Goal: Task Accomplishment & Management: Complete application form

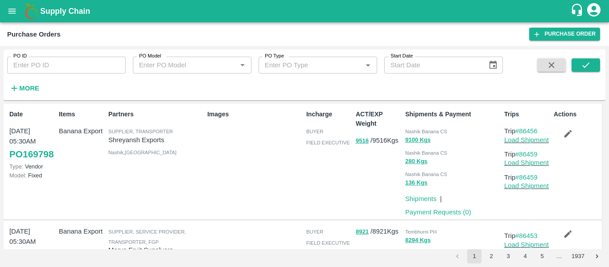
click at [195, 182] on div "Partners Supplier, Transporter [PERSON_NAME] Exports [GEOGRAPHIC_DATA] , [GEOGR…" at bounding box center [154, 161] width 99 height 111
click at [28, 67] on input "PO ID" at bounding box center [66, 65] width 119 height 17
paste input "168971"
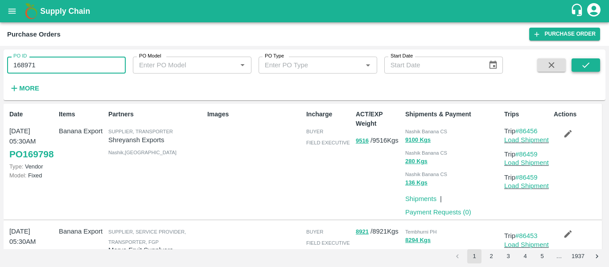
type input "168971"
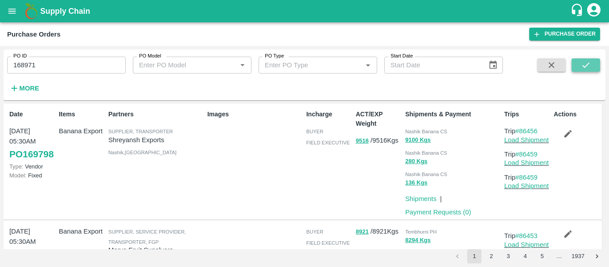
click at [577, 62] on button "submit" at bounding box center [585, 64] width 29 height 13
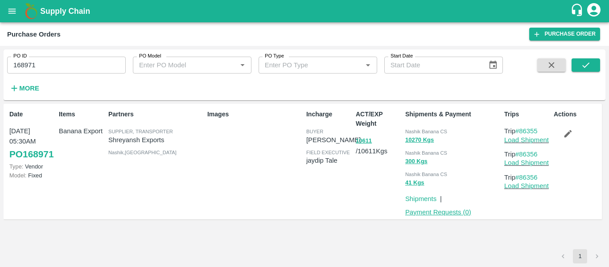
click at [447, 212] on link "Payment Requests ( 0 )" at bounding box center [438, 212] width 66 height 7
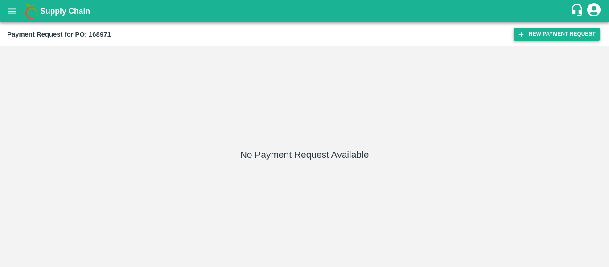
click at [524, 37] on icon "button" at bounding box center [521, 34] width 8 height 8
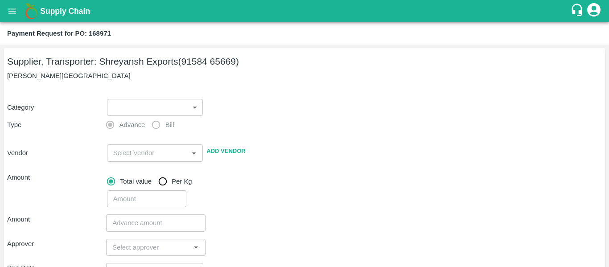
click at [152, 110] on body "Supply Chain Payment Request for PO: 168971 Supplier, Transporter: Shreyansh Ex…" at bounding box center [304, 133] width 609 height 267
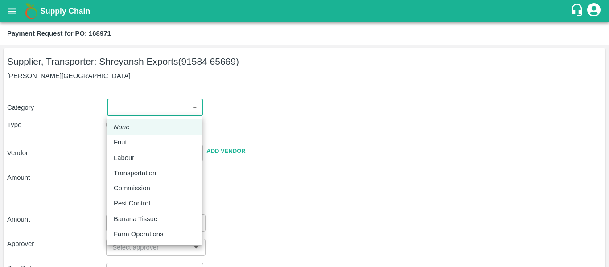
click at [134, 137] on div "Fruit" at bounding box center [155, 142] width 82 height 10
type input "1"
type input "[PERSON_NAME] Exports - 91584 65669(Supplier, Transporter)"
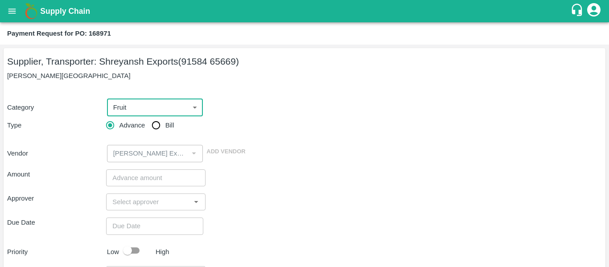
click at [151, 130] on input "Bill" at bounding box center [156, 125] width 18 height 18
radio input "true"
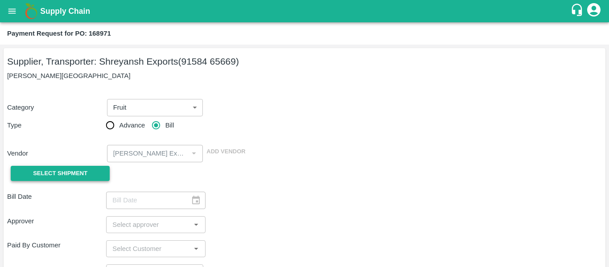
click at [95, 176] on button "Select Shipment" at bounding box center [60, 174] width 99 height 16
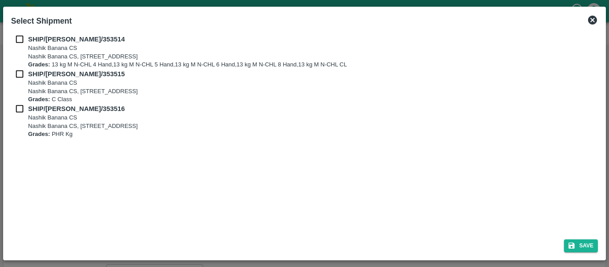
click at [25, 43] on input "checkbox" at bounding box center [19, 39] width 17 height 10
checkbox input "true"
click at [24, 76] on input "checkbox" at bounding box center [19, 74] width 17 height 10
checkbox input "true"
click at [23, 111] on input "checkbox" at bounding box center [19, 109] width 17 height 10
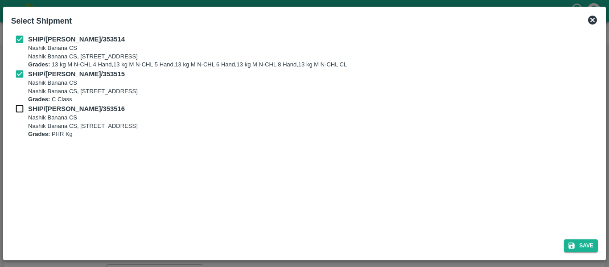
checkbox input "true"
click at [587, 247] on button "Save" at bounding box center [581, 245] width 34 height 13
type input "13/08/2025"
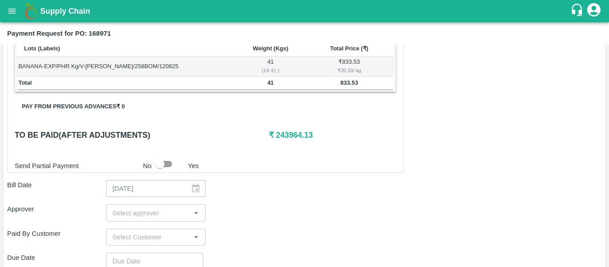
scroll to position [447, 0]
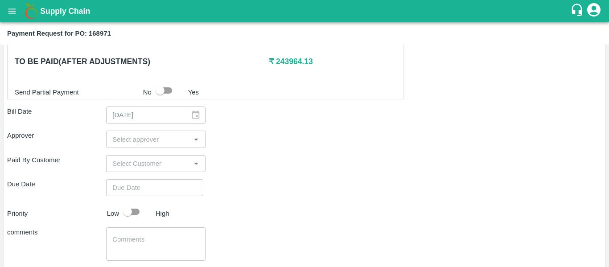
click at [128, 142] on input "input" at bounding box center [148, 139] width 79 height 12
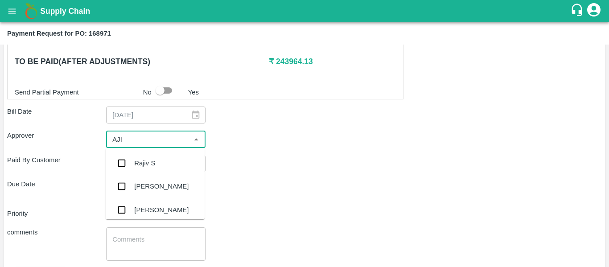
type input "AJIT"
click at [133, 154] on div "[PERSON_NAME]" at bounding box center [155, 163] width 99 height 23
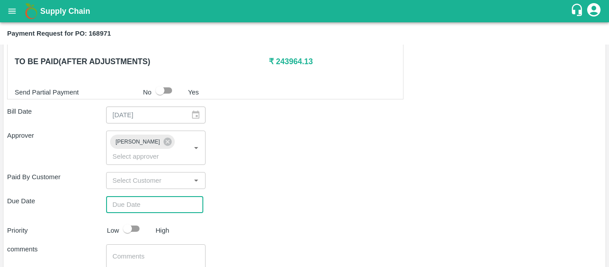
click at [147, 196] on input "Choose date" at bounding box center [151, 204] width 91 height 17
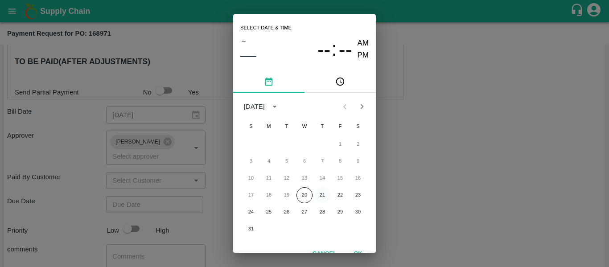
click at [320, 195] on button "21" at bounding box center [322, 195] width 16 height 16
type input "21/08/2025 12:00 AM"
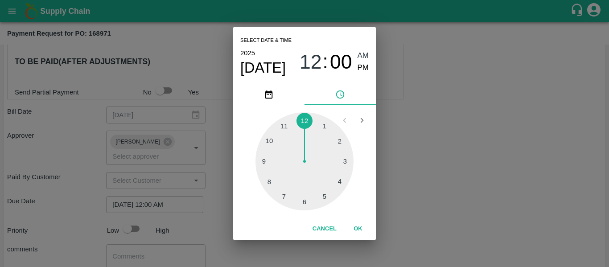
click at [443, 190] on div "Select date & time 2025 Aug 21 12 : 00 AM PM 1 2 3 4 5 6 7 8 9 10 11 12 Cancel …" at bounding box center [304, 133] width 609 height 267
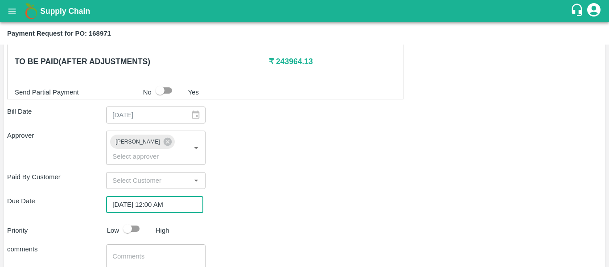
click at [130, 220] on input "checkbox" at bounding box center [127, 228] width 51 height 17
checkbox input "true"
click at [140, 252] on textarea at bounding box center [155, 261] width 86 height 19
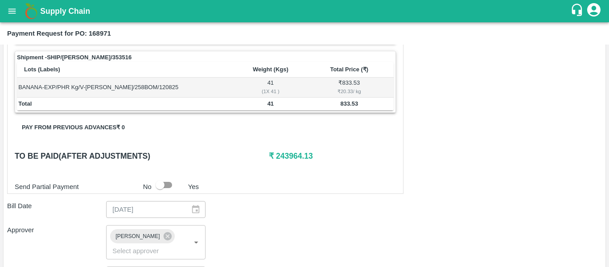
scroll to position [351, 0]
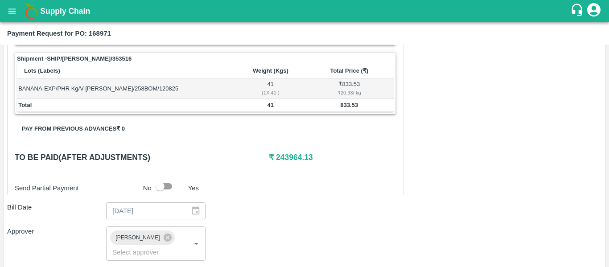
type textarea "Fruit Bill"
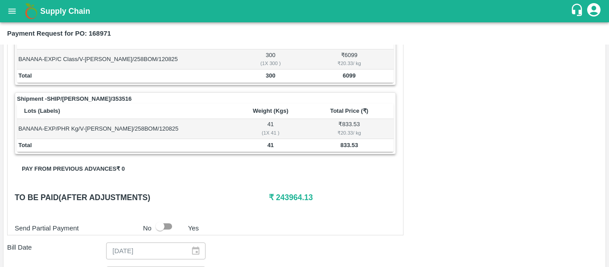
scroll to position [502, 0]
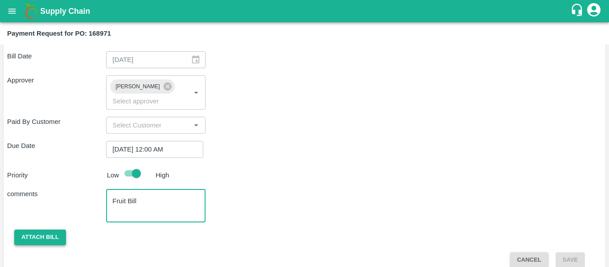
click at [41, 230] on button "Attach bill" at bounding box center [40, 238] width 52 height 16
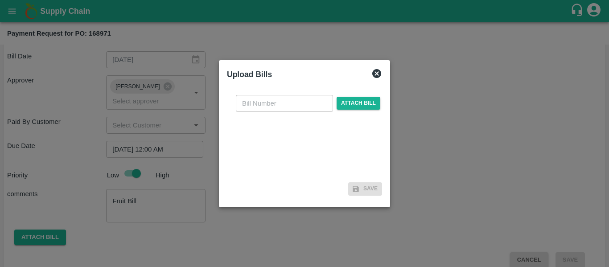
click at [290, 99] on input "text" at bounding box center [284, 103] width 97 height 17
type input "SE/25-26/1265"
click at [339, 106] on span "Attach bill" at bounding box center [358, 103] width 44 height 13
click at [0, 0] on input "Attach bill" at bounding box center [0, 0] width 0 height 0
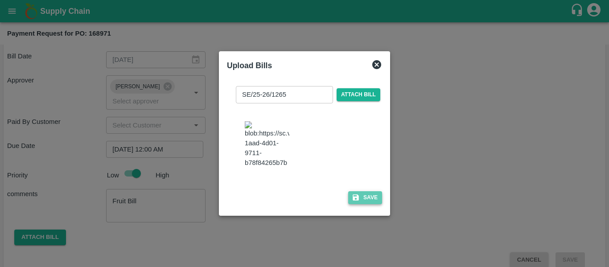
click at [368, 204] on button "Save" at bounding box center [365, 197] width 34 height 13
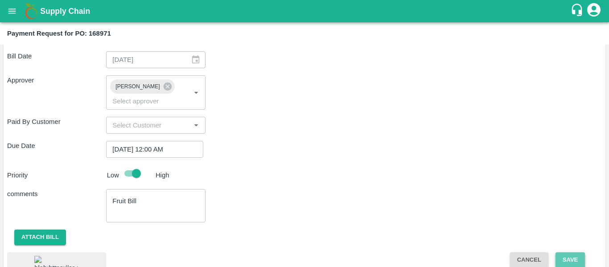
click at [563, 252] on button "Save" at bounding box center [569, 260] width 29 height 16
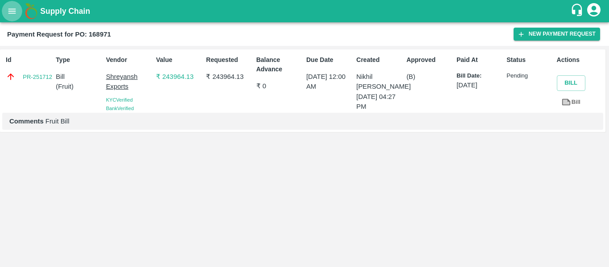
click at [13, 17] on button "open drawer" at bounding box center [12, 11] width 21 height 21
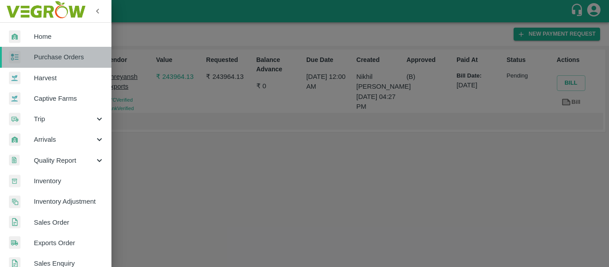
click at [59, 64] on link "Purchase Orders" at bounding box center [55, 57] width 111 height 21
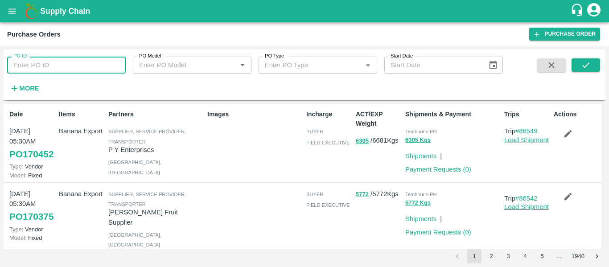
click at [49, 67] on input "PO ID" at bounding box center [66, 65] width 119 height 17
paste input "168973"
type input "168973"
click at [581, 69] on icon "submit" at bounding box center [586, 65] width 10 height 10
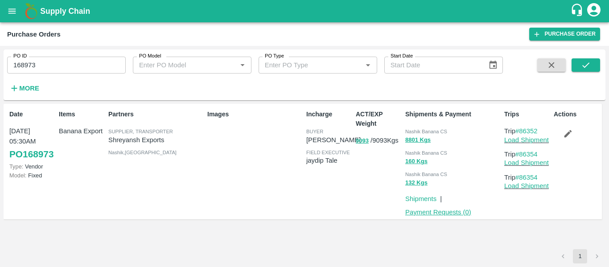
click at [428, 211] on link "Payment Requests ( 0 )" at bounding box center [438, 212] width 66 height 7
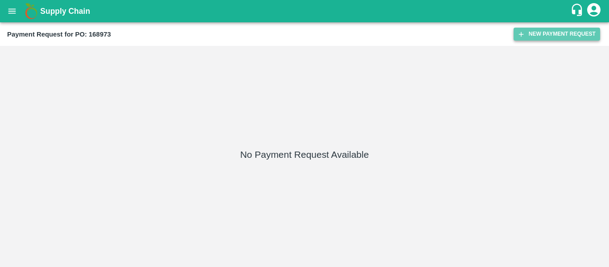
click at [553, 38] on button "New Payment Request" at bounding box center [556, 34] width 86 height 13
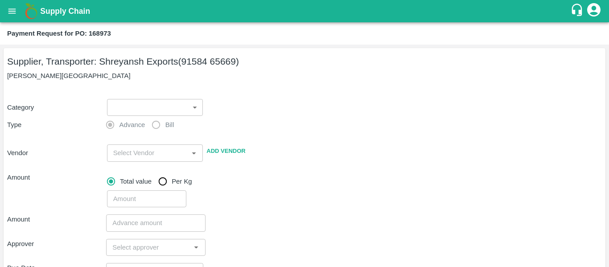
click at [137, 107] on body "Supply Chain Payment Request for PO: 168973 Supplier, Transporter: Shreyansh Ex…" at bounding box center [304, 133] width 609 height 267
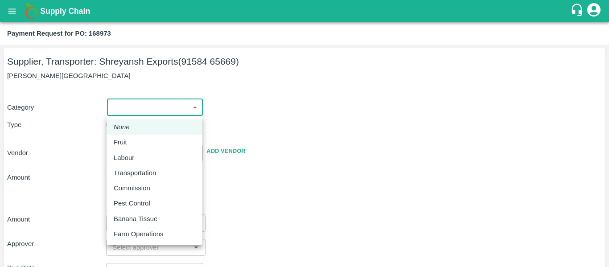
click at [130, 138] on div "Fruit" at bounding box center [123, 142] width 18 height 10
type input "1"
type input "[PERSON_NAME] Exports - 91584 65669(Supplier, Transporter)"
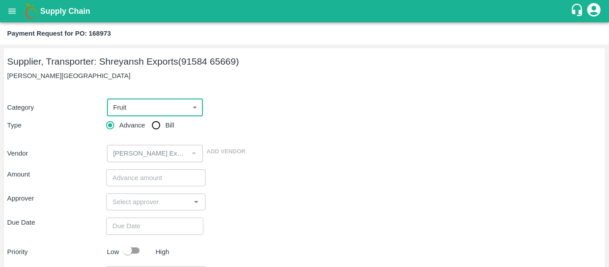
click at [159, 130] on input "Bill" at bounding box center [156, 125] width 18 height 18
radio input "true"
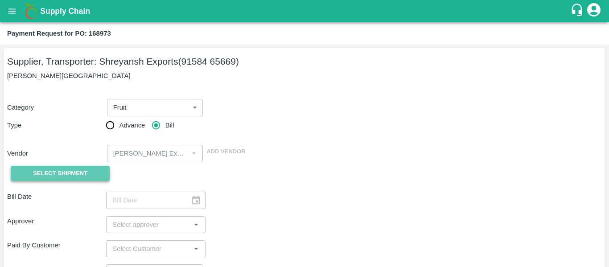
click at [83, 171] on span "Select Shipment" at bounding box center [60, 173] width 54 height 10
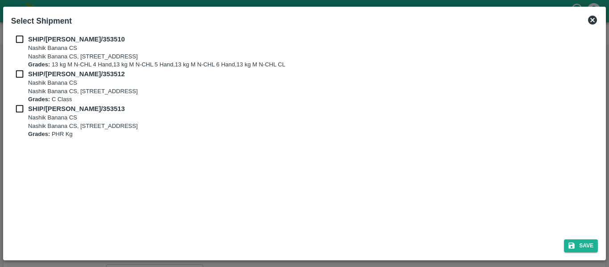
click at [21, 42] on input "checkbox" at bounding box center [19, 39] width 17 height 10
checkbox input "true"
click at [22, 71] on input "checkbox" at bounding box center [19, 74] width 17 height 10
checkbox input "true"
click at [23, 110] on input "checkbox" at bounding box center [19, 109] width 17 height 10
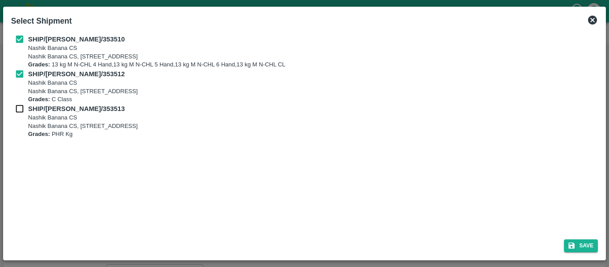
checkbox input "true"
click at [582, 243] on button "Save" at bounding box center [581, 245] width 34 height 13
type input "13/08/2025"
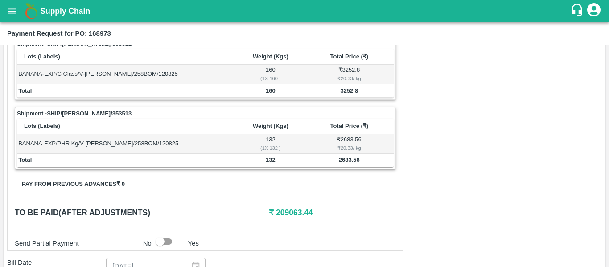
scroll to position [444, 0]
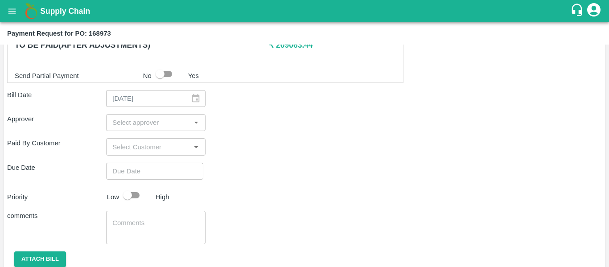
click at [117, 120] on input "input" at bounding box center [148, 123] width 79 height 12
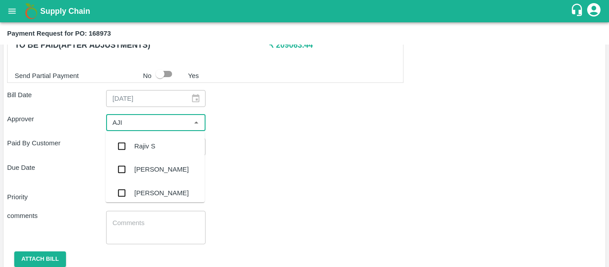
type input "AJIT"
click at [135, 144] on div "[PERSON_NAME]" at bounding box center [161, 146] width 54 height 10
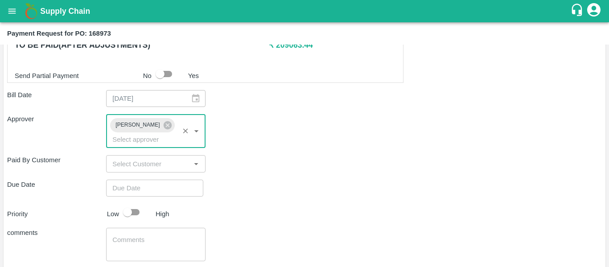
type input "DD/MM/YYYY hh:mm aa"
click at [145, 180] on input "DD/MM/YYYY hh:mm aa" at bounding box center [151, 188] width 91 height 17
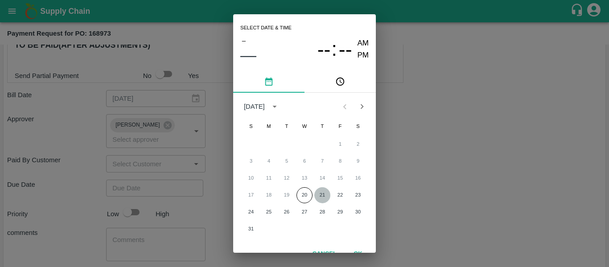
click at [324, 193] on button "21" at bounding box center [322, 195] width 16 height 16
type input "21/08/2025 12:00 AM"
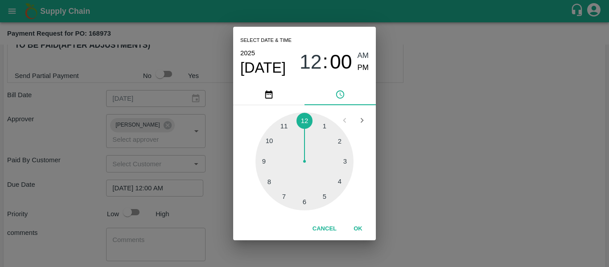
click at [455, 180] on div "Select date & time 2025 Aug 21 12 : 00 AM PM 1 2 3 4 5 6 7 8 9 10 11 12 Cancel …" at bounding box center [304, 133] width 609 height 267
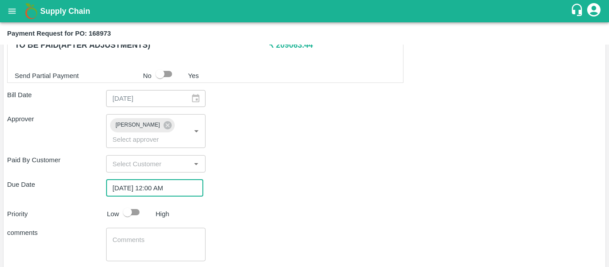
click at [140, 206] on input "checkbox" at bounding box center [127, 212] width 51 height 17
checkbox input "true"
click at [156, 235] on textarea at bounding box center [155, 244] width 86 height 19
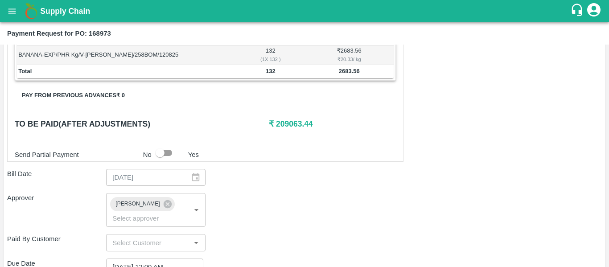
scroll to position [365, 0]
type textarea "Fruit Bill"
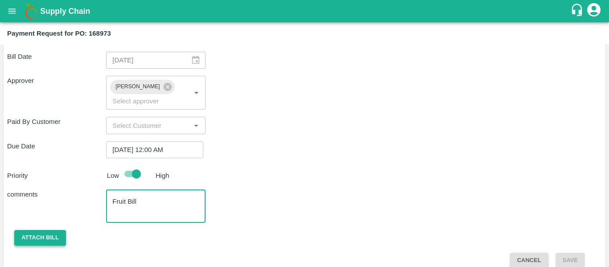
click at [48, 230] on button "Attach bill" at bounding box center [40, 238] width 52 height 16
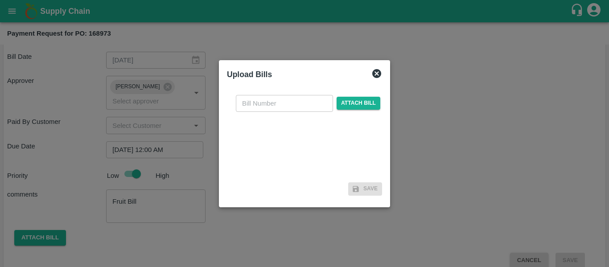
click at [259, 109] on input "text" at bounding box center [284, 103] width 97 height 17
type input "s"
type input "SE/25-26/1267"
click at [344, 110] on span "Attach bill" at bounding box center [358, 103] width 44 height 13
click at [0, 0] on input "Attach bill" at bounding box center [0, 0] width 0 height 0
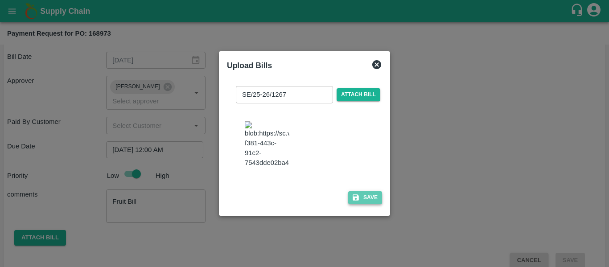
click at [374, 203] on button "Save" at bounding box center [365, 197] width 34 height 13
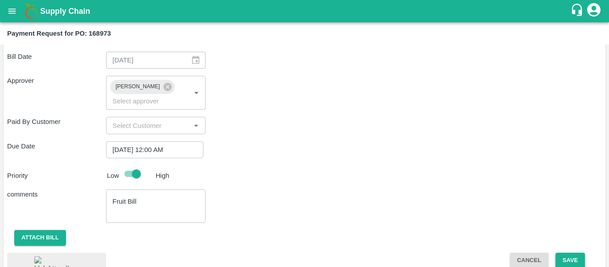
click at [559, 253] on button "Save" at bounding box center [569, 261] width 29 height 16
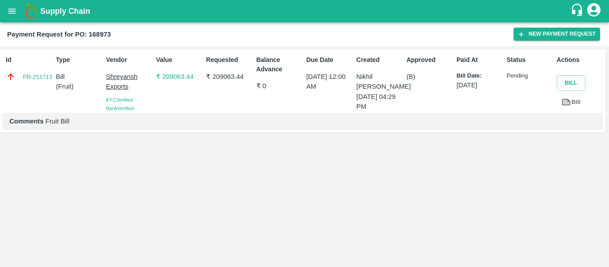
click at [9, 12] on icon "open drawer" at bounding box center [12, 11] width 10 height 10
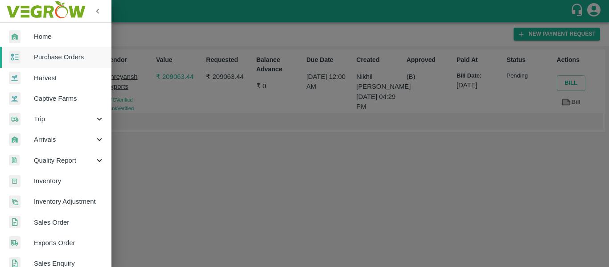
click at [67, 53] on span "Purchase Orders" at bounding box center [69, 57] width 70 height 10
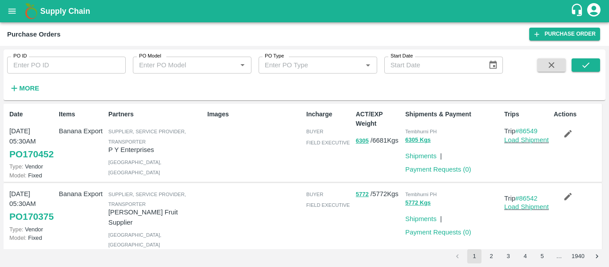
click at [57, 70] on input "PO ID" at bounding box center [66, 65] width 119 height 17
paste input "169381"
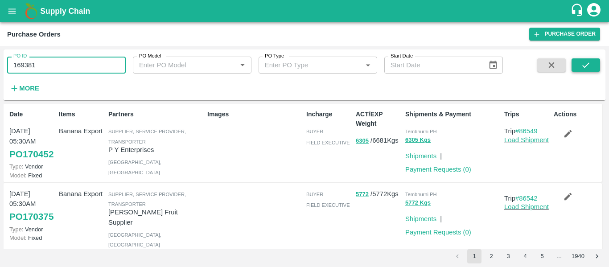
type input "169381"
click at [583, 66] on icon "submit" at bounding box center [585, 64] width 7 height 5
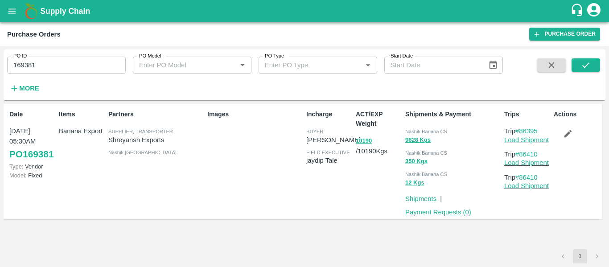
click at [451, 209] on link "Payment Requests ( 0 )" at bounding box center [438, 212] width 66 height 7
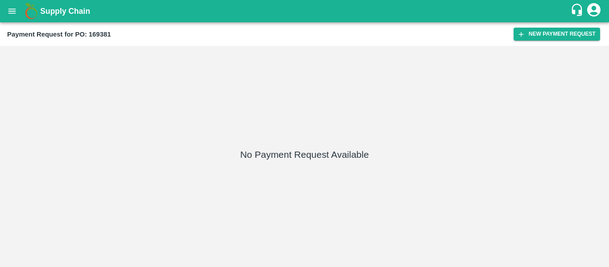
click at [546, 41] on div "Payment Request for PO: 169381 New Payment Request" at bounding box center [304, 34] width 609 height 24
click at [546, 38] on button "New Payment Request" at bounding box center [556, 34] width 86 height 13
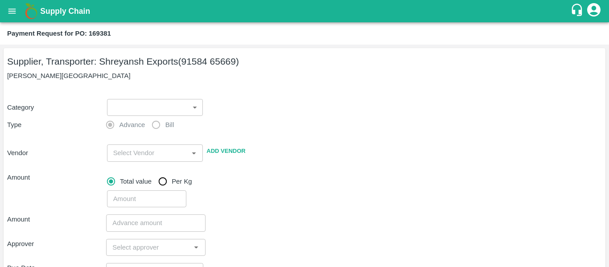
click at [142, 103] on body "Supply Chain Payment Request for PO: 169381 Supplier, Transporter: [PERSON_NAME…" at bounding box center [304, 133] width 609 height 267
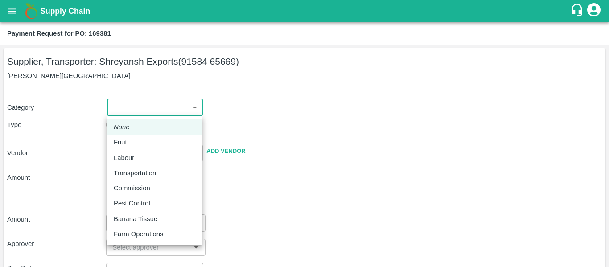
click at [131, 142] on div "Fruit" at bounding box center [123, 142] width 18 height 10
type input "1"
type input "Shreyansh Exports - 91584 65669(Supplier, Transporter)"
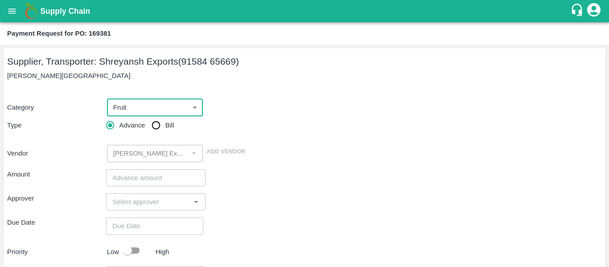
click at [160, 123] on input "Bill" at bounding box center [156, 125] width 18 height 18
radio input "true"
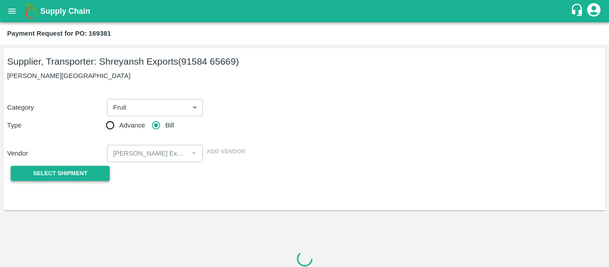
click at [59, 169] on span "Select Shipment" at bounding box center [60, 173] width 54 height 10
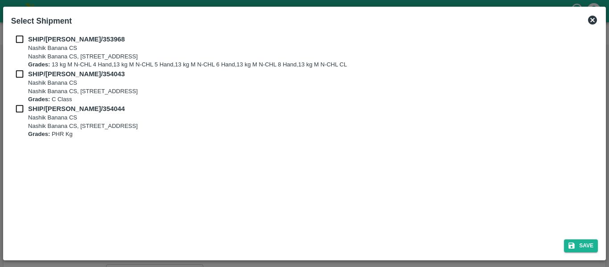
click at [21, 37] on input "checkbox" at bounding box center [19, 39] width 17 height 10
checkbox input "true"
click at [25, 72] on input "checkbox" at bounding box center [19, 74] width 17 height 10
checkbox input "true"
click at [24, 111] on input "checkbox" at bounding box center [19, 109] width 17 height 10
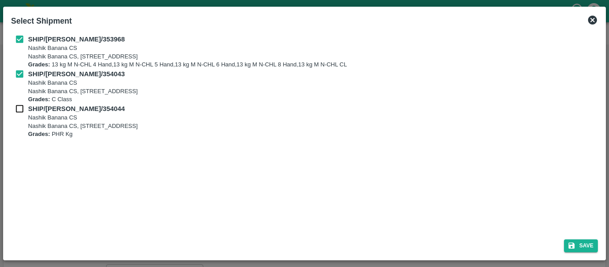
checkbox input "true"
click at [578, 244] on button "Save" at bounding box center [581, 245] width 34 height 13
type input "15/08/2025"
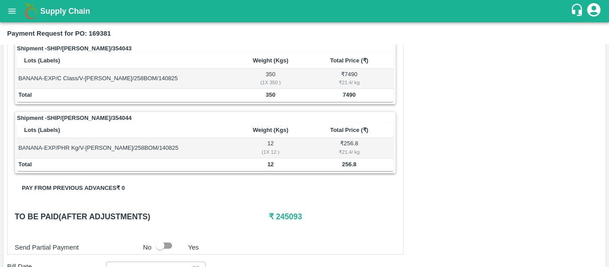
scroll to position [403, 0]
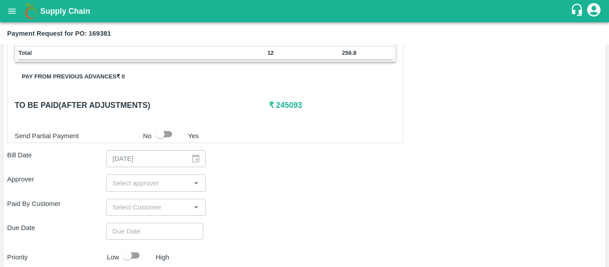
click at [134, 175] on div "​" at bounding box center [155, 182] width 99 height 17
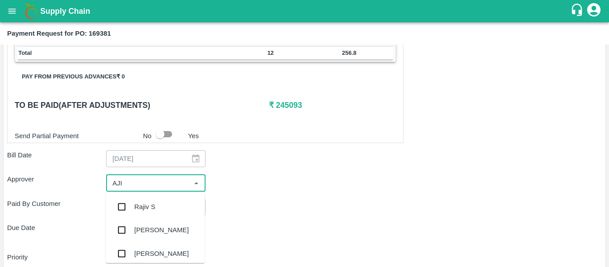
type input "AJIT"
click at [142, 210] on div "[PERSON_NAME]" at bounding box center [161, 207] width 54 height 10
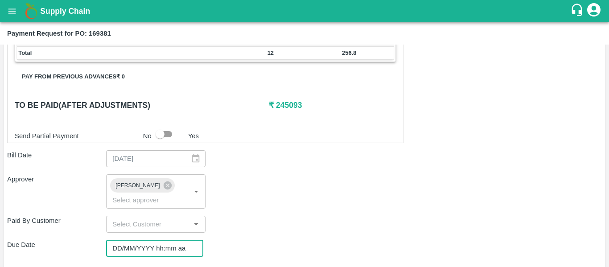
type input "DD/MM/YYYY hh:mm aa"
click at [145, 240] on input "DD/MM/YYYY hh:mm aa" at bounding box center [151, 248] width 91 height 17
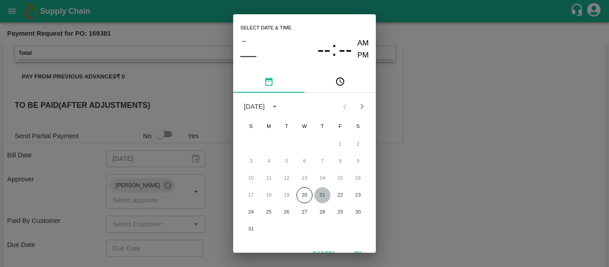
click at [320, 197] on button "21" at bounding box center [322, 195] width 16 height 16
type input "21/08/2025 12:00 AM"
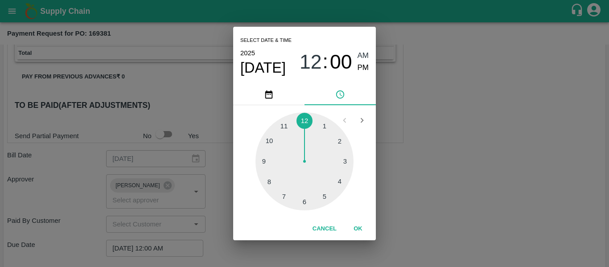
click at [442, 194] on div "Select date & time 2025 Aug 21 12 : 00 AM PM 1 2 3 4 5 6 7 8 9 10 11 12 Cancel …" at bounding box center [304, 133] width 609 height 267
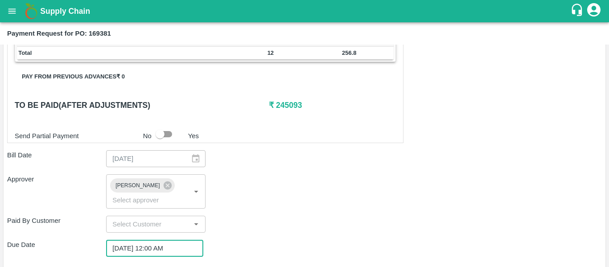
scroll to position [502, 0]
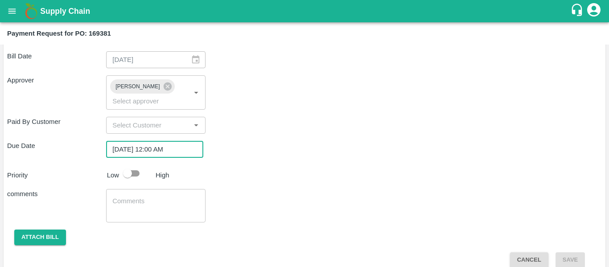
click at [127, 165] on input "checkbox" at bounding box center [127, 173] width 51 height 17
checkbox input "true"
click at [146, 197] on textarea at bounding box center [155, 206] width 86 height 19
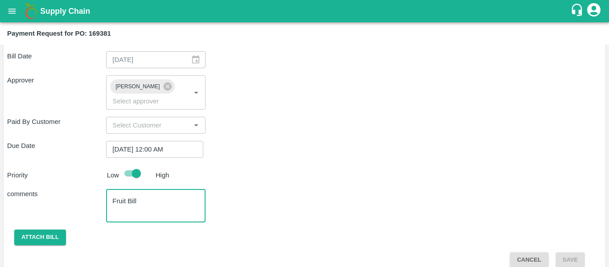
scroll to position [409, 0]
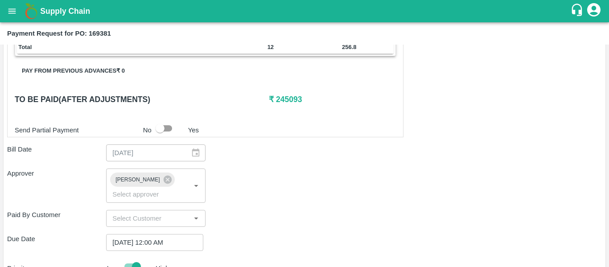
type textarea "Fruit Bill"
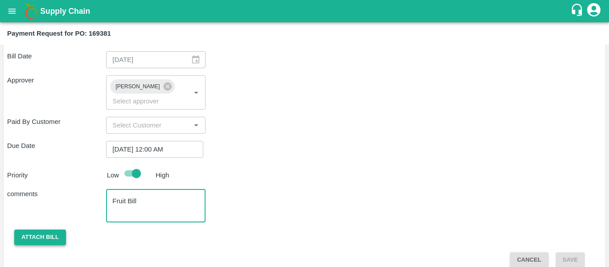
click at [40, 230] on button "Attach bill" at bounding box center [40, 238] width 52 height 16
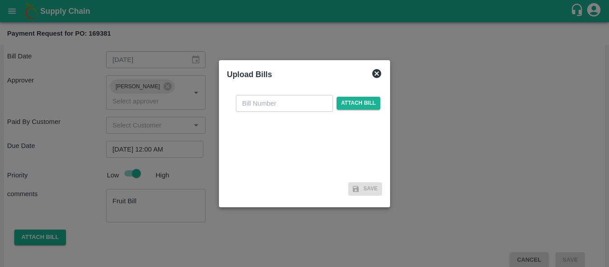
click at [289, 97] on input "text" at bounding box center [284, 103] width 97 height 17
type input "SE/25-26/1279"
click at [355, 110] on span "Attach bill" at bounding box center [358, 103] width 44 height 13
click at [0, 0] on input "Attach bill" at bounding box center [0, 0] width 0 height 0
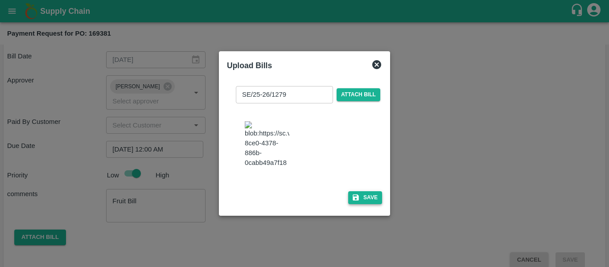
click at [348, 204] on button "Save" at bounding box center [365, 197] width 34 height 13
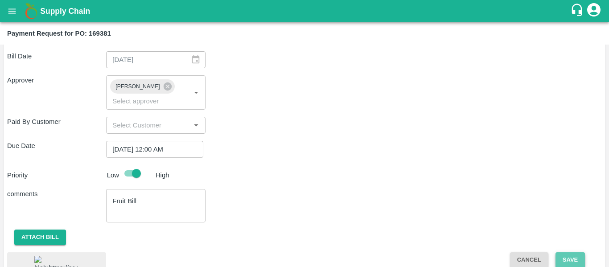
click at [570, 252] on button "Save" at bounding box center [569, 260] width 29 height 16
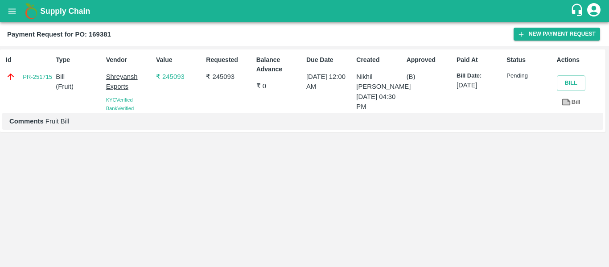
click at [8, 14] on icon "open drawer" at bounding box center [12, 11] width 10 height 10
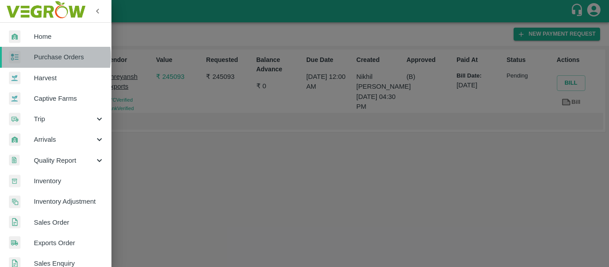
click at [48, 57] on span "Purchase Orders" at bounding box center [69, 57] width 70 height 10
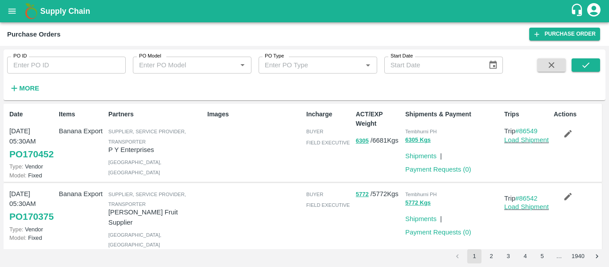
click at [66, 72] on input "PO ID" at bounding box center [66, 65] width 119 height 17
paste input "169197"
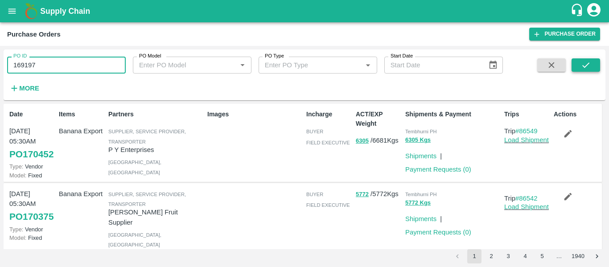
type input "169197"
click at [586, 66] on icon "submit" at bounding box center [585, 64] width 7 height 5
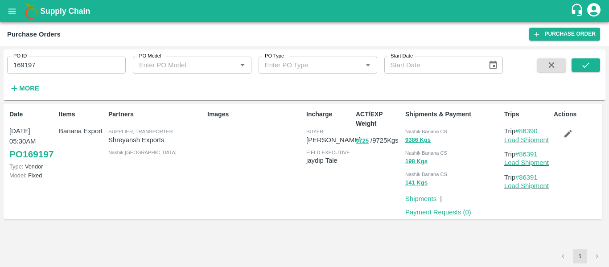
click at [447, 212] on link "Payment Requests ( 0 )" at bounding box center [438, 212] width 66 height 7
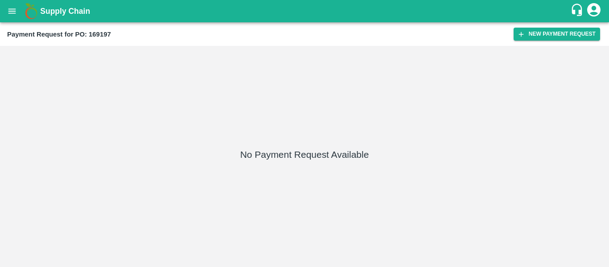
click at [536, 42] on div "Payment Request for PO: 169197 New Payment Request" at bounding box center [304, 34] width 609 height 24
click at [534, 41] on button "New Payment Request" at bounding box center [556, 34] width 86 height 13
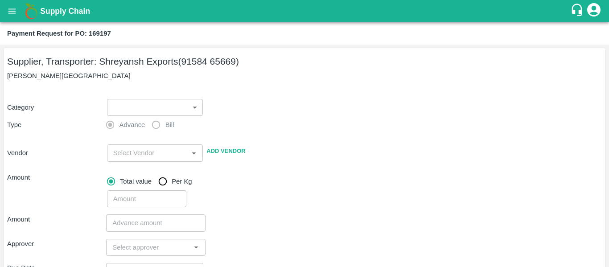
click at [191, 114] on body "Supply Chain Payment Request for PO: 169197 Supplier, Transporter: [PERSON_NAME…" at bounding box center [304, 133] width 609 height 267
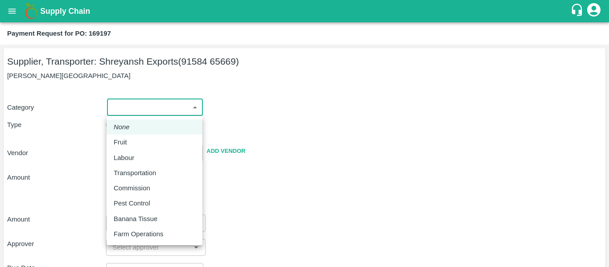
click at [150, 147] on div "Fruit" at bounding box center [155, 142] width 82 height 10
type input "1"
type input "[PERSON_NAME] Exports - 91584 65669(Supplier, Transporter)"
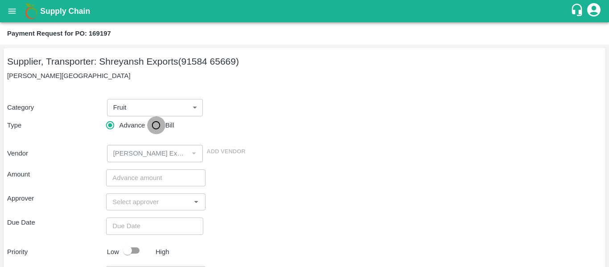
click at [165, 122] on input "Bill" at bounding box center [156, 125] width 18 height 18
radio input "true"
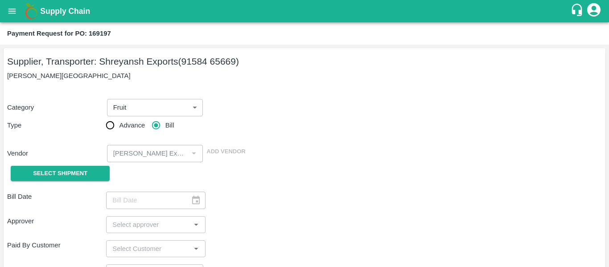
click at [70, 178] on span "Select Shipment" at bounding box center [60, 173] width 54 height 10
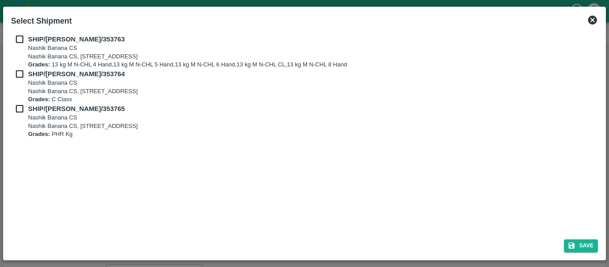
click at [18, 41] on input "checkbox" at bounding box center [19, 39] width 17 height 10
checkbox input "true"
click at [22, 74] on input "checkbox" at bounding box center [19, 74] width 17 height 10
checkbox input "true"
click at [22, 107] on input "checkbox" at bounding box center [19, 109] width 17 height 10
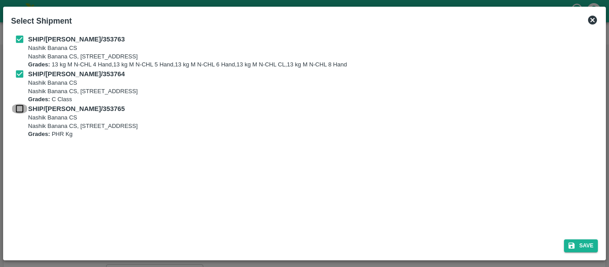
checkbox input "true"
click at [577, 241] on button "Save" at bounding box center [581, 245] width 34 height 13
type input "14/08/2025"
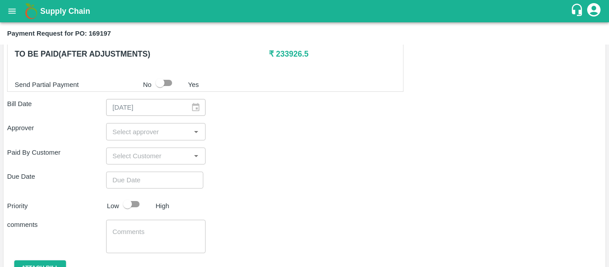
scroll to position [455, 0]
click at [135, 139] on div "​" at bounding box center [155, 131] width 99 height 17
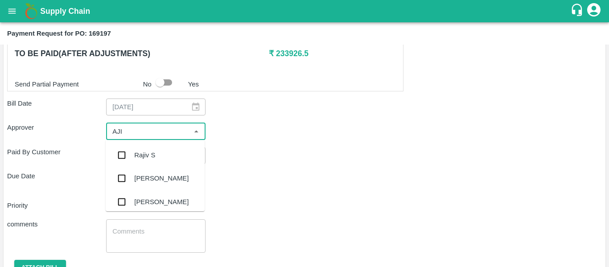
type input "AJIT"
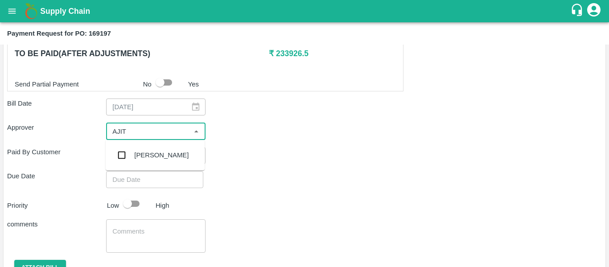
click at [138, 151] on div "[PERSON_NAME]" at bounding box center [161, 155] width 54 height 10
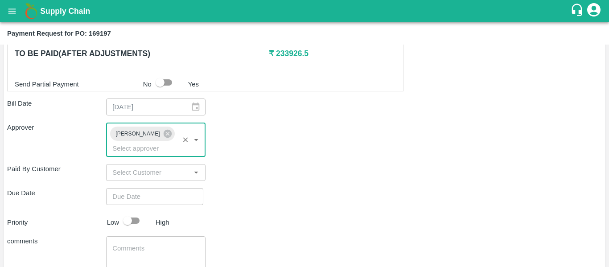
type input "DD/MM/YYYY hh:mm aa"
click at [142, 188] on input "DD/MM/YYYY hh:mm aa" at bounding box center [151, 196] width 91 height 17
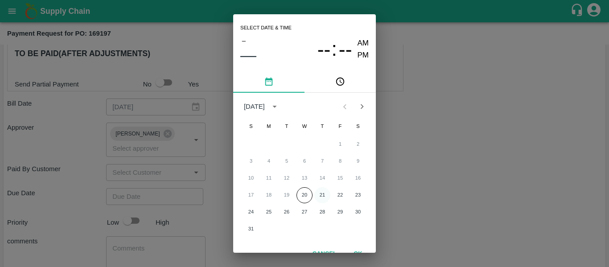
click at [316, 195] on button "21" at bounding box center [322, 195] width 16 height 16
type input "[DATE] 12:00 AM"
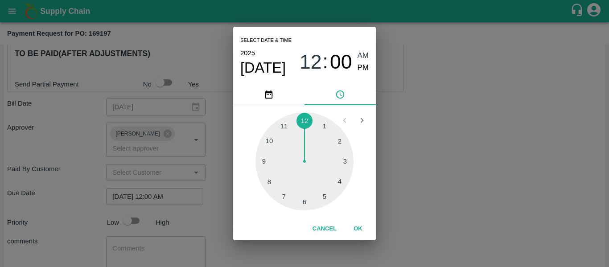
click at [453, 193] on div "Select date & time [DATE] 12 : 00 AM PM 1 2 3 4 5 6 7 8 9 10 11 12 Cancel OK" at bounding box center [304, 133] width 609 height 267
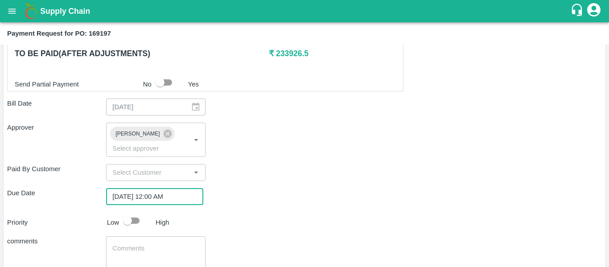
click at [132, 212] on input "checkbox" at bounding box center [127, 220] width 51 height 17
checkbox input "true"
click at [147, 244] on textarea at bounding box center [155, 253] width 86 height 19
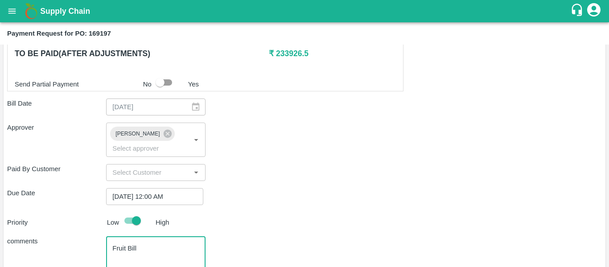
type textarea "Fruit Bill"
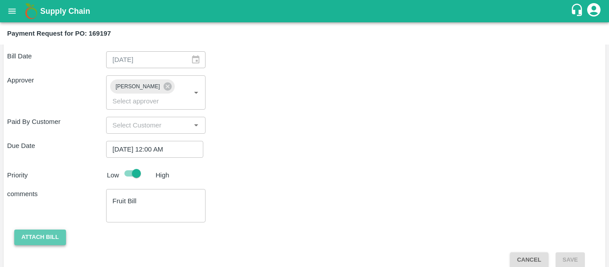
click at [51, 230] on button "Attach bill" at bounding box center [40, 238] width 52 height 16
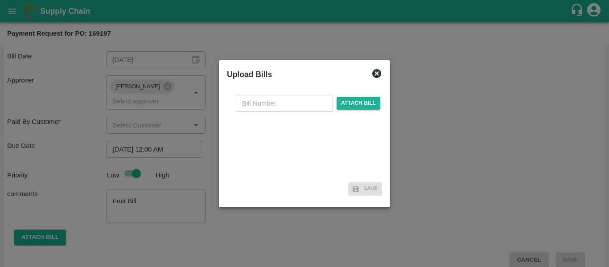
click at [284, 93] on div "​ Attach bill" at bounding box center [304, 133] width 155 height 91
click at [284, 101] on input "text" at bounding box center [284, 103] width 97 height 17
type input "SE/25-26/1268"
click at [363, 103] on span "Attach bill" at bounding box center [358, 103] width 44 height 13
click at [0, 0] on input "Attach bill" at bounding box center [0, 0] width 0 height 0
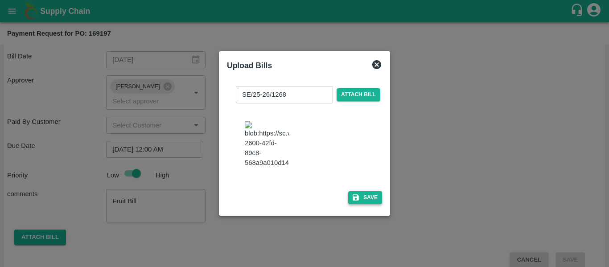
click at [359, 204] on button "Save" at bounding box center [365, 197] width 34 height 13
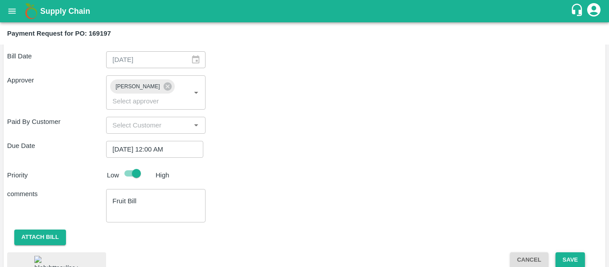
click at [574, 252] on button "Save" at bounding box center [569, 260] width 29 height 16
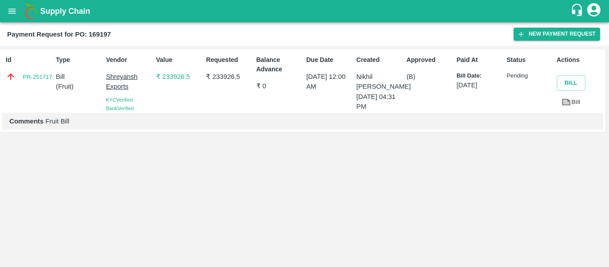
click at [13, 7] on icon "open drawer" at bounding box center [12, 11] width 10 height 10
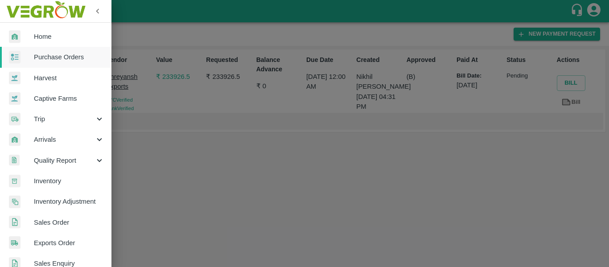
click at [70, 61] on span "Purchase Orders" at bounding box center [69, 57] width 70 height 10
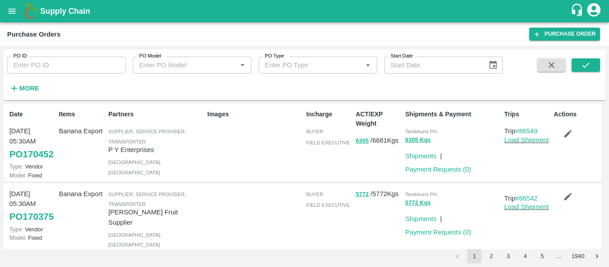
click at [57, 81] on div "PO ID PO ID PO Model PO Model   * PO Type PO Type   * Start Date Start Date More" at bounding box center [251, 72] width 503 height 46
click at [50, 72] on input "PO ID" at bounding box center [66, 65] width 119 height 17
paste input "169407"
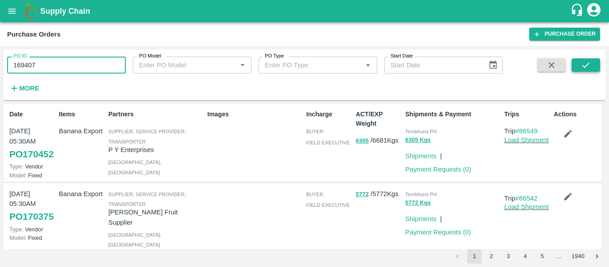
type input "169407"
click at [580, 72] on button "submit" at bounding box center [585, 64] width 29 height 13
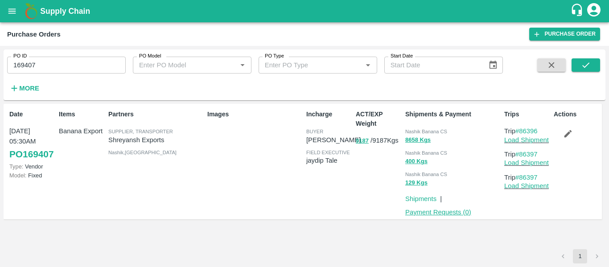
click at [442, 213] on link "Payment Requests ( 0 )" at bounding box center [438, 212] width 66 height 7
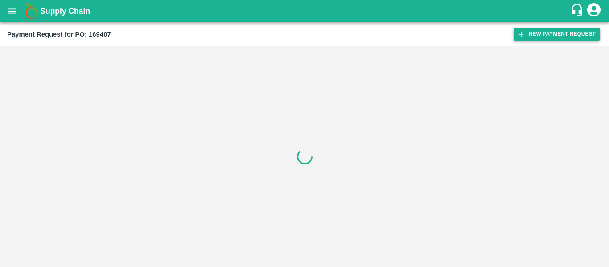
click at [536, 31] on button "New Payment Request" at bounding box center [556, 34] width 86 height 13
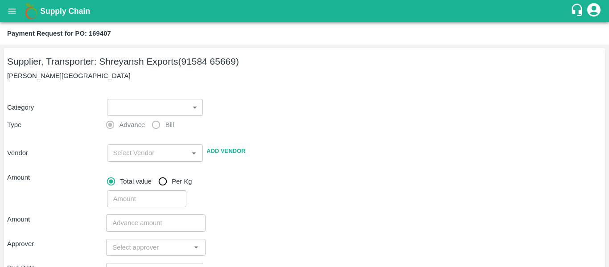
click at [138, 110] on body "Supply Chain Payment Request for PO: 169407 Supplier, Transporter: [PERSON_NAME…" at bounding box center [304, 133] width 609 height 267
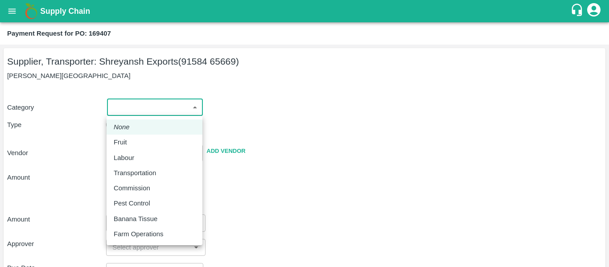
click at [127, 139] on p "Fruit" at bounding box center [120, 142] width 13 height 10
type input "1"
type input "[PERSON_NAME] Exports - 91584 65669(Supplier, Transporter)"
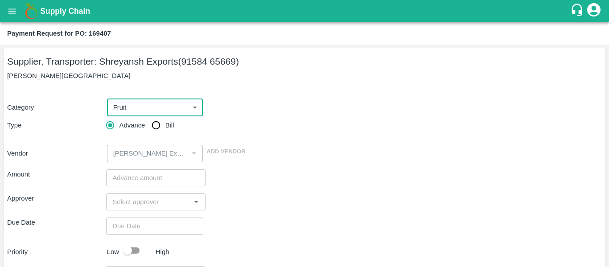
click at [159, 127] on input "Bill" at bounding box center [156, 125] width 18 height 18
radio input "true"
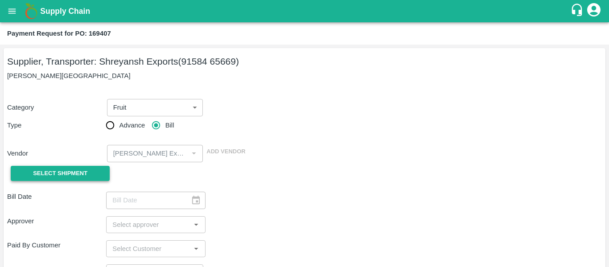
click at [71, 171] on span "Select Shipment" at bounding box center [60, 173] width 54 height 10
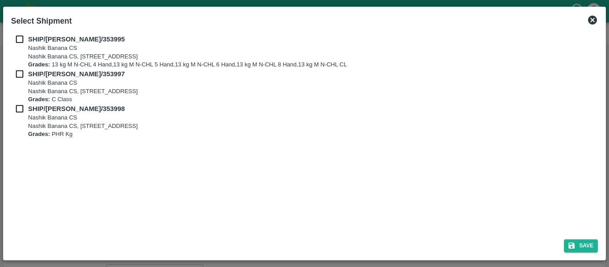
click at [21, 26] on h2 "Select Shipment" at bounding box center [42, 21] width 68 height 20
click at [21, 36] on input "checkbox" at bounding box center [19, 39] width 17 height 10
checkbox input "true"
click at [21, 71] on input "checkbox" at bounding box center [19, 74] width 17 height 10
checkbox input "true"
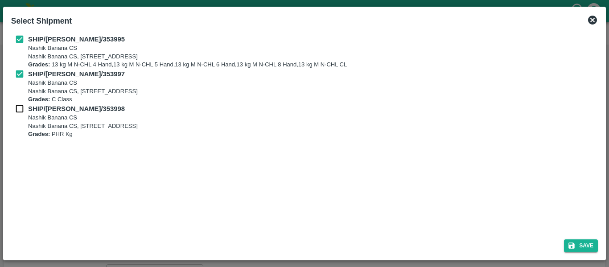
click at [24, 104] on input "checkbox" at bounding box center [19, 109] width 17 height 10
checkbox input "true"
click at [574, 240] on button "Save" at bounding box center [581, 245] width 34 height 13
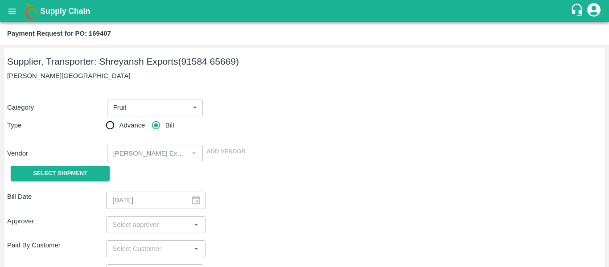
type input "[DATE]"
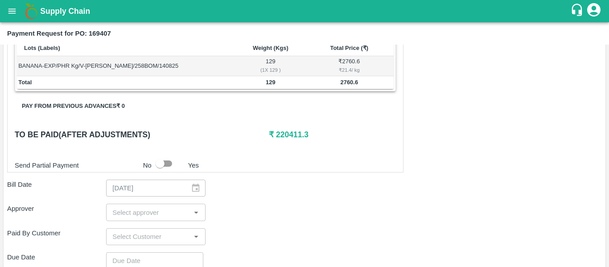
scroll to position [466, 0]
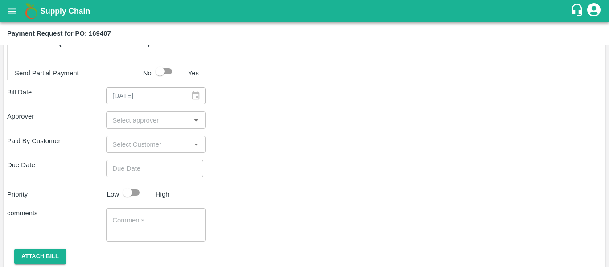
click at [110, 111] on div "​" at bounding box center [155, 119] width 99 height 17
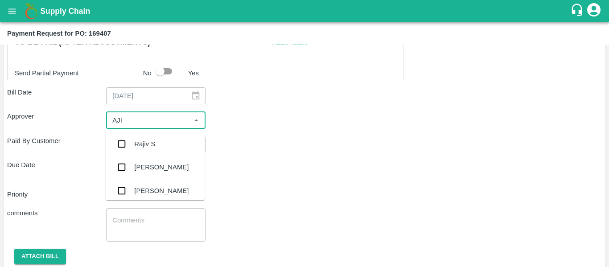
type input "AJIT"
click at [123, 144] on input "checkbox" at bounding box center [122, 144] width 18 height 18
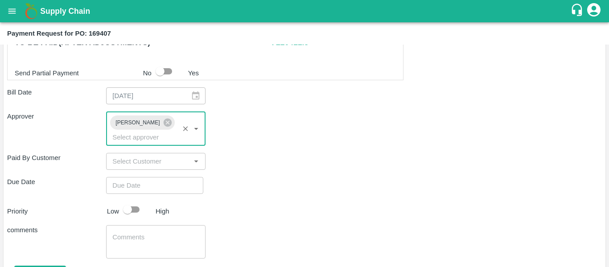
type input "DD/MM/YYYY hh:mm aa"
click at [140, 177] on input "DD/MM/YYYY hh:mm aa" at bounding box center [151, 185] width 91 height 17
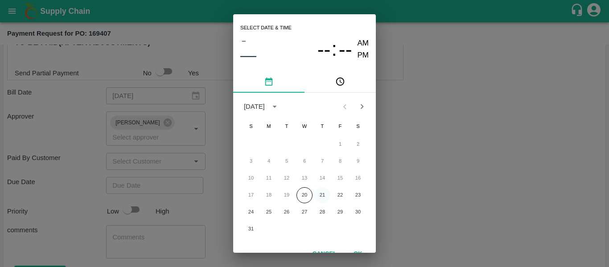
click at [320, 195] on button "21" at bounding box center [322, 195] width 16 height 16
type input "[DATE] 12:00 AM"
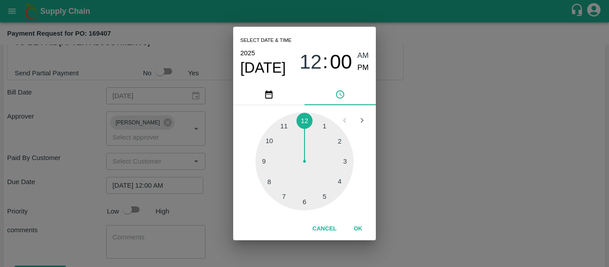
click at [455, 197] on div "Select date & time [DATE] 12 : 00 AM PM 1 2 3 4 5 6 7 8 9 10 11 12 Cancel OK" at bounding box center [304, 133] width 609 height 267
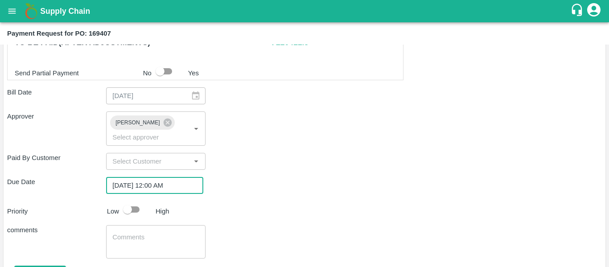
click at [131, 201] on input "checkbox" at bounding box center [127, 209] width 51 height 17
checkbox input "true"
click at [154, 233] on textarea at bounding box center [155, 242] width 86 height 19
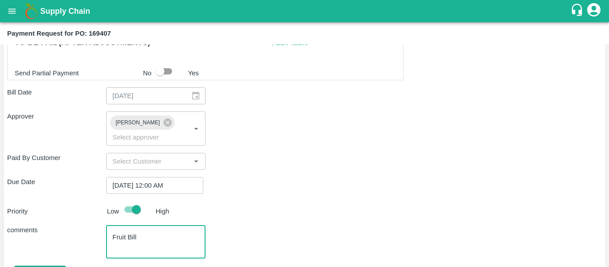
scroll to position [394, 0]
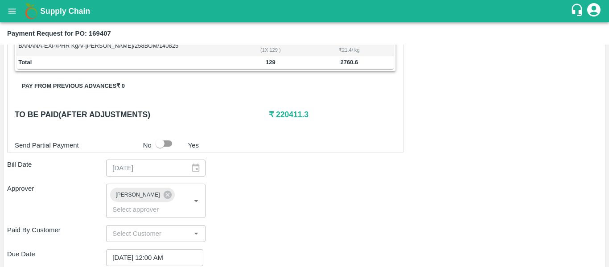
type textarea "Fruit Bill"
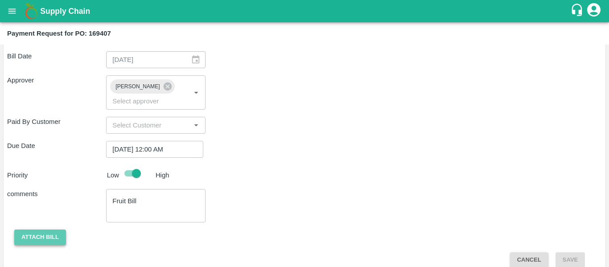
click at [47, 230] on button "Attach bill" at bounding box center [40, 238] width 52 height 16
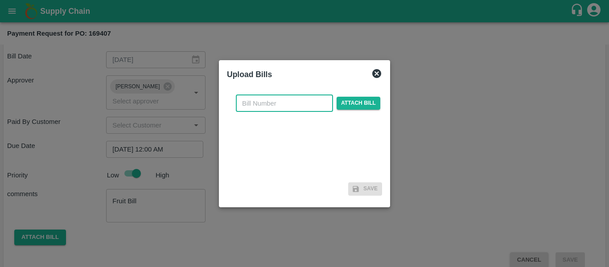
click at [275, 101] on input "text" at bounding box center [284, 103] width 97 height 17
type input "SE/25-26/1280"
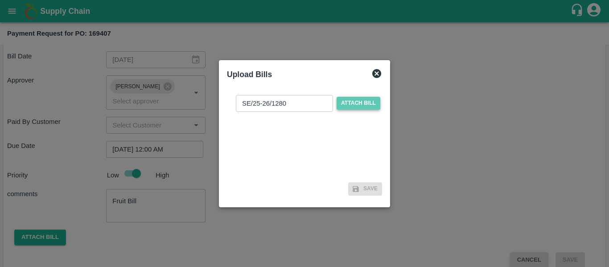
click at [363, 98] on span "Attach bill" at bounding box center [358, 103] width 44 height 13
click at [0, 0] on input "Attach bill" at bounding box center [0, 0] width 0 height 0
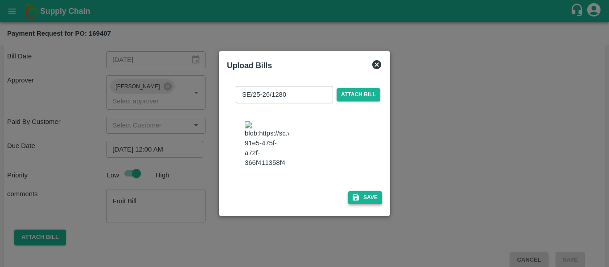
click at [358, 204] on button "Save" at bounding box center [365, 197] width 34 height 13
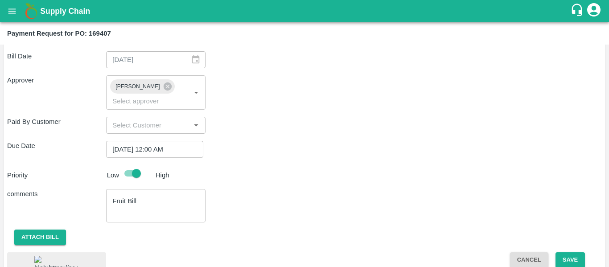
scroll to position [566, 0]
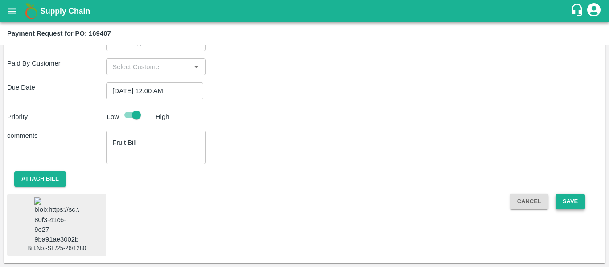
click at [567, 194] on button "Save" at bounding box center [569, 202] width 29 height 16
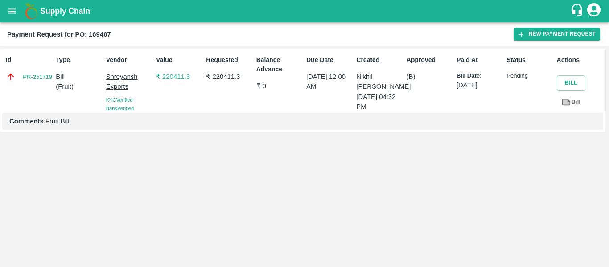
click at [12, 20] on button "open drawer" at bounding box center [12, 11] width 21 height 21
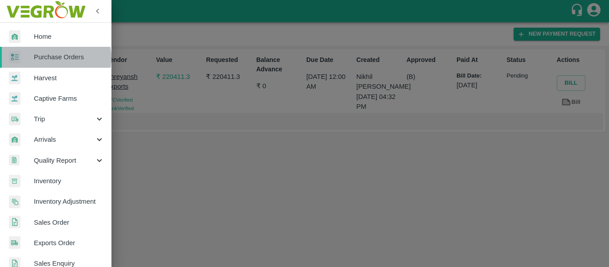
click at [52, 58] on span "Purchase Orders" at bounding box center [69, 57] width 70 height 10
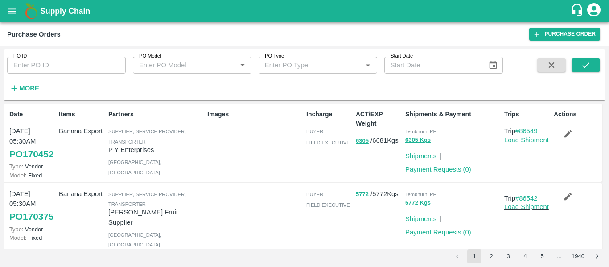
click at [37, 60] on input "PO ID" at bounding box center [66, 65] width 119 height 17
paste input "169411"
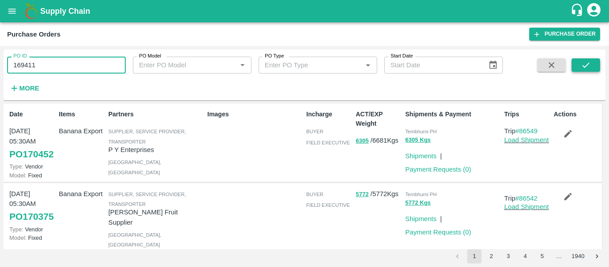
type input "169411"
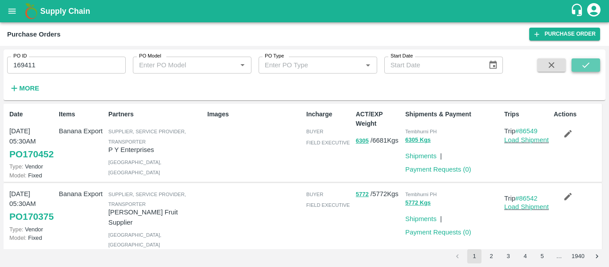
click at [577, 68] on button "submit" at bounding box center [585, 64] width 29 height 13
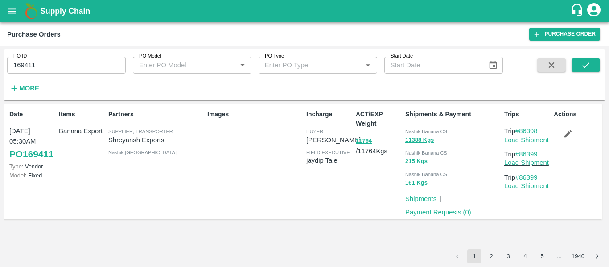
click at [427, 208] on p "Payment Requests ( 0 )" at bounding box center [438, 212] width 66 height 10
click at [439, 212] on link "Payment Requests ( 0 )" at bounding box center [438, 212] width 66 height 7
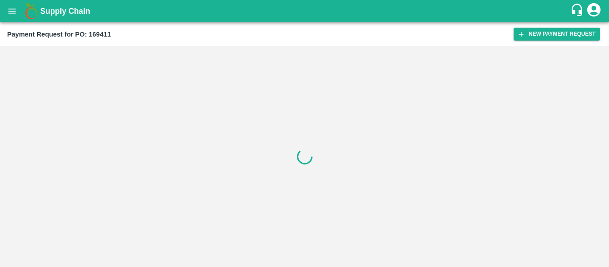
click at [550, 32] on button "New Payment Request" at bounding box center [556, 34] width 86 height 13
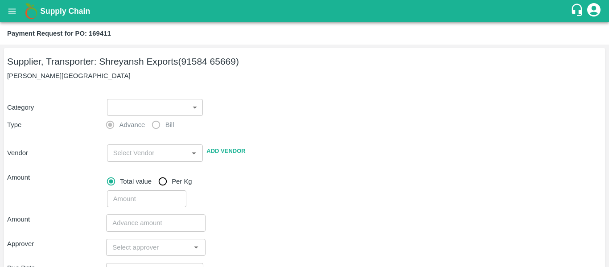
click at [151, 111] on body "Supply Chain Payment Request for PO: 169411 Supplier, Transporter: Shreyansh Ex…" at bounding box center [304, 133] width 609 height 267
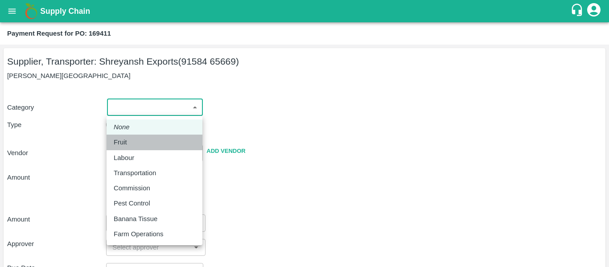
click at [135, 146] on div "Fruit" at bounding box center [155, 142] width 82 height 10
type input "1"
type input "[PERSON_NAME] Exports - 91584 65669(Supplier, Transporter)"
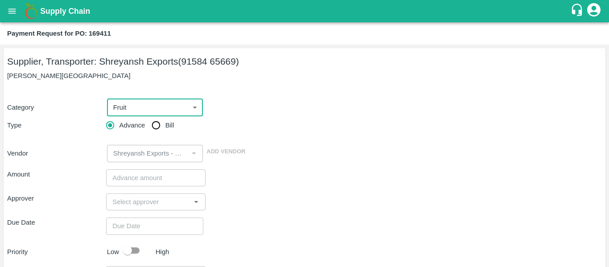
click at [155, 122] on input "Bill" at bounding box center [156, 125] width 18 height 18
radio input "true"
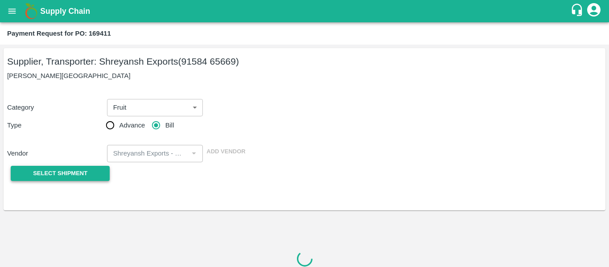
click at [87, 168] on span "Select Shipment" at bounding box center [60, 173] width 54 height 10
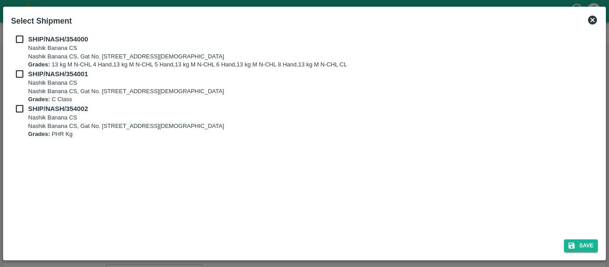
click at [19, 38] on input "checkbox" at bounding box center [19, 39] width 17 height 10
checkbox input "true"
click at [21, 66] on div "SHIP/NASH/354000 Nashik Banana CS Nashik Banana CS, Gat No. 314/2/1, A/p- Mohad…" at bounding box center [304, 51] width 587 height 35
click at [21, 73] on input "checkbox" at bounding box center [19, 74] width 17 height 10
checkbox input "true"
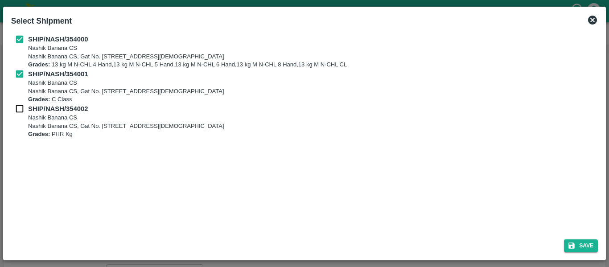
click at [26, 114] on div "SHIP/NASH/354002 Nashik Banana CS Nashik Banana CS, Gat No. 314/2/1, A/p- Mohad…" at bounding box center [304, 121] width 587 height 35
click at [20, 108] on input "checkbox" at bounding box center [19, 109] width 17 height 10
checkbox input "true"
click at [591, 240] on button "Save" at bounding box center [581, 245] width 34 height 13
type input "[DATE]"
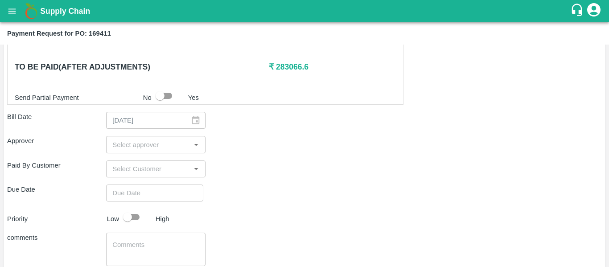
scroll to position [442, 0]
click at [149, 151] on div "​" at bounding box center [155, 144] width 99 height 17
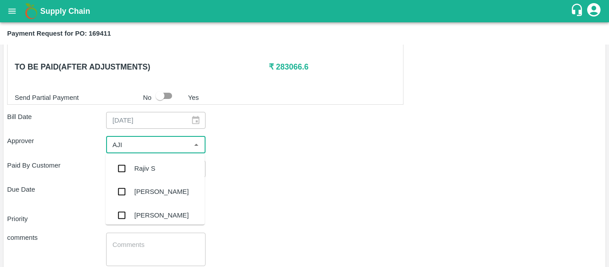
type input "AJIT"
click at [152, 171] on div "[PERSON_NAME]" at bounding box center [161, 169] width 54 height 10
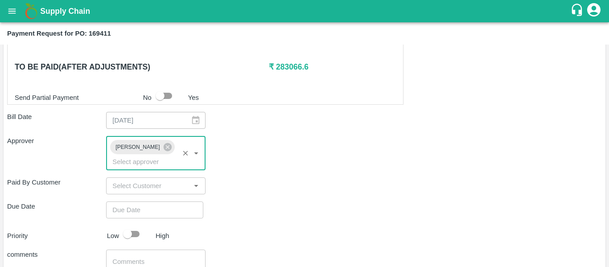
type input "DD/MM/YYYY hh:mm aa"
click at [158, 204] on input "DD/MM/YYYY hh:mm aa" at bounding box center [151, 209] width 91 height 17
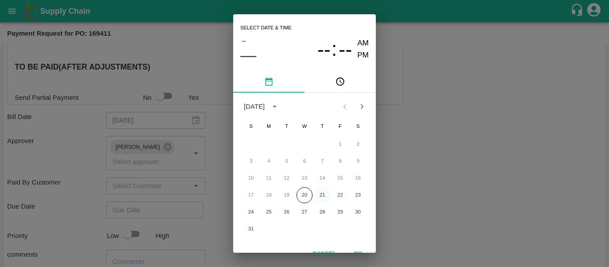
click at [323, 194] on button "21" at bounding box center [322, 195] width 16 height 16
type input "[DATE] 12:00 AM"
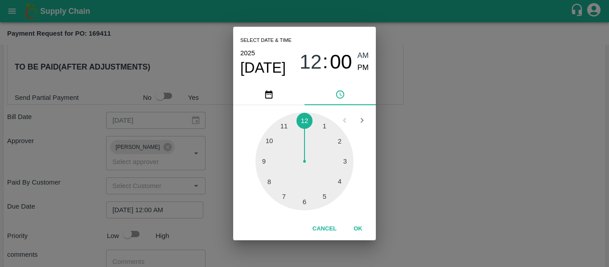
click at [454, 172] on div "Select date & time [DATE] 12 : 00 AM PM 1 2 3 4 5 6 7 8 9 10 11 12 Cancel OK" at bounding box center [304, 133] width 609 height 267
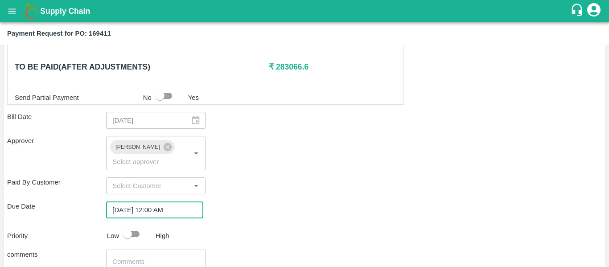
click at [131, 226] on input "checkbox" at bounding box center [127, 234] width 51 height 17
checkbox input "true"
click at [145, 257] on textarea at bounding box center [155, 266] width 86 height 19
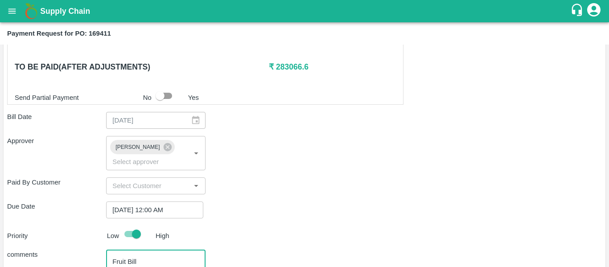
type textarea "Fruit Bill"
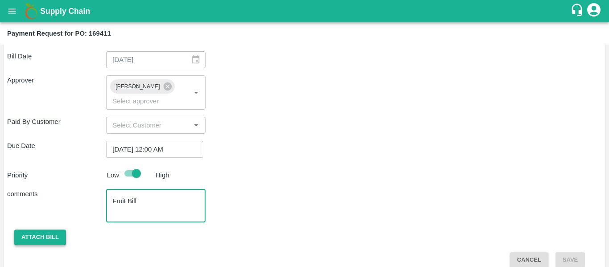
click at [46, 230] on button "Attach bill" at bounding box center [40, 238] width 52 height 16
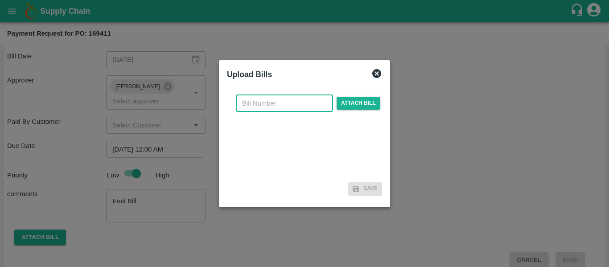
click at [260, 103] on input "text" at bounding box center [284, 103] width 97 height 17
type input "SE/25-26/1281"
click at [375, 102] on span "Attach bill" at bounding box center [358, 103] width 44 height 13
click at [0, 0] on input "Attach bill" at bounding box center [0, 0] width 0 height 0
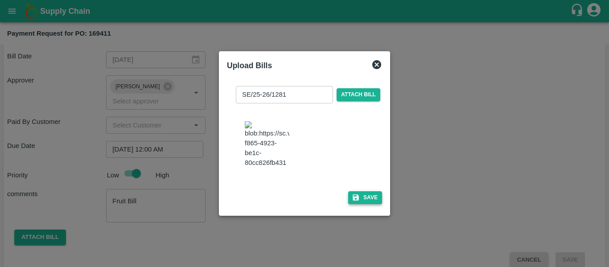
click at [369, 204] on button "Save" at bounding box center [365, 197] width 34 height 13
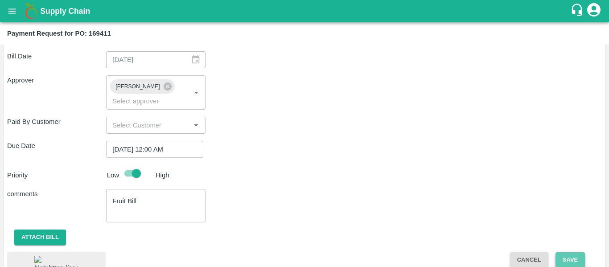
click at [580, 252] on button "Save" at bounding box center [569, 260] width 29 height 16
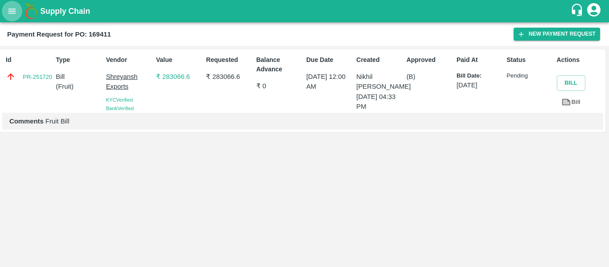
click at [11, 5] on button "open drawer" at bounding box center [12, 11] width 21 height 21
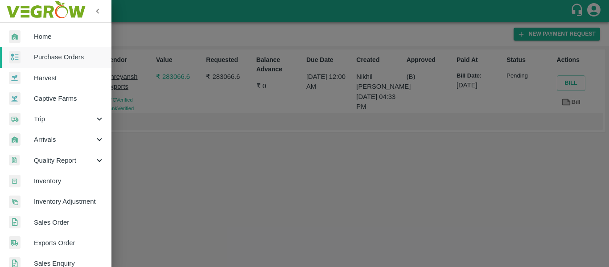
click at [45, 51] on link "Purchase Orders" at bounding box center [55, 57] width 111 height 21
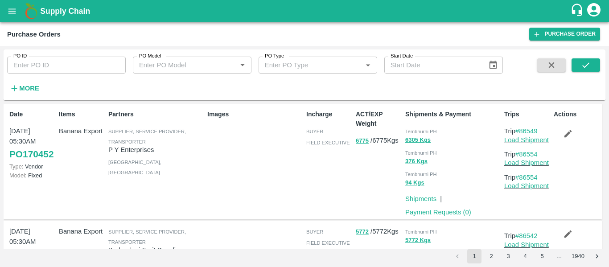
click at [51, 68] on input "PO ID" at bounding box center [66, 65] width 119 height 17
paste input "169419"
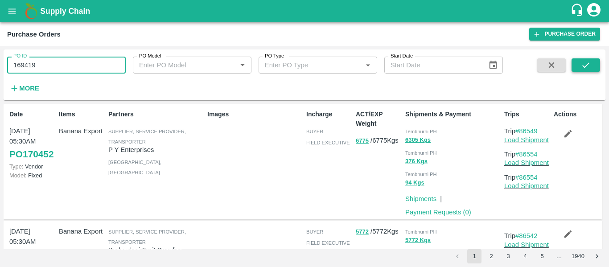
type input "169419"
click at [586, 63] on icon "submit" at bounding box center [586, 65] width 10 height 10
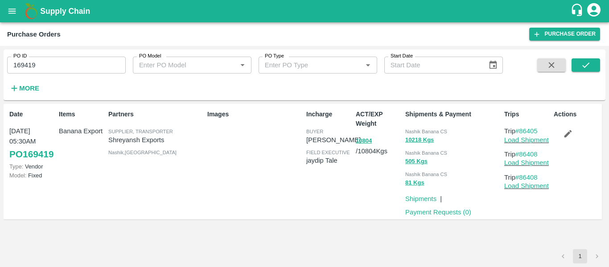
click at [449, 208] on p "Payment Requests ( 0 )" at bounding box center [438, 212] width 66 height 10
click at [448, 212] on link "Payment Requests ( 0 )" at bounding box center [438, 212] width 66 height 7
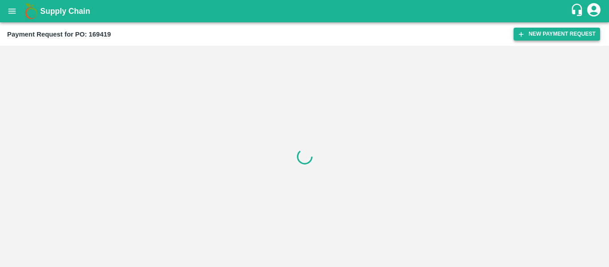
click at [542, 35] on button "New Payment Request" at bounding box center [556, 34] width 86 height 13
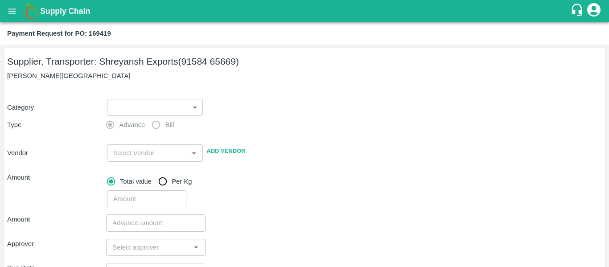
click at [144, 112] on body "Supply Chain Payment Request for PO: 169419 Supplier, Transporter: Shreyansh Ex…" at bounding box center [304, 133] width 609 height 267
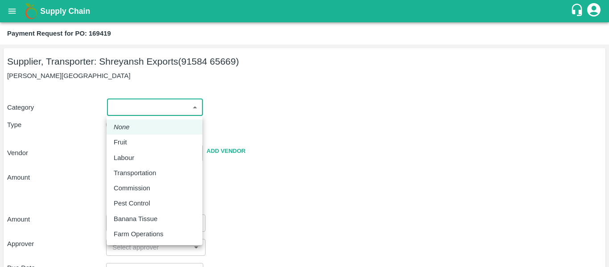
click at [131, 143] on div "Fruit" at bounding box center [123, 142] width 18 height 10
type input "1"
type input "Shreyansh Exports - 91584 65669(Supplier, Transporter)"
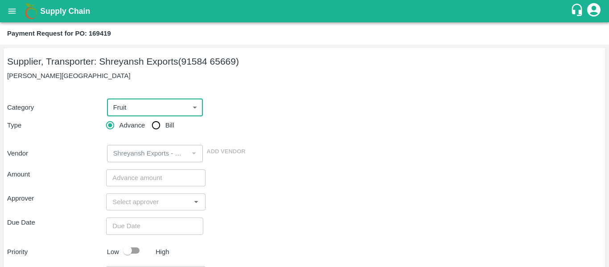
click at [167, 121] on span "Bill" at bounding box center [169, 125] width 9 height 10
click at [165, 121] on input "Bill" at bounding box center [156, 125] width 18 height 18
radio input "true"
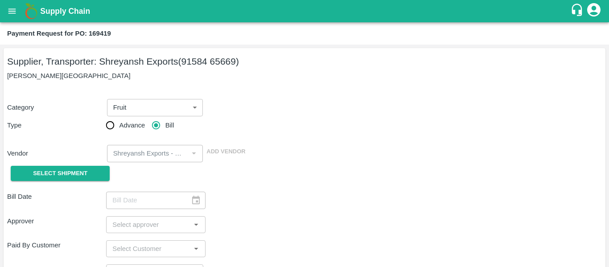
click at [72, 163] on div "Select Shipment" at bounding box center [56, 173] width 99 height 23
click at [60, 174] on span "Select Shipment" at bounding box center [60, 173] width 54 height 10
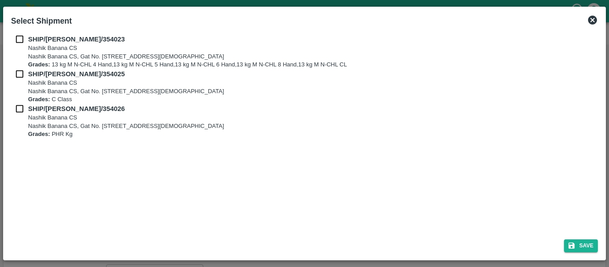
click at [23, 34] on input "checkbox" at bounding box center [19, 39] width 17 height 10
checkbox input "true"
click at [21, 75] on input "checkbox" at bounding box center [19, 74] width 17 height 10
checkbox input "true"
click at [25, 115] on div "SHIP/NASH/354026 Nashik Banana CS Nashik Banana CS, Gat No. 314/2/1, A/p- Mohad…" at bounding box center [304, 121] width 587 height 35
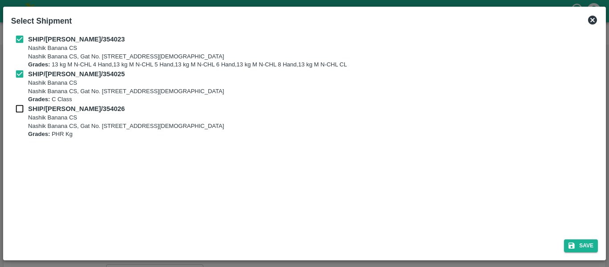
click at [18, 107] on input "checkbox" at bounding box center [19, 109] width 17 height 10
checkbox input "true"
click at [579, 245] on button "Save" at bounding box center [581, 245] width 34 height 13
type input "15/08/2025"
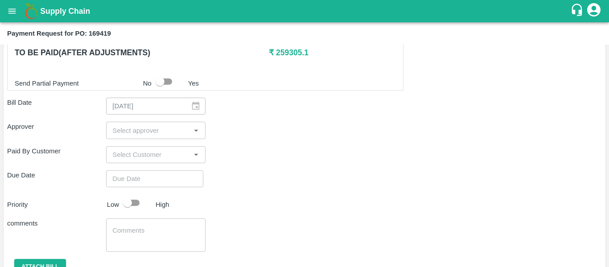
scroll to position [457, 0]
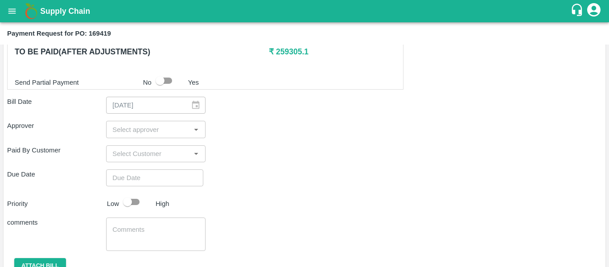
click at [139, 130] on input "input" at bounding box center [148, 129] width 79 height 12
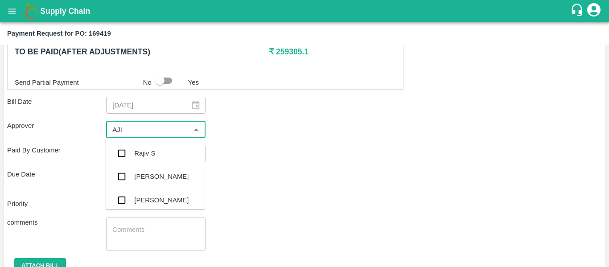
type input "AJIT"
click at [143, 152] on div "[PERSON_NAME]" at bounding box center [161, 153] width 54 height 10
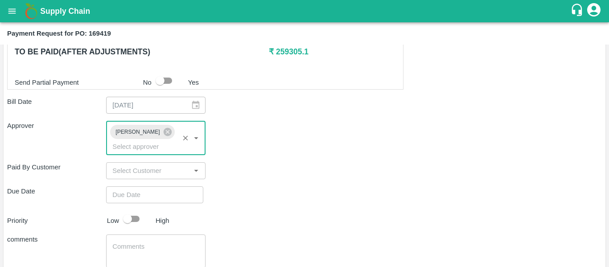
type input "DD/MM/YYYY hh:mm aa"
click at [149, 186] on input "DD/MM/YYYY hh:mm aa" at bounding box center [151, 194] width 91 height 17
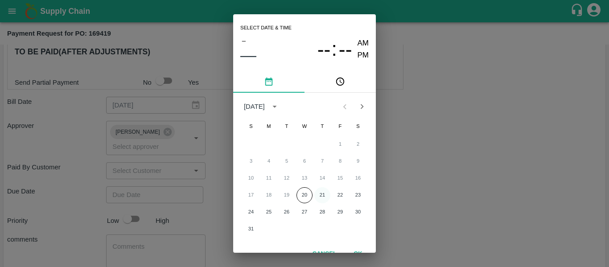
click at [317, 193] on button "21" at bounding box center [322, 195] width 16 height 16
type input "[DATE] 12:00 AM"
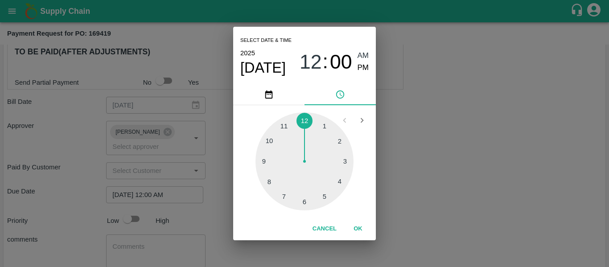
click at [464, 173] on div "Select date & time [DATE] 12 : 00 AM PM 1 2 3 4 5 6 7 8 9 10 11 12 Cancel OK" at bounding box center [304, 133] width 609 height 267
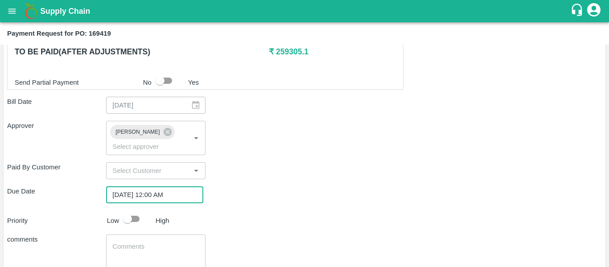
click at [139, 210] on input "checkbox" at bounding box center [127, 218] width 51 height 17
checkbox input "true"
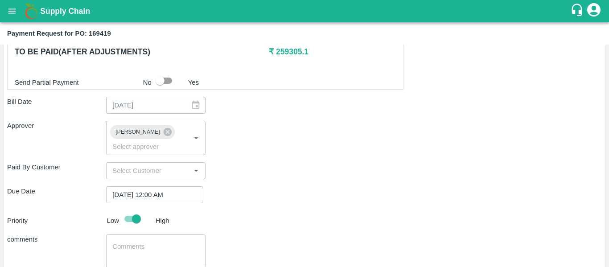
click at [148, 234] on div "x ​" at bounding box center [155, 250] width 99 height 33
type textarea "Fruit Bill"
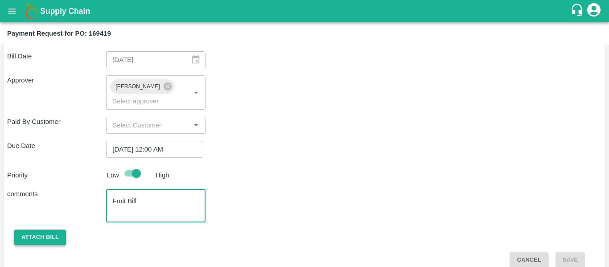
click at [40, 230] on button "Attach bill" at bounding box center [40, 238] width 52 height 16
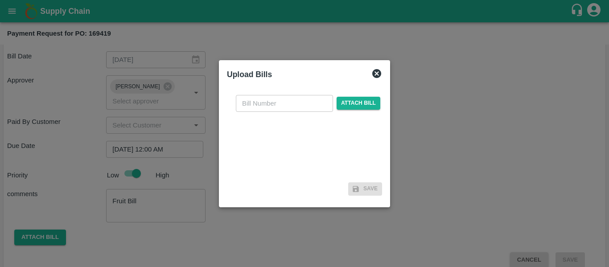
click at [263, 105] on input "text" at bounding box center [284, 103] width 97 height 17
type input "SE/25-26/1282"
click at [348, 108] on span "Attach bill" at bounding box center [358, 103] width 44 height 13
click at [0, 0] on input "Attach bill" at bounding box center [0, 0] width 0 height 0
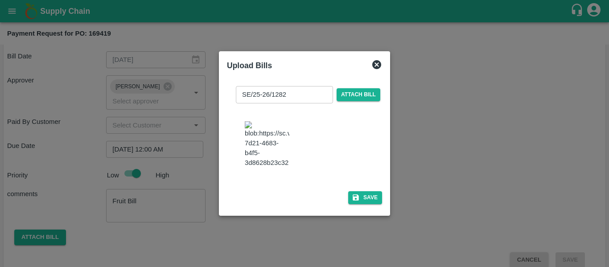
click at [273, 159] on img at bounding box center [267, 144] width 45 height 47
click at [374, 204] on button "Save" at bounding box center [365, 197] width 34 height 13
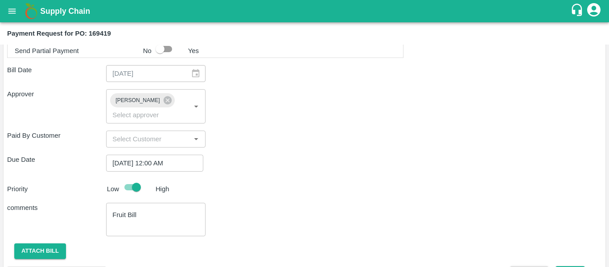
scroll to position [510, 0]
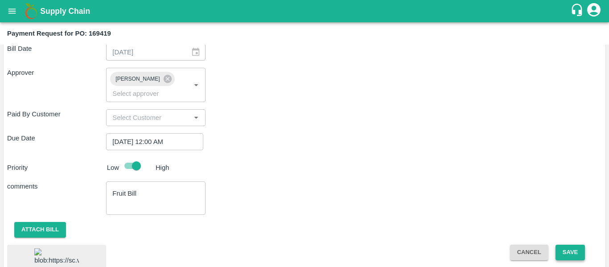
click at [566, 245] on button "Save" at bounding box center [569, 253] width 29 height 16
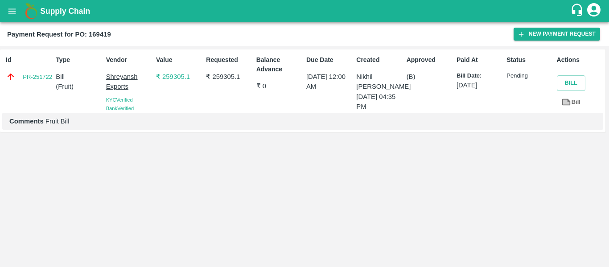
click at [12, 16] on button "open drawer" at bounding box center [12, 11] width 21 height 21
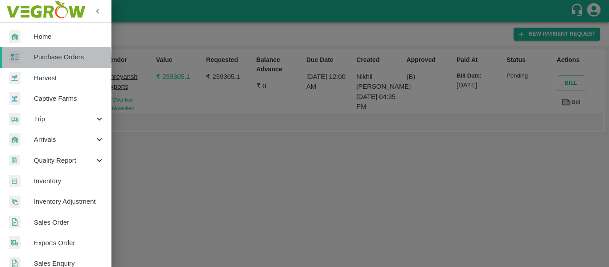
click at [46, 58] on span "Purchase Orders" at bounding box center [69, 57] width 70 height 10
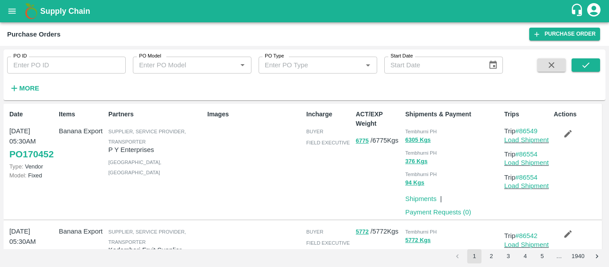
click at [34, 73] on input "PO ID" at bounding box center [66, 65] width 119 height 17
paste input "169416"
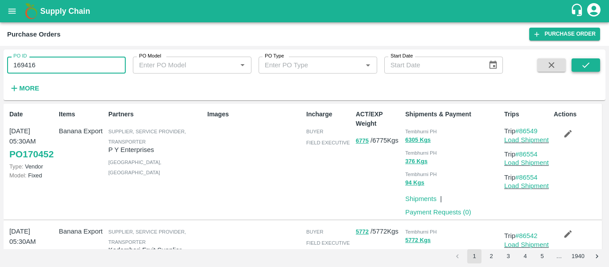
type input "169416"
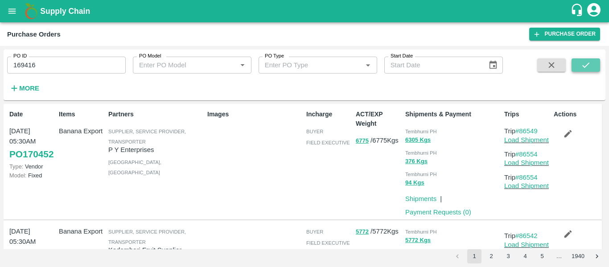
click at [580, 65] on button "submit" at bounding box center [585, 64] width 29 height 13
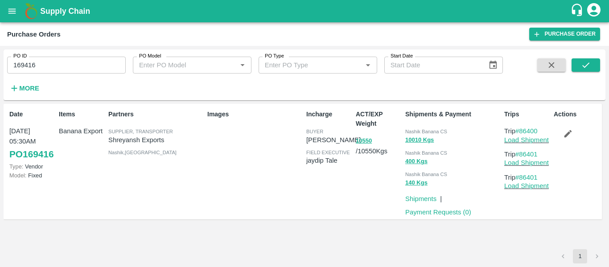
click at [441, 217] on p "Payment Requests ( 0 )" at bounding box center [438, 212] width 66 height 10
click at [440, 213] on link "Payment Requests ( 0 )" at bounding box center [438, 212] width 66 height 7
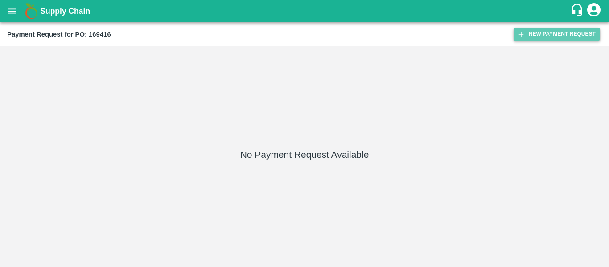
click at [545, 38] on button "New Payment Request" at bounding box center [556, 34] width 86 height 13
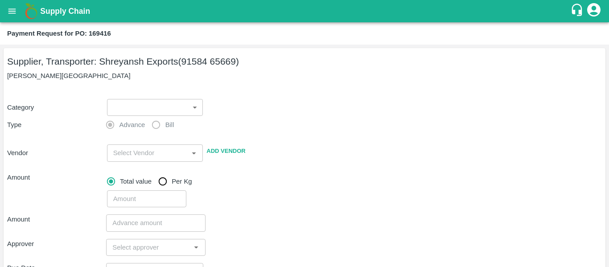
click at [150, 104] on body "Supply Chain Payment Request for PO: 169416 Supplier, Transporter: [PERSON_NAME…" at bounding box center [304, 133] width 609 height 267
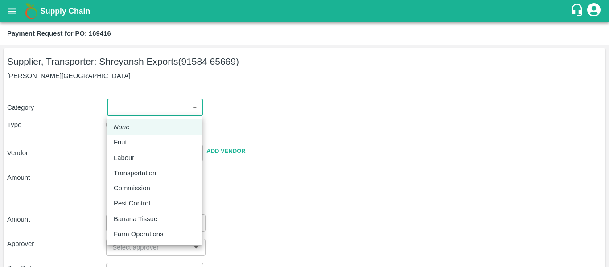
click at [131, 141] on div "Fruit" at bounding box center [123, 142] width 18 height 10
type input "1"
type input "Shreyansh Exports - 91584 65669(Supplier, Transporter)"
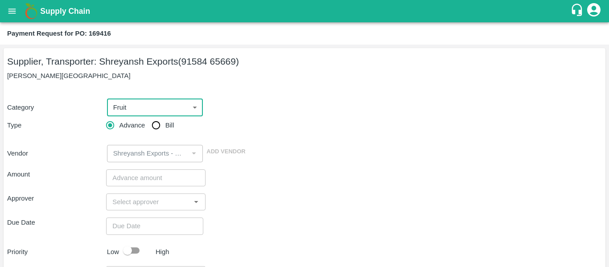
click at [156, 132] on input "Bill" at bounding box center [156, 125] width 18 height 18
radio input "true"
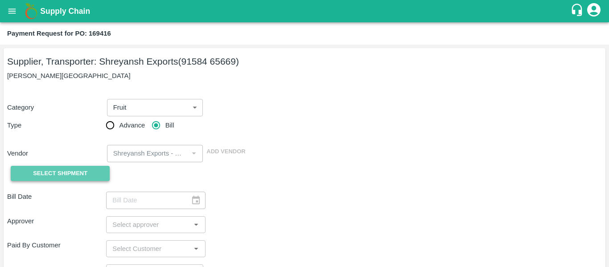
click at [72, 166] on button "Select Shipment" at bounding box center [60, 174] width 99 height 16
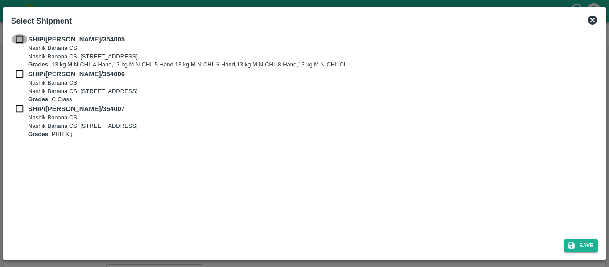
click at [21, 43] on input "checkbox" at bounding box center [19, 39] width 17 height 10
checkbox input "true"
click at [22, 78] on input "checkbox" at bounding box center [19, 74] width 17 height 10
checkbox input "true"
click at [23, 104] on input "checkbox" at bounding box center [19, 109] width 17 height 10
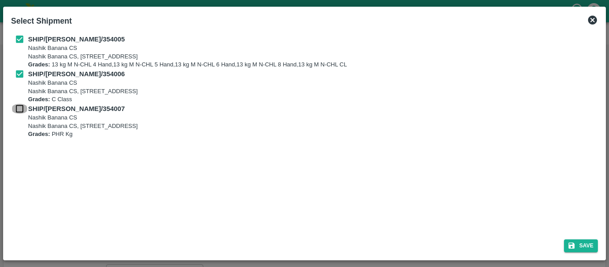
checkbox input "true"
click at [568, 247] on icon "submit" at bounding box center [571, 246] width 8 height 8
type input "[DATE]"
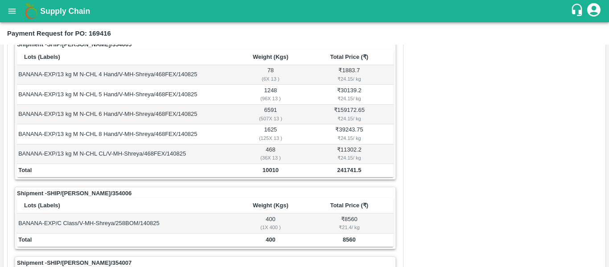
scroll to position [434, 0]
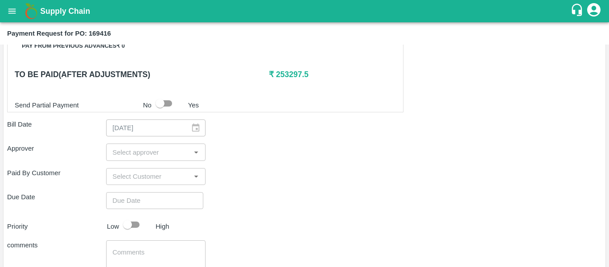
click at [129, 150] on input "input" at bounding box center [148, 152] width 79 height 12
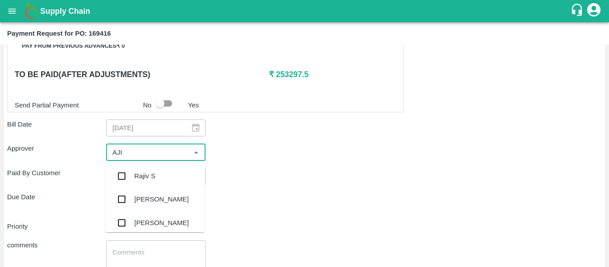
type input "AJIT"
click at [138, 184] on div "[PERSON_NAME]" at bounding box center [155, 175] width 99 height 23
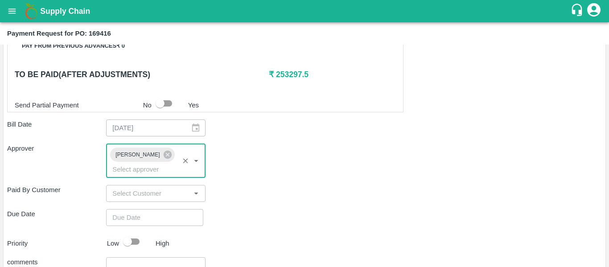
click at [143, 209] on input "Choose date" at bounding box center [151, 217] width 91 height 17
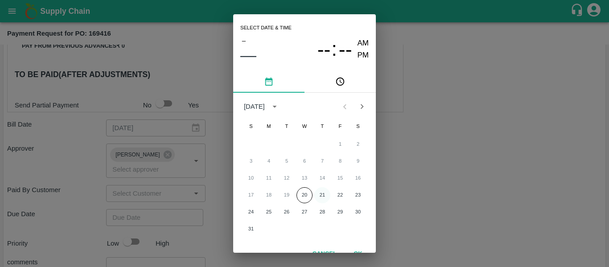
click at [320, 196] on button "21" at bounding box center [322, 195] width 16 height 16
type input "[DATE] 12:00 AM"
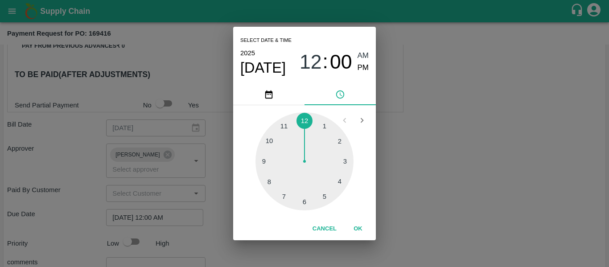
click at [465, 199] on div "Select date & time [DATE] 12 : 00 AM PM 1 2 3 4 5 6 7 8 9 10 11 12 Cancel OK" at bounding box center [304, 133] width 609 height 267
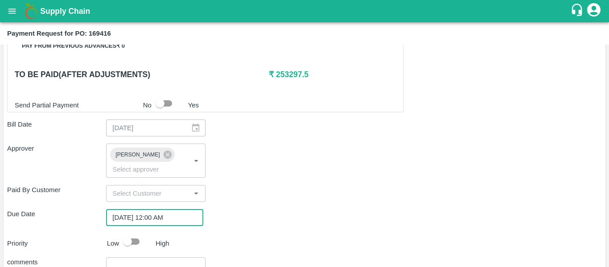
click at [135, 233] on input "checkbox" at bounding box center [127, 241] width 51 height 17
checkbox input "true"
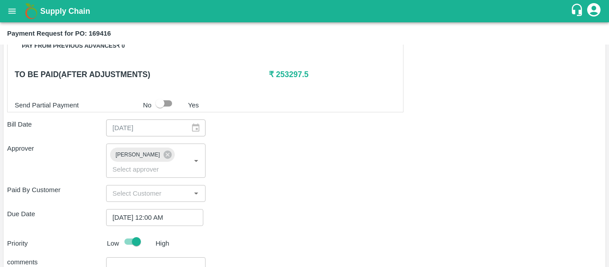
type textarea "Fruit Bill"
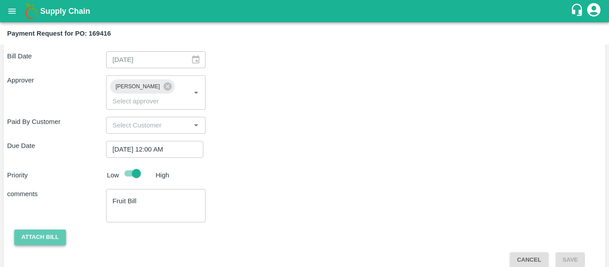
click at [43, 230] on button "Attach bill" at bounding box center [40, 238] width 52 height 16
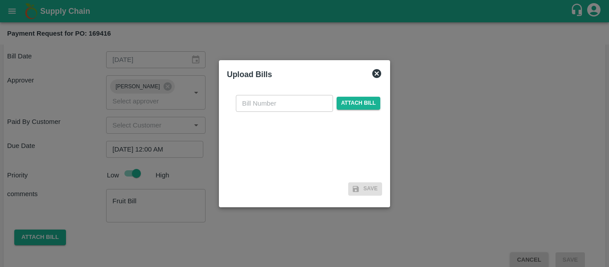
click at [277, 98] on input "text" at bounding box center [284, 103] width 97 height 17
type input "SE/25-26/1283"
click at [362, 109] on span "Attach bill" at bounding box center [358, 103] width 44 height 13
click at [0, 0] on input "Attach bill" at bounding box center [0, 0] width 0 height 0
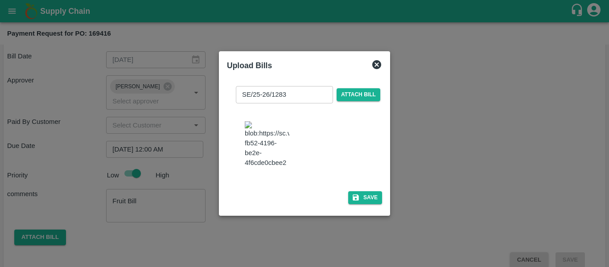
click at [367, 199] on div "SE/25-26/1283 ​ Attach bill Save" at bounding box center [304, 143] width 155 height 129
click at [368, 204] on button "Save" at bounding box center [365, 197] width 34 height 13
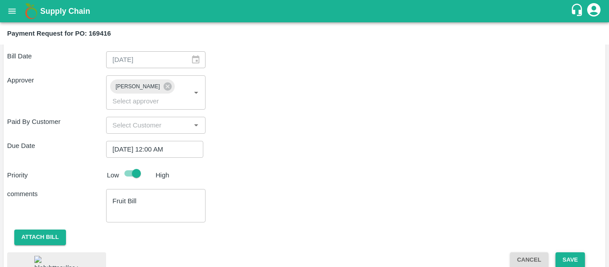
click at [564, 252] on button "Save" at bounding box center [569, 260] width 29 height 16
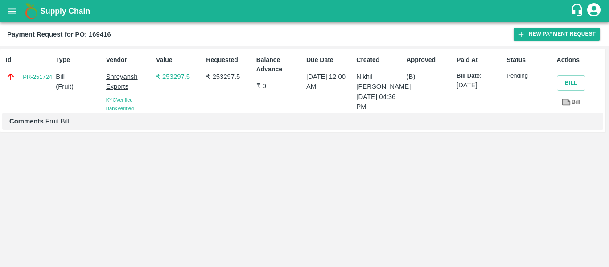
click at [10, 16] on icon "open drawer" at bounding box center [12, 11] width 10 height 10
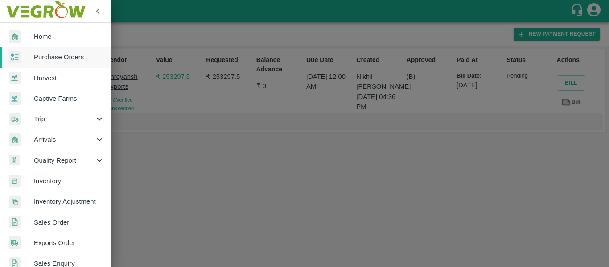
click at [66, 54] on span "Purchase Orders" at bounding box center [69, 57] width 70 height 10
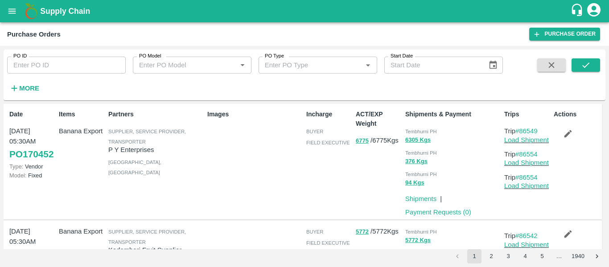
click at [71, 66] on input "PO ID" at bounding box center [66, 65] width 119 height 17
paste input "169480"
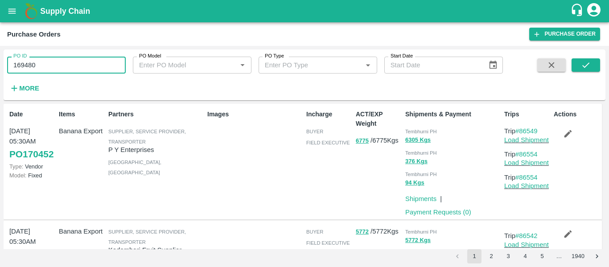
type input "169480"
click at [590, 58] on div "PO ID 169480 PO ID PO Model PO Model   * PO Type PO Type   * Start Date Start D…" at bounding box center [305, 75] width 602 height 44
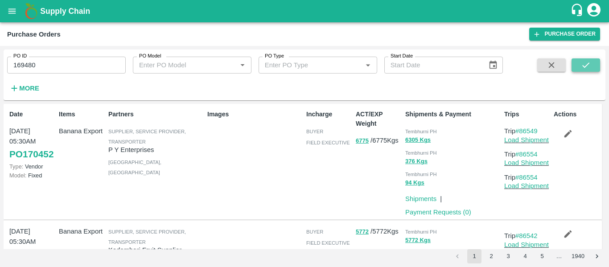
click at [590, 61] on icon "submit" at bounding box center [586, 65] width 10 height 10
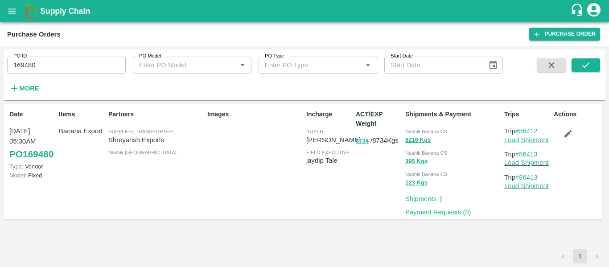
click at [467, 212] on link "Payment Requests ( 0 )" at bounding box center [438, 212] width 66 height 7
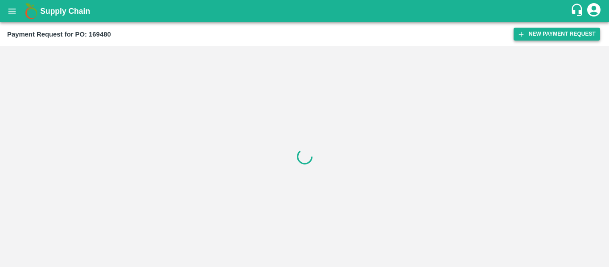
click at [536, 30] on button "New Payment Request" at bounding box center [556, 34] width 86 height 13
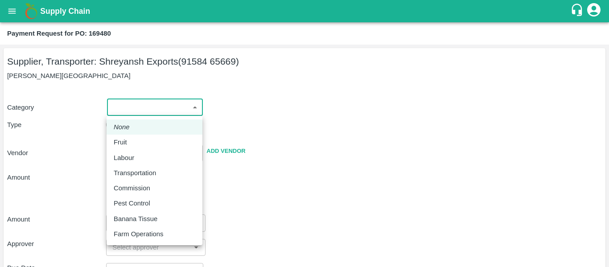
click at [163, 99] on body "Supply Chain Payment Request for PO: 169480 Supplier, Transporter: Shreyansh Ex…" at bounding box center [304, 133] width 609 height 267
click at [121, 144] on p "Fruit" at bounding box center [120, 142] width 13 height 10
type input "1"
type input "Shreyansh Exports - 91584 65669(Supplier, Transporter)"
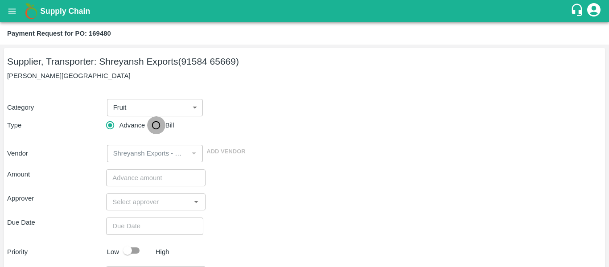
click at [150, 134] on input "Bill" at bounding box center [156, 125] width 18 height 18
radio input "true"
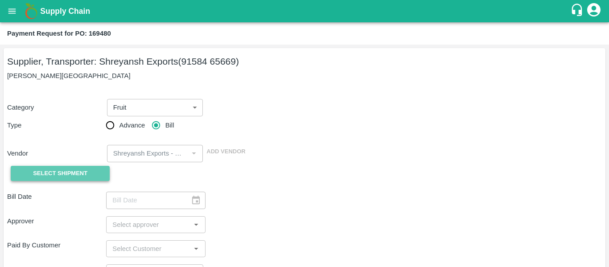
click at [61, 166] on button "Select Shipment" at bounding box center [60, 174] width 99 height 16
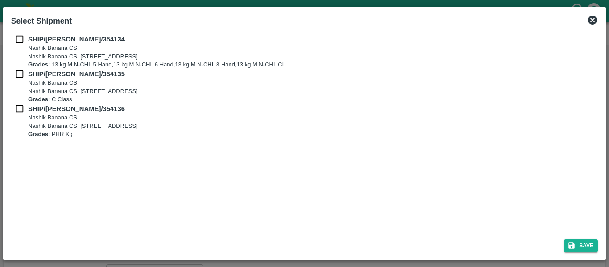
click at [18, 36] on input "checkbox" at bounding box center [19, 39] width 17 height 10
checkbox input "true"
click at [23, 70] on input "checkbox" at bounding box center [19, 74] width 17 height 10
checkbox input "true"
click at [21, 107] on input "checkbox" at bounding box center [19, 109] width 17 height 10
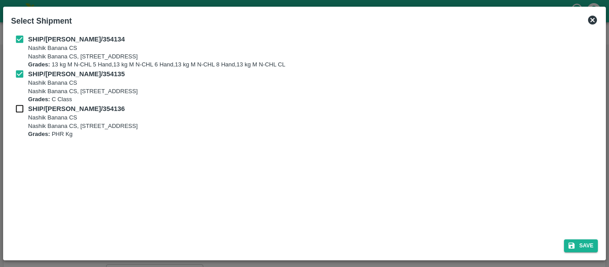
checkbox input "true"
click at [579, 243] on button "Save" at bounding box center [581, 245] width 34 height 13
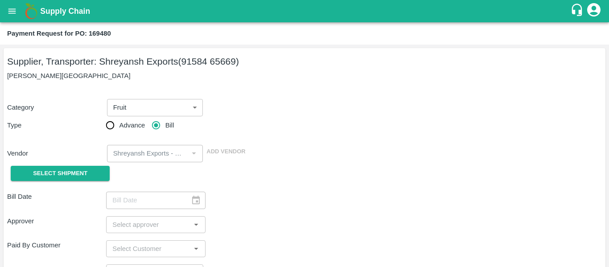
type input "15/08/2025"
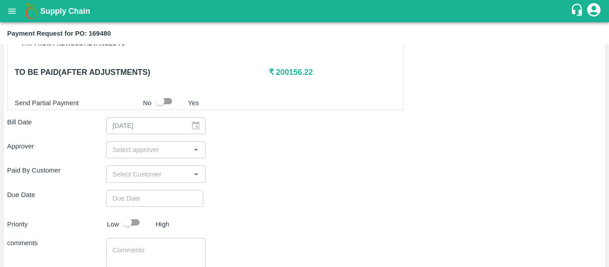
scroll to position [431, 0]
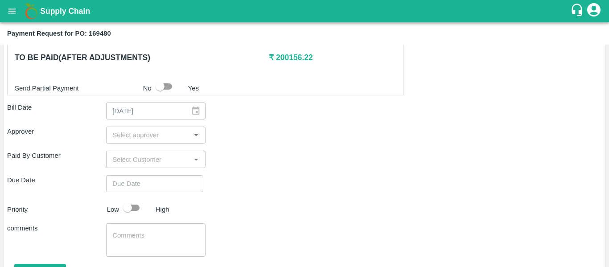
click at [146, 139] on input "input" at bounding box center [148, 135] width 79 height 12
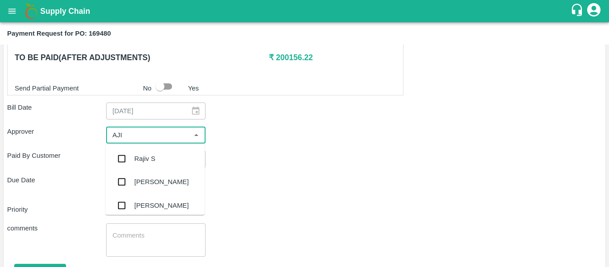
type input "AJIT"
click at [150, 160] on div "[PERSON_NAME]" at bounding box center [161, 159] width 54 height 10
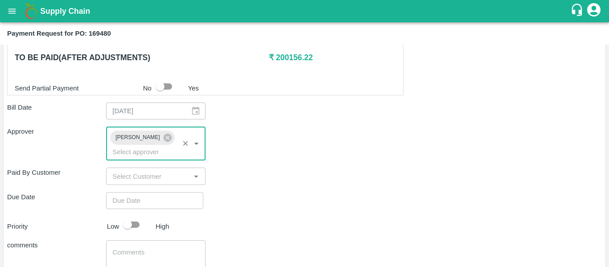
type input "DD/MM/YYYY hh:mm aa"
click at [153, 192] on input "DD/MM/YYYY hh:mm aa" at bounding box center [151, 200] width 91 height 17
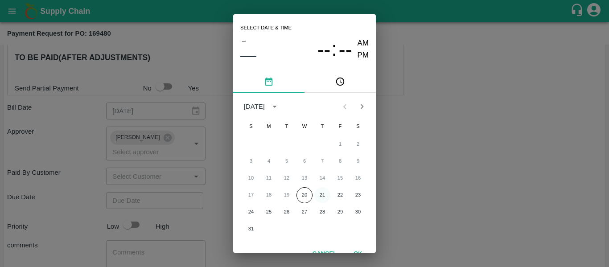
click at [323, 195] on button "21" at bounding box center [322, 195] width 16 height 16
type input "[DATE] 12:00 AM"
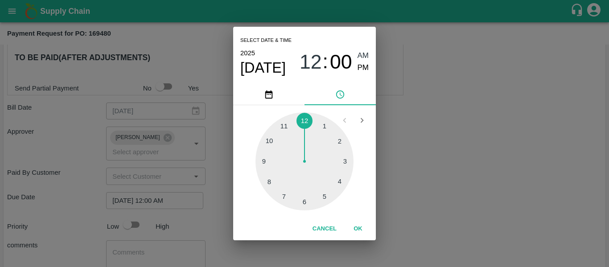
click at [428, 183] on div "Select date & time [DATE] 12 : 00 AM PM 1 2 3 4 5 6 7 8 9 10 11 12 Cancel OK" at bounding box center [304, 133] width 609 height 267
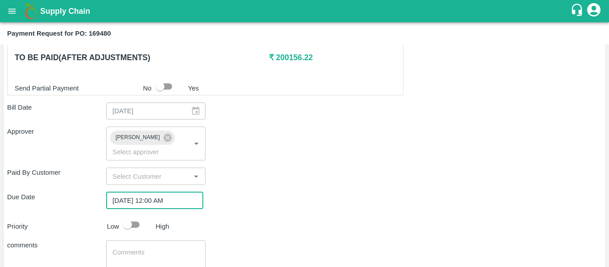
click at [131, 216] on input "checkbox" at bounding box center [127, 224] width 51 height 17
checkbox input "true"
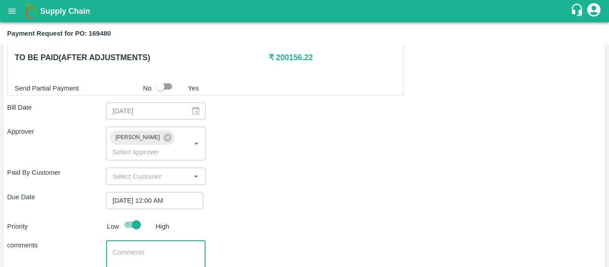
click at [138, 248] on textarea at bounding box center [155, 257] width 86 height 19
type textarea "Fruit Bill"
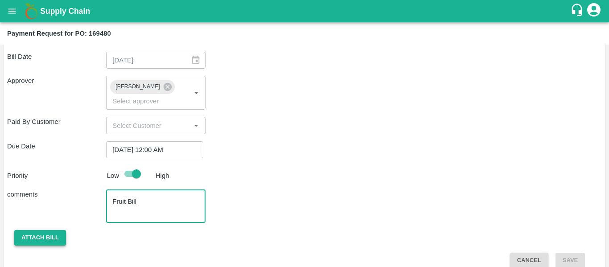
click at [54, 230] on button "Attach bill" at bounding box center [40, 238] width 52 height 16
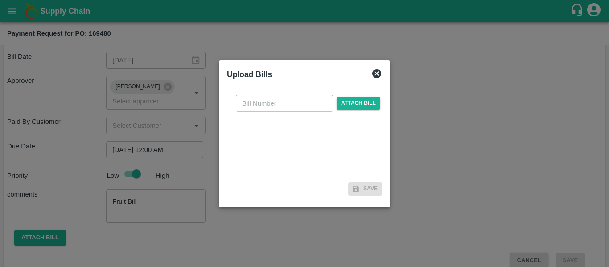
click at [284, 95] on input "text" at bounding box center [284, 103] width 97 height 17
type input "SE/25-26/1284"
click at [363, 111] on div "SE/25-26/1284 ​ Attach bill" at bounding box center [308, 103] width 148 height 17
click at [361, 107] on span "Attach bill" at bounding box center [358, 103] width 44 height 13
click at [0, 0] on input "Attach bill" at bounding box center [0, 0] width 0 height 0
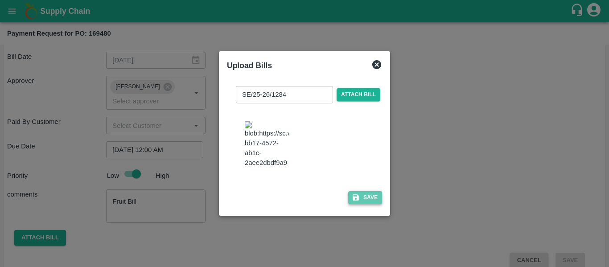
click at [371, 204] on button "Save" at bounding box center [365, 197] width 34 height 13
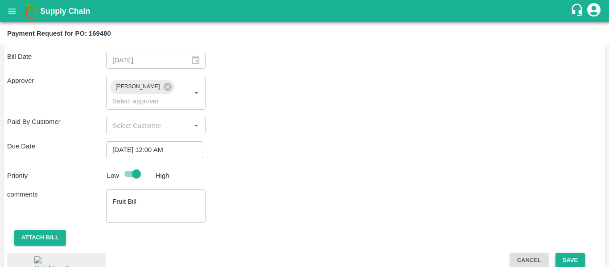
click at [576, 255] on button "Save" at bounding box center [569, 261] width 29 height 16
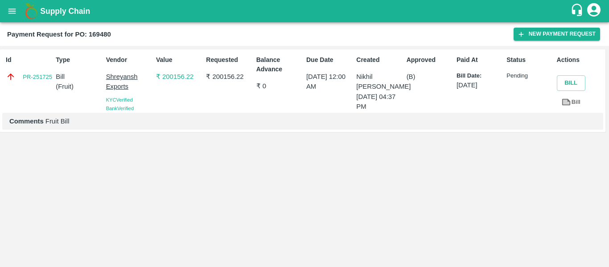
click at [2, 10] on button "open drawer" at bounding box center [12, 11] width 21 height 21
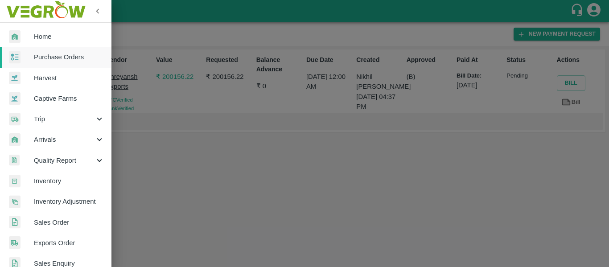
click at [52, 56] on span "Purchase Orders" at bounding box center [69, 57] width 70 height 10
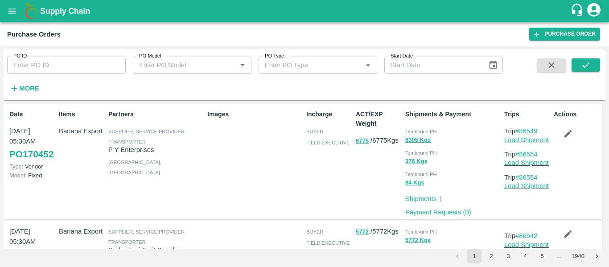
click at [56, 55] on div "PO ID PO ID" at bounding box center [63, 61] width 126 height 24
click at [58, 67] on input "PO ID" at bounding box center [66, 65] width 119 height 17
paste input "168951"
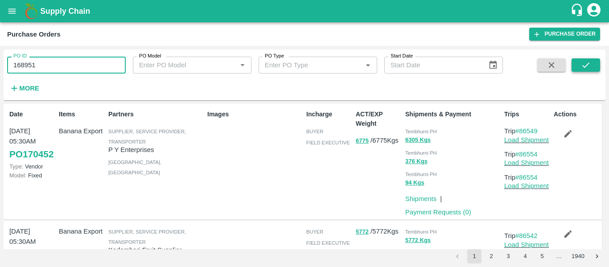
type input "168951"
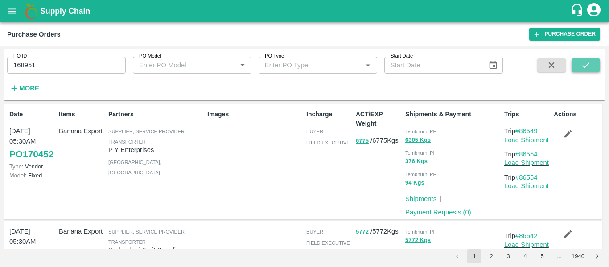
click at [585, 69] on icon "submit" at bounding box center [586, 65] width 10 height 10
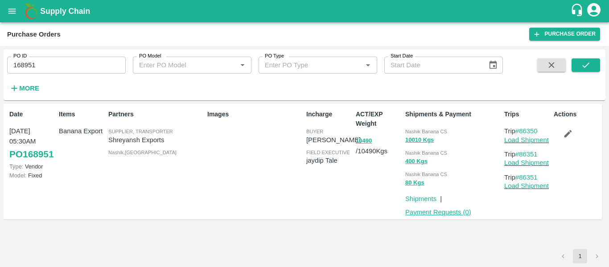
click at [441, 213] on link "Payment Requests ( 0 )" at bounding box center [438, 212] width 66 height 7
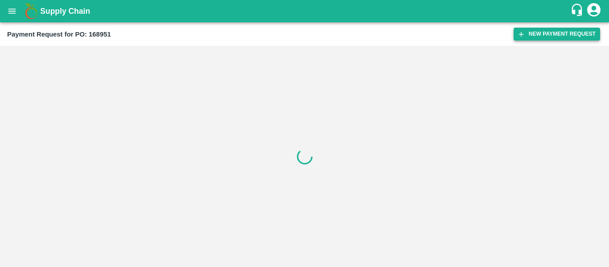
click at [543, 35] on button "New Payment Request" at bounding box center [556, 34] width 86 height 13
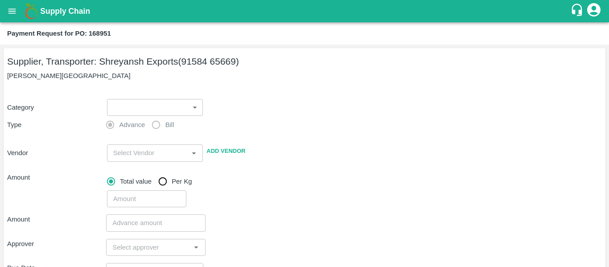
click at [148, 113] on body "Supply Chain Payment Request for PO: 168951 Supplier, Transporter: [PERSON_NAME…" at bounding box center [304, 133] width 609 height 267
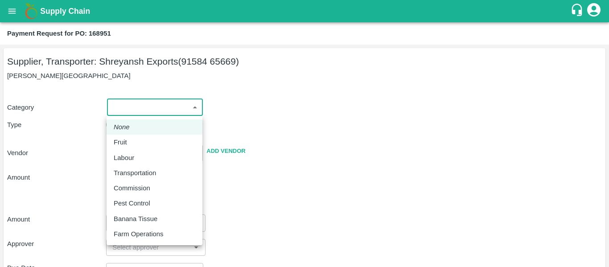
click at [131, 141] on div "Fruit" at bounding box center [123, 142] width 18 height 10
type input "1"
type input "Shreyansh Exports - 91584 65669(Supplier, Transporter)"
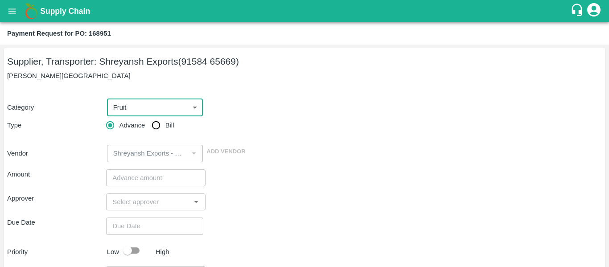
click at [163, 122] on input "Bill" at bounding box center [156, 125] width 18 height 18
radio input "true"
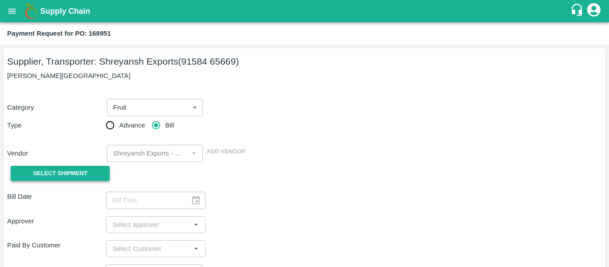
click at [93, 172] on button "Select Shipment" at bounding box center [60, 174] width 99 height 16
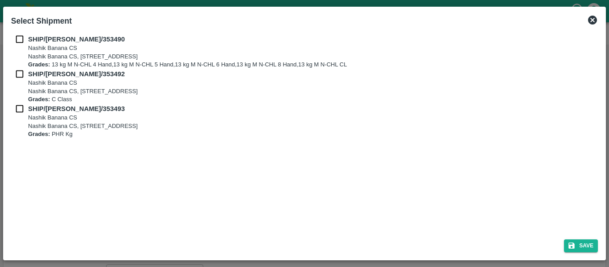
click at [24, 41] on input "checkbox" at bounding box center [19, 39] width 17 height 10
checkbox input "true"
click at [19, 77] on input "checkbox" at bounding box center [19, 74] width 17 height 10
checkbox input "true"
click at [19, 103] on div "SHIP/[PERSON_NAME]/353492 Nashik Banana CS [STREET_ADDRESS] Grades: C Class" at bounding box center [304, 86] width 587 height 35
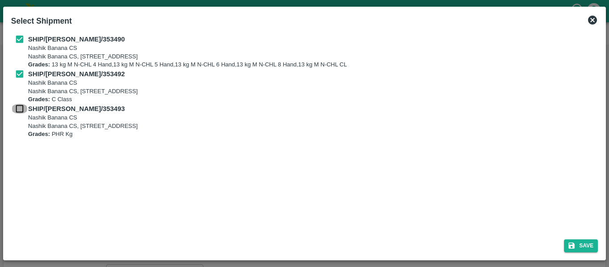
click at [20, 107] on input "checkbox" at bounding box center [19, 109] width 17 height 10
checkbox input "true"
click at [581, 247] on button "Save" at bounding box center [581, 245] width 34 height 13
type input "[DATE]"
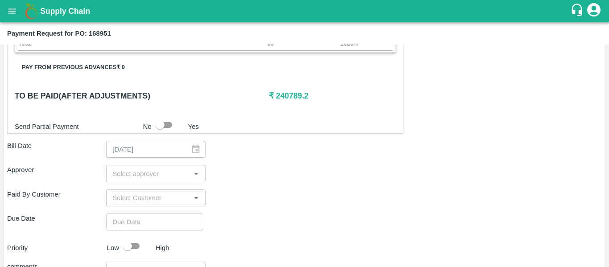
scroll to position [413, 0]
click at [130, 169] on input "input" at bounding box center [148, 173] width 79 height 12
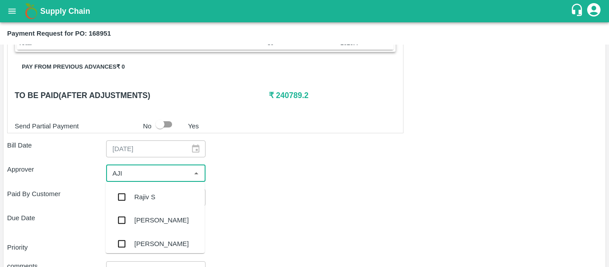
type input "AJIT"
click at [134, 190] on div "[PERSON_NAME]" at bounding box center [155, 196] width 99 height 23
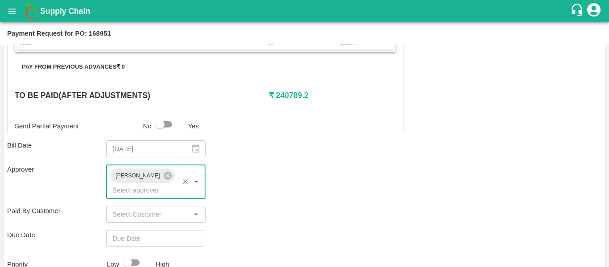
type input "DD/MM/YYYY hh:mm aa"
click at [143, 230] on input "DD/MM/YYYY hh:mm aa" at bounding box center [151, 238] width 91 height 17
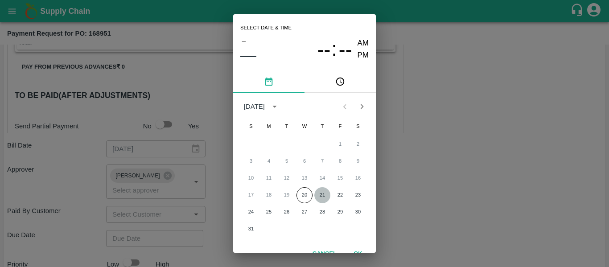
click at [324, 196] on button "21" at bounding box center [322, 195] width 16 height 16
type input "[DATE] 12:00 AM"
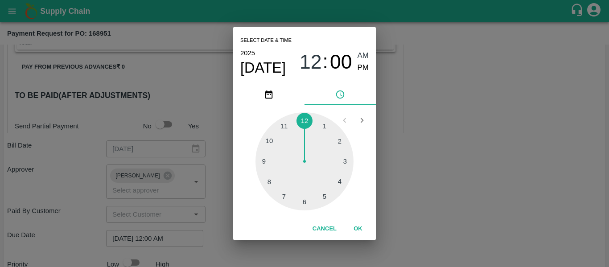
click at [436, 195] on div "Select date & time [DATE] 12 : 00 AM PM 1 2 3 4 5 6 7 8 9 10 11 12 Cancel OK" at bounding box center [304, 133] width 609 height 267
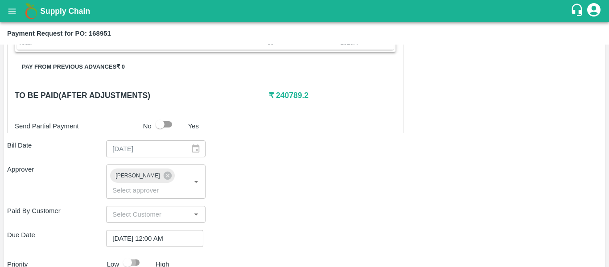
click at [131, 254] on input "checkbox" at bounding box center [127, 262] width 51 height 17
checkbox input "true"
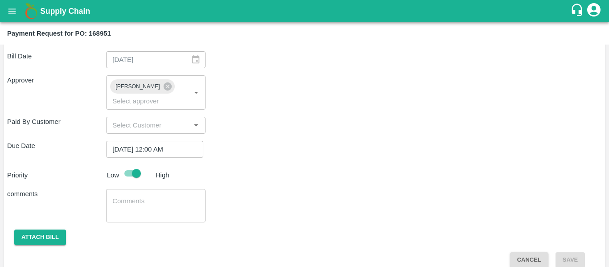
click at [156, 197] on textarea at bounding box center [155, 206] width 86 height 19
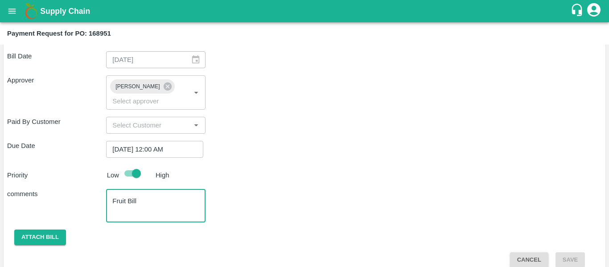
scroll to position [424, 0]
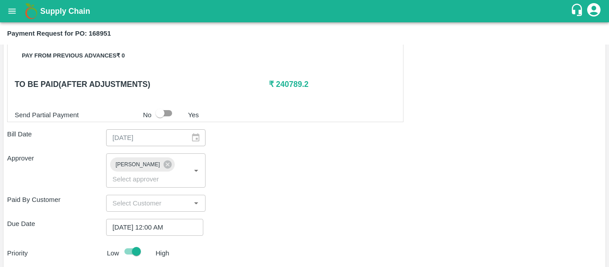
type textarea "Fruit Bill"
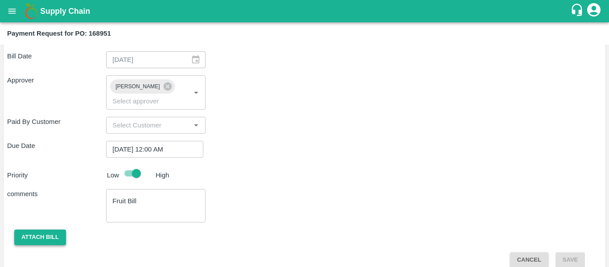
click at [30, 230] on button "Attach bill" at bounding box center [40, 238] width 52 height 16
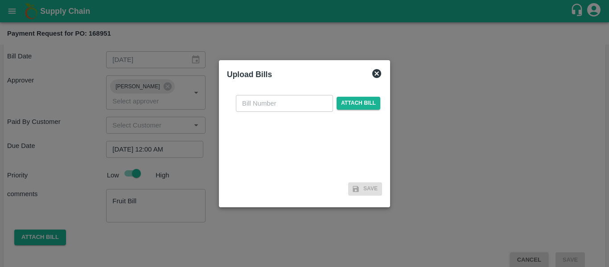
click at [289, 90] on div "​ Attach bill" at bounding box center [304, 133] width 155 height 91
click at [290, 97] on input "text" at bounding box center [284, 103] width 97 height 17
type input "SE/25-26/1266"
click at [363, 102] on span "Attach bill" at bounding box center [358, 103] width 44 height 13
click at [0, 0] on input "Attach bill" at bounding box center [0, 0] width 0 height 0
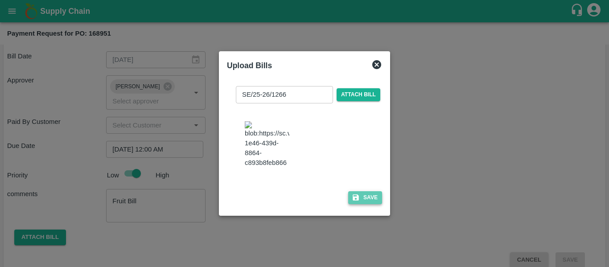
click at [361, 204] on button "Save" at bounding box center [365, 197] width 34 height 13
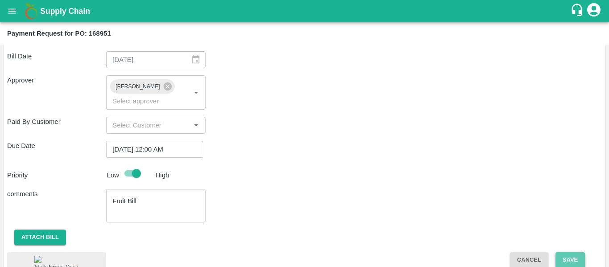
click at [562, 252] on button "Save" at bounding box center [569, 260] width 29 height 16
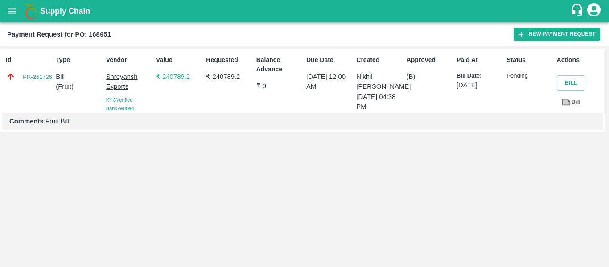
click at [7, 5] on button "open drawer" at bounding box center [12, 11] width 21 height 21
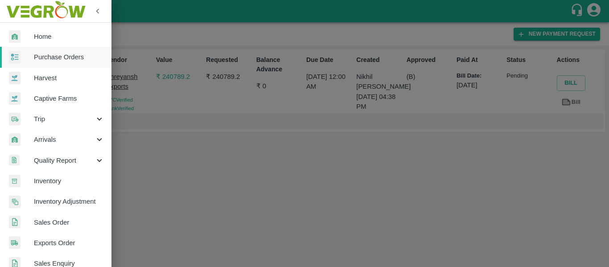
click at [53, 55] on span "Purchase Orders" at bounding box center [69, 57] width 70 height 10
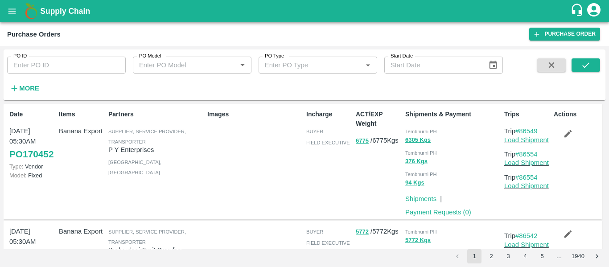
click at [39, 76] on div "More" at bounding box center [20, 85] width 41 height 22
click at [30, 70] on input "PO ID" at bounding box center [66, 65] width 119 height 17
paste input "169482"
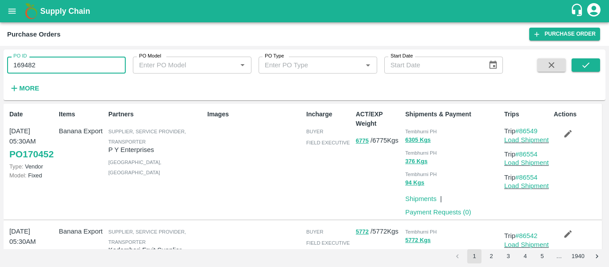
type input "169482"
click at [582, 75] on span at bounding box center [585, 76] width 29 height 37
click at [581, 72] on span at bounding box center [585, 76] width 29 height 37
click at [581, 71] on button "submit" at bounding box center [585, 64] width 29 height 13
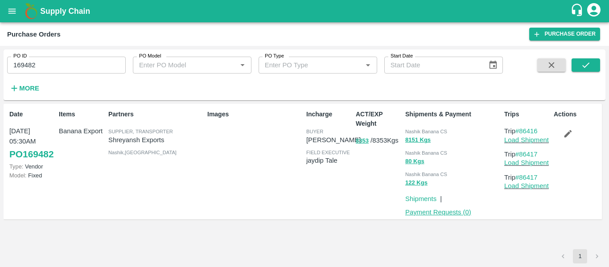
click at [425, 211] on link "Payment Requests ( 0 )" at bounding box center [438, 212] width 66 height 7
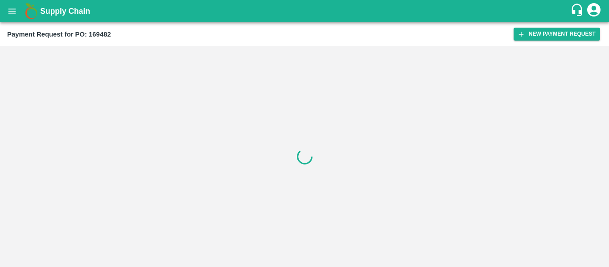
click at [552, 27] on div "Payment Request for PO: 169482 New Payment Request" at bounding box center [304, 34] width 609 height 24
click at [557, 33] on button "New Payment Request" at bounding box center [556, 34] width 86 height 13
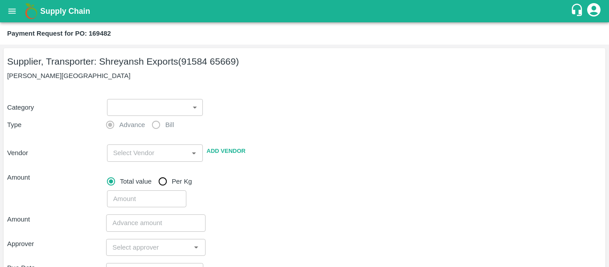
click at [143, 103] on body "Supply Chain Payment Request for PO: 169482 Supplier, Transporter: [PERSON_NAME…" at bounding box center [304, 133] width 609 height 267
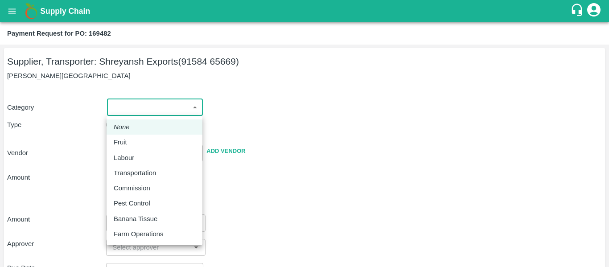
click at [130, 143] on div "Fruit" at bounding box center [123, 142] width 18 height 10
type input "1"
type input "Shreyansh Exports - 91584 65669(Supplier, Transporter)"
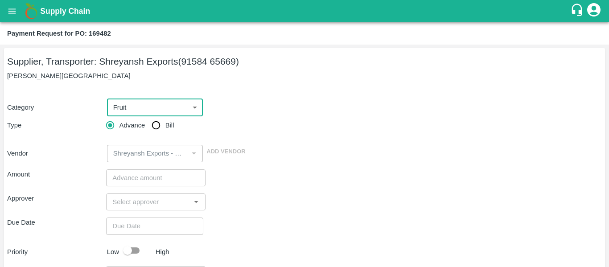
click at [157, 131] on input "Bill" at bounding box center [156, 125] width 18 height 18
radio input "true"
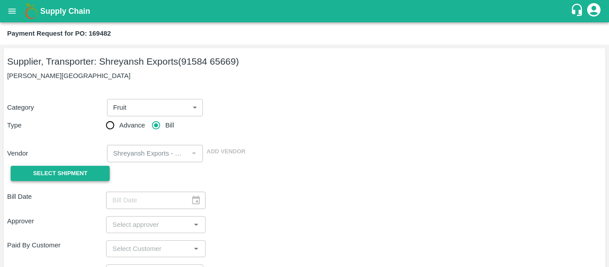
click at [81, 168] on span "Select Shipment" at bounding box center [60, 173] width 54 height 10
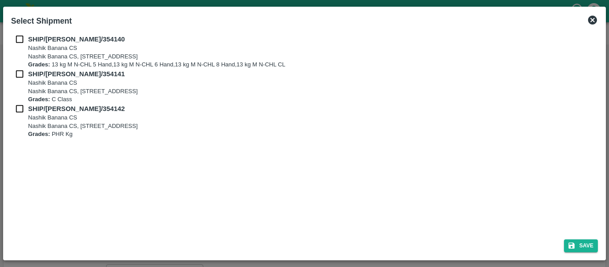
click at [28, 38] on input "checkbox" at bounding box center [19, 39] width 17 height 10
checkbox input "true"
click at [24, 76] on input "checkbox" at bounding box center [19, 74] width 17 height 10
checkbox input "true"
click at [25, 113] on input "checkbox" at bounding box center [19, 109] width 17 height 10
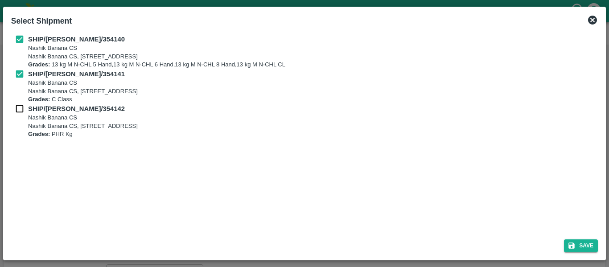
checkbox input "true"
click at [577, 248] on button "Save" at bounding box center [581, 245] width 34 height 13
type input "[DATE]"
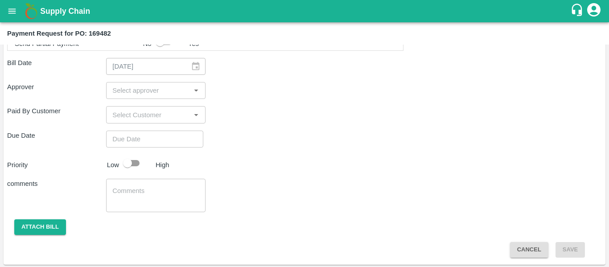
scroll to position [476, 0]
click at [129, 91] on input "input" at bounding box center [148, 90] width 79 height 12
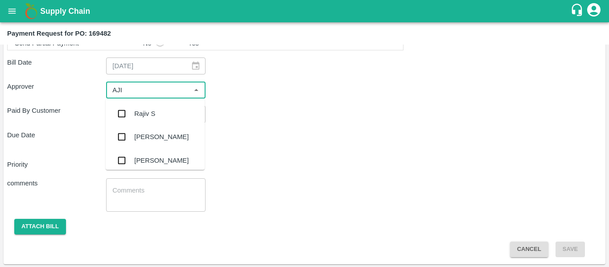
type input "AJIT"
click at [135, 113] on div "[PERSON_NAME]" at bounding box center [161, 114] width 54 height 10
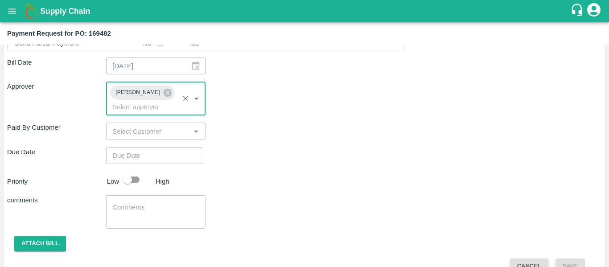
type input "DD/MM/YYYY hh:mm aa"
click at [140, 147] on input "DD/MM/YYYY hh:mm aa" at bounding box center [151, 155] width 91 height 17
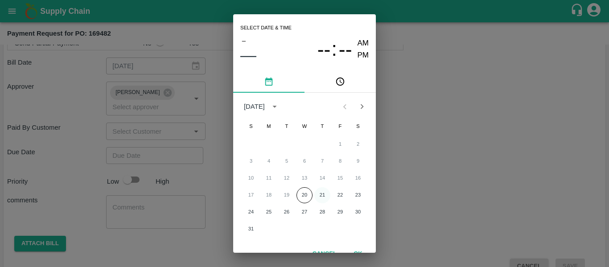
click at [320, 197] on button "21" at bounding box center [322, 195] width 16 height 16
type input "[DATE] 12:00 AM"
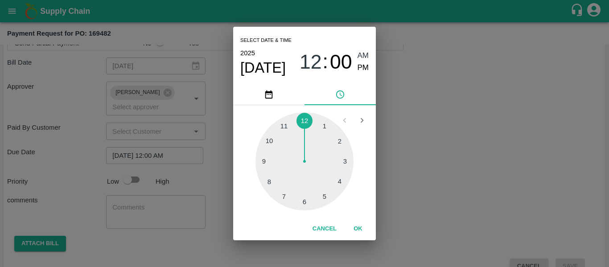
click at [475, 172] on div "Select date & time [DATE] 12 : 00 AM PM 1 2 3 4 5 6 7 8 9 10 11 12 Cancel OK" at bounding box center [304, 133] width 609 height 267
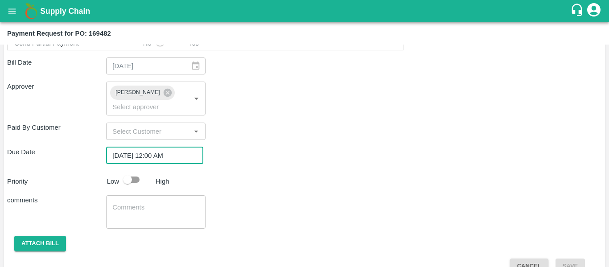
click at [139, 171] on input "checkbox" at bounding box center [127, 179] width 51 height 17
checkbox input "true"
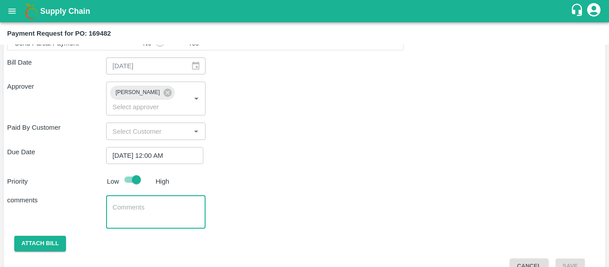
click at [152, 203] on textarea at bounding box center [155, 212] width 86 height 19
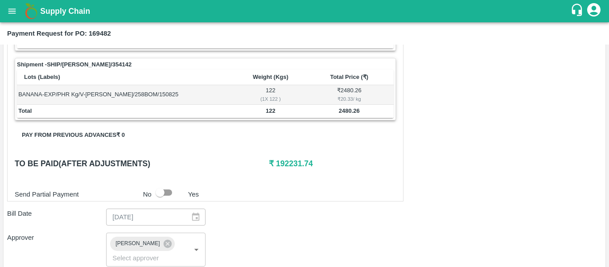
scroll to position [325, 0]
type textarea "Fruit Bill"
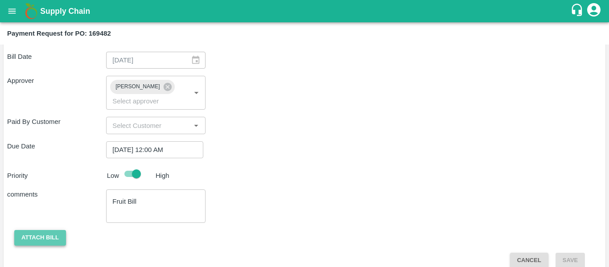
click at [49, 230] on button "Attach bill" at bounding box center [40, 238] width 52 height 16
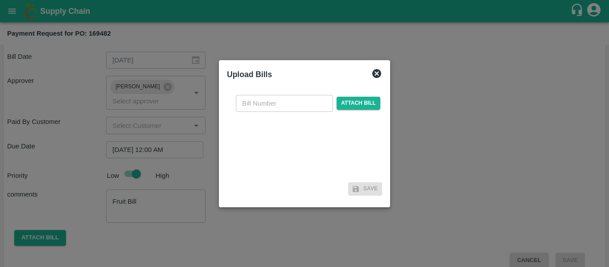
click at [267, 105] on input "text" at bounding box center [284, 103] width 97 height 17
type input "SE/25-26/1285"
click at [356, 107] on span "Attach bill" at bounding box center [358, 103] width 44 height 13
click at [0, 0] on input "Attach bill" at bounding box center [0, 0] width 0 height 0
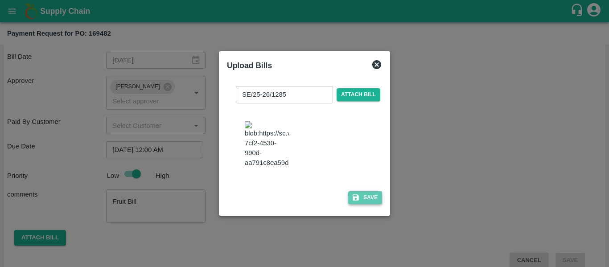
click at [365, 204] on button "Save" at bounding box center [365, 197] width 34 height 13
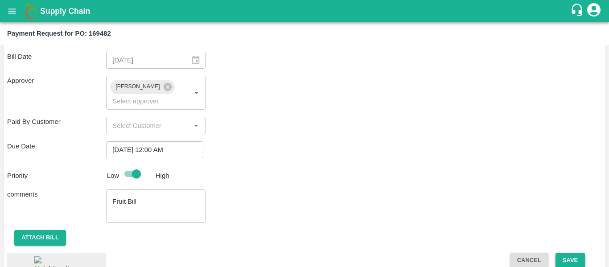
click at [566, 253] on button "Save" at bounding box center [569, 261] width 29 height 16
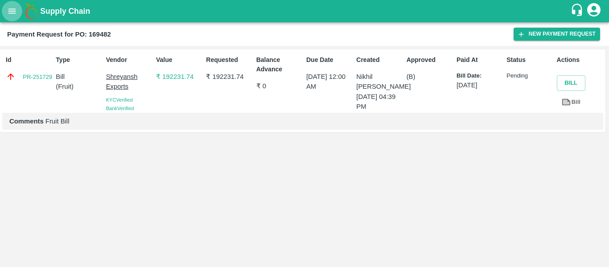
click at [13, 7] on icon "open drawer" at bounding box center [12, 11] width 10 height 10
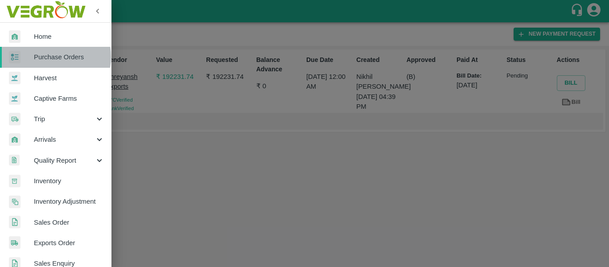
click at [52, 57] on span "Purchase Orders" at bounding box center [69, 57] width 70 height 10
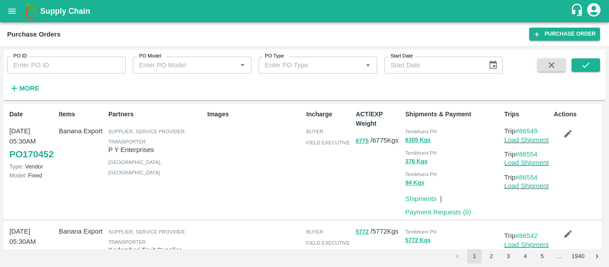
click at [49, 49] on div "PO ID PO ID" at bounding box center [63, 61] width 126 height 24
click at [49, 58] on input "PO ID" at bounding box center [66, 65] width 119 height 17
paste input "168971"
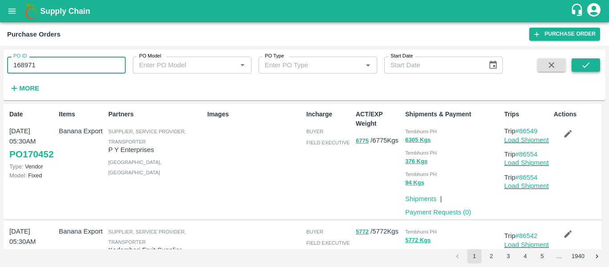
click at [591, 58] on button "submit" at bounding box center [585, 64] width 29 height 13
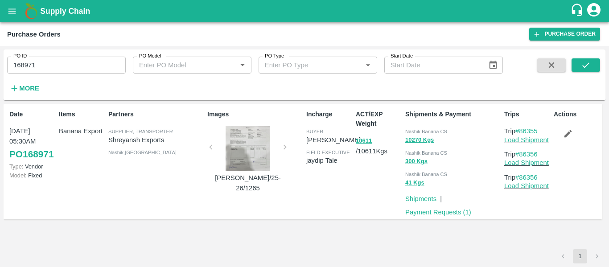
click at [49, 72] on input "168971" at bounding box center [66, 65] width 119 height 17
paste input "text"
type input "168974"
click at [593, 62] on button "submit" at bounding box center [585, 64] width 29 height 13
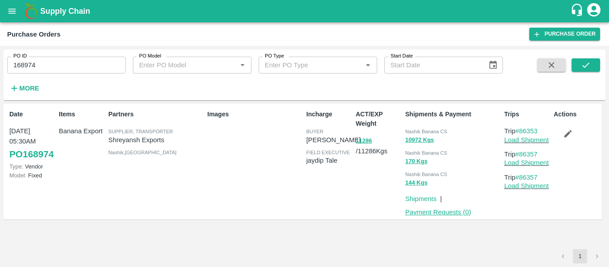
click at [448, 212] on link "Payment Requests ( 0 )" at bounding box center [438, 212] width 66 height 7
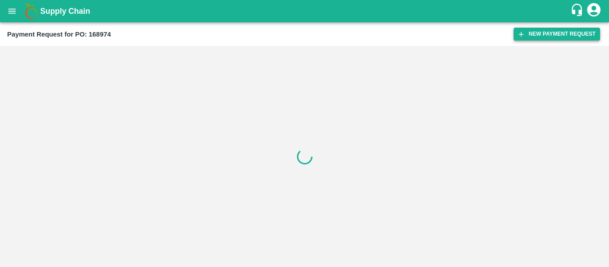
click at [546, 38] on button "New Payment Request" at bounding box center [556, 34] width 86 height 13
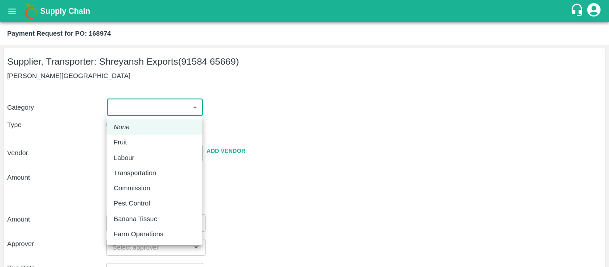
click at [131, 108] on body "Supply Chain Payment Request for PO: 168974 Supplier, Transporter: Shreyansh Ex…" at bounding box center [304, 133] width 609 height 267
click at [129, 143] on div "Fruit" at bounding box center [123, 142] width 18 height 10
type input "1"
type input "Shreyansh Exports - 91584 65669(Supplier, Transporter)"
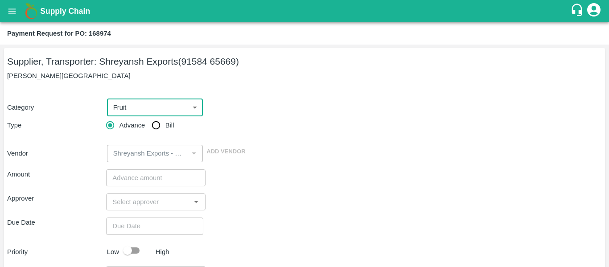
click at [168, 123] on span "Bill" at bounding box center [169, 125] width 9 height 10
click at [165, 123] on input "Bill" at bounding box center [156, 125] width 18 height 18
radio input "true"
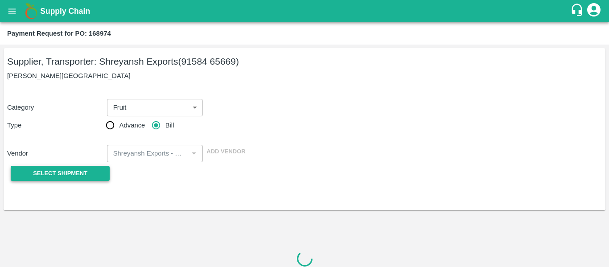
click at [55, 171] on span "Select Shipment" at bounding box center [60, 173] width 54 height 10
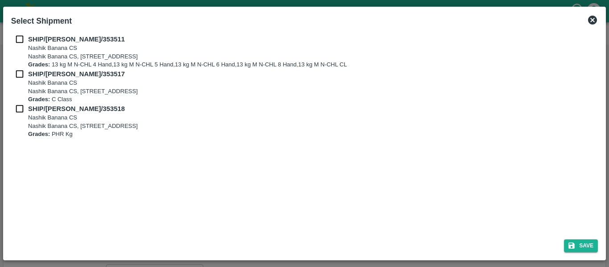
click at [15, 45] on div "SHIP/NASH/353511 Nashik Banana CS Nashik Banana CS, Gat No. 314/2/1, A/p- Mohad…" at bounding box center [304, 51] width 587 height 35
click at [30, 37] on b "SHIP/NASH/353511" at bounding box center [76, 39] width 97 height 7
checkbox input "true"
click at [22, 78] on input "checkbox" at bounding box center [19, 74] width 17 height 10
checkbox input "true"
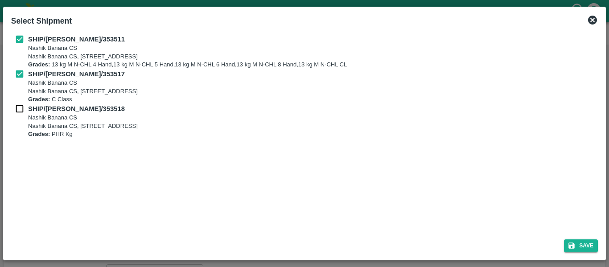
click at [25, 107] on input "checkbox" at bounding box center [19, 109] width 17 height 10
checkbox input "true"
click at [584, 241] on button "Save" at bounding box center [581, 245] width 34 height 13
type input "13/08/2025"
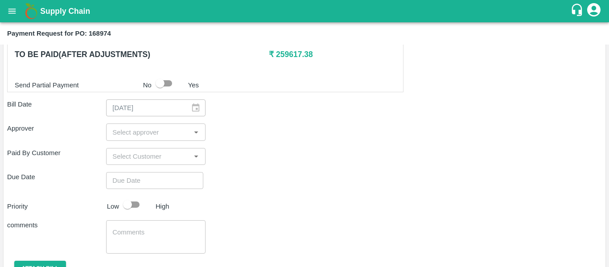
scroll to position [455, 0]
click at [139, 137] on input "input" at bounding box center [148, 132] width 79 height 12
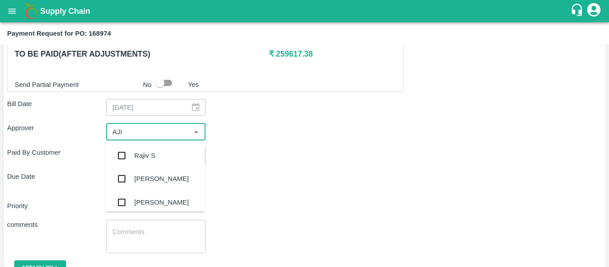
type input "AJIT"
click at [145, 159] on div "[PERSON_NAME]" at bounding box center [161, 156] width 54 height 10
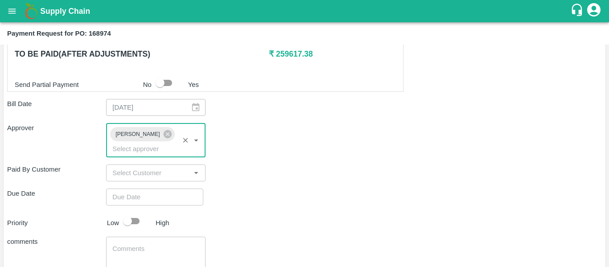
type input "DD/MM/YYYY hh:mm aa"
click at [152, 189] on input "DD/MM/YYYY hh:mm aa" at bounding box center [151, 197] width 91 height 17
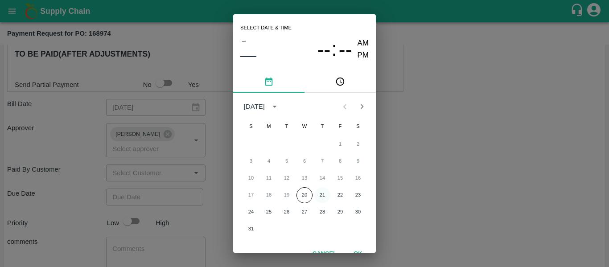
click at [321, 196] on button "21" at bounding box center [322, 195] width 16 height 16
type input "[DATE] 12:00 AM"
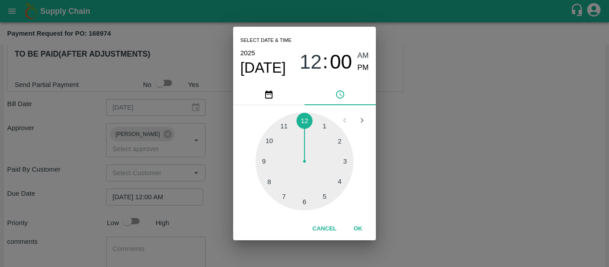
click at [459, 174] on div "Select date & time [DATE] 12 : 00 AM PM 1 2 3 4 5 6 7 8 9 10 11 12 Cancel OK" at bounding box center [304, 133] width 609 height 267
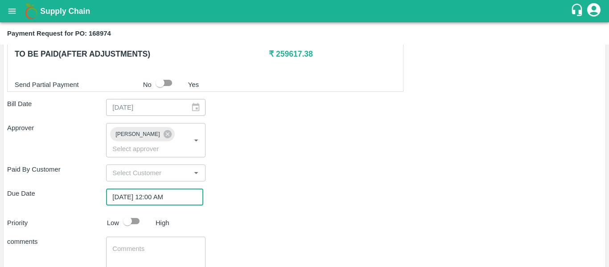
click at [143, 213] on input "checkbox" at bounding box center [127, 221] width 51 height 17
checkbox input "true"
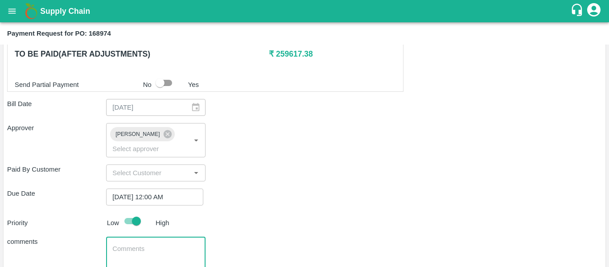
click at [149, 244] on textarea at bounding box center [155, 253] width 86 height 19
type textarea "Fruit Bill"
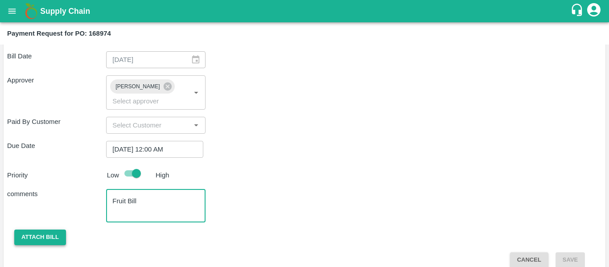
click at [48, 230] on button "Attach bill" at bounding box center [40, 238] width 52 height 16
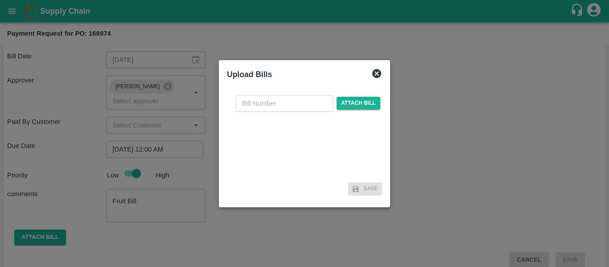
click at [269, 107] on input "text" at bounding box center [284, 103] width 97 height 17
type input "SE/25-26/1264"
click at [364, 107] on span "Attach bill" at bounding box center [358, 103] width 44 height 13
click at [0, 0] on input "Attach bill" at bounding box center [0, 0] width 0 height 0
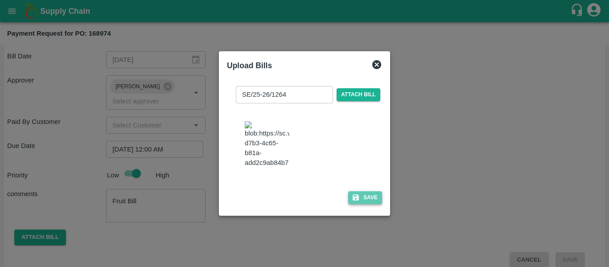
click at [368, 204] on button "Save" at bounding box center [365, 197] width 34 height 13
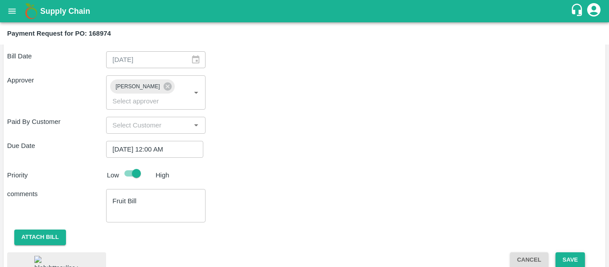
click at [558, 252] on button "Save" at bounding box center [569, 260] width 29 height 16
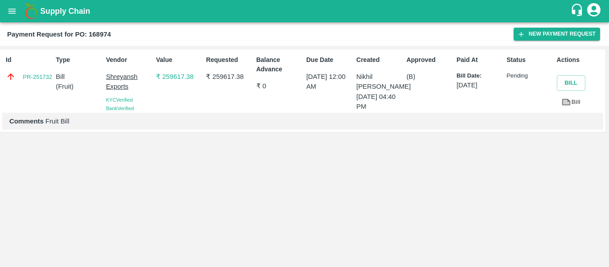
click at [7, 5] on button "open drawer" at bounding box center [12, 11] width 21 height 21
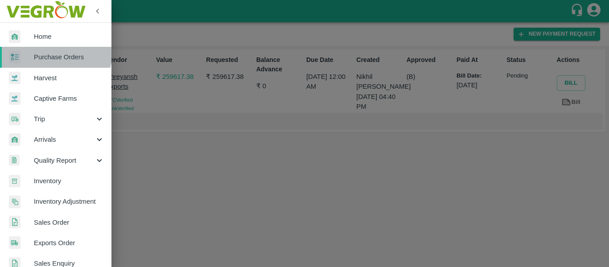
click at [54, 50] on link "Purchase Orders" at bounding box center [55, 57] width 111 height 21
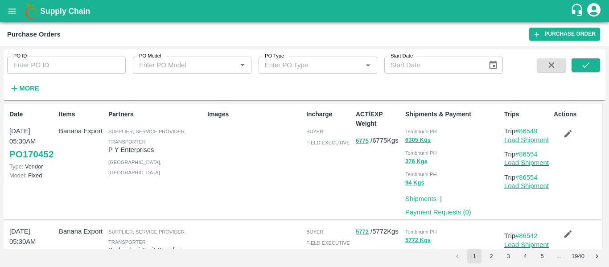
click at [53, 64] on input "PO ID" at bounding box center [66, 65] width 119 height 17
paste input "168974"
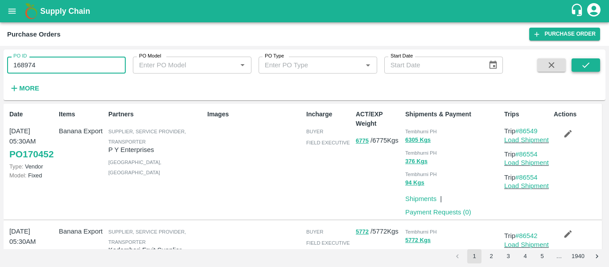
click at [578, 69] on button "submit" at bounding box center [585, 64] width 29 height 13
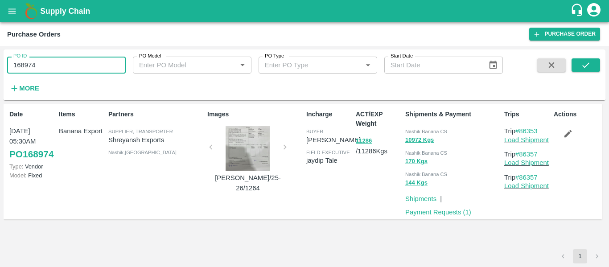
click at [67, 60] on input "168974" at bounding box center [66, 65] width 119 height 17
paste input "text"
type input "169481"
click at [592, 57] on div "PO ID 169481 PO ID PO Model PO Model   * PO Type PO Type   * Start Date Start D…" at bounding box center [305, 75] width 602 height 44
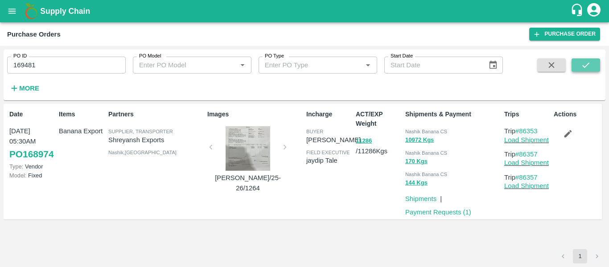
click at [594, 68] on button "submit" at bounding box center [585, 64] width 29 height 13
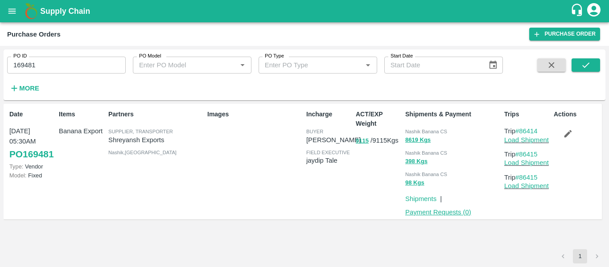
click at [437, 216] on link "Payment Requests ( 0 )" at bounding box center [438, 212] width 66 height 7
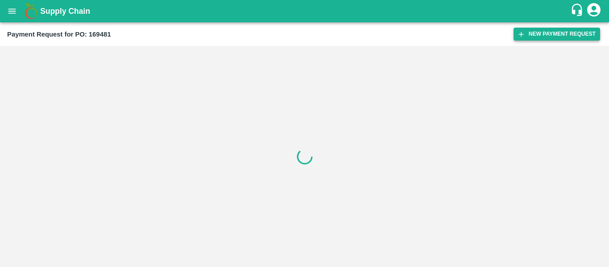
click at [541, 39] on button "New Payment Request" at bounding box center [556, 34] width 86 height 13
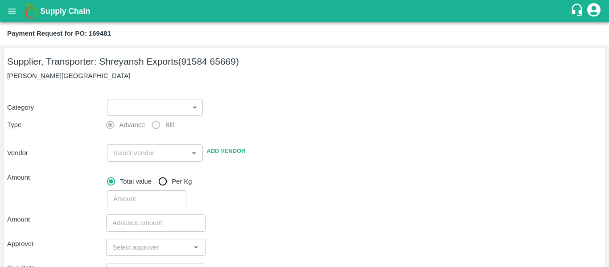
click at [184, 116] on div "Advance Bill" at bounding box center [155, 125] width 99 height 18
click at [174, 108] on body "Supply Chain Payment Request for PO: 169481 Supplier, Transporter: [PERSON_NAME…" at bounding box center [304, 133] width 609 height 267
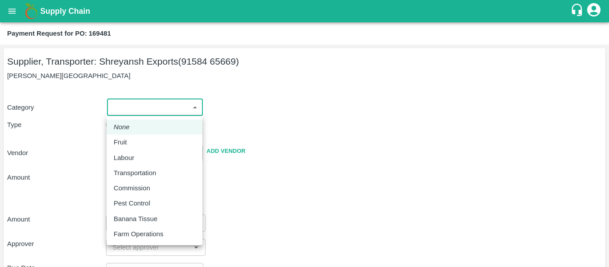
click at [143, 145] on div "Fruit" at bounding box center [155, 142] width 82 height 10
type input "1"
type input "Shreyansh Exports - 91584 65669(Supplier, Transporter)"
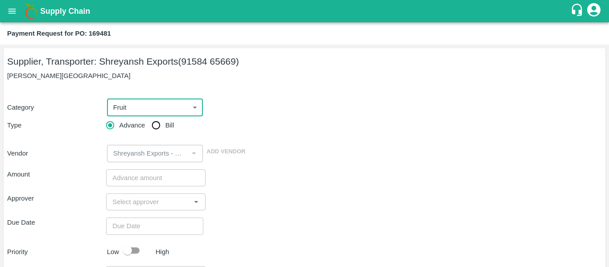
click at [171, 127] on span "Bill" at bounding box center [169, 125] width 9 height 10
click at [165, 127] on input "Bill" at bounding box center [156, 125] width 18 height 18
radio input "true"
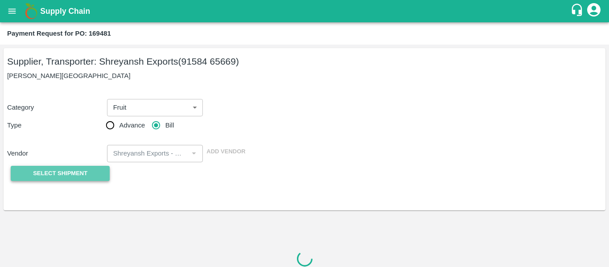
click at [79, 167] on button "Select Shipment" at bounding box center [60, 174] width 99 height 16
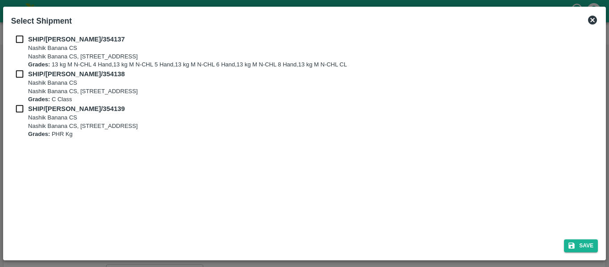
click at [18, 39] on input "checkbox" at bounding box center [19, 39] width 17 height 10
checkbox input "true"
click at [23, 78] on input "checkbox" at bounding box center [19, 74] width 17 height 10
checkbox input "true"
click at [23, 111] on input "checkbox" at bounding box center [19, 109] width 17 height 10
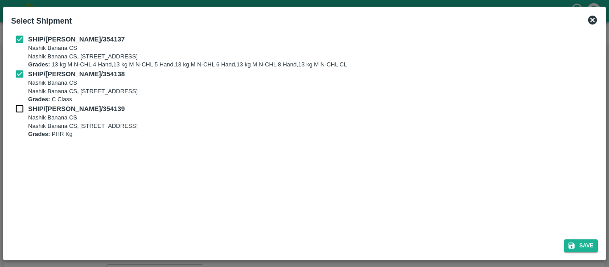
checkbox input "true"
click at [570, 242] on icon "submit" at bounding box center [571, 246] width 8 height 8
type input "[DATE]"
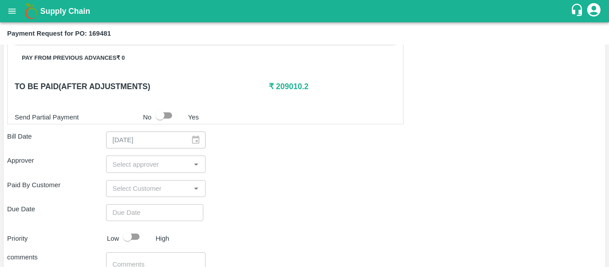
scroll to position [425, 0]
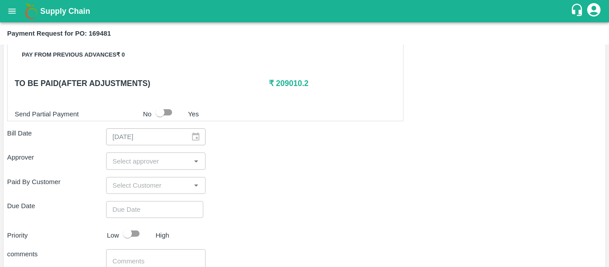
click at [133, 163] on input "input" at bounding box center [148, 161] width 79 height 12
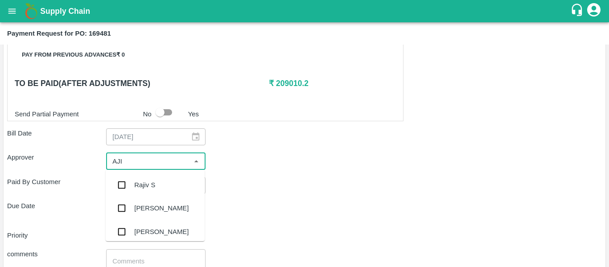
type input "AJIT"
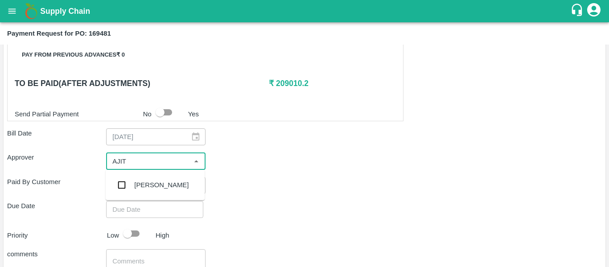
click at [140, 183] on div "[PERSON_NAME]" at bounding box center [161, 185] width 54 height 10
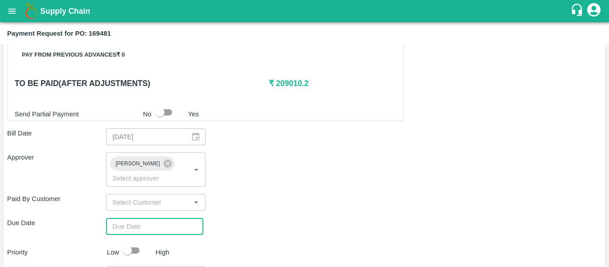
type input "DD/MM/YYYY hh:mm aa"
click at [148, 218] on input "DD/MM/YYYY hh:mm aa" at bounding box center [151, 226] width 91 height 17
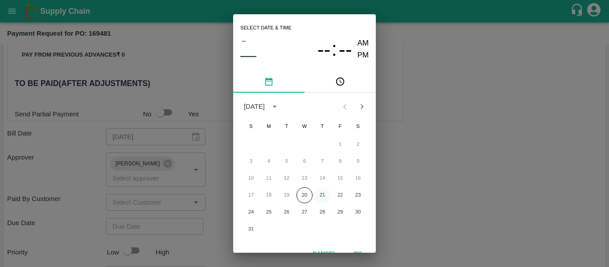
click at [318, 196] on button "21" at bounding box center [322, 195] width 16 height 16
type input "[DATE] 12:00 AM"
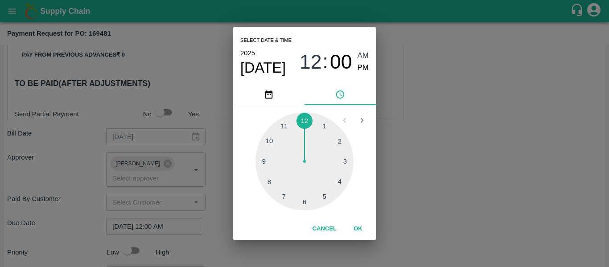
click at [426, 181] on div "Select date & time [DATE] 12 : 00 AM PM 1 2 3 4 5 6 7 8 9 10 11 12 Cancel OK" at bounding box center [304, 133] width 609 height 267
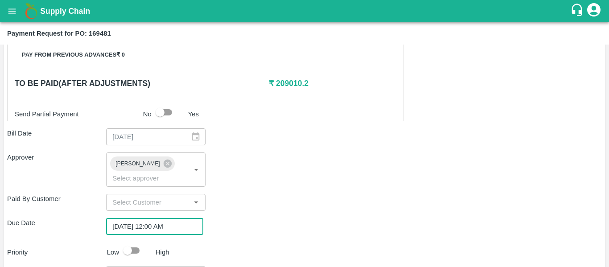
scroll to position [502, 0]
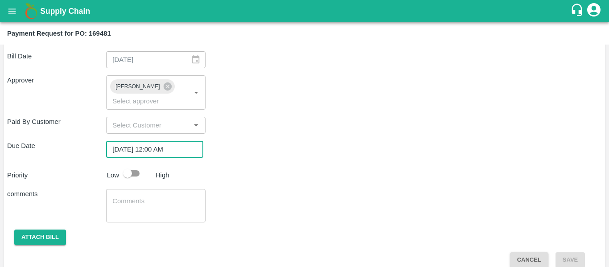
click at [135, 165] on input "checkbox" at bounding box center [127, 173] width 51 height 17
checkbox input "true"
click at [151, 201] on textarea at bounding box center [155, 206] width 86 height 19
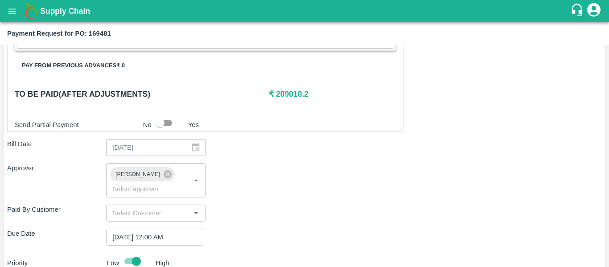
scroll to position [414, 0]
type textarea "Fruit Bill"
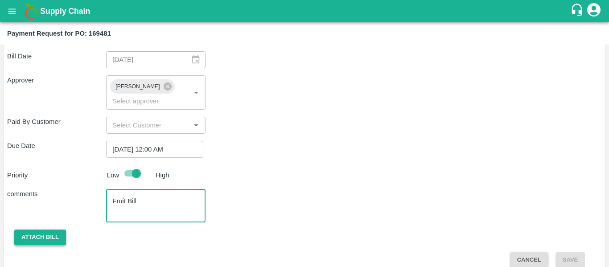
click at [50, 230] on button "Attach bill" at bounding box center [40, 238] width 52 height 16
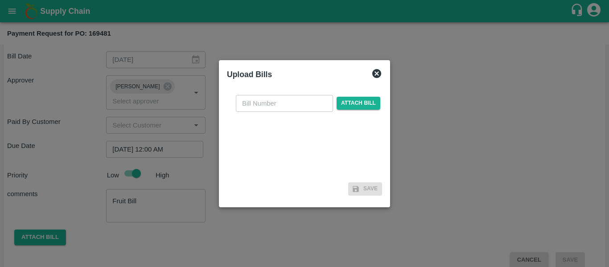
click at [276, 107] on input "text" at bounding box center [284, 103] width 97 height 17
type input "SE/25-26/1286"
click at [366, 109] on span "Attach bill" at bounding box center [358, 103] width 44 height 13
click at [0, 0] on input "Attach bill" at bounding box center [0, 0] width 0 height 0
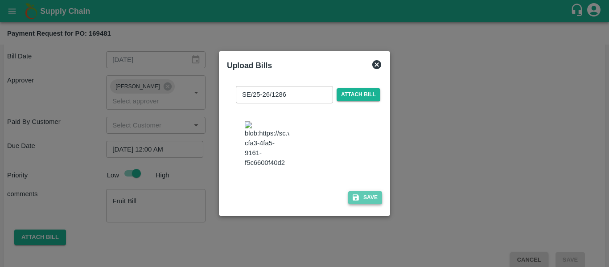
click at [369, 204] on button "Save" at bounding box center [365, 197] width 34 height 13
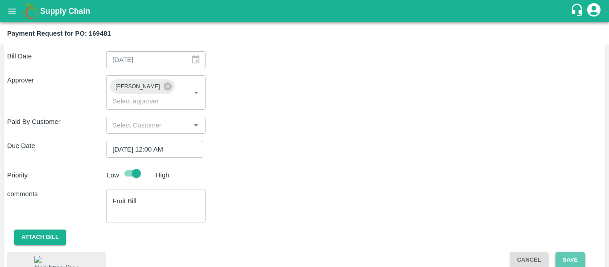
click at [573, 252] on button "Save" at bounding box center [569, 260] width 29 height 16
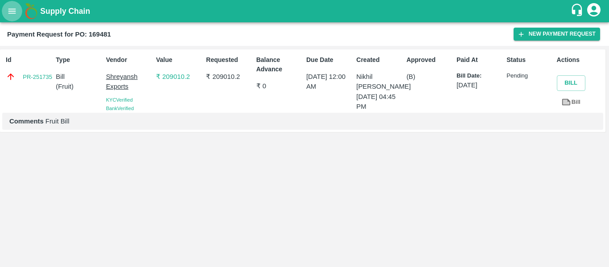
click at [12, 16] on icon "open drawer" at bounding box center [12, 11] width 10 height 10
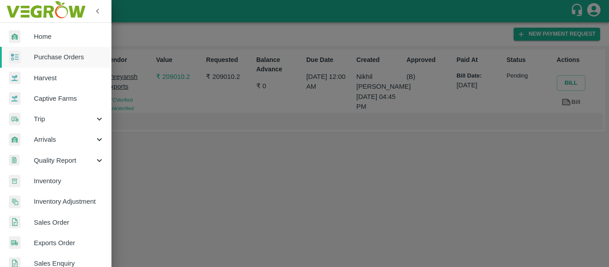
click at [75, 68] on link "Harvest" at bounding box center [55, 78] width 111 height 21
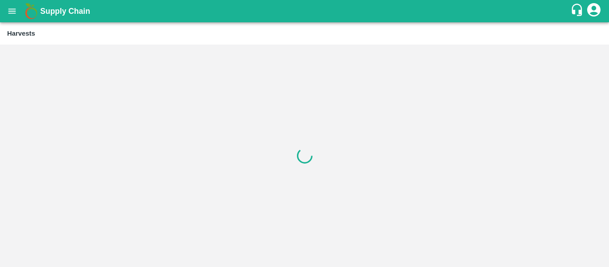
click at [12, 10] on icon "open drawer" at bounding box center [12, 11] width 10 height 10
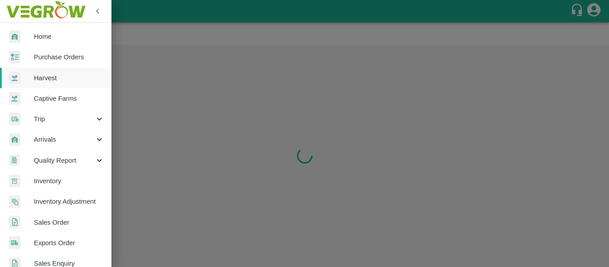
click at [59, 58] on span "Purchase Orders" at bounding box center [69, 57] width 70 height 10
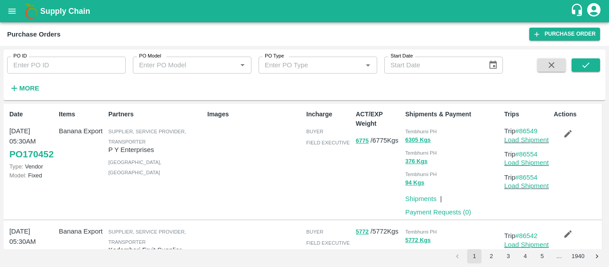
click at [42, 68] on input "PO ID" at bounding box center [66, 65] width 119 height 17
paste input "169175"
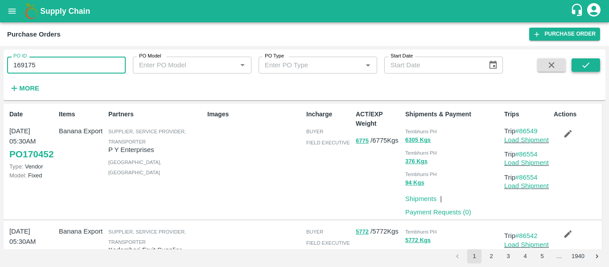
type input "169175"
click at [582, 67] on icon "submit" at bounding box center [586, 65] width 10 height 10
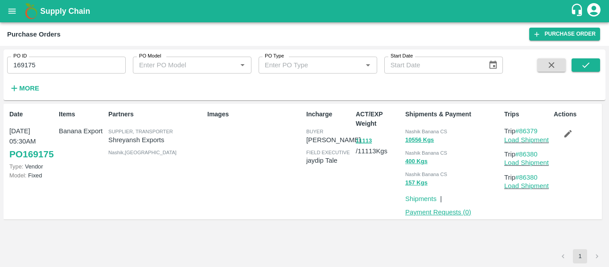
click at [429, 212] on link "Payment Requests ( 0 )" at bounding box center [438, 212] width 66 height 7
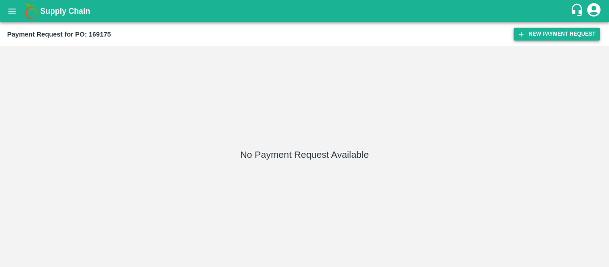
click at [553, 38] on button "New Payment Request" at bounding box center [556, 34] width 86 height 13
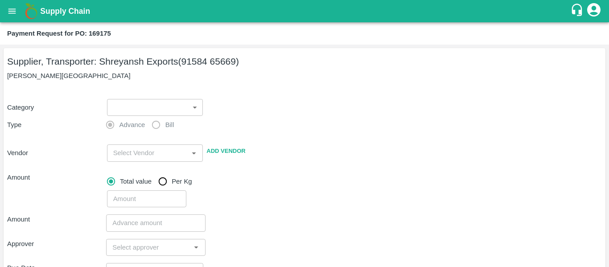
click at [143, 103] on body "Supply Chain Payment Request for PO: 169175 Supplier, Transporter: Shreyansh Ex…" at bounding box center [304, 133] width 609 height 267
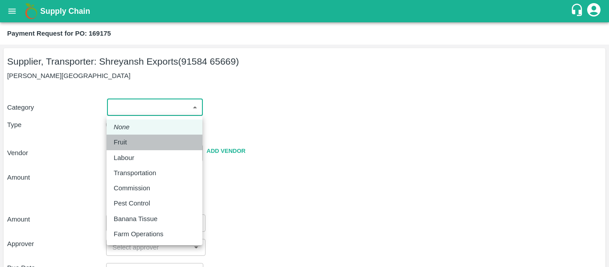
click at [134, 138] on div "Fruit" at bounding box center [155, 142] width 82 height 10
type input "1"
type input "Shreyansh Exports - 91584 65669(Supplier, Transporter)"
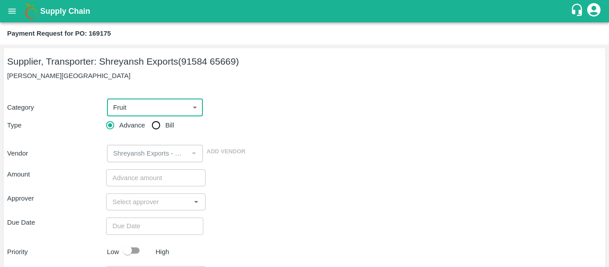
click at [158, 127] on input "Bill" at bounding box center [156, 125] width 18 height 18
radio input "true"
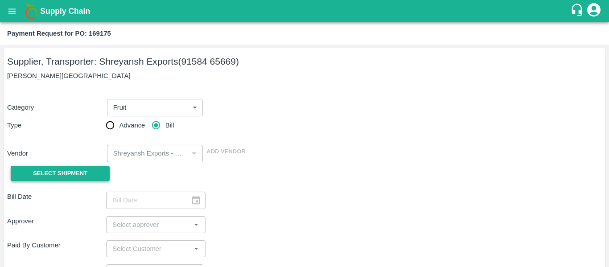
click at [82, 169] on span "Select Shipment" at bounding box center [60, 173] width 54 height 10
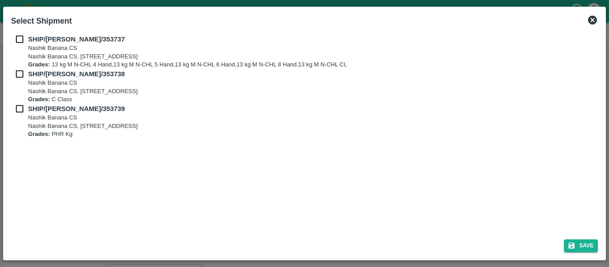
click at [26, 39] on input "checkbox" at bounding box center [19, 39] width 17 height 10
checkbox input "true"
click at [30, 74] on b "SHIP/NASH/353738" at bounding box center [76, 73] width 97 height 7
checkbox input "true"
click at [31, 107] on b "SHIP/NASH/353739" at bounding box center [76, 108] width 97 height 7
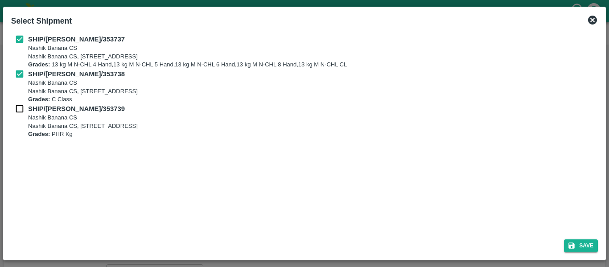
checkbox input "true"
click at [584, 246] on button "Save" at bounding box center [581, 245] width 34 height 13
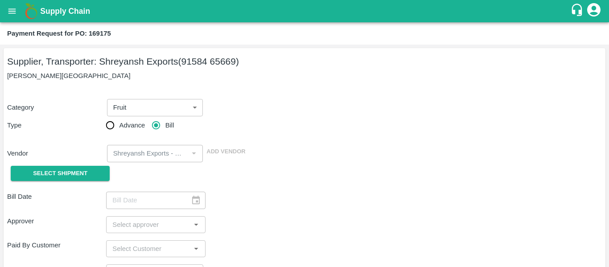
type input "14/08/2025"
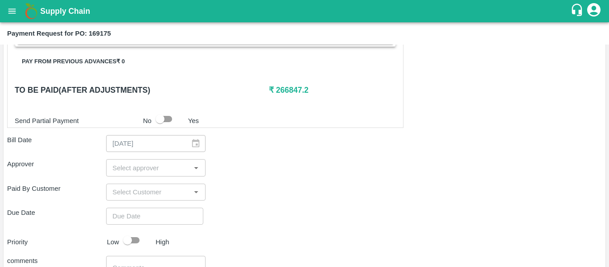
scroll to position [419, 0]
click at [141, 164] on input "input" at bounding box center [148, 167] width 79 height 12
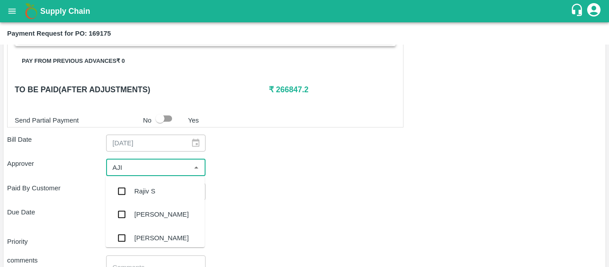
type input "AJIT"
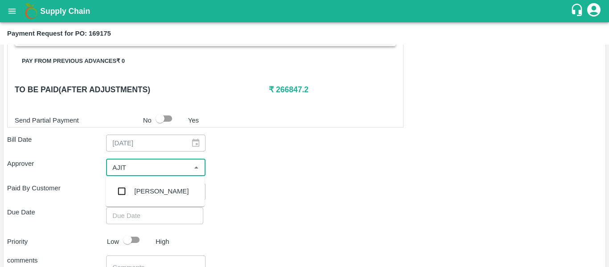
click at [148, 192] on div "[PERSON_NAME]" at bounding box center [161, 191] width 54 height 10
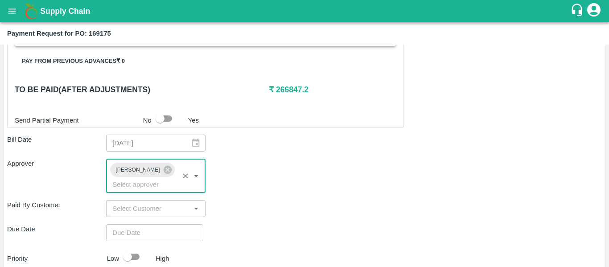
click at [156, 226] on input "Choose date" at bounding box center [151, 232] width 91 height 17
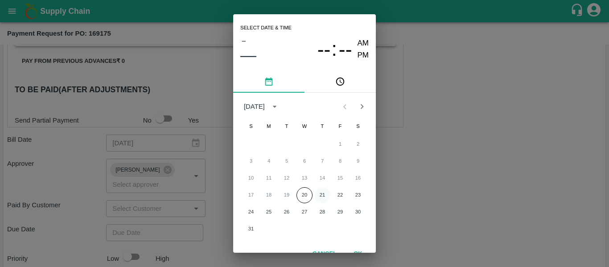
click at [324, 198] on button "21" at bounding box center [322, 195] width 16 height 16
type input "[DATE] 12:00 AM"
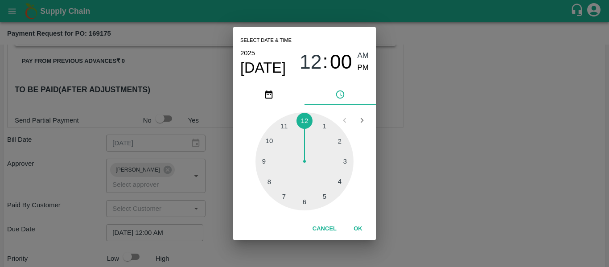
click at [448, 202] on div "Select date & time [DATE] 12 : 00 AM PM 1 2 3 4 5 6 7 8 9 10 11 12 Cancel OK" at bounding box center [304, 133] width 609 height 267
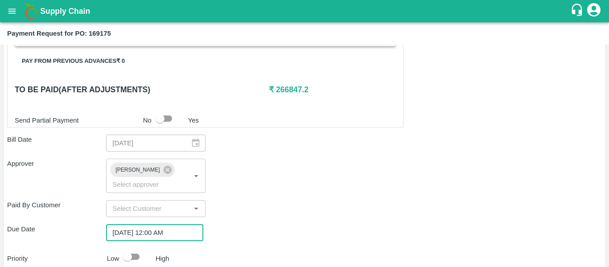
scroll to position [502, 0]
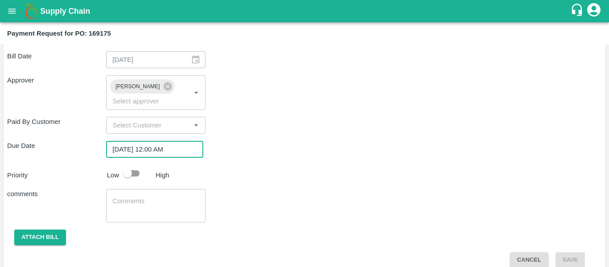
click at [135, 166] on input "checkbox" at bounding box center [127, 173] width 51 height 17
checkbox input "true"
click at [141, 197] on textarea at bounding box center [155, 206] width 86 height 19
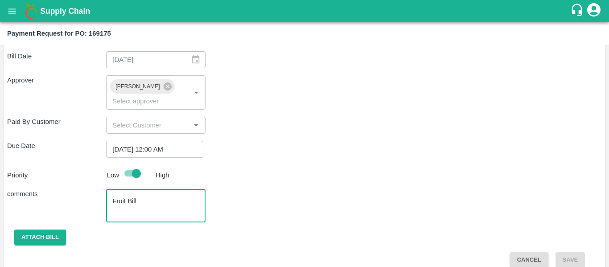
scroll to position [380, 0]
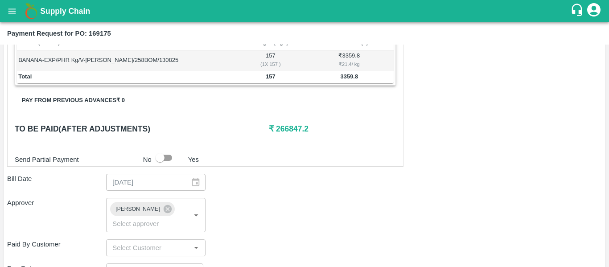
type textarea "Fruit Bill"
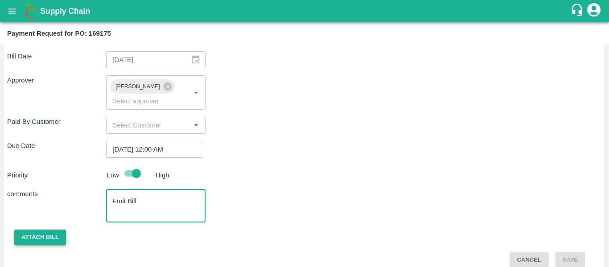
click at [50, 230] on button "Attach bill" at bounding box center [40, 238] width 52 height 16
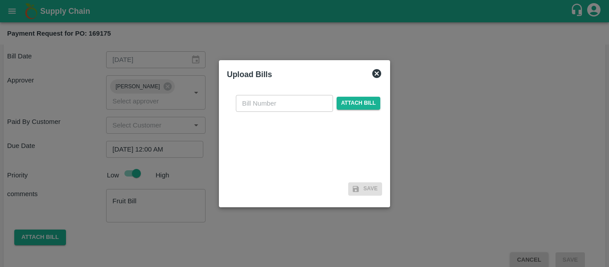
click at [246, 105] on input "text" at bounding box center [284, 103] width 97 height 17
type input "SE/25-26/1269"
click at [345, 101] on span "Attach bill" at bounding box center [358, 103] width 44 height 13
click at [0, 0] on input "Attach bill" at bounding box center [0, 0] width 0 height 0
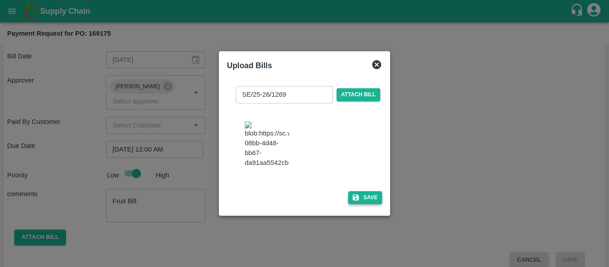
click at [363, 204] on button "Save" at bounding box center [365, 197] width 34 height 13
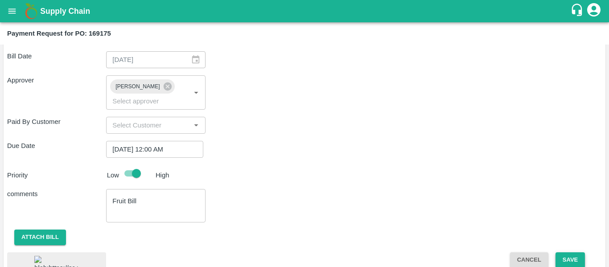
click at [570, 252] on button "Save" at bounding box center [569, 260] width 29 height 16
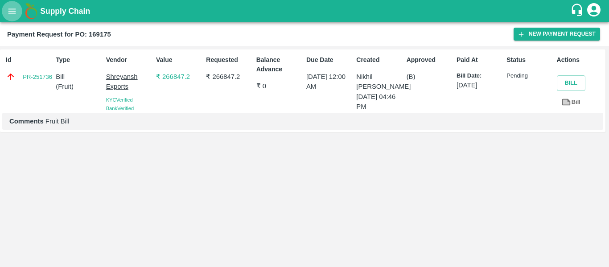
click at [14, 10] on icon "open drawer" at bounding box center [12, 11] width 10 height 10
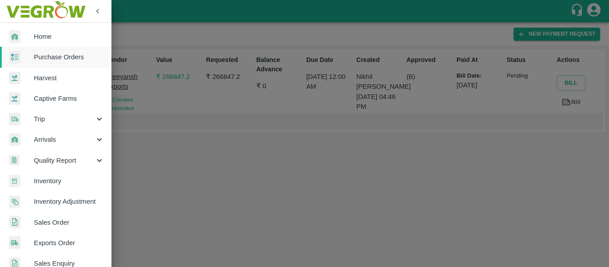
click at [59, 56] on span "Purchase Orders" at bounding box center [69, 57] width 70 height 10
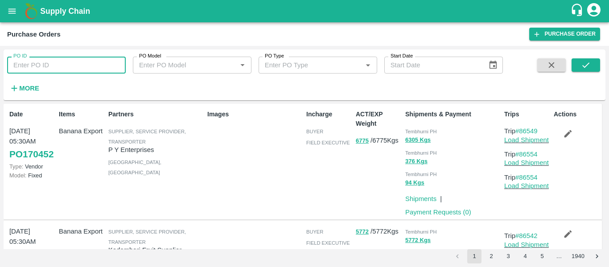
click at [87, 62] on input "PO ID" at bounding box center [66, 65] width 119 height 17
paste input "169660"
type input "169660"
click at [576, 66] on button "submit" at bounding box center [585, 64] width 29 height 13
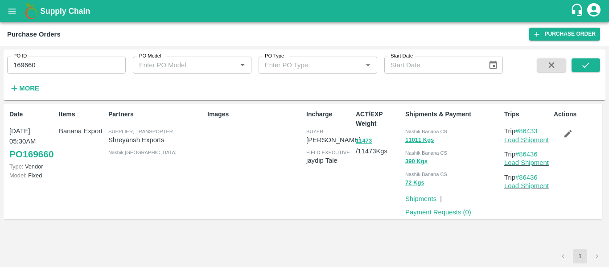
click at [448, 210] on link "Payment Requests ( 0 )" at bounding box center [438, 212] width 66 height 7
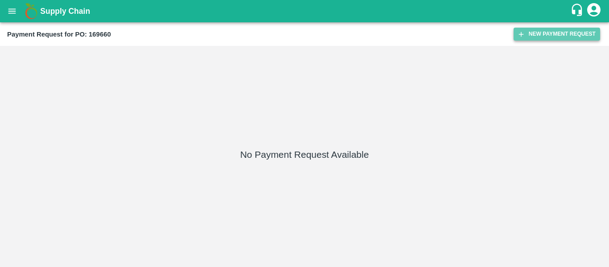
click at [542, 34] on button "New Payment Request" at bounding box center [556, 34] width 86 height 13
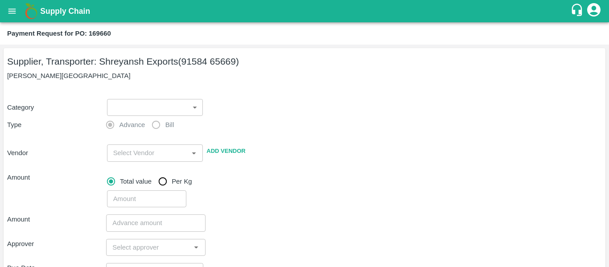
click at [191, 106] on body "Supply Chain Payment Request for PO: 169660 Supplier, Transporter: [PERSON_NAME…" at bounding box center [304, 133] width 609 height 267
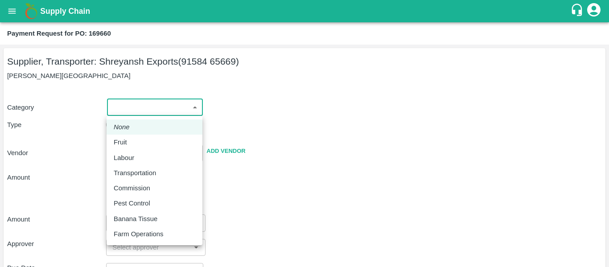
click at [138, 143] on div "Fruit" at bounding box center [155, 142] width 82 height 10
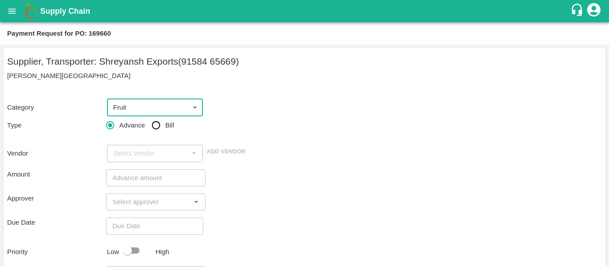
type input "1"
type input "Shreyansh Exports - 91584 65669(Supplier, Transporter)"
click at [161, 129] on input "Bill" at bounding box center [156, 125] width 18 height 18
radio input "true"
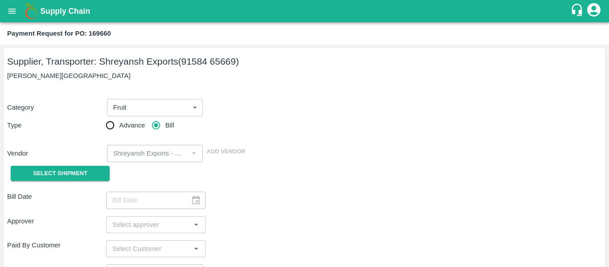
click at [88, 163] on div "Select Shipment" at bounding box center [56, 173] width 99 height 23
click at [72, 172] on span "Select Shipment" at bounding box center [60, 173] width 54 height 10
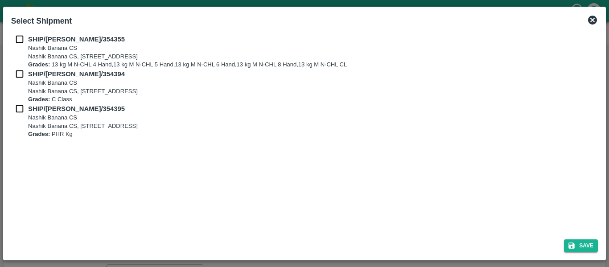
click at [25, 33] on div "SHIP/[PERSON_NAME]/354355 Nashik Banana CS Nashik Banana CS, Gat No. 314/2/1, A…" at bounding box center [305, 131] width 594 height 201
click at [23, 37] on input "checkbox" at bounding box center [19, 39] width 17 height 10
checkbox input "true"
click at [24, 73] on input "checkbox" at bounding box center [19, 74] width 17 height 10
checkbox input "true"
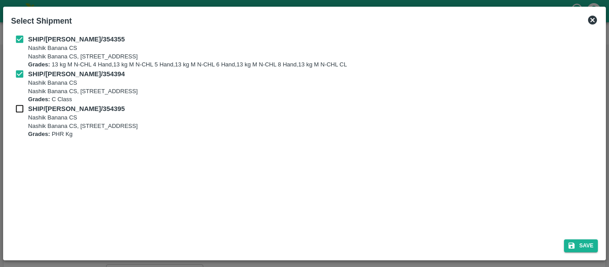
click at [25, 107] on input "checkbox" at bounding box center [19, 109] width 17 height 10
checkbox input "true"
click at [583, 242] on button "Save" at bounding box center [581, 245] width 34 height 13
type input "[DATE]"
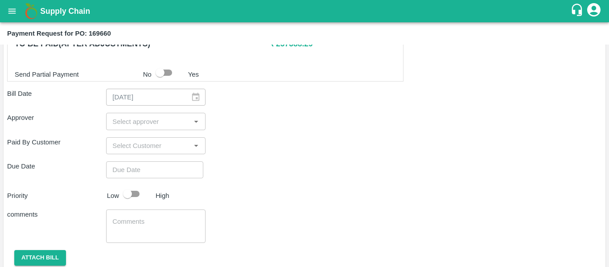
scroll to position [465, 0]
click at [139, 118] on input "input" at bounding box center [148, 121] width 79 height 12
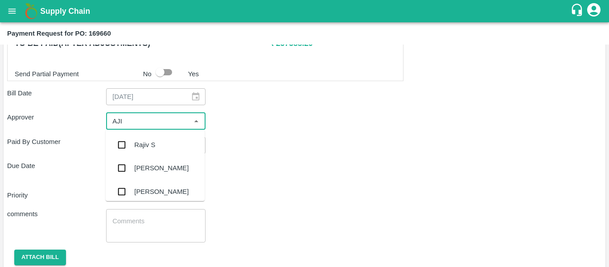
type input "AJIT"
click at [141, 140] on div "[PERSON_NAME]" at bounding box center [161, 145] width 54 height 10
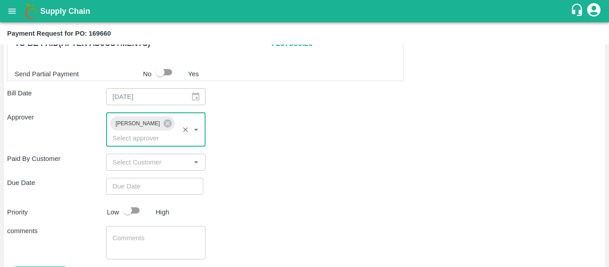
type input "DD/MM/YYYY hh:mm aa"
click at [150, 178] on input "DD/MM/YYYY hh:mm aa" at bounding box center [151, 186] width 91 height 17
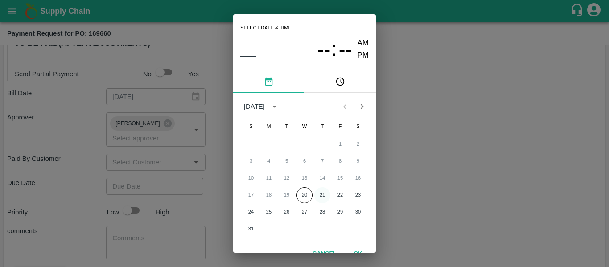
click at [323, 195] on button "21" at bounding box center [322, 195] width 16 height 16
type input "[DATE] 12:00 AM"
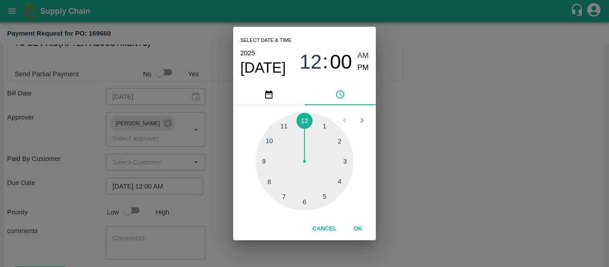
click at [464, 192] on div "Select date & time [DATE] 12 : 00 AM PM 1 2 3 4 5 6 7 8 9 10 11 12 Cancel OK" at bounding box center [304, 133] width 609 height 267
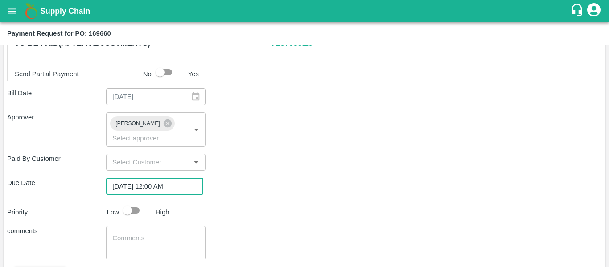
click at [139, 202] on input "checkbox" at bounding box center [127, 210] width 51 height 17
checkbox input "true"
click at [147, 234] on textarea at bounding box center [155, 243] width 86 height 19
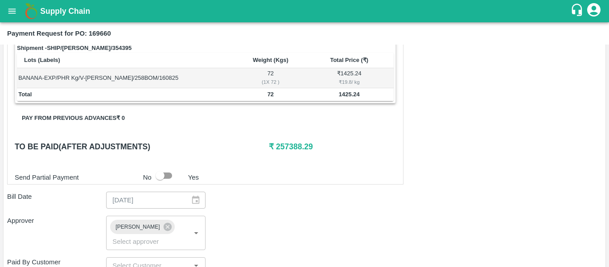
scroll to position [361, 0]
type textarea "Fruit Bill"
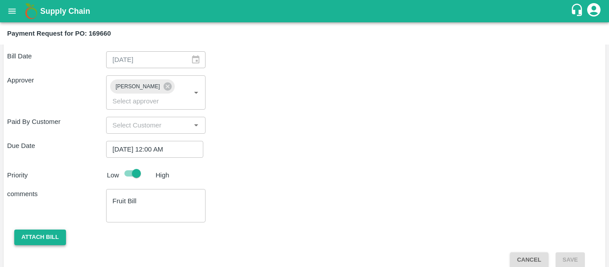
click at [52, 230] on button "Attach bill" at bounding box center [40, 238] width 52 height 16
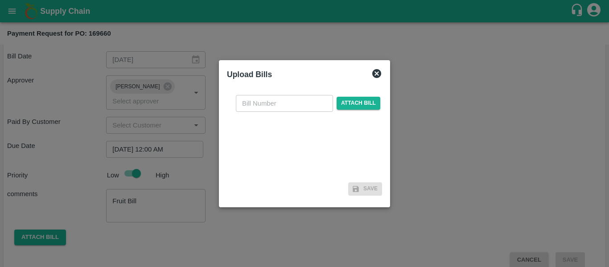
click at [249, 103] on input "text" at bounding box center [284, 103] width 97 height 17
type input "SE/25-26/1291"
click at [342, 105] on span "Attach bill" at bounding box center [358, 103] width 44 height 13
click at [0, 0] on input "Attach bill" at bounding box center [0, 0] width 0 height 0
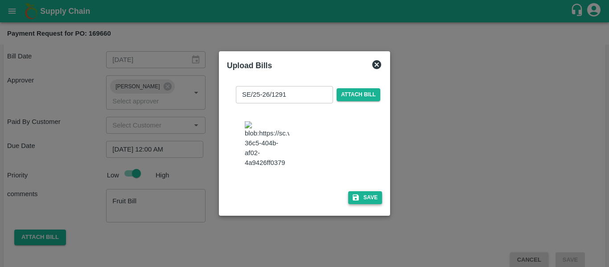
click at [357, 201] on icon "button" at bounding box center [356, 197] width 8 height 8
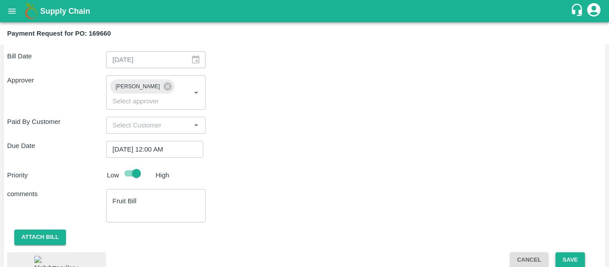
click at [575, 252] on button "Save" at bounding box center [569, 260] width 29 height 16
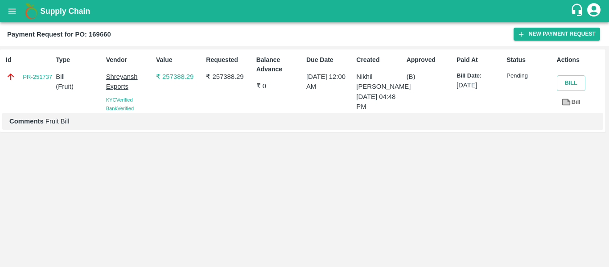
click at [12, 16] on icon "open drawer" at bounding box center [12, 11] width 10 height 10
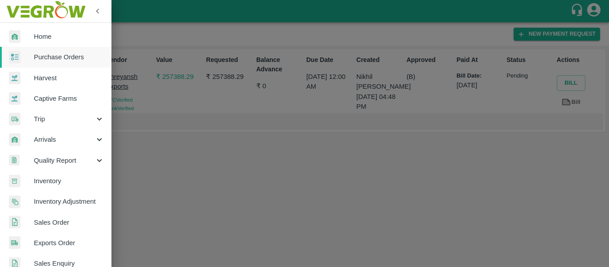
click at [57, 64] on link "Purchase Orders" at bounding box center [55, 57] width 111 height 21
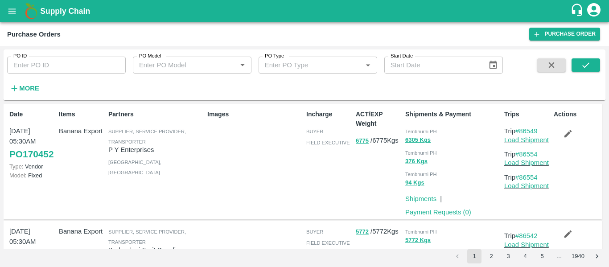
click at [69, 51] on div "PO ID PO ID" at bounding box center [63, 61] width 126 height 24
click at [72, 62] on input "PO ID" at bounding box center [66, 65] width 119 height 17
paste input "169163"
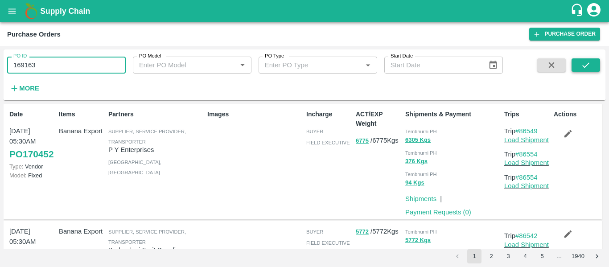
type input "169163"
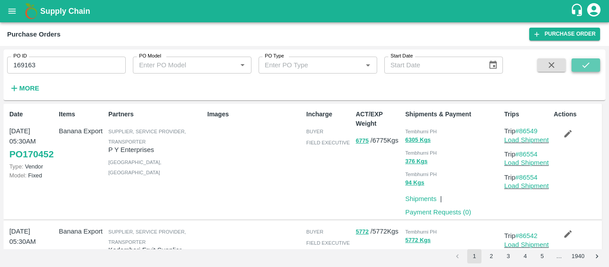
click at [581, 62] on icon "submit" at bounding box center [586, 65] width 10 height 10
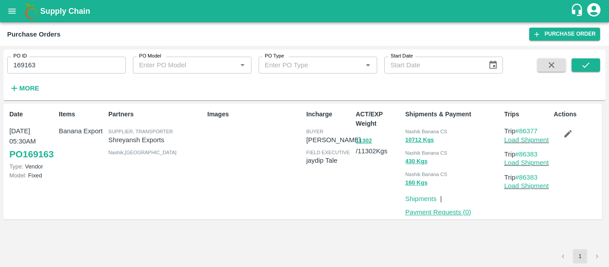
click at [444, 213] on link "Payment Requests ( 0 )" at bounding box center [438, 212] width 66 height 7
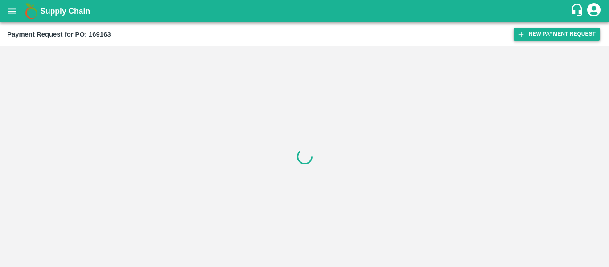
click at [533, 38] on button "New Payment Request" at bounding box center [556, 34] width 86 height 13
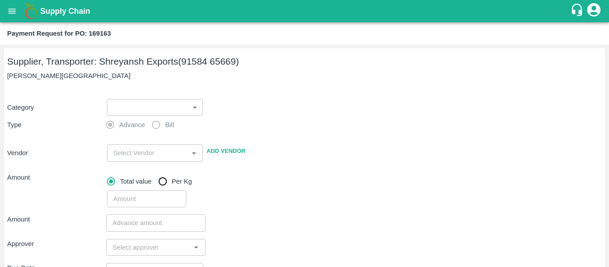
click at [139, 113] on body "Supply Chain Payment Request for PO: 169163 Supplier, Transporter: Shreyansh Ex…" at bounding box center [304, 133] width 609 height 267
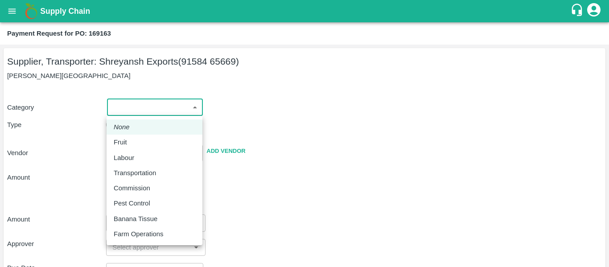
click at [128, 139] on div "Fruit" at bounding box center [123, 142] width 18 height 10
type input "1"
type input "Shreyansh Exports - 91584 65669(Supplier, Transporter)"
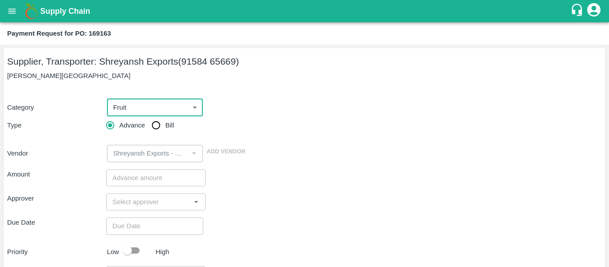
click at [156, 130] on input "Bill" at bounding box center [156, 125] width 18 height 18
radio input "true"
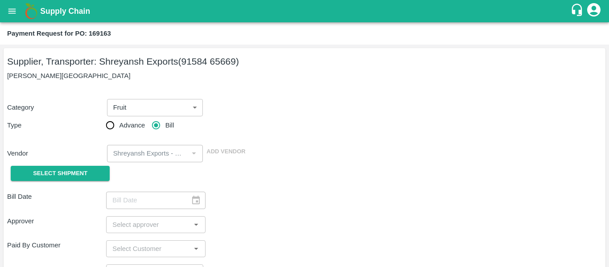
click at [79, 164] on div "Select Shipment" at bounding box center [56, 173] width 99 height 23
click at [66, 173] on span "Select Shipment" at bounding box center [60, 173] width 54 height 10
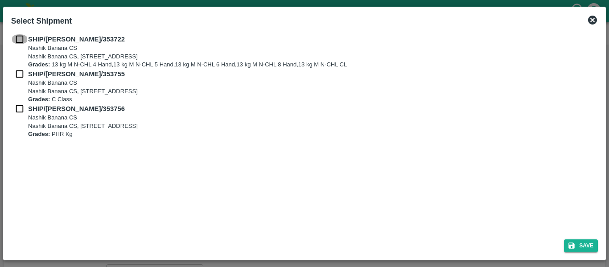
click at [15, 40] on input "checkbox" at bounding box center [19, 39] width 17 height 10
checkbox input "true"
click at [25, 75] on input "checkbox" at bounding box center [19, 74] width 17 height 10
checkbox input "true"
click at [26, 103] on div "SHIP/NASH/353755 Nashik Banana CS Nashik Banana CS, Gat No. 314/2/1, A/p- Mohad…" at bounding box center [304, 86] width 587 height 35
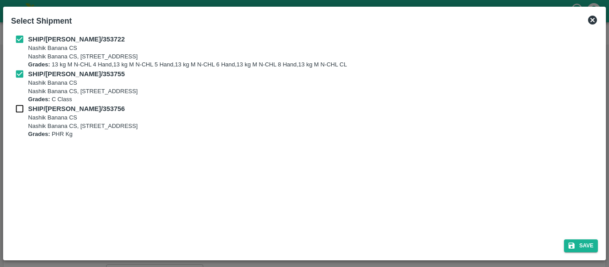
click at [27, 113] on input "checkbox" at bounding box center [19, 109] width 17 height 10
checkbox input "true"
click at [572, 243] on icon "submit" at bounding box center [571, 246] width 6 height 6
type input "14/08/2025"
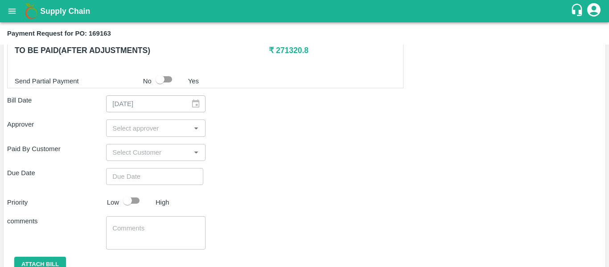
scroll to position [460, 0]
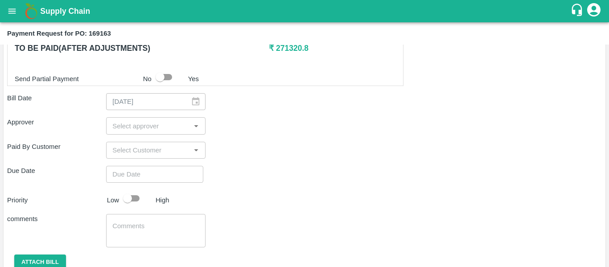
click at [135, 126] on input "input" at bounding box center [148, 126] width 79 height 12
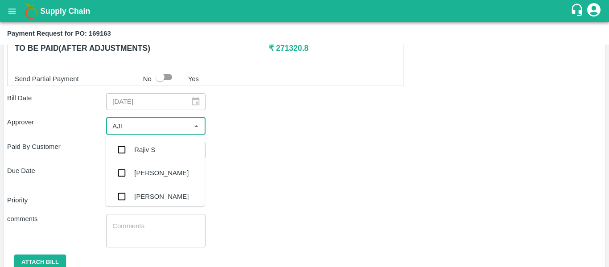
type input "AJIT"
click at [142, 150] on div "[PERSON_NAME]" at bounding box center [161, 150] width 54 height 10
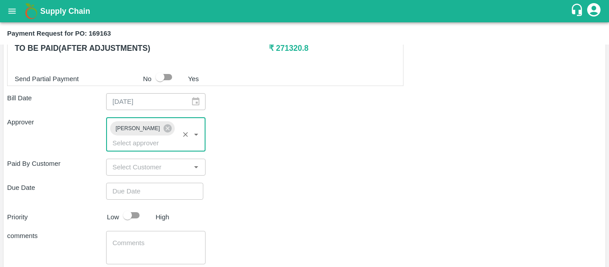
type input "DD/MM/YYYY hh:mm aa"
click at [147, 183] on input "DD/MM/YYYY hh:mm aa" at bounding box center [151, 191] width 91 height 17
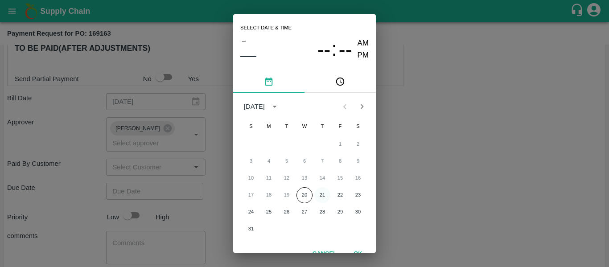
click at [324, 201] on button "21" at bounding box center [322, 195] width 16 height 16
type input "[DATE] 12:00 AM"
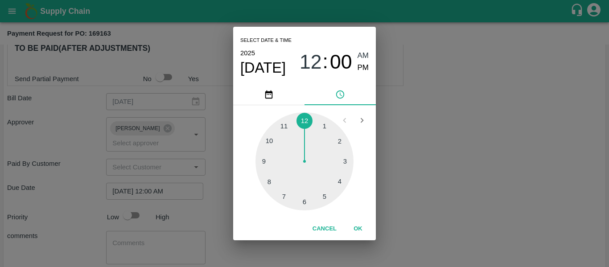
click at [458, 182] on div "Select date & time [DATE] 12 : 00 AM PM 1 2 3 4 5 6 7 8 9 10 11 12 Cancel OK" at bounding box center [304, 133] width 609 height 267
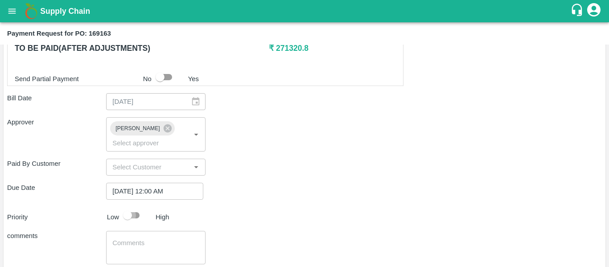
click at [129, 207] on input "checkbox" at bounding box center [127, 215] width 51 height 17
checkbox input "true"
click at [139, 238] on textarea at bounding box center [155, 247] width 86 height 19
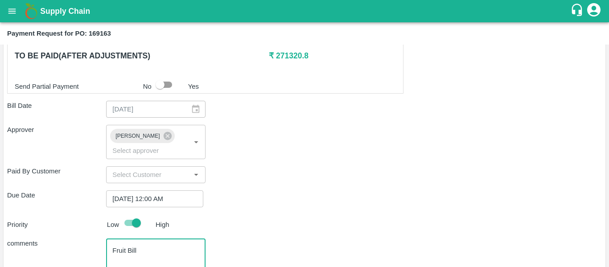
scroll to position [452, 0]
type textarea "Fruit Bill"
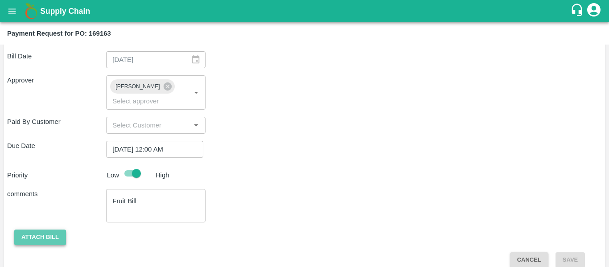
click at [51, 230] on button "Attach bill" at bounding box center [40, 238] width 52 height 16
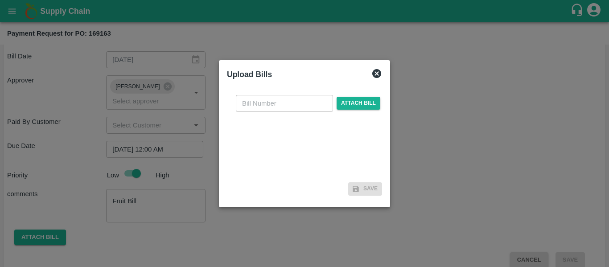
click at [255, 111] on input "text" at bounding box center [284, 103] width 97 height 17
type input "SE/25-26/1270"
click at [362, 103] on span "Attach bill" at bounding box center [358, 103] width 44 height 13
click at [0, 0] on input "Attach bill" at bounding box center [0, 0] width 0 height 0
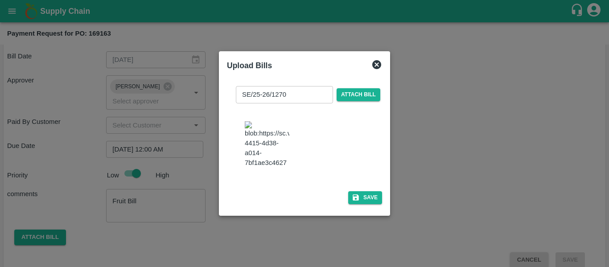
click at [381, 210] on div "SE/25-26/1270 ​ Attach bill Save" at bounding box center [304, 143] width 162 height 136
click at [367, 204] on button "Save" at bounding box center [365, 197] width 34 height 13
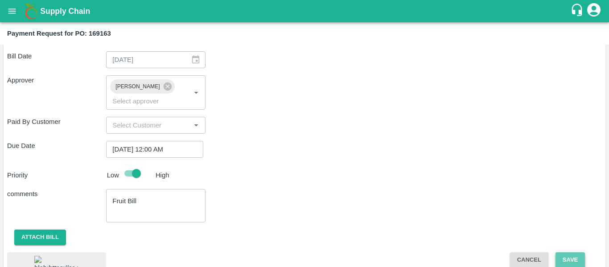
click at [558, 252] on button "Save" at bounding box center [569, 260] width 29 height 16
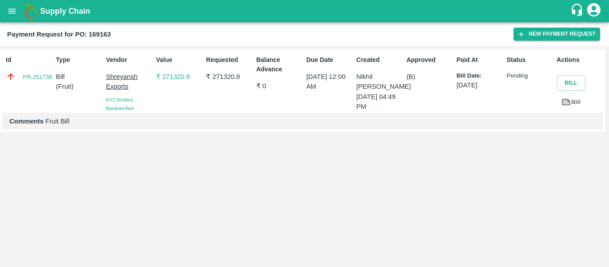
click at [12, 15] on icon "open drawer" at bounding box center [12, 11] width 10 height 10
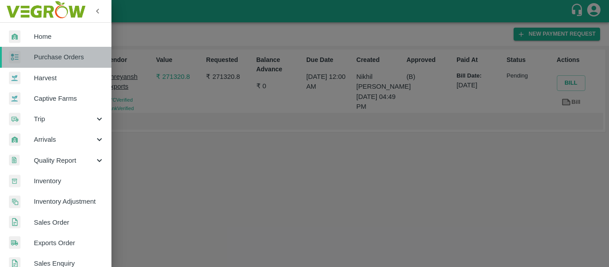
click at [57, 50] on link "Purchase Orders" at bounding box center [55, 57] width 111 height 21
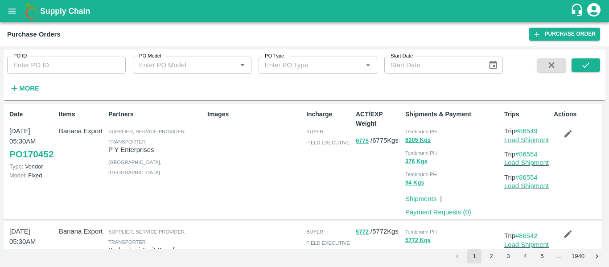
click at [53, 67] on input "PO ID" at bounding box center [66, 65] width 119 height 17
paste input "169696"
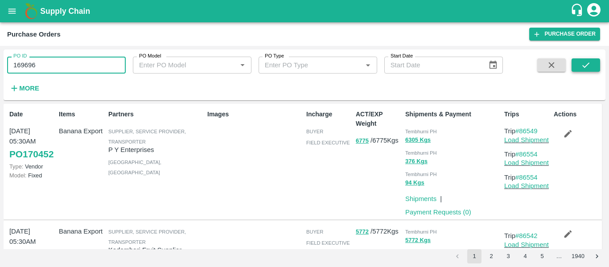
type input "169696"
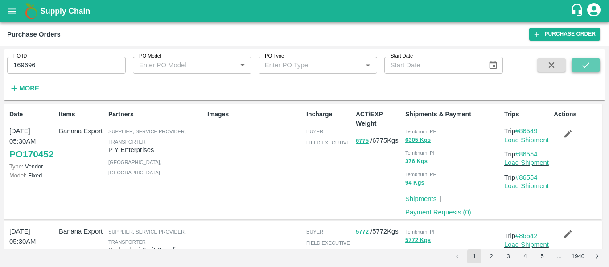
click at [592, 64] on button "submit" at bounding box center [585, 64] width 29 height 13
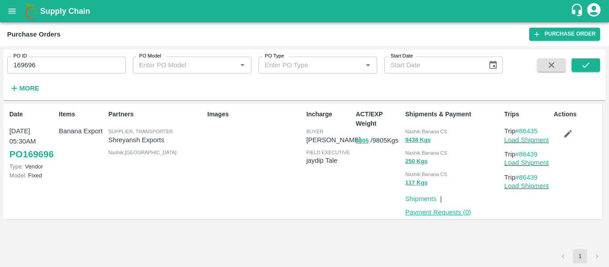
click at [440, 213] on link "Payment Requests ( 0 )" at bounding box center [438, 212] width 66 height 7
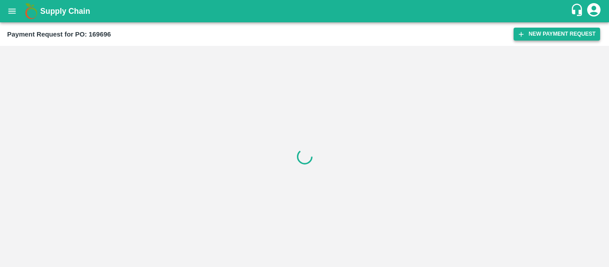
click at [545, 34] on button "New Payment Request" at bounding box center [556, 34] width 86 height 13
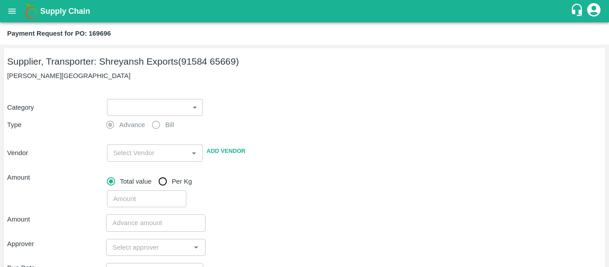
click at [148, 107] on body "Supply Chain Payment Request for PO: 169696 Supplier, Transporter: [PERSON_NAME…" at bounding box center [304, 133] width 609 height 267
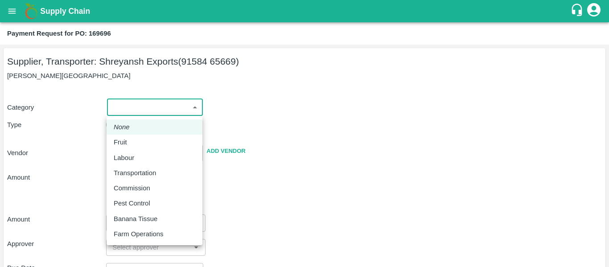
click at [129, 140] on div "Fruit" at bounding box center [123, 142] width 18 height 10
type input "1"
type input "Shreyansh Exports - 91584 65669(Supplier, Transporter)"
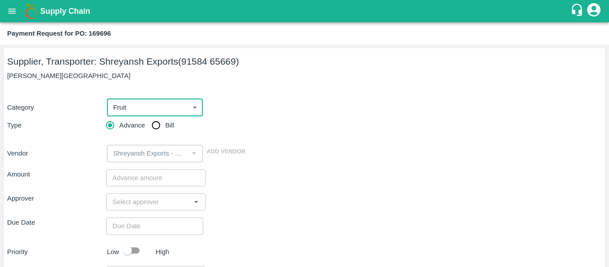
click at [163, 131] on input "Bill" at bounding box center [156, 125] width 18 height 18
radio input "true"
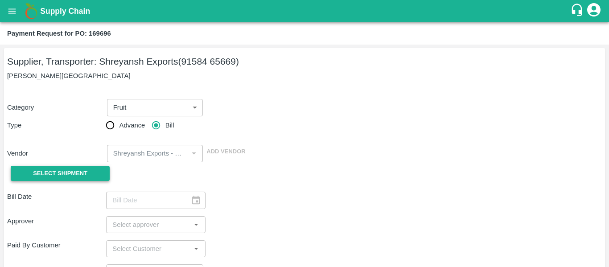
click at [77, 170] on span "Select Shipment" at bounding box center [60, 173] width 54 height 10
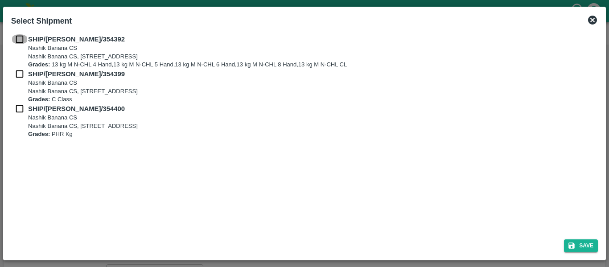
click at [21, 39] on input "checkbox" at bounding box center [19, 39] width 17 height 10
checkbox input "true"
click at [24, 76] on input "checkbox" at bounding box center [19, 74] width 17 height 10
checkbox input "true"
click at [24, 107] on input "checkbox" at bounding box center [19, 109] width 17 height 10
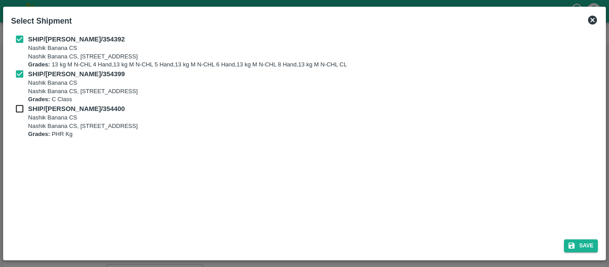
checkbox input "true"
click at [586, 238] on div "Save" at bounding box center [305, 244] width 594 height 24
click at [587, 244] on button "Save" at bounding box center [581, 245] width 34 height 13
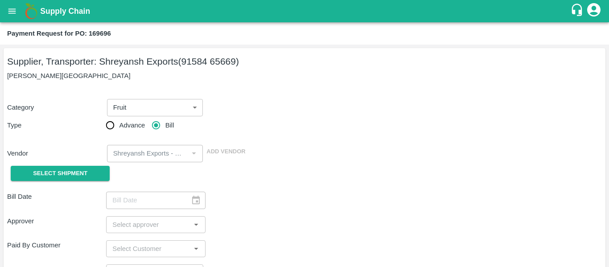
type input "[DATE]"
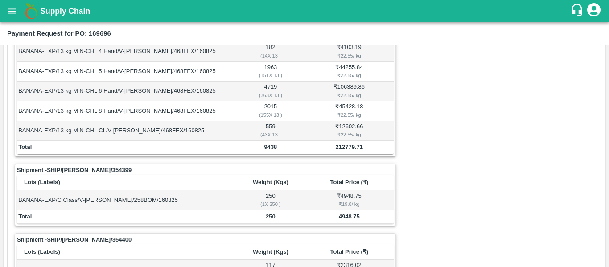
scroll to position [443, 0]
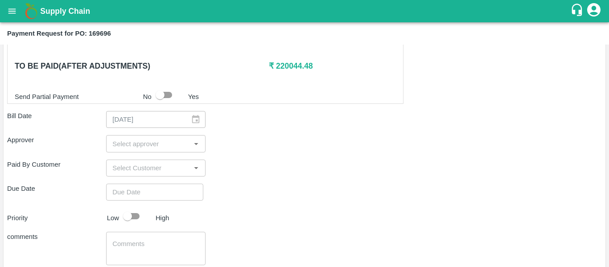
click at [141, 135] on div "Shipment - SHIP/NASH/354392 Lots (Labels) Weight (Kgs) Total Price (₹) BANANA-E…" at bounding box center [304, 26] width 595 height 569
click at [141, 143] on input "input" at bounding box center [148, 144] width 79 height 12
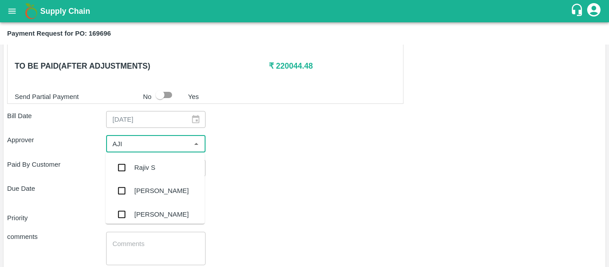
type input "AJIT"
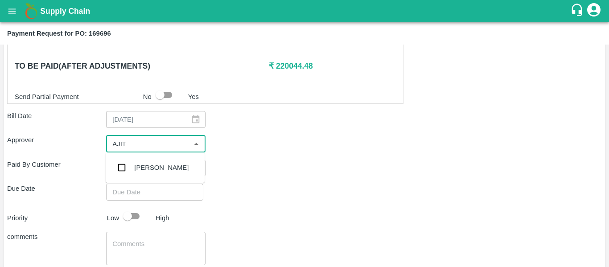
click at [146, 168] on div "[PERSON_NAME]" at bounding box center [161, 168] width 54 height 10
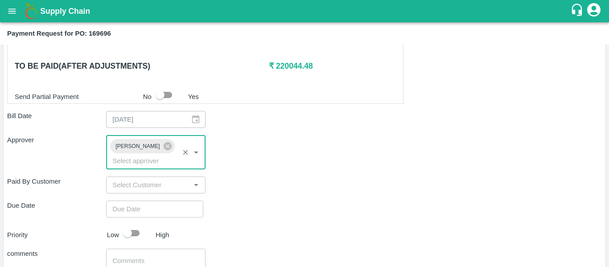
type input "DD/MM/YYYY hh:mm aa"
click at [150, 201] on input "DD/MM/YYYY hh:mm aa" at bounding box center [151, 209] width 91 height 17
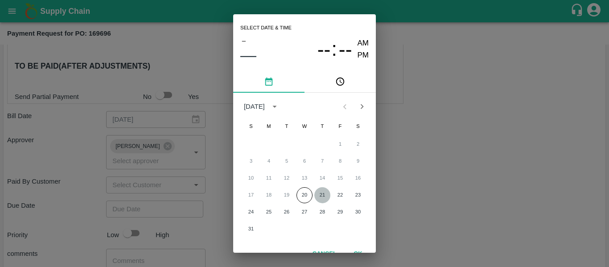
click at [318, 193] on button "21" at bounding box center [322, 195] width 16 height 16
type input "[DATE] 12:00 AM"
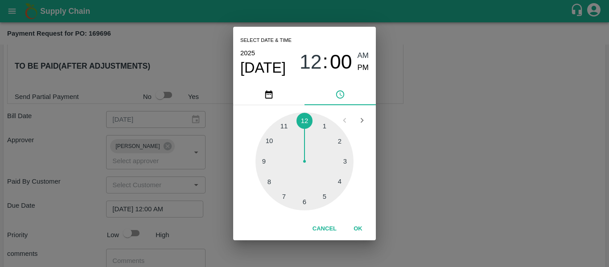
click at [425, 186] on div "Select date & time [DATE] 12 : 00 AM PM 1 2 3 4 5 6 7 8 9 10 11 12 Cancel OK" at bounding box center [304, 133] width 609 height 267
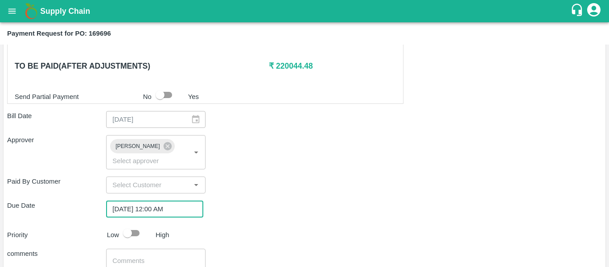
click at [132, 225] on input "checkbox" at bounding box center [127, 233] width 51 height 17
checkbox input "true"
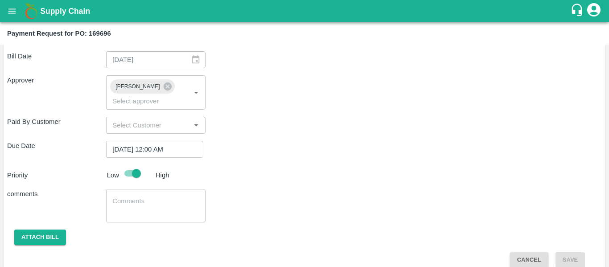
click at [146, 197] on textarea at bounding box center [155, 206] width 86 height 19
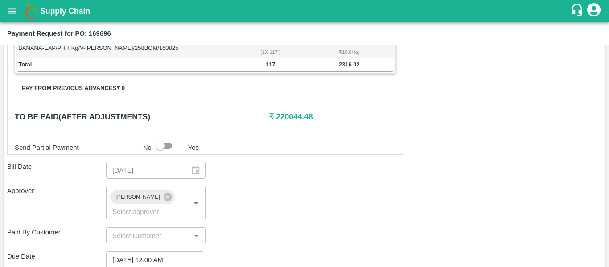
scroll to position [392, 0]
type textarea "Fruit Bill"
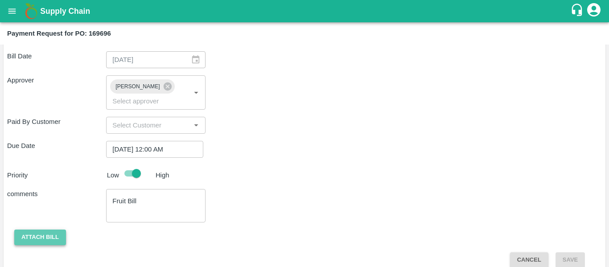
click at [48, 230] on button "Attach bill" at bounding box center [40, 238] width 52 height 16
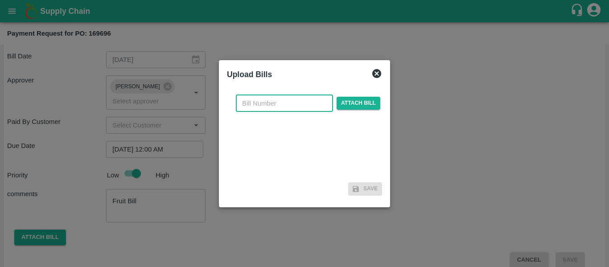
click at [276, 104] on input "text" at bounding box center [284, 103] width 97 height 17
type input "SE/25-26/1290"
click at [343, 103] on span "Attach bill" at bounding box center [358, 103] width 44 height 13
click at [0, 0] on input "Attach bill" at bounding box center [0, 0] width 0 height 0
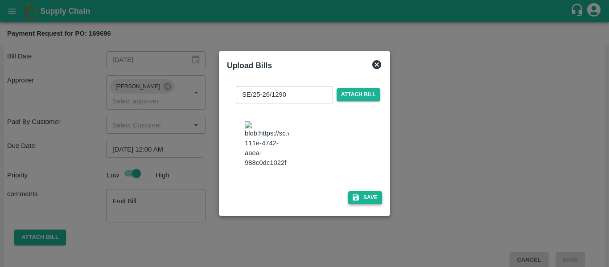
click at [356, 199] on button "Save" at bounding box center [365, 197] width 34 height 13
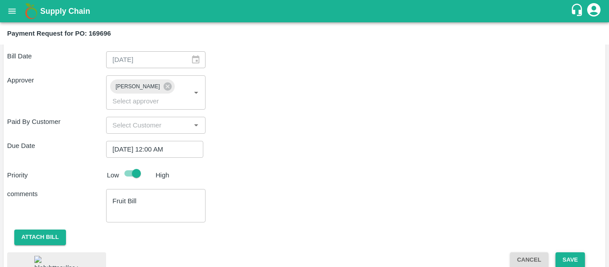
click at [582, 252] on button "Save" at bounding box center [569, 260] width 29 height 16
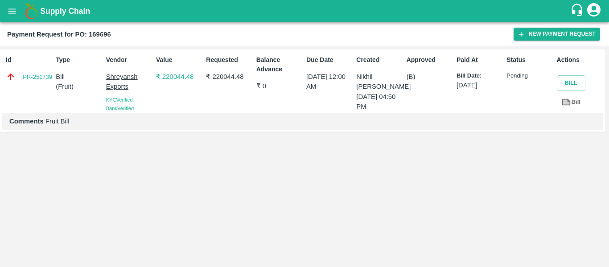
click at [8, 7] on icon "open drawer" at bounding box center [12, 11] width 10 height 10
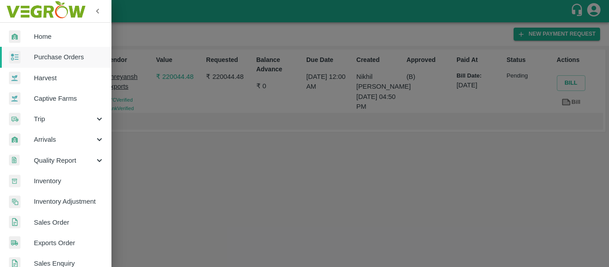
click at [51, 55] on span "Purchase Orders" at bounding box center [69, 57] width 70 height 10
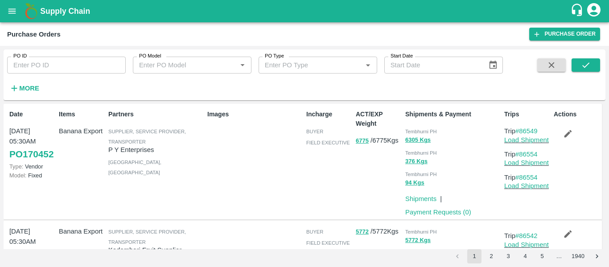
click at [46, 65] on input "PO ID" at bounding box center [66, 65] width 119 height 17
paste input "169708"
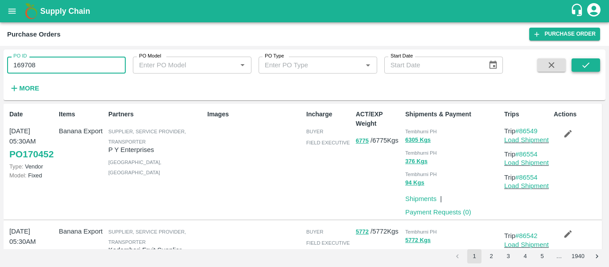
type input "169708"
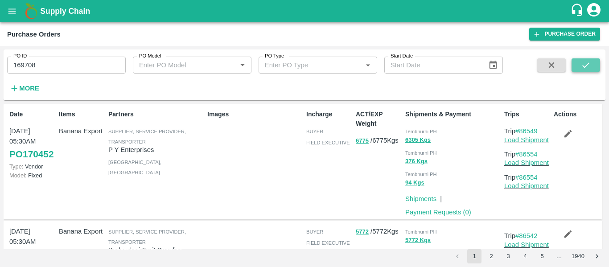
click at [584, 68] on icon "submit" at bounding box center [586, 65] width 10 height 10
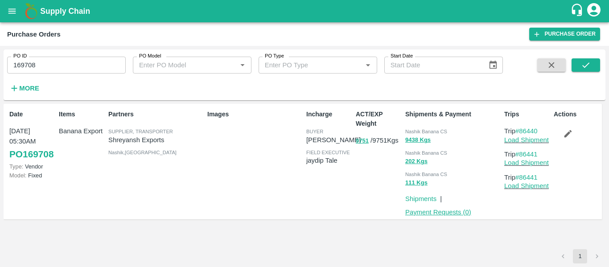
click at [429, 212] on link "Payment Requests ( 0 )" at bounding box center [438, 212] width 66 height 7
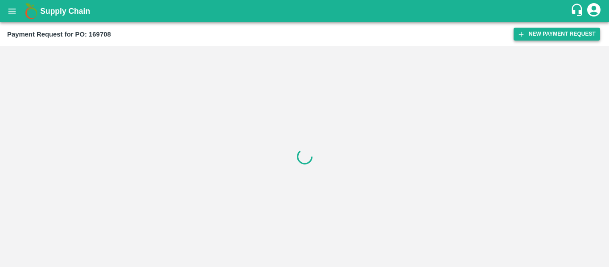
click at [545, 36] on button "New Payment Request" at bounding box center [556, 34] width 86 height 13
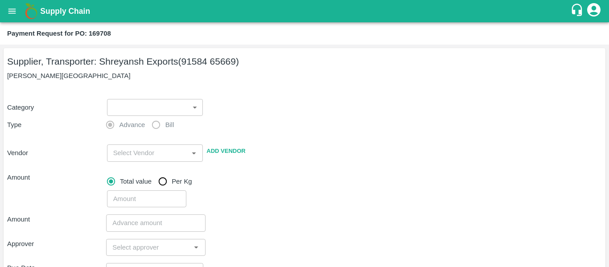
click at [118, 111] on body "Supply Chain Payment Request for PO: 169708 Supplier, Transporter: [PERSON_NAME…" at bounding box center [304, 133] width 609 height 267
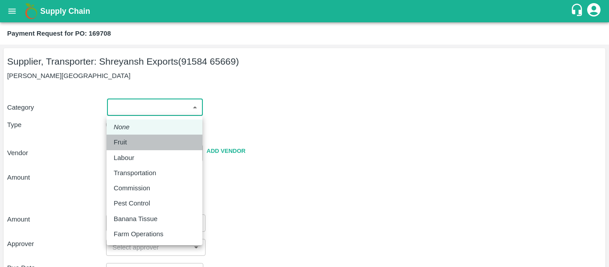
click at [134, 136] on li "Fruit" at bounding box center [155, 142] width 96 height 15
type input "1"
type input "Shreyansh Exports - 91584 65669(Supplier, Transporter)"
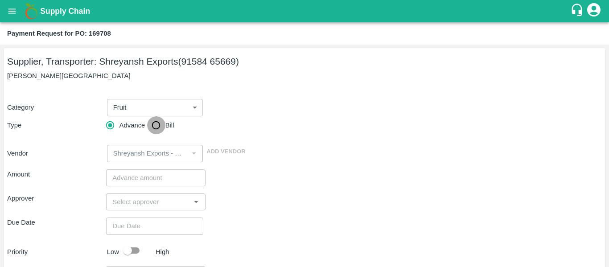
click at [154, 131] on input "Bill" at bounding box center [156, 125] width 18 height 18
radio input "true"
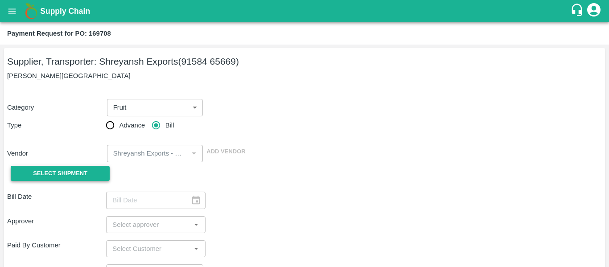
click at [70, 171] on span "Select Shipment" at bounding box center [60, 173] width 54 height 10
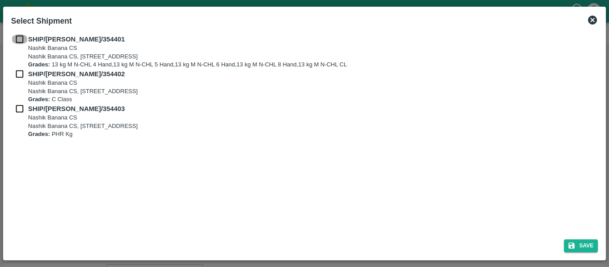
click at [21, 36] on input "checkbox" at bounding box center [19, 39] width 17 height 10
checkbox input "true"
click at [23, 70] on input "checkbox" at bounding box center [19, 74] width 17 height 10
checkbox input "true"
click at [25, 112] on input "checkbox" at bounding box center [19, 109] width 17 height 10
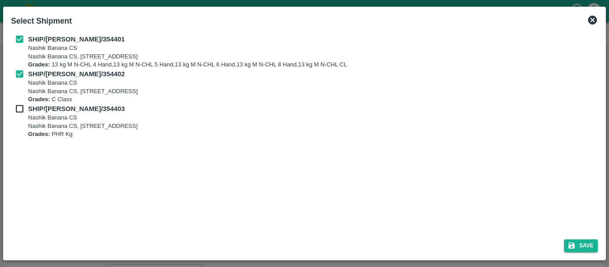
checkbox input "true"
click at [585, 246] on button "Save" at bounding box center [581, 245] width 34 height 13
type input "17/08/2025"
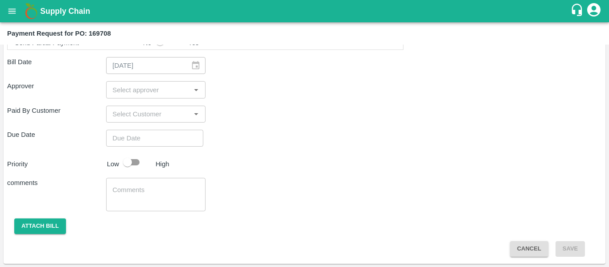
scroll to position [496, 0]
click at [144, 90] on input "input" at bounding box center [148, 90] width 79 height 12
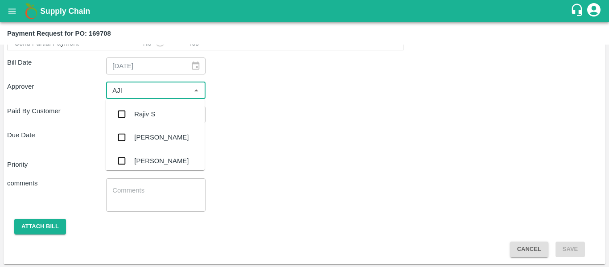
type input "AJIT"
click at [147, 115] on div "[PERSON_NAME]" at bounding box center [161, 114] width 54 height 10
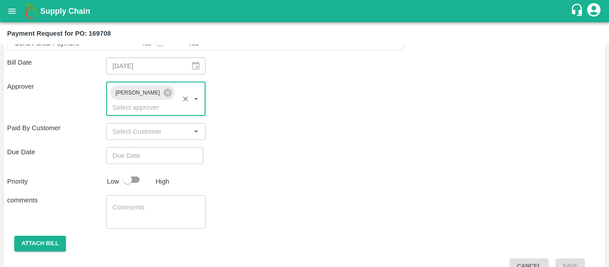
type input "DD/MM/YYYY hh:mm aa"
click at [151, 147] on input "DD/MM/YYYY hh:mm aa" at bounding box center [151, 155] width 91 height 17
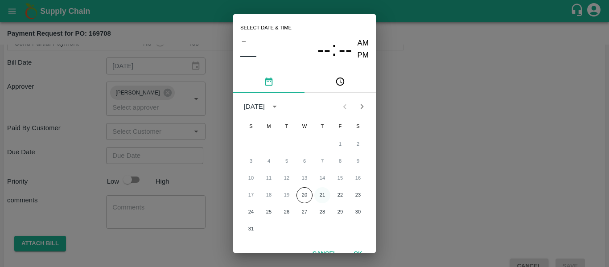
click at [324, 196] on button "21" at bounding box center [322, 195] width 16 height 16
type input "[DATE] 12:00 AM"
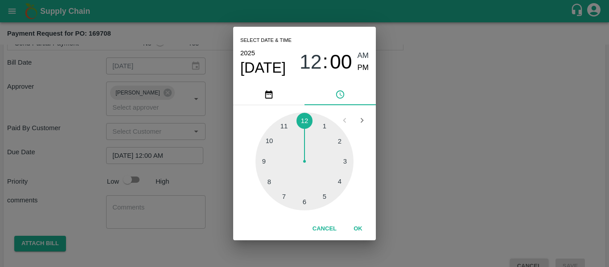
click at [446, 168] on div "Select date & time [DATE] 12 : 00 AM PM 1 2 3 4 5 6 7 8 9 10 11 12 Cancel OK" at bounding box center [304, 133] width 609 height 267
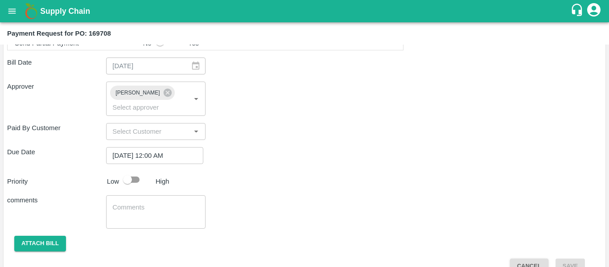
click at [145, 172] on div at bounding box center [135, 179] width 33 height 17
click at [141, 171] on input "checkbox" at bounding box center [127, 179] width 51 height 17
checkbox input "true"
click at [150, 203] on textarea at bounding box center [155, 212] width 86 height 19
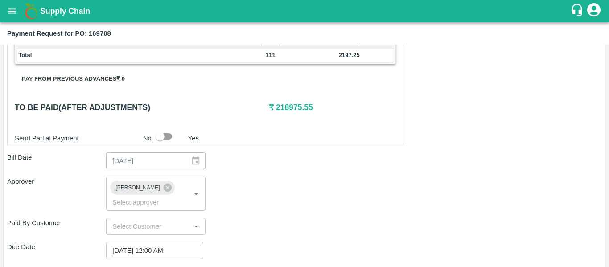
scroll to position [402, 0]
type textarea "Fruit Bill"
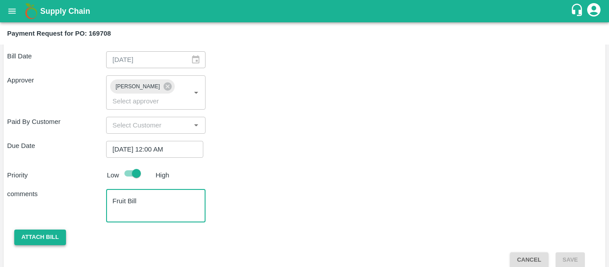
click at [51, 230] on button "Attach bill" at bounding box center [40, 238] width 52 height 16
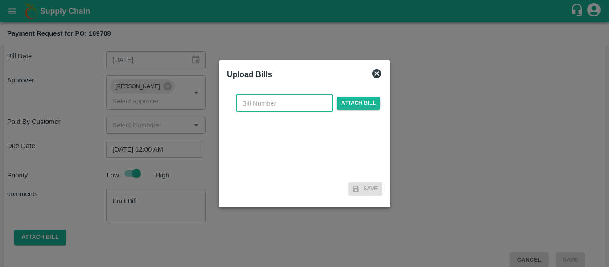
click at [263, 96] on input "text" at bounding box center [284, 103] width 97 height 17
type input "SE/25-26/1289"
click at [357, 105] on span "Attach bill" at bounding box center [358, 103] width 44 height 13
click at [0, 0] on input "Attach bill" at bounding box center [0, 0] width 0 height 0
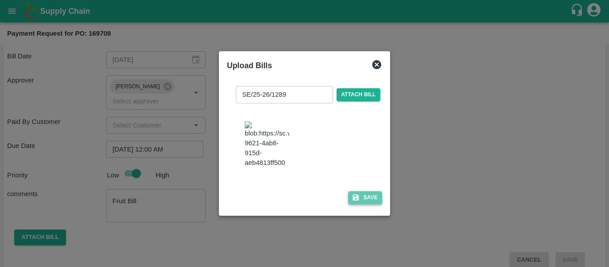
click at [374, 204] on button "Save" at bounding box center [365, 197] width 34 height 13
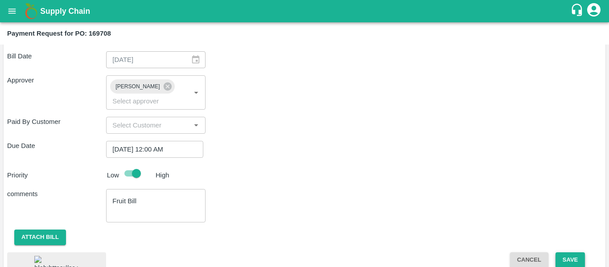
click at [562, 252] on button "Save" at bounding box center [569, 260] width 29 height 16
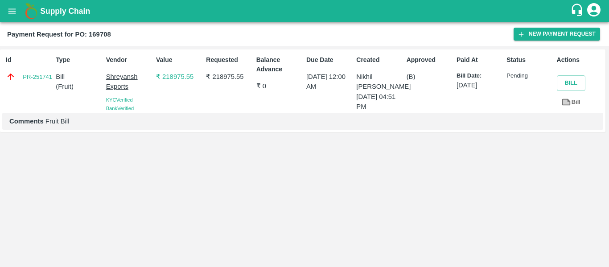
click at [10, 6] on icon "open drawer" at bounding box center [12, 11] width 10 height 10
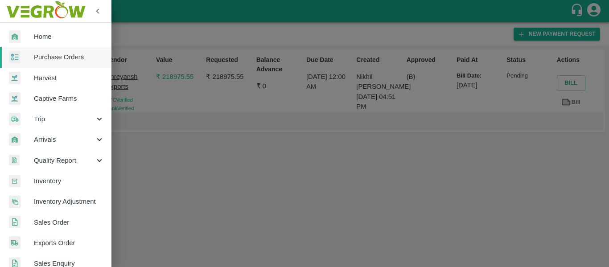
click at [55, 50] on link "Purchase Orders" at bounding box center [55, 57] width 111 height 21
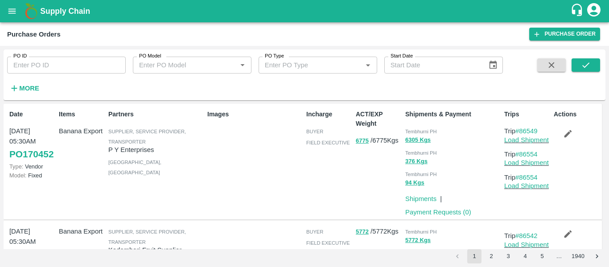
click at [43, 78] on div "PO ID PO ID PO Model PO Model   * PO Type PO Type   * Start Date Start Date More" at bounding box center [251, 72] width 503 height 46
click at [37, 70] on input "PO ID" at bounding box center [66, 65] width 119 height 17
paste input "169176"
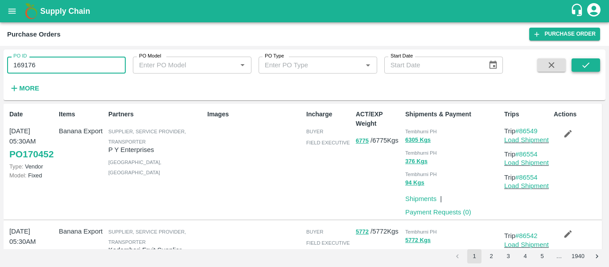
type input "169176"
click at [581, 63] on icon "submit" at bounding box center [586, 65] width 10 height 10
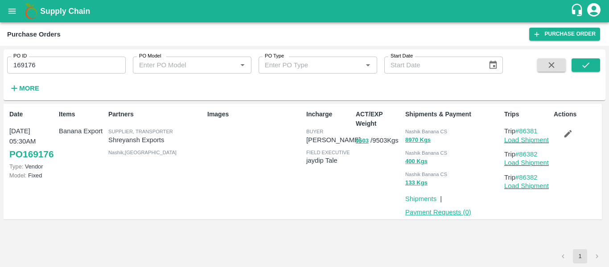
click at [435, 213] on link "Payment Requests ( 0 )" at bounding box center [438, 212] width 66 height 7
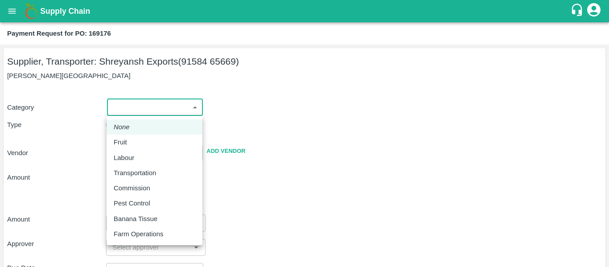
click at [144, 107] on body "Supply Chain Payment Request for PO: 169176 Supplier, Transporter: [PERSON_NAME…" at bounding box center [304, 133] width 609 height 267
click at [124, 142] on p "Fruit" at bounding box center [120, 142] width 13 height 10
type input "1"
type input "Shreyansh Exports - 91584 65669(Supplier, Transporter)"
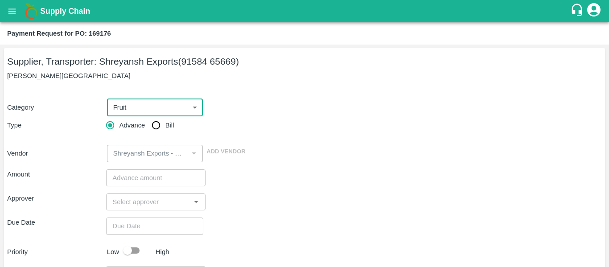
click at [150, 128] on input "Bill" at bounding box center [156, 125] width 18 height 18
radio input "true"
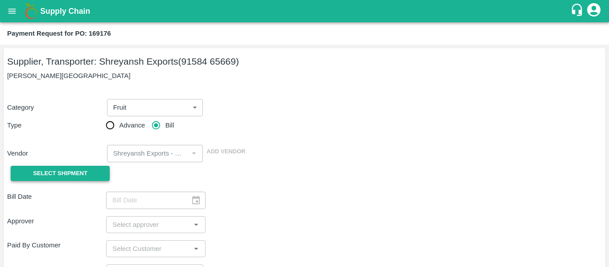
click at [81, 169] on span "Select Shipment" at bounding box center [60, 173] width 54 height 10
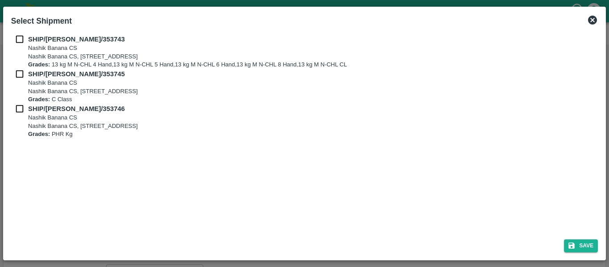
click at [21, 36] on input "checkbox" at bounding box center [19, 39] width 17 height 10
checkbox input "true"
click at [20, 74] on input "checkbox" at bounding box center [19, 74] width 17 height 10
checkbox input "true"
click at [21, 116] on div "SHIP/NASH/353746 Nashik Banana CS Nashik Banana CS, Gat No. 314/2/1, A/p- Mohad…" at bounding box center [304, 121] width 587 height 35
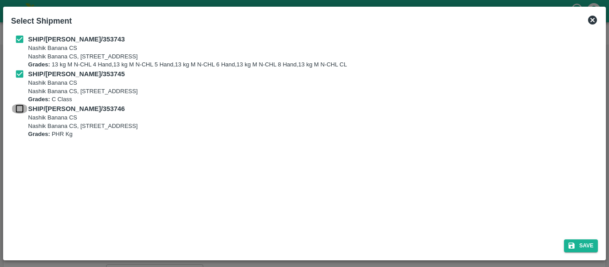
click at [21, 109] on input "checkbox" at bounding box center [19, 109] width 17 height 10
checkbox input "true"
click at [593, 240] on button "Save" at bounding box center [581, 245] width 34 height 13
type input "14/08/2025"
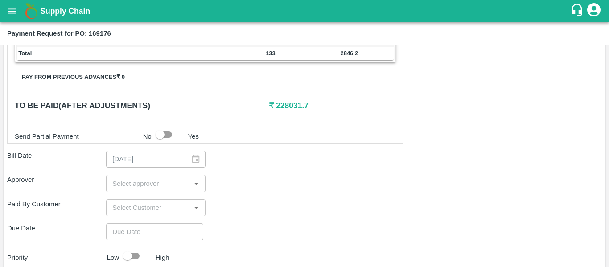
scroll to position [415, 0]
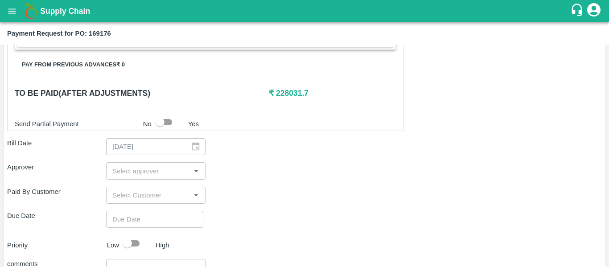
click at [136, 171] on input "input" at bounding box center [148, 171] width 79 height 12
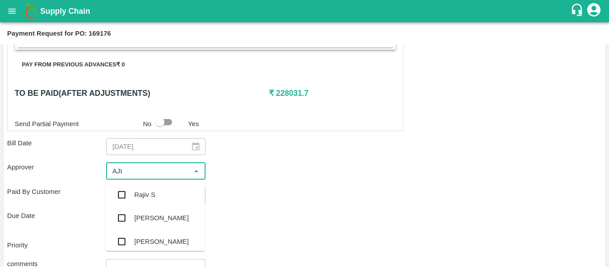
type input "AJIT"
click at [140, 191] on div "[PERSON_NAME]" at bounding box center [161, 195] width 54 height 10
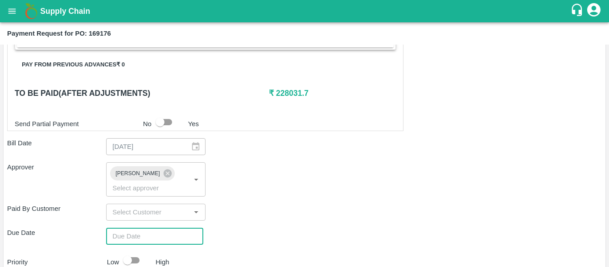
type input "DD/MM/YYYY hh:mm aa"
click at [147, 228] on input "DD/MM/YYYY hh:mm aa" at bounding box center [151, 236] width 91 height 17
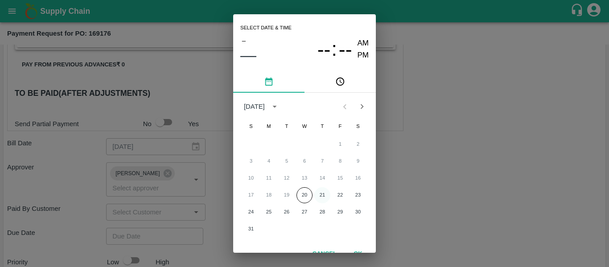
click at [323, 196] on button "21" at bounding box center [322, 195] width 16 height 16
type input "[DATE] 12:00 AM"
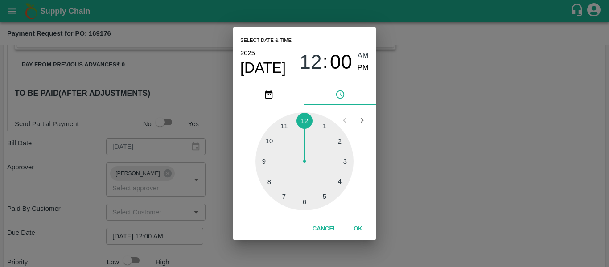
click at [417, 185] on div "Select date & time [DATE] 12 : 00 AM PM 1 2 3 4 5 6 7 8 9 10 11 12 Cancel OK" at bounding box center [304, 133] width 609 height 267
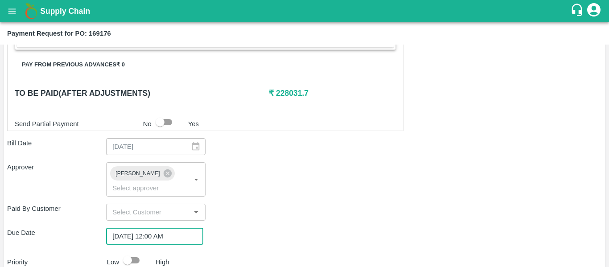
scroll to position [502, 0]
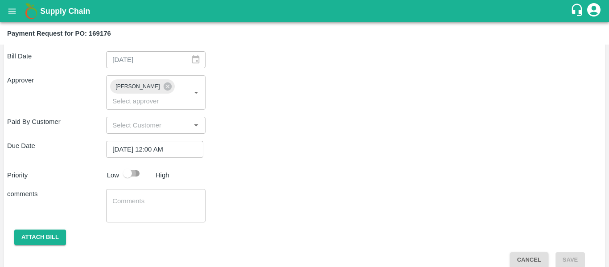
click at [134, 165] on input "checkbox" at bounding box center [127, 173] width 51 height 17
checkbox input "true"
click at [144, 197] on textarea at bounding box center [155, 206] width 86 height 19
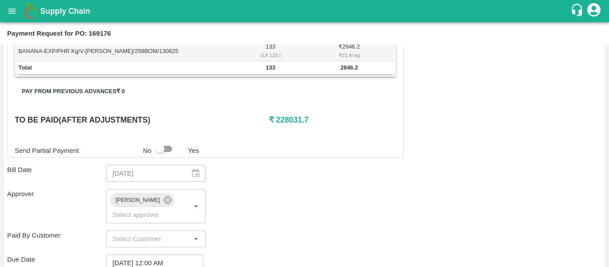
scroll to position [388, 0]
type textarea "Fruit Bill"
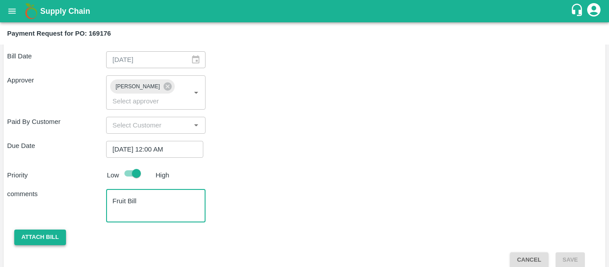
click at [40, 230] on button "Attach bill" at bounding box center [40, 238] width 52 height 16
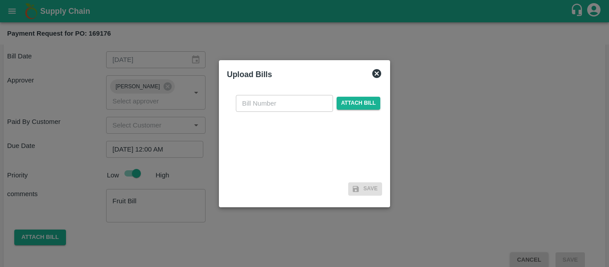
click at [283, 107] on input "text" at bounding box center [284, 103] width 97 height 17
type input "SE/25-26/1271"
click at [366, 103] on span "Attach bill" at bounding box center [358, 103] width 44 height 13
click at [0, 0] on input "Attach bill" at bounding box center [0, 0] width 0 height 0
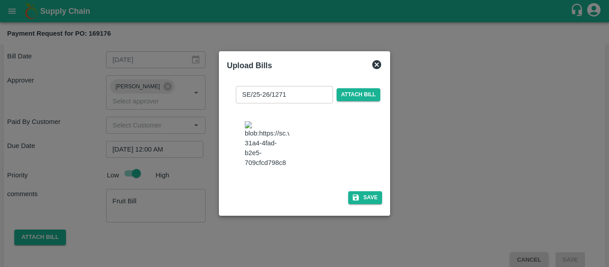
click at [258, 123] on img at bounding box center [267, 144] width 45 height 47
click at [358, 204] on button "Save" at bounding box center [365, 197] width 34 height 13
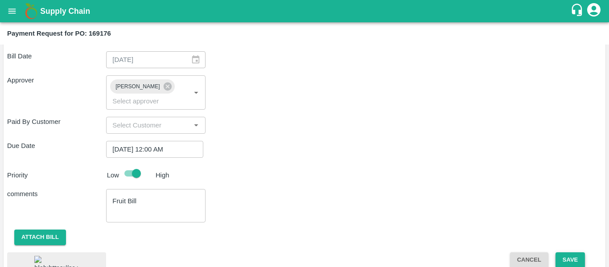
click at [563, 253] on button "Save" at bounding box center [569, 260] width 29 height 16
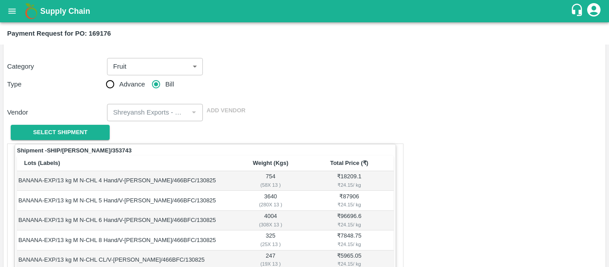
scroll to position [0, 0]
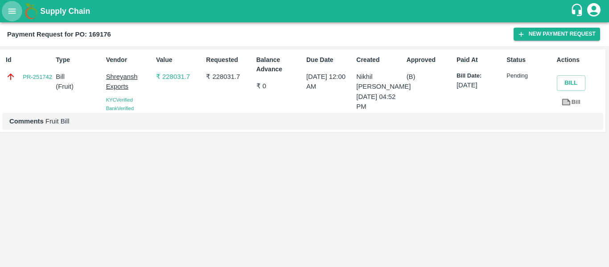
click at [12, 6] on icon "open drawer" at bounding box center [12, 11] width 10 height 10
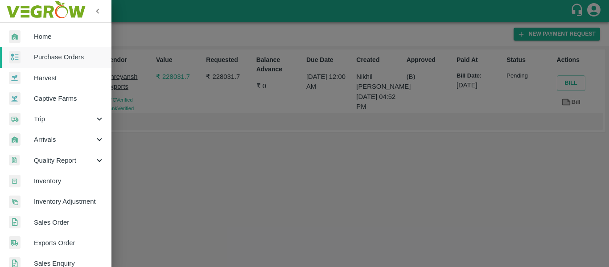
click at [57, 57] on span "Purchase Orders" at bounding box center [69, 57] width 70 height 10
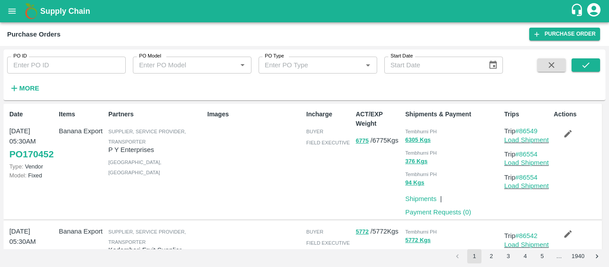
click at [72, 70] on input "PO ID" at bounding box center [66, 65] width 119 height 17
paste input "169673"
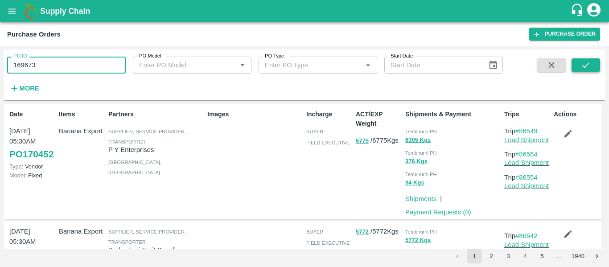
type input "169673"
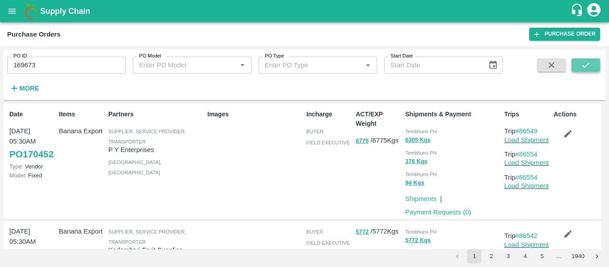
click at [581, 70] on icon "submit" at bounding box center [586, 65] width 10 height 10
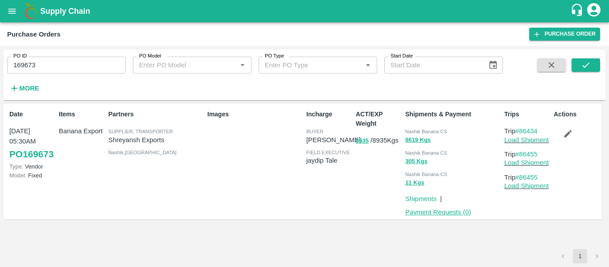
click at [435, 214] on link "Payment Requests ( 0 )" at bounding box center [438, 212] width 66 height 7
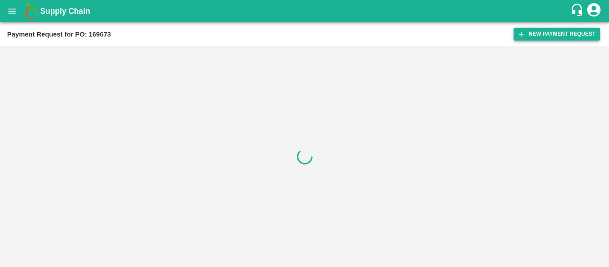
click at [558, 34] on button "New Payment Request" at bounding box center [556, 34] width 86 height 13
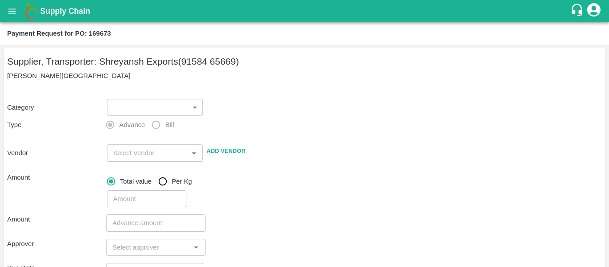
click at [142, 108] on body "Supply Chain Payment Request for PO: 169673 Supplier, Transporter: [PERSON_NAME…" at bounding box center [304, 133] width 609 height 267
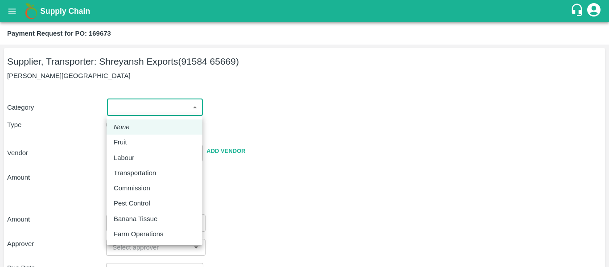
click at [130, 147] on div "Fruit" at bounding box center [123, 142] width 18 height 10
type input "1"
type input "Shreyansh Exports - 91584 65669(Supplier, Transporter)"
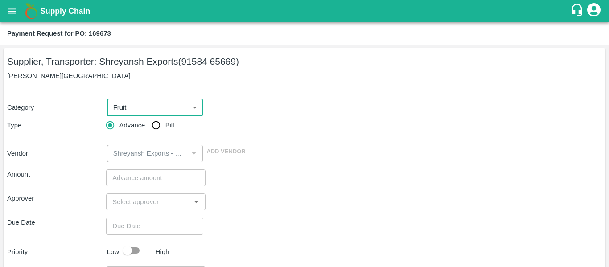
click at [156, 126] on input "Bill" at bounding box center [156, 125] width 18 height 18
radio input "true"
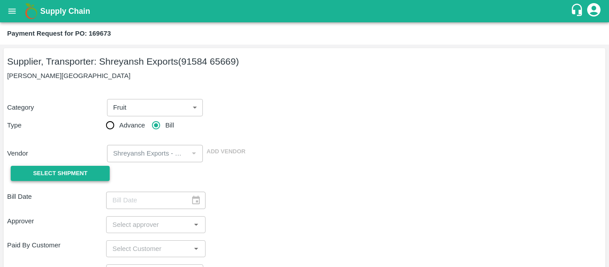
click at [86, 178] on span "Select Shipment" at bounding box center [60, 173] width 54 height 10
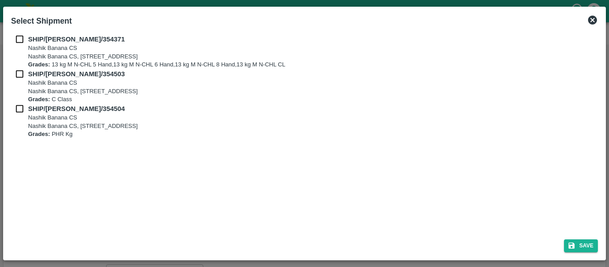
click at [21, 43] on input "checkbox" at bounding box center [19, 39] width 17 height 10
checkbox input "true"
click at [23, 76] on input "checkbox" at bounding box center [19, 74] width 17 height 10
checkbox input "true"
click at [26, 106] on input "checkbox" at bounding box center [19, 109] width 17 height 10
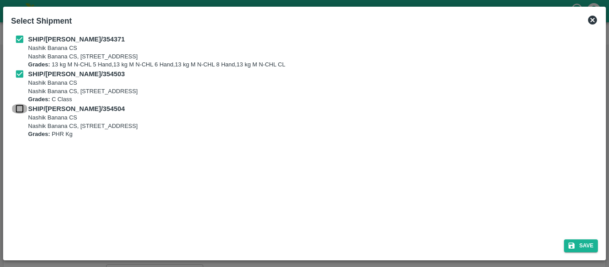
checkbox input "true"
click at [587, 246] on button "Save" at bounding box center [581, 245] width 34 height 13
type input "[DATE]"
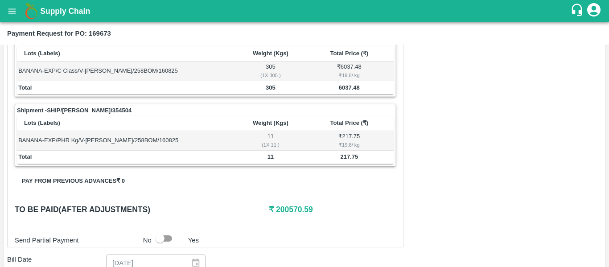
scroll to position [441, 0]
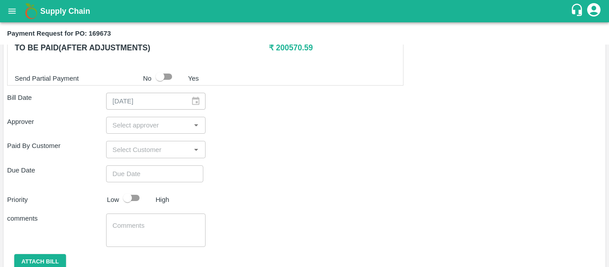
click at [121, 127] on input "input" at bounding box center [148, 125] width 79 height 12
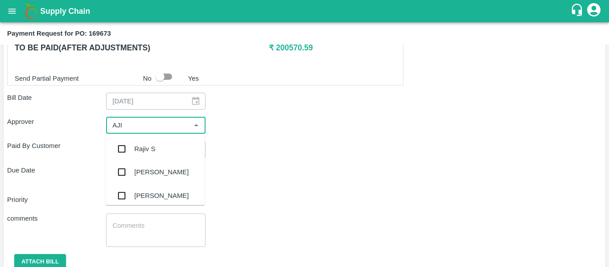
type input "AJIT"
click at [127, 141] on input "checkbox" at bounding box center [122, 149] width 18 height 18
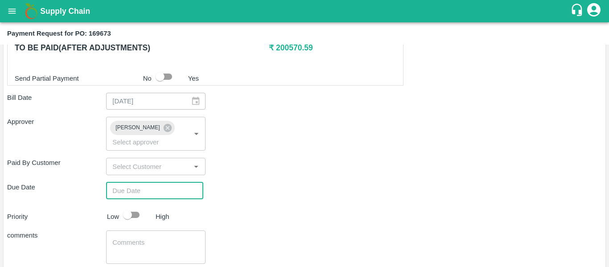
type input "DD/MM/YYYY hh:mm aa"
click at [140, 182] on input "DD/MM/YYYY hh:mm aa" at bounding box center [151, 190] width 91 height 17
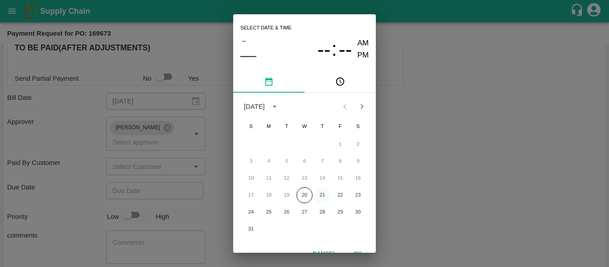
click at [323, 197] on button "21" at bounding box center [322, 195] width 16 height 16
type input "[DATE] 12:00 AM"
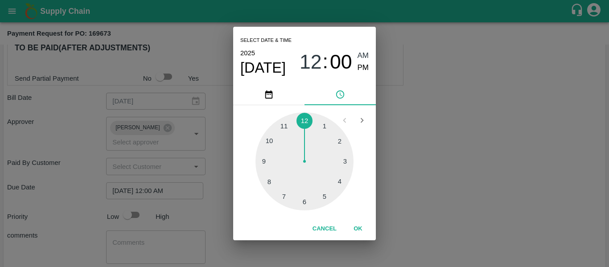
click at [432, 193] on div "Select date & time [DATE] 12 : 00 AM PM 1 2 3 4 5 6 7 8 9 10 11 12 Cancel OK" at bounding box center [304, 133] width 609 height 267
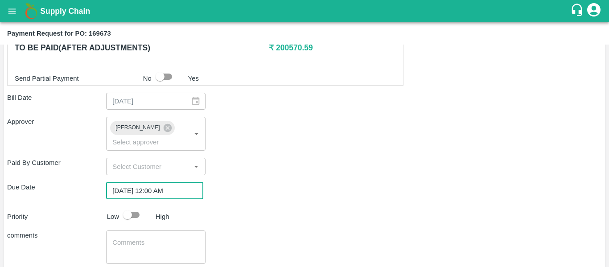
click at [130, 208] on input "checkbox" at bounding box center [127, 214] width 51 height 17
checkbox input "true"
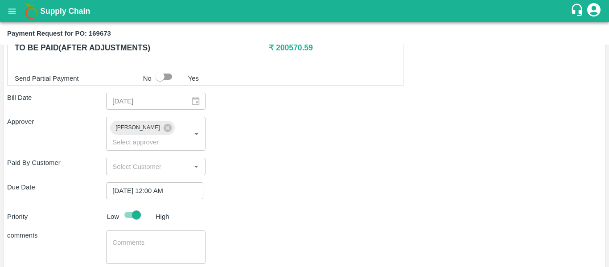
click at [146, 238] on textarea at bounding box center [155, 247] width 86 height 19
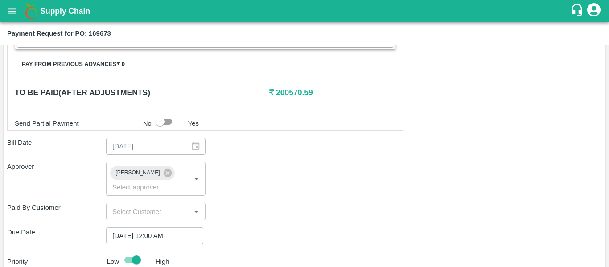
scroll to position [396, 0]
type textarea "Fruit Bill"
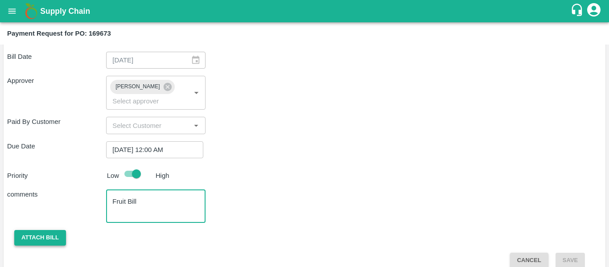
click at [34, 230] on button "Attach bill" at bounding box center [40, 238] width 52 height 16
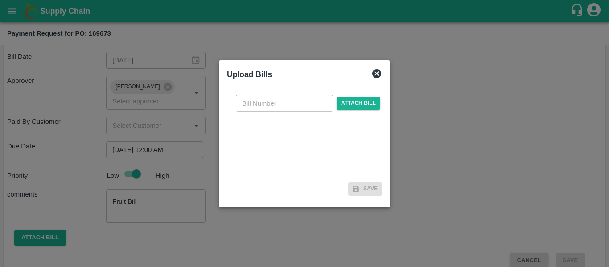
click at [271, 113] on div "​ Attach bill" at bounding box center [304, 133] width 155 height 91
click at [258, 106] on input "text" at bounding box center [284, 103] width 97 height 17
type input "SE/25-26/1288"
click at [365, 101] on span "Attach bill" at bounding box center [358, 103] width 44 height 13
click at [0, 0] on input "Attach bill" at bounding box center [0, 0] width 0 height 0
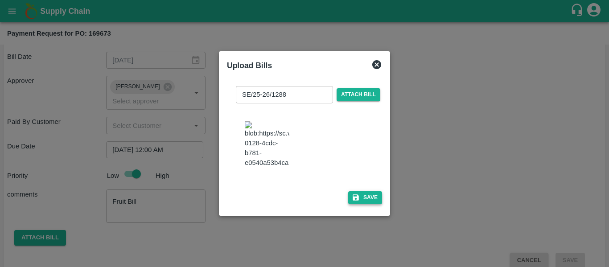
click at [367, 204] on button "Save" at bounding box center [365, 197] width 34 height 13
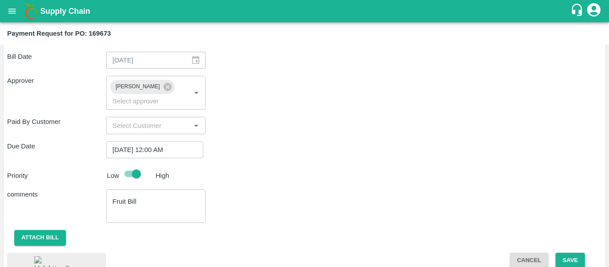
click at [555, 239] on div "Shipment - SHIP/[PERSON_NAME]/354371 Lots (Labels) Weight (Kgs) Total Price (₹)…" at bounding box center [304, 8] width 595 height 612
click at [560, 253] on button "Save" at bounding box center [569, 261] width 29 height 16
click at [575, 253] on button "Save" at bounding box center [569, 261] width 29 height 16
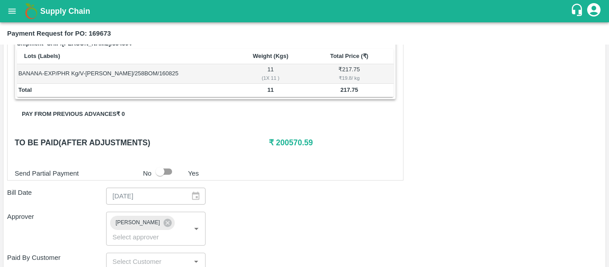
scroll to position [547, 0]
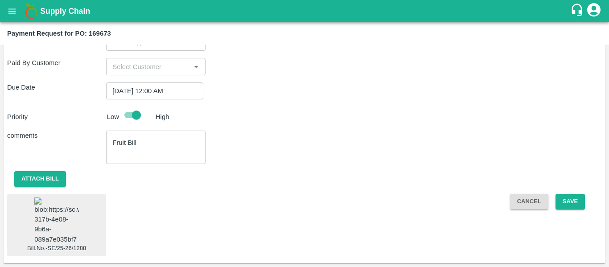
click at [64, 232] on img at bounding box center [56, 220] width 45 height 47
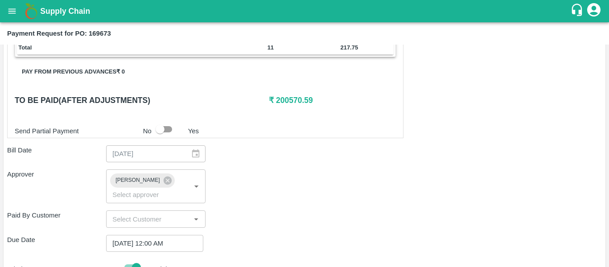
scroll to position [388, 0]
click at [168, 131] on input "checkbox" at bounding box center [160, 129] width 51 height 17
checkbox input "true"
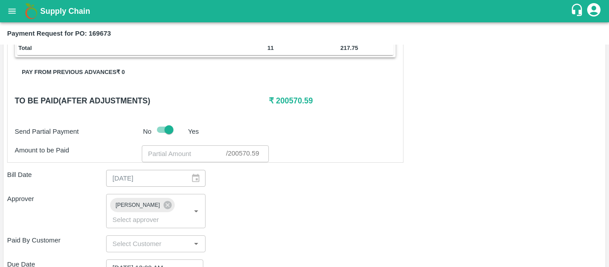
click at [203, 156] on input "number" at bounding box center [184, 153] width 84 height 17
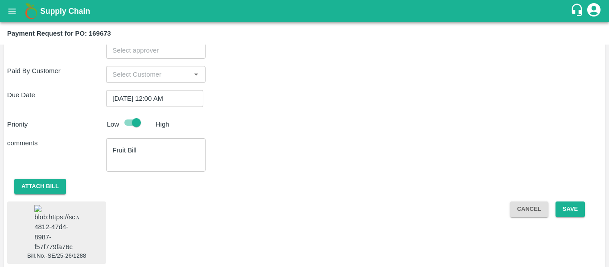
scroll to position [561, 0]
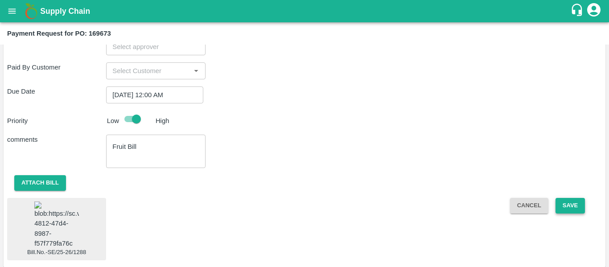
type input "200570"
click at [566, 198] on button "Save" at bounding box center [569, 206] width 29 height 16
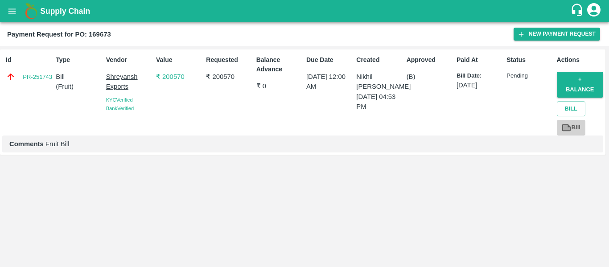
click at [564, 126] on icon at bounding box center [566, 127] width 7 height 5
click at [16, 10] on icon "open drawer" at bounding box center [12, 11] width 10 height 10
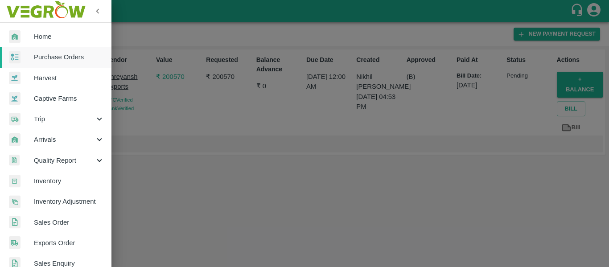
click at [48, 55] on span "Purchase Orders" at bounding box center [69, 57] width 70 height 10
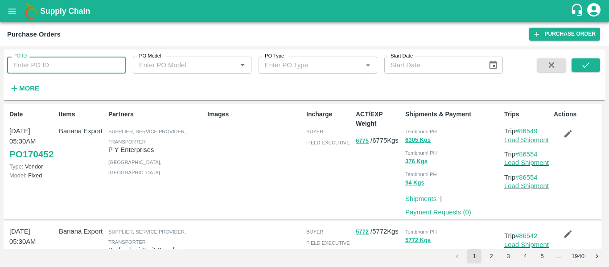
click at [55, 67] on input "PO ID" at bounding box center [66, 65] width 119 height 17
paste input "169198"
type input "169198"
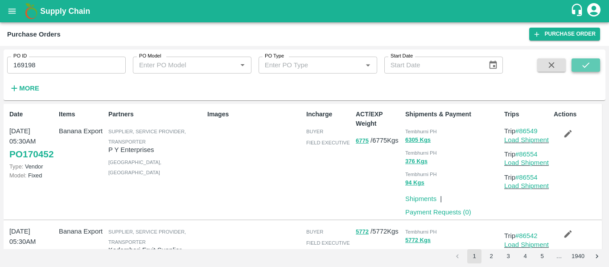
click at [582, 68] on icon "submit" at bounding box center [586, 65] width 10 height 10
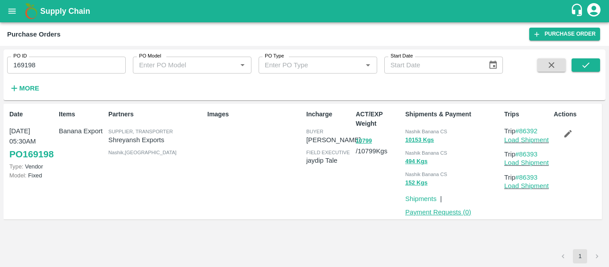
click at [439, 212] on link "Payment Requests ( 0 )" at bounding box center [438, 212] width 66 height 7
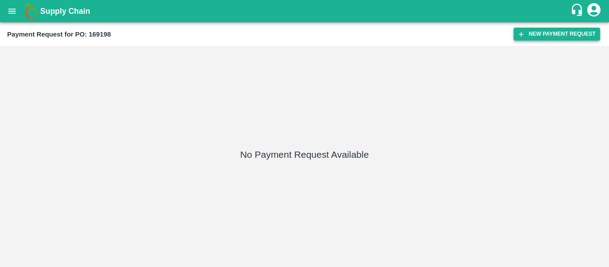
click at [548, 32] on button "New Payment Request" at bounding box center [556, 34] width 86 height 13
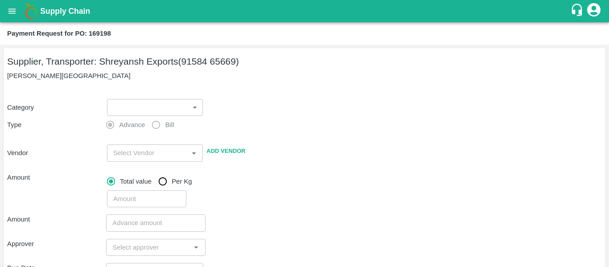
click at [148, 108] on body "Supply Chain Payment Request for PO: 169198 Supplier, Transporter: [PERSON_NAME…" at bounding box center [304, 133] width 609 height 267
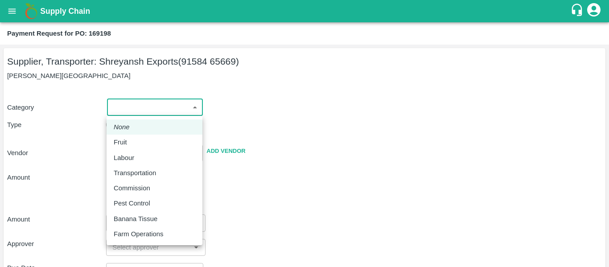
click at [129, 141] on div "Fruit" at bounding box center [123, 142] width 18 height 10
type input "1"
type input "Shreyansh Exports - 91584 65669(Supplier, Transporter)"
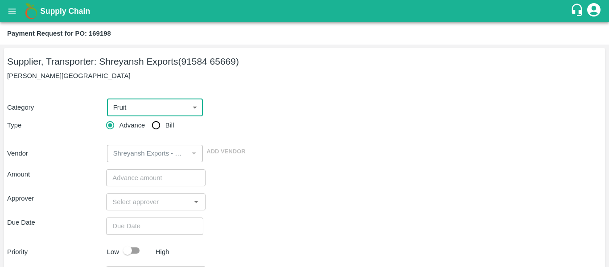
click at [165, 130] on input "Bill" at bounding box center [156, 125] width 18 height 18
radio input "true"
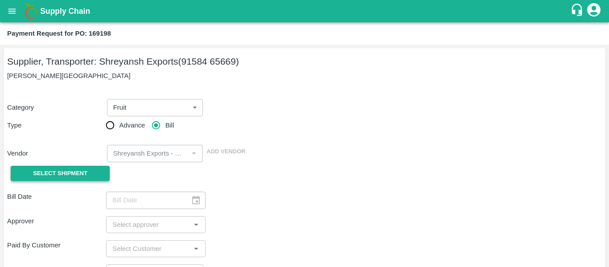
click at [84, 167] on button "Select Shipment" at bounding box center [60, 174] width 99 height 16
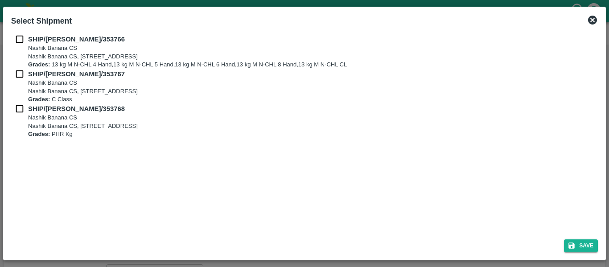
click at [21, 40] on input "checkbox" at bounding box center [19, 39] width 17 height 10
checkbox input "true"
click at [21, 73] on input "checkbox" at bounding box center [19, 74] width 17 height 10
checkbox input "true"
click at [25, 111] on input "checkbox" at bounding box center [19, 109] width 17 height 10
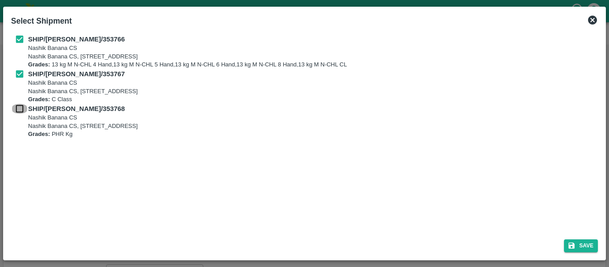
checkbox input "true"
click at [582, 244] on button "Save" at bounding box center [581, 245] width 34 height 13
type input "[DATE]"
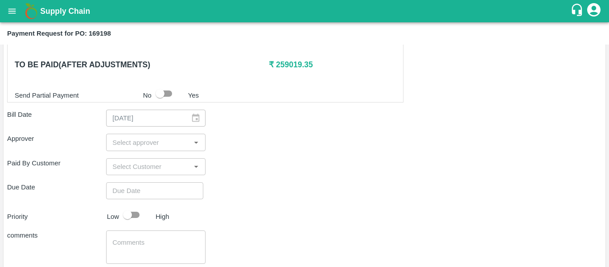
scroll to position [444, 0]
click at [133, 138] on input "input" at bounding box center [148, 142] width 79 height 12
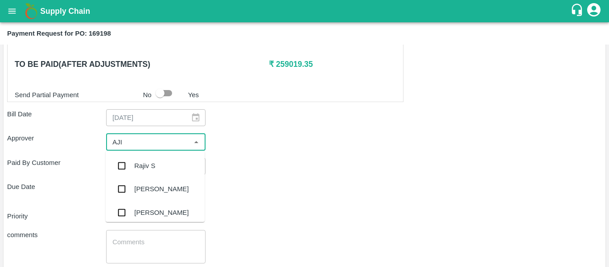
type input "AJIT"
click at [136, 160] on div "[PERSON_NAME]" at bounding box center [155, 165] width 99 height 23
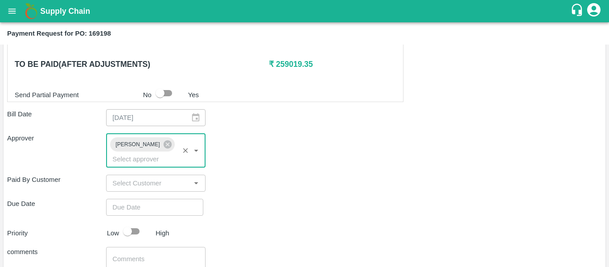
type input "DD/MM/YYYY hh:mm aa"
click at [141, 199] on input "DD/MM/YYYY hh:mm aa" at bounding box center [151, 207] width 91 height 17
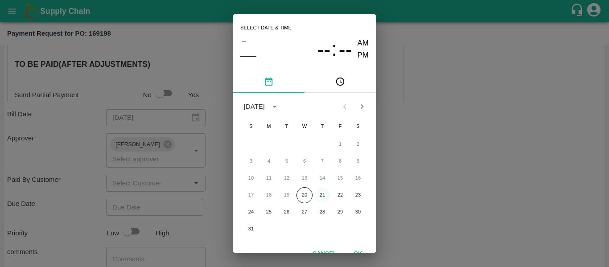
click at [320, 198] on button "21" at bounding box center [322, 195] width 16 height 16
type input "[DATE] 12:00 AM"
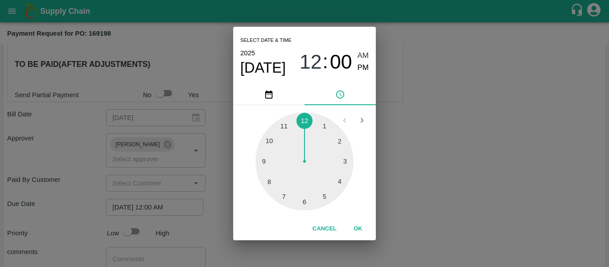
click at [457, 189] on div "Select date & time [DATE] 12 : 00 AM PM 1 2 3 4 5 6 7 8 9 10 11 12 Cancel OK" at bounding box center [304, 133] width 609 height 267
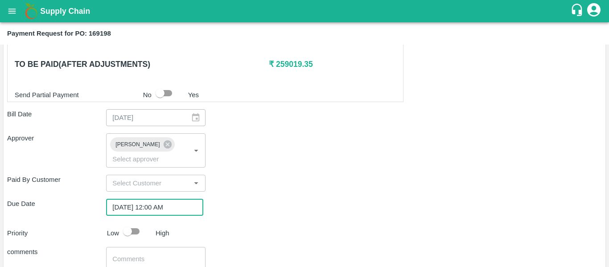
click at [135, 223] on input "checkbox" at bounding box center [127, 231] width 51 height 17
checkbox input "true"
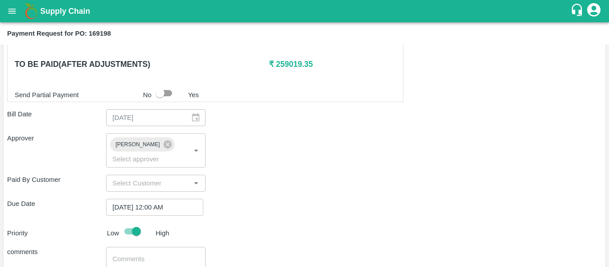
click at [145, 247] on div "x ​" at bounding box center [155, 263] width 99 height 33
type textarea "Fruit Bill"
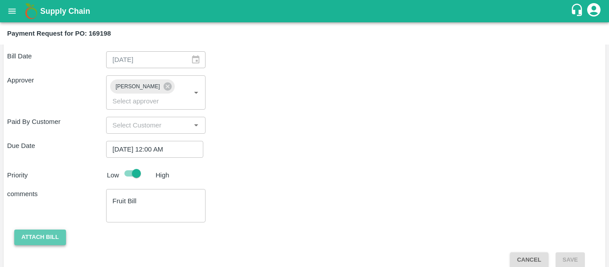
click at [51, 230] on button "Attach bill" at bounding box center [40, 238] width 52 height 16
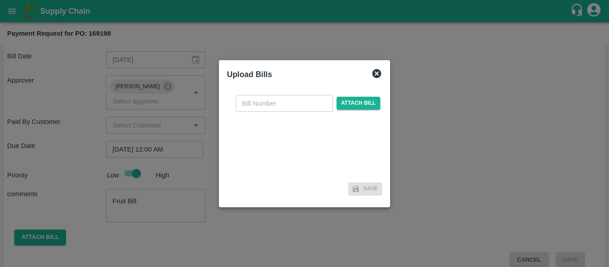
click at [283, 100] on input "text" at bounding box center [284, 103] width 97 height 17
type input "SE/25-26/1272"
click at [351, 107] on span "Attach bill" at bounding box center [358, 103] width 44 height 13
click at [0, 0] on input "Attach bill" at bounding box center [0, 0] width 0 height 0
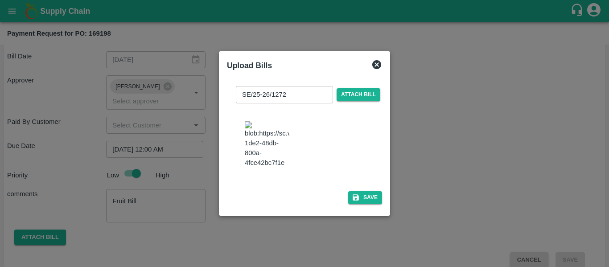
click at [349, 202] on div "SE/25-26/1272 ​ Attach bill Save" at bounding box center [304, 143] width 155 height 129
click at [354, 201] on icon "button" at bounding box center [356, 197] width 8 height 8
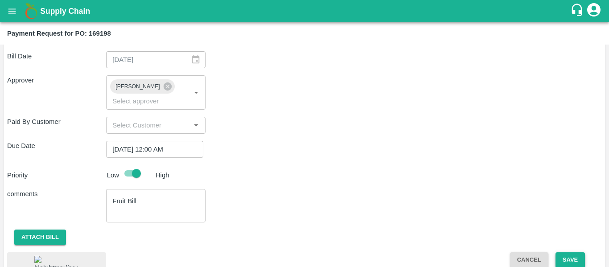
click at [567, 252] on button "Save" at bounding box center [569, 260] width 29 height 16
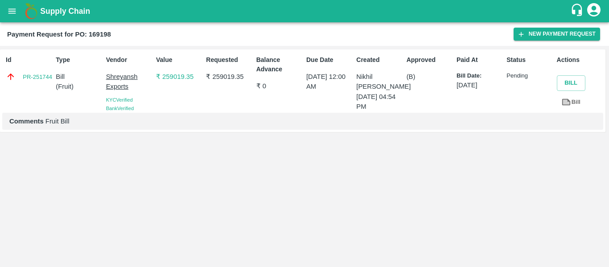
click at [9, 16] on button "open drawer" at bounding box center [12, 11] width 21 height 21
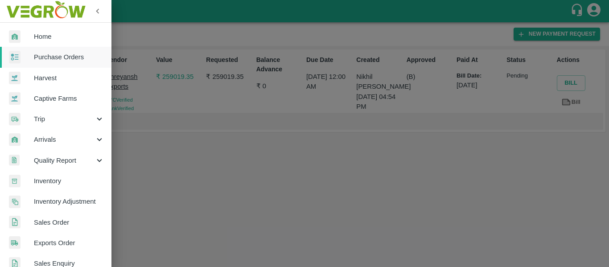
click at [51, 56] on span "Purchase Orders" at bounding box center [69, 57] width 70 height 10
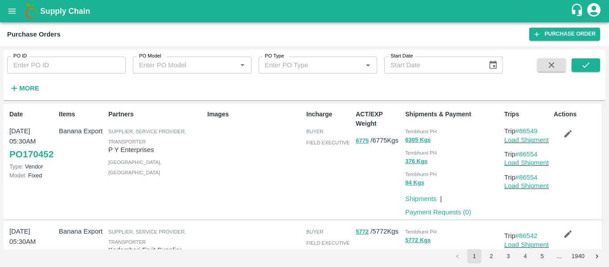
click at [60, 68] on input "PO ID" at bounding box center [66, 65] width 119 height 17
paste input "169190"
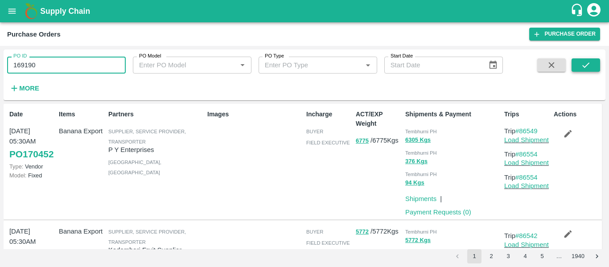
type input "169190"
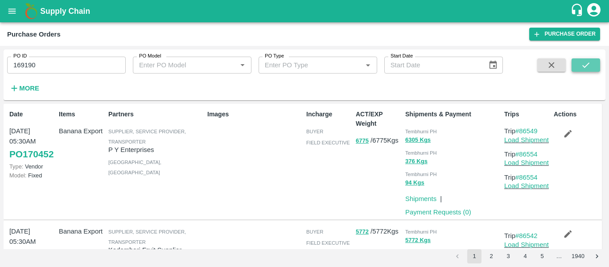
click at [574, 65] on button "submit" at bounding box center [585, 64] width 29 height 13
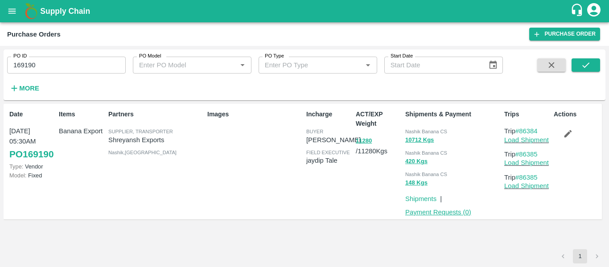
click at [436, 212] on link "Payment Requests ( 0 )" at bounding box center [438, 212] width 66 height 7
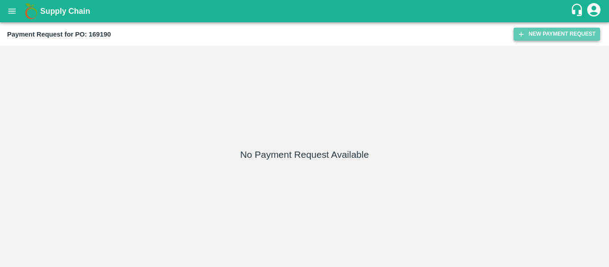
click at [542, 36] on button "New Payment Request" at bounding box center [556, 34] width 86 height 13
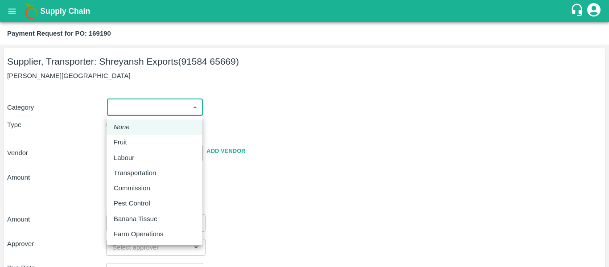
click at [151, 110] on body "Supply Chain Payment Request for PO: 169190 Supplier, Transporter: [PERSON_NAME…" at bounding box center [304, 133] width 609 height 267
click at [141, 142] on div "Fruit" at bounding box center [155, 142] width 82 height 10
type input "1"
type input "Shreyansh Exports - 91584 65669(Supplier, Transporter)"
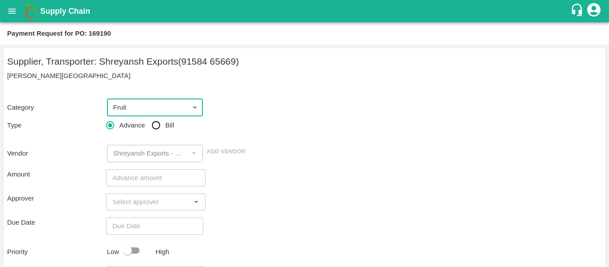
click at [161, 119] on input "Bill" at bounding box center [156, 125] width 18 height 18
radio input "true"
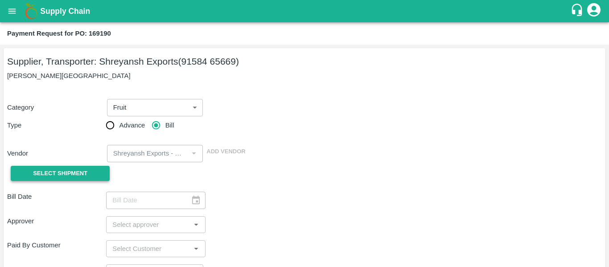
click at [92, 174] on button "Select Shipment" at bounding box center [60, 174] width 99 height 16
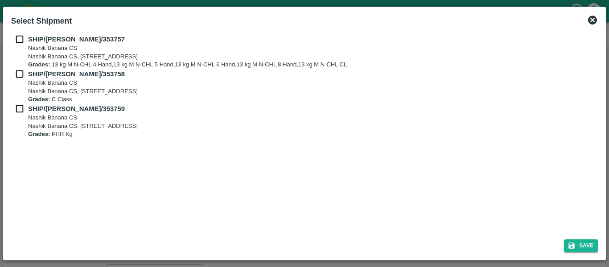
click at [15, 43] on input "checkbox" at bounding box center [19, 39] width 17 height 10
checkbox input "true"
click at [20, 77] on input "checkbox" at bounding box center [19, 74] width 17 height 10
checkbox input "true"
click at [21, 114] on input "checkbox" at bounding box center [19, 109] width 17 height 10
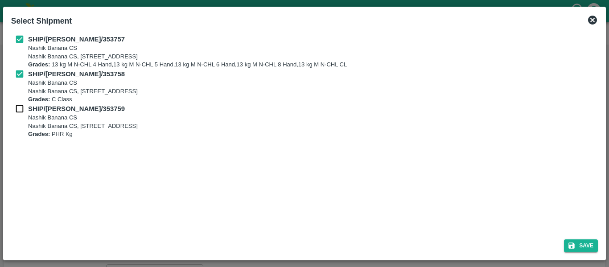
checkbox input "true"
click at [575, 253] on div "Save" at bounding box center [305, 244] width 594 height 24
click at [576, 250] on button "Save" at bounding box center [581, 245] width 34 height 13
type input "[DATE]"
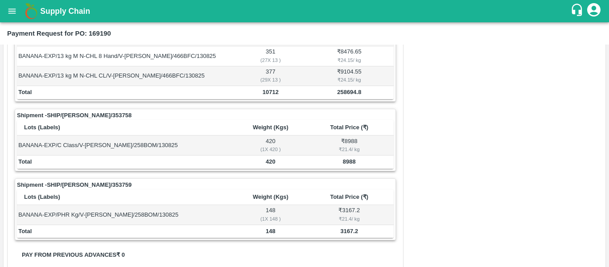
scroll to position [439, 0]
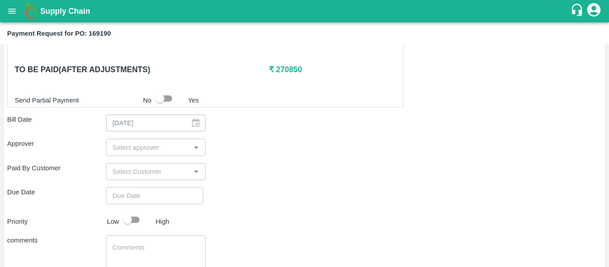
click at [147, 145] on input "input" at bounding box center [148, 147] width 79 height 12
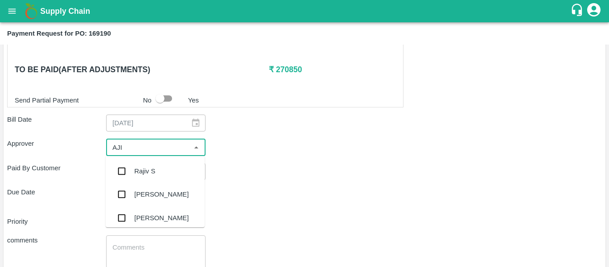
type input "AJIT"
click at [152, 167] on div "[PERSON_NAME]" at bounding box center [161, 171] width 54 height 10
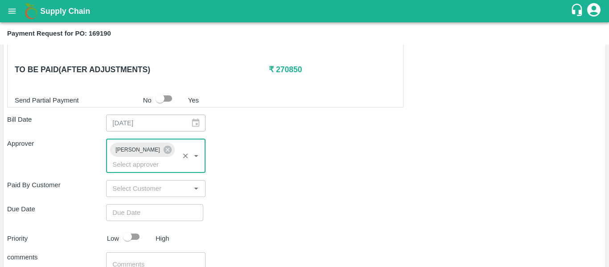
type input "DD/MM/YYYY hh:mm aa"
click at [156, 204] on input "DD/MM/YYYY hh:mm aa" at bounding box center [151, 212] width 91 height 17
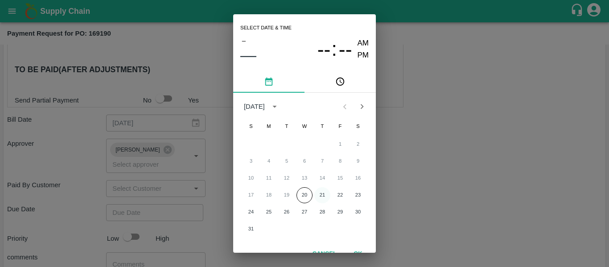
click at [322, 198] on button "21" at bounding box center [322, 195] width 16 height 16
type input "[DATE] 12:00 AM"
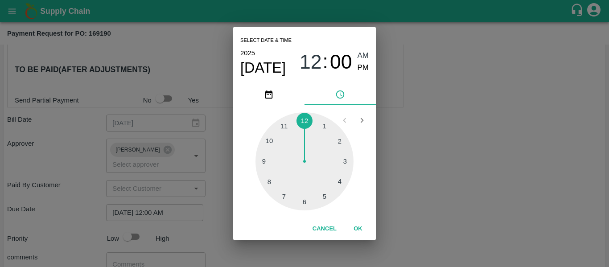
click at [428, 195] on div "Select date & time [DATE] 12 : 00 AM PM 1 2 3 4 5 6 7 8 9 10 11 12 Cancel OK" at bounding box center [304, 133] width 609 height 267
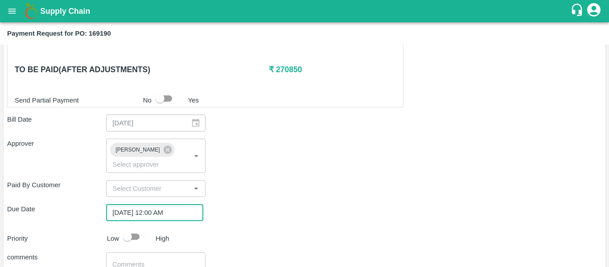
click at [131, 228] on input "checkbox" at bounding box center [127, 236] width 51 height 17
checkbox input "true"
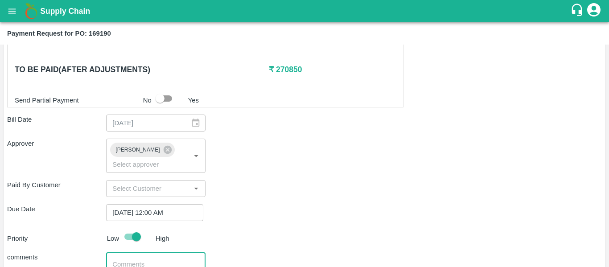
click at [139, 260] on textarea at bounding box center [155, 269] width 86 height 19
type textarea "Fruit Bill"
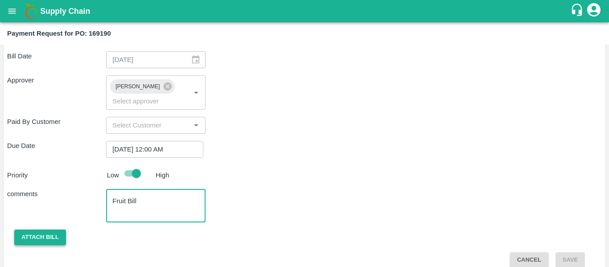
click at [38, 230] on button "Attach bill" at bounding box center [40, 238] width 52 height 16
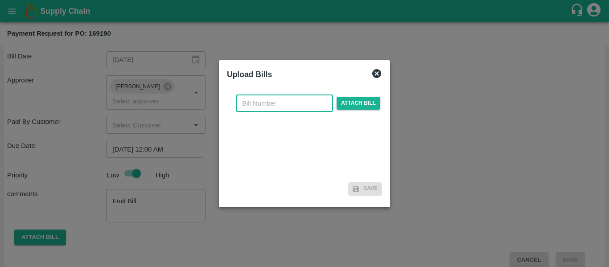
click at [256, 102] on input "text" at bounding box center [284, 103] width 97 height 17
type input "SE/25-26/1273"
click at [351, 104] on span "Attach bill" at bounding box center [358, 103] width 44 height 13
click at [0, 0] on input "Attach bill" at bounding box center [0, 0] width 0 height 0
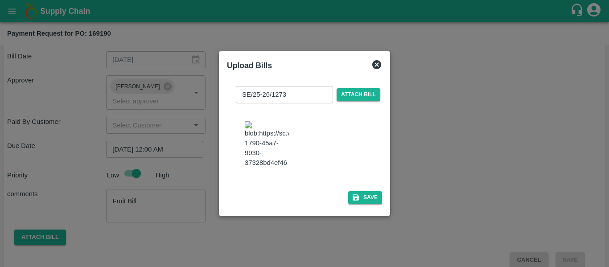
click at [259, 134] on img at bounding box center [267, 144] width 45 height 47
click at [365, 204] on button "Save" at bounding box center [365, 197] width 34 height 13
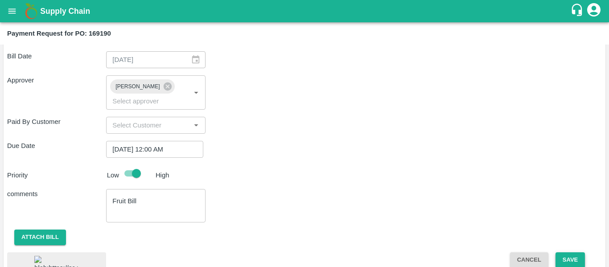
click at [560, 252] on button "Save" at bounding box center [569, 260] width 29 height 16
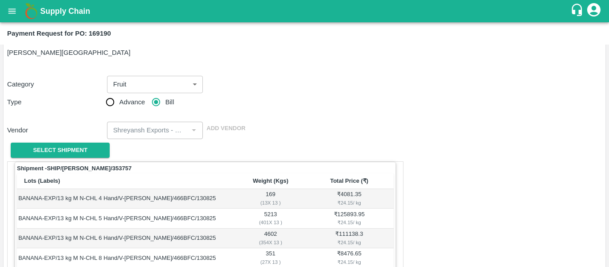
scroll to position [0, 0]
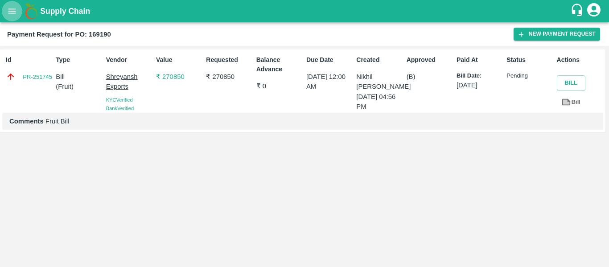
click at [12, 9] on icon "open drawer" at bounding box center [12, 10] width 8 height 5
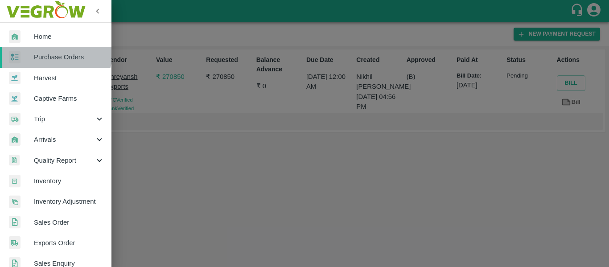
click at [53, 51] on link "Purchase Orders" at bounding box center [55, 57] width 111 height 21
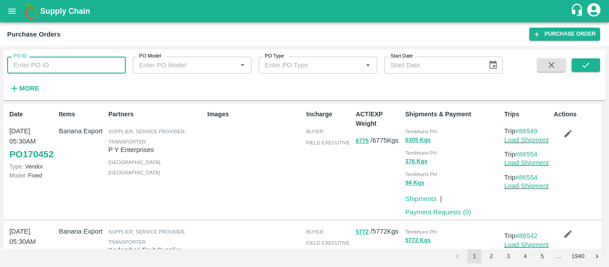
click at [63, 65] on input "PO ID" at bounding box center [66, 65] width 119 height 17
paste input "169659"
type input "169659"
click at [585, 66] on icon "submit" at bounding box center [586, 65] width 10 height 10
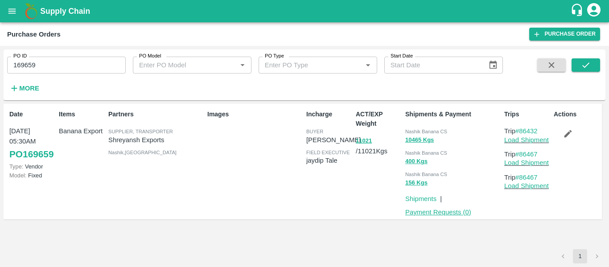
click at [429, 213] on link "Payment Requests ( 0 )" at bounding box center [438, 212] width 66 height 7
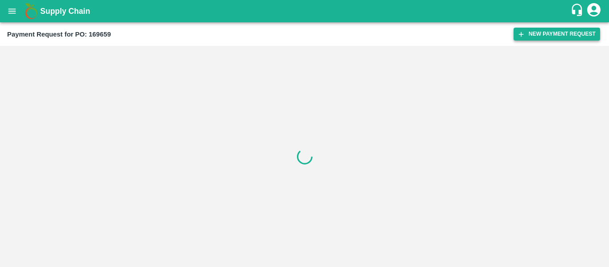
click at [551, 36] on button "New Payment Request" at bounding box center [556, 34] width 86 height 13
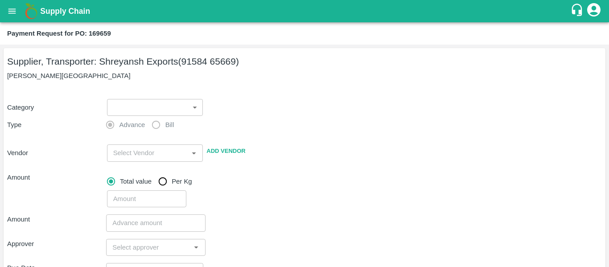
click at [126, 105] on body "Supply Chain Payment Request for PO: 169659 Supplier, Transporter: [PERSON_NAME…" at bounding box center [304, 133] width 609 height 267
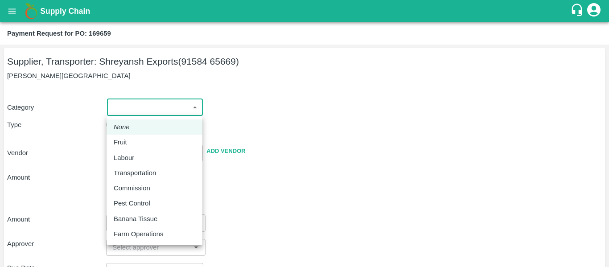
click at [127, 143] on div "Fruit" at bounding box center [123, 142] width 18 height 10
type input "1"
type input "Shreyansh Exports - 91584 65669(Supplier, Transporter)"
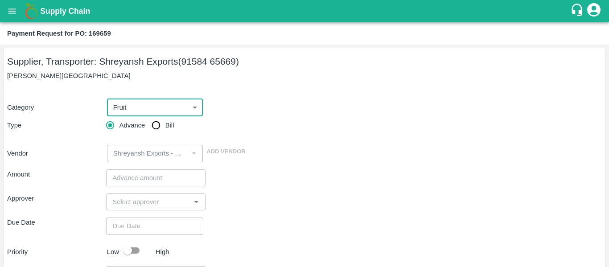
click at [164, 133] on input "Bill" at bounding box center [156, 125] width 18 height 18
radio input "true"
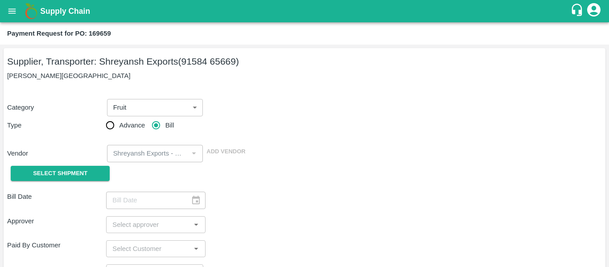
click at [64, 162] on div "Select Shipment" at bounding box center [56, 173] width 99 height 23
click at [65, 172] on span "Select Shipment" at bounding box center [60, 173] width 54 height 10
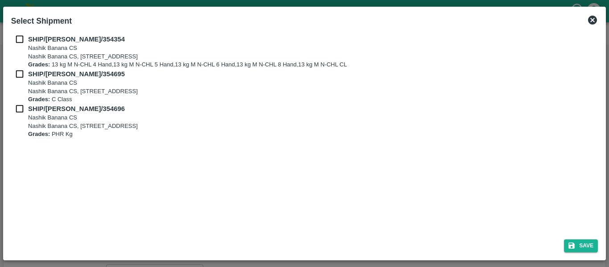
click at [24, 41] on input "checkbox" at bounding box center [19, 39] width 17 height 10
checkbox input "true"
click at [25, 78] on input "checkbox" at bounding box center [19, 74] width 17 height 10
checkbox input "true"
click at [24, 117] on div "SHIP/NASH/354696 Nashik Banana CS Nashik Banana CS, Gat No. 314/2/1, A/p- Mohad…" at bounding box center [304, 121] width 587 height 35
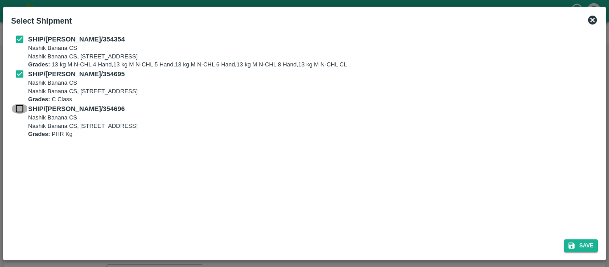
click at [22, 111] on input "checkbox" at bounding box center [19, 109] width 17 height 10
checkbox input "true"
click at [575, 242] on icon "submit" at bounding box center [571, 246] width 8 height 8
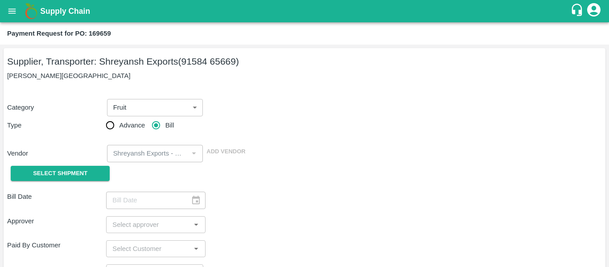
type input "[DATE]"
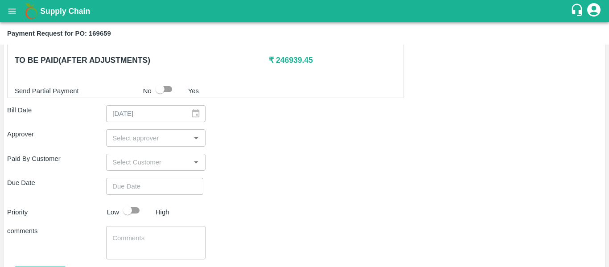
scroll to position [449, 0]
click at [142, 133] on input "input" at bounding box center [148, 137] width 79 height 12
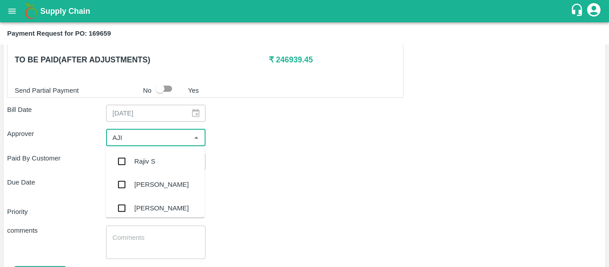
type input "AJIT"
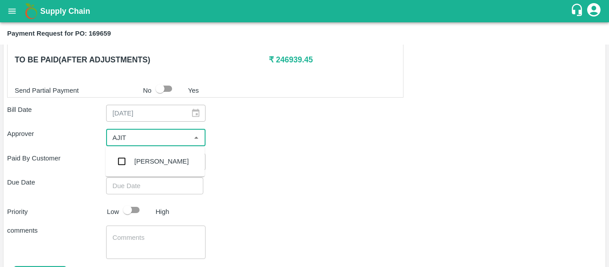
click at [146, 156] on div "[PERSON_NAME]" at bounding box center [161, 161] width 54 height 10
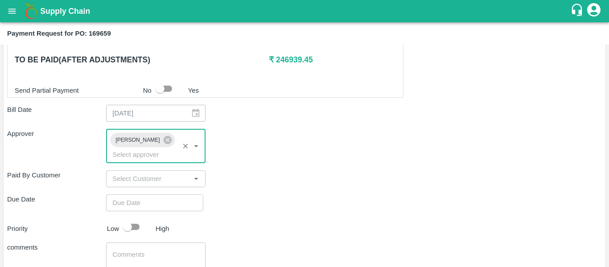
type input "DD/MM/YYYY hh:mm aa"
click at [152, 194] on input "DD/MM/YYYY hh:mm aa" at bounding box center [151, 202] width 91 height 17
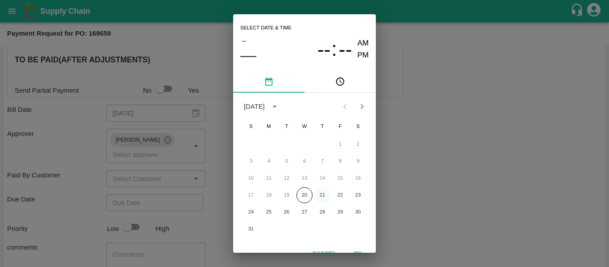
click at [326, 195] on button "21" at bounding box center [322, 195] width 16 height 16
type input "[DATE] 12:00 AM"
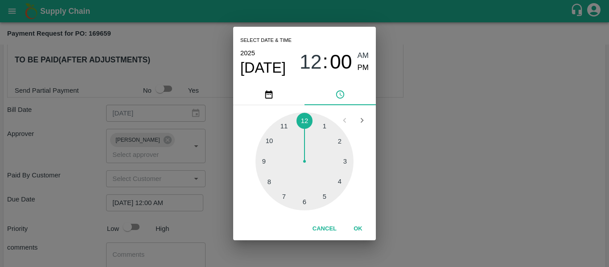
click at [433, 180] on div "Select date & time [DATE] 12 : 00 AM PM 1 2 3 4 5 6 7 8 9 10 11 12 Cancel OK" at bounding box center [304, 133] width 609 height 267
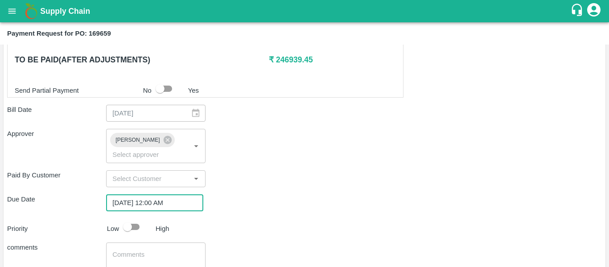
click at [130, 219] on input "checkbox" at bounding box center [127, 226] width 51 height 17
checkbox input "true"
click at [136, 242] on div "x ​" at bounding box center [155, 258] width 99 height 33
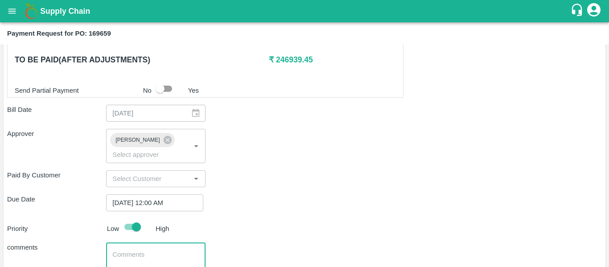
type textarea "f"
type textarea "Fruit Bill"
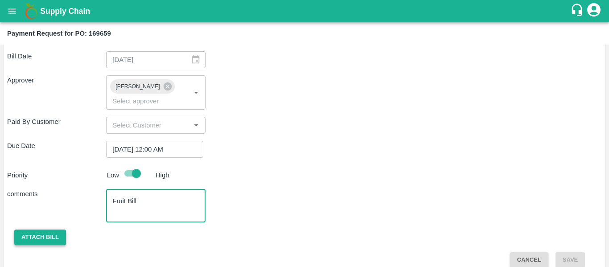
click at [29, 233] on button "Attach bill" at bounding box center [40, 238] width 52 height 16
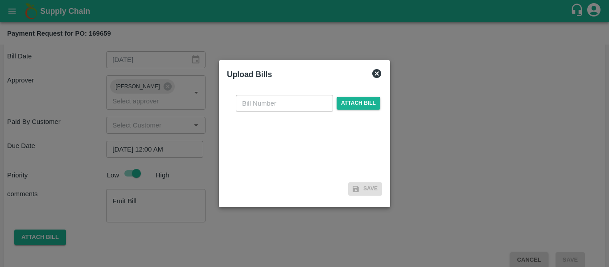
click at [272, 111] on input "text" at bounding box center [284, 103] width 97 height 17
type input "SE/25-26/1287"
click at [360, 101] on span "Attach bill" at bounding box center [358, 103] width 44 height 13
click at [0, 0] on input "Attach bill" at bounding box center [0, 0] width 0 height 0
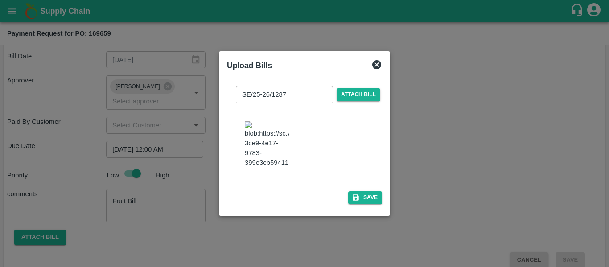
click at [280, 130] on img at bounding box center [267, 144] width 45 height 47
click at [354, 200] on icon "button" at bounding box center [356, 197] width 8 height 8
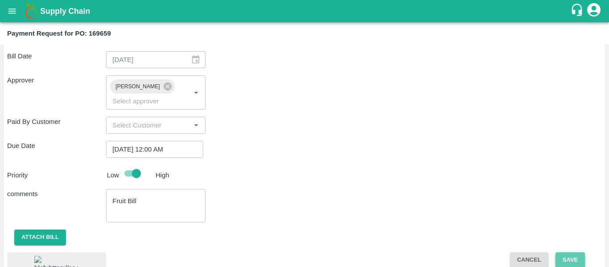
click at [567, 252] on button "Save" at bounding box center [569, 260] width 29 height 16
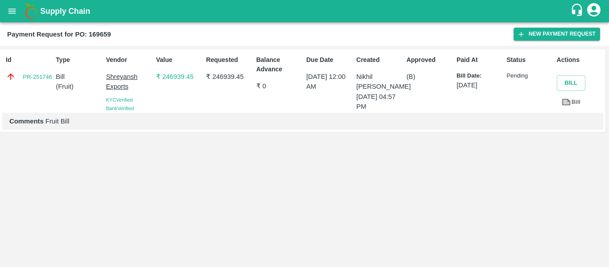
click at [11, 12] on icon "open drawer" at bounding box center [12, 11] width 10 height 10
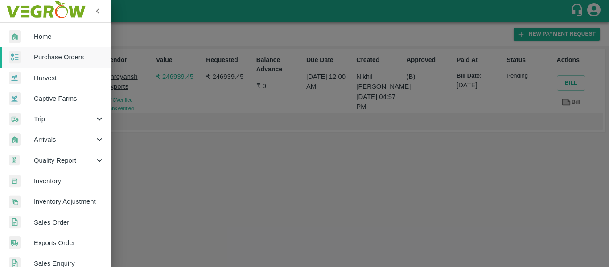
click at [37, 57] on span "Purchase Orders" at bounding box center [69, 57] width 70 height 10
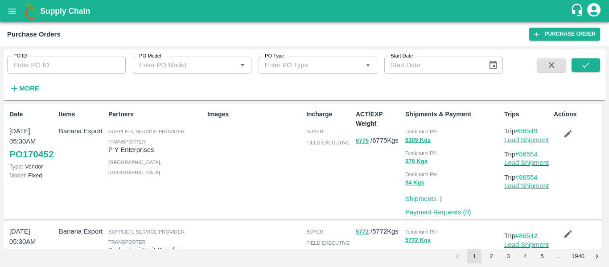
click at [56, 77] on div "PO ID PO ID PO Model PO Model   * PO Type PO Type   * Start Date Start Date More" at bounding box center [251, 72] width 503 height 46
click at [44, 70] on input "PO ID" at bounding box center [66, 65] width 119 height 17
paste input "168710"
click at [587, 67] on icon "submit" at bounding box center [586, 65] width 10 height 10
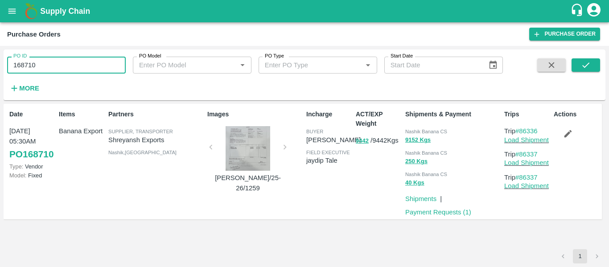
click at [61, 57] on input "168710" at bounding box center [66, 65] width 119 height 17
paste input "text"
type input "169794"
click at [582, 69] on icon "submit" at bounding box center [586, 65] width 10 height 10
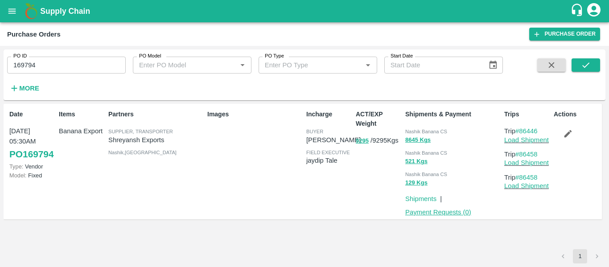
click at [452, 213] on link "Payment Requests ( 0 )" at bounding box center [438, 212] width 66 height 7
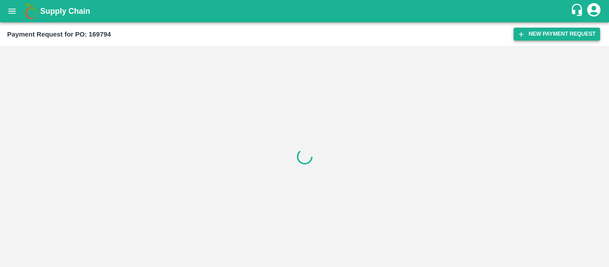
click at [552, 36] on button "New Payment Request" at bounding box center [556, 34] width 86 height 13
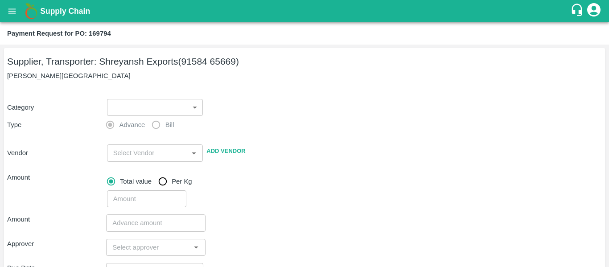
click at [154, 106] on body "Supply Chain Payment Request for PO: 169794 Supplier, Transporter: [PERSON_NAME…" at bounding box center [304, 133] width 609 height 267
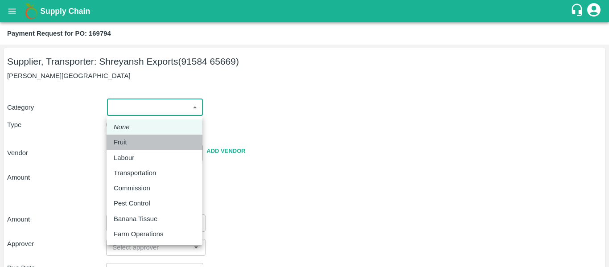
click at [126, 144] on p "Fruit" at bounding box center [120, 142] width 13 height 10
type input "1"
type input "Shreyansh Exports - 91584 65669(Supplier, Transporter)"
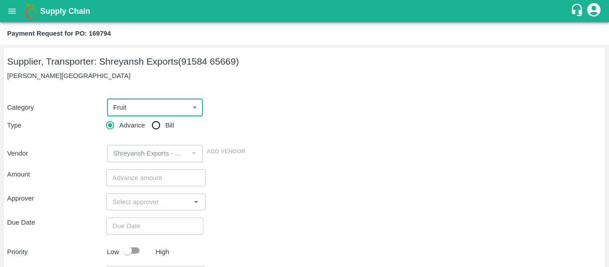
click at [159, 128] on input "Bill" at bounding box center [156, 125] width 18 height 18
radio input "true"
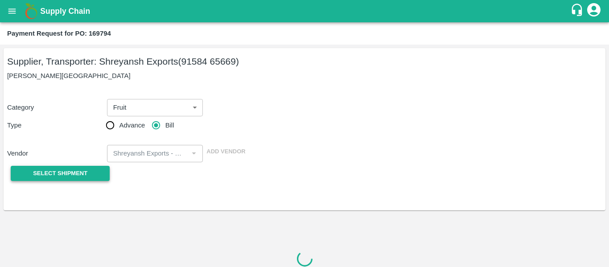
click at [82, 180] on button "Select Shipment" at bounding box center [60, 174] width 99 height 16
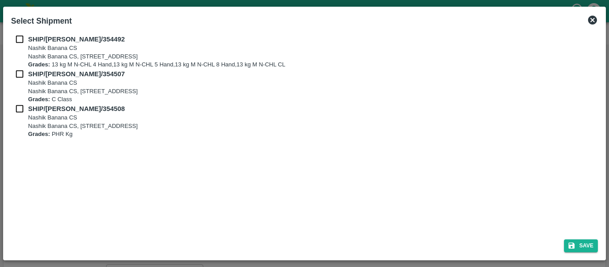
click at [20, 39] on input "checkbox" at bounding box center [19, 39] width 17 height 10
checkbox input "true"
click at [23, 80] on div "SHIP/[PERSON_NAME]/354507 [STREET_ADDRESS] Grades: C Class" at bounding box center [304, 86] width 587 height 35
click at [23, 78] on input "checkbox" at bounding box center [19, 74] width 17 height 10
checkbox input "true"
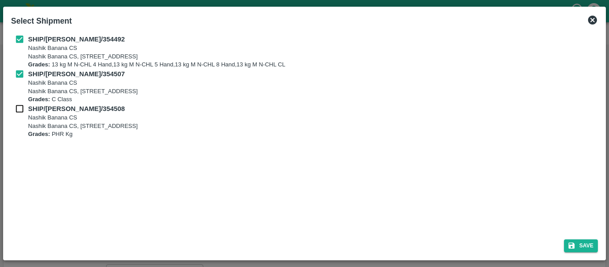
click at [23, 106] on input "checkbox" at bounding box center [19, 109] width 17 height 10
checkbox input "true"
click at [570, 252] on button "Save" at bounding box center [581, 245] width 34 height 13
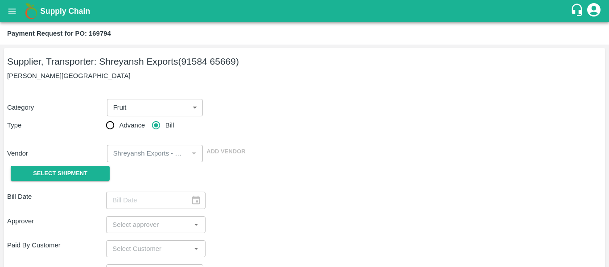
type input "[DATE]"
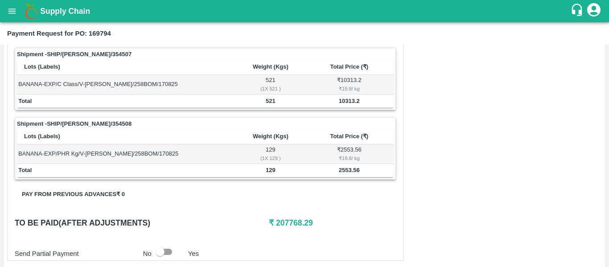
scroll to position [472, 0]
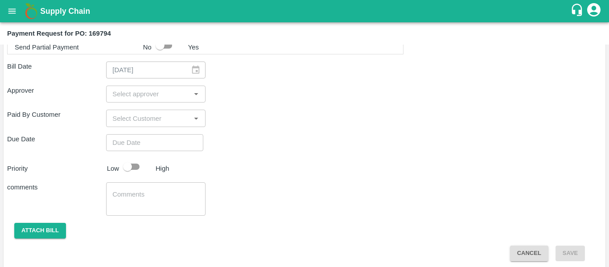
click at [119, 90] on input "input" at bounding box center [148, 94] width 79 height 12
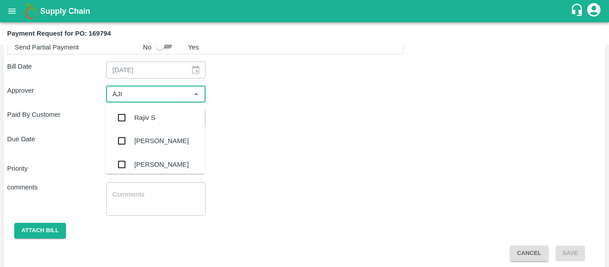
type input "AJIT"
click at [140, 119] on div "[PERSON_NAME]" at bounding box center [161, 118] width 54 height 10
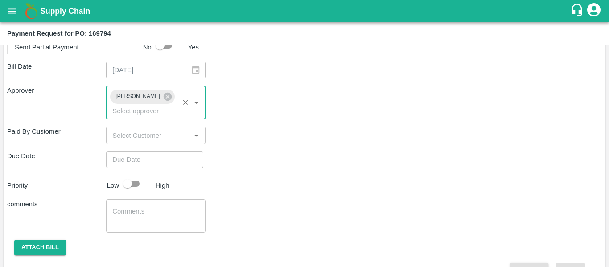
type input "DD/MM/YYYY hh:mm aa"
click at [145, 151] on input "DD/MM/YYYY hh:mm aa" at bounding box center [151, 159] width 91 height 17
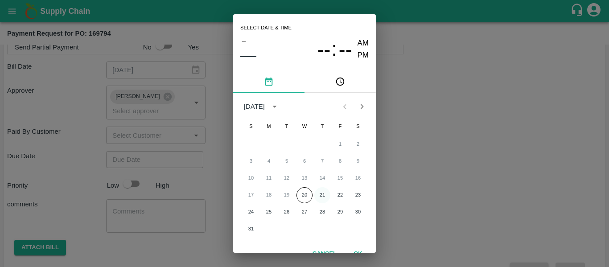
click at [318, 192] on button "21" at bounding box center [322, 195] width 16 height 16
type input "[DATE] 12:00 AM"
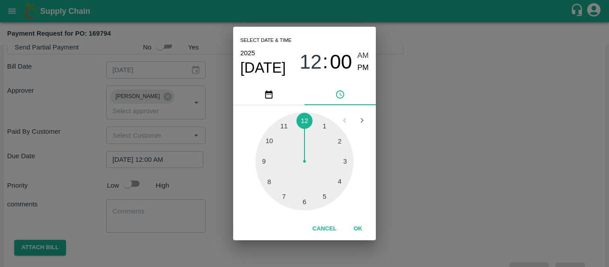
click at [439, 190] on div "Select date & time [DATE] 12 : 00 AM PM 1 2 3 4 5 6 7 8 9 10 11 12 Cancel OK" at bounding box center [304, 133] width 609 height 267
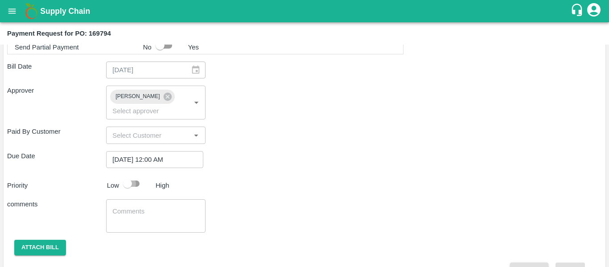
click at [132, 175] on input "checkbox" at bounding box center [127, 183] width 51 height 17
checkbox input "true"
click at [144, 207] on textarea at bounding box center [155, 216] width 86 height 19
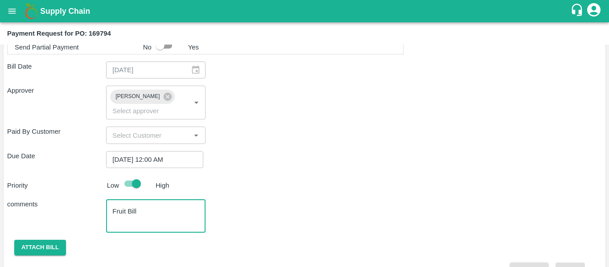
scroll to position [361, 0]
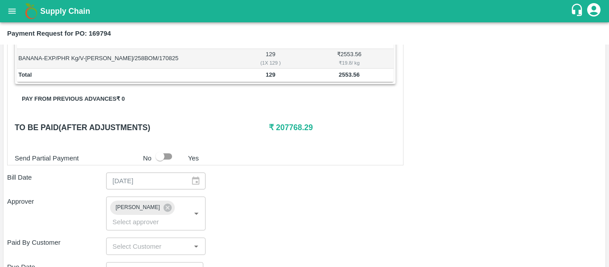
type textarea "Fruit Bill"
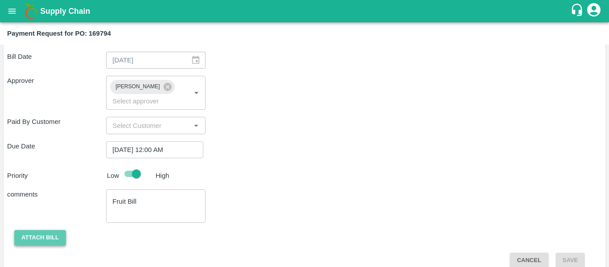
click at [39, 230] on button "Attach bill" at bounding box center [40, 238] width 52 height 16
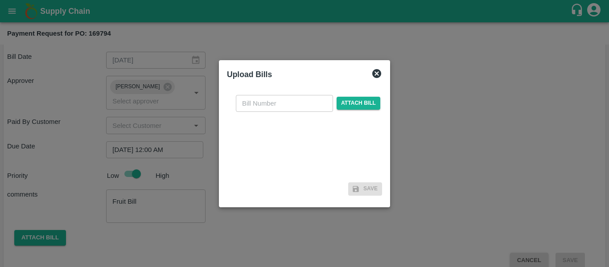
click at [288, 107] on input "text" at bounding box center [284, 103] width 97 height 17
type input "SE/25-26/1299"
click at [350, 103] on span "Attach bill" at bounding box center [358, 103] width 44 height 13
click at [0, 0] on input "Attach bill" at bounding box center [0, 0] width 0 height 0
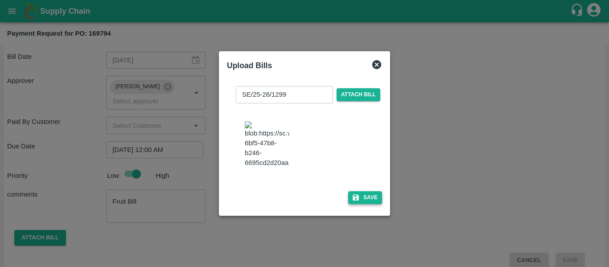
click at [374, 204] on button "Save" at bounding box center [365, 197] width 34 height 13
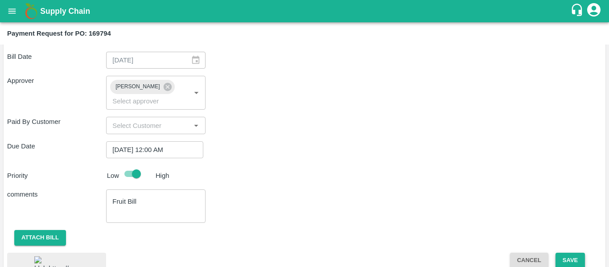
click at [558, 253] on button "Save" at bounding box center [569, 261] width 29 height 16
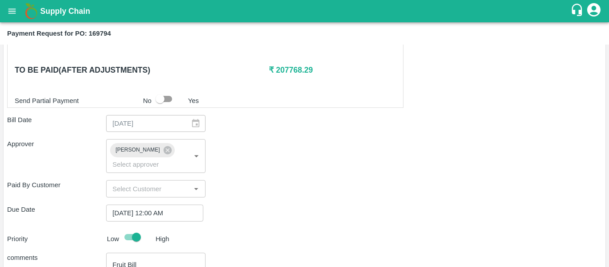
scroll to position [419, 0]
click at [169, 99] on input "checkbox" at bounding box center [160, 98] width 51 height 17
checkbox input "true"
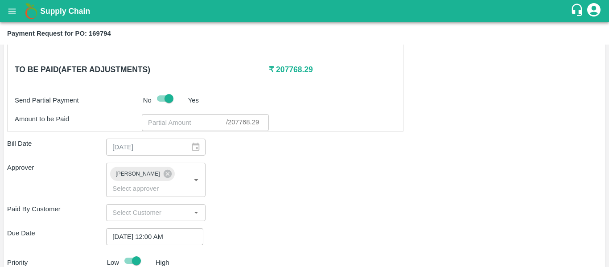
click at [166, 122] on input "number" at bounding box center [184, 122] width 84 height 17
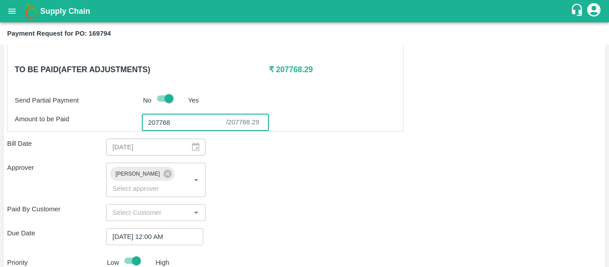
scroll to position [571, 0]
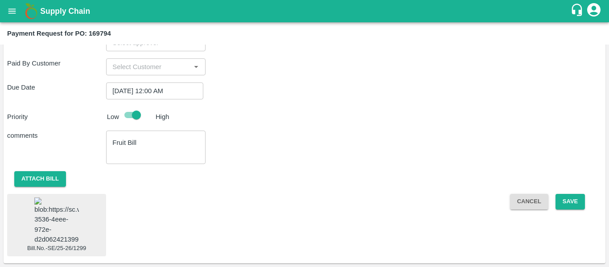
type input "207768"
click at [572, 199] on div "Cancel Save" at bounding box center [552, 225] width 99 height 62
click at [568, 194] on button "Save" at bounding box center [569, 202] width 29 height 16
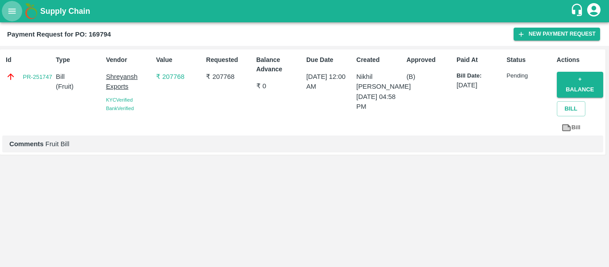
click at [10, 14] on icon "open drawer" at bounding box center [12, 11] width 10 height 10
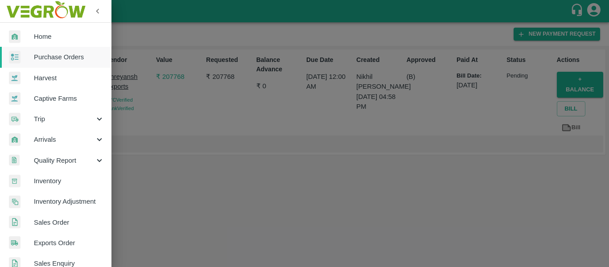
click at [50, 52] on link "Purchase Orders" at bounding box center [55, 57] width 111 height 21
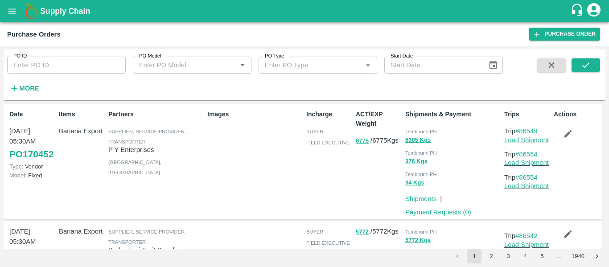
click at [48, 60] on input "PO ID" at bounding box center [66, 65] width 119 height 17
paste input "169798"
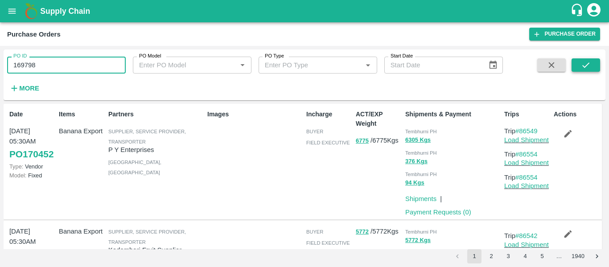
type input "169798"
click at [583, 64] on icon "submit" at bounding box center [586, 65] width 10 height 10
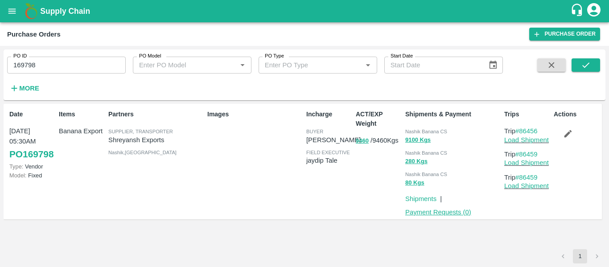
click at [444, 216] on link "Payment Requests ( 0 )" at bounding box center [438, 212] width 66 height 7
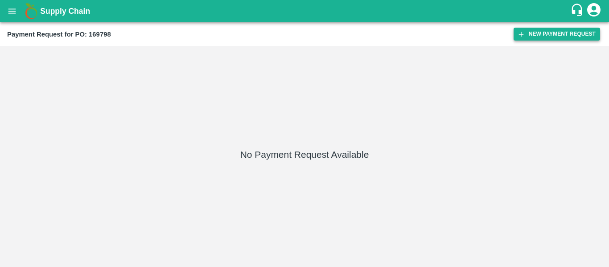
click at [537, 39] on button "New Payment Request" at bounding box center [556, 34] width 86 height 13
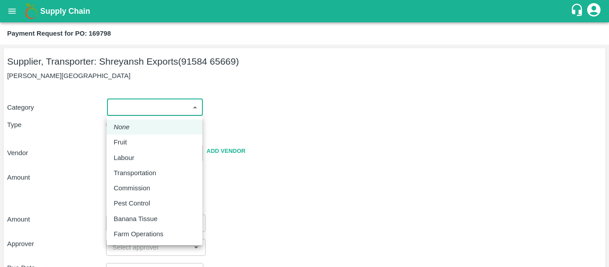
click at [183, 102] on body "Supply Chain Payment Request for PO: 169798 Supplier, Transporter: [PERSON_NAME…" at bounding box center [304, 133] width 609 height 267
click at [141, 142] on div "Fruit" at bounding box center [155, 142] width 82 height 10
type input "1"
type input "Shreyansh Exports - 91584 65669(Supplier, Transporter)"
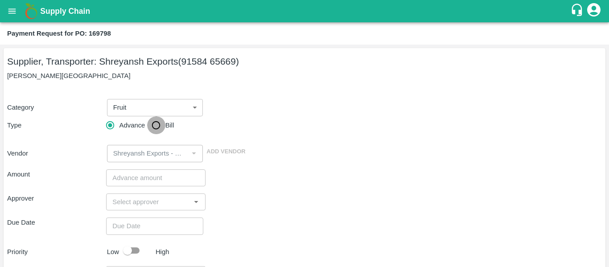
click at [159, 127] on input "Bill" at bounding box center [156, 125] width 18 height 18
radio input "true"
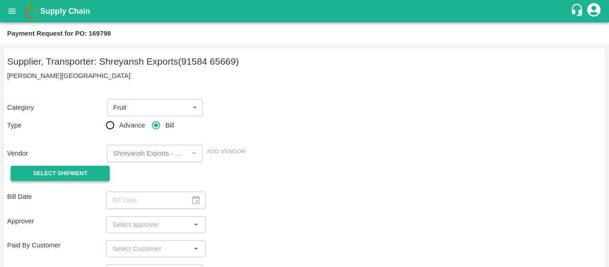
click at [93, 173] on button "Select Shipment" at bounding box center [60, 174] width 99 height 16
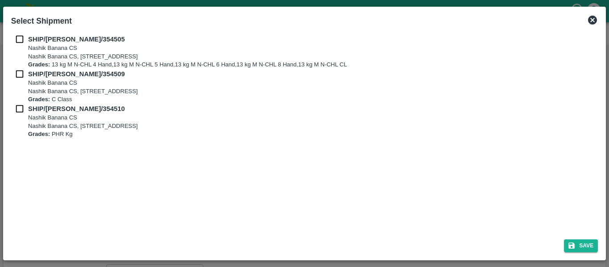
click at [24, 40] on input "checkbox" at bounding box center [19, 39] width 17 height 10
checkbox input "true"
click at [22, 75] on input "checkbox" at bounding box center [19, 74] width 17 height 10
checkbox input "true"
click at [24, 108] on input "checkbox" at bounding box center [19, 109] width 17 height 10
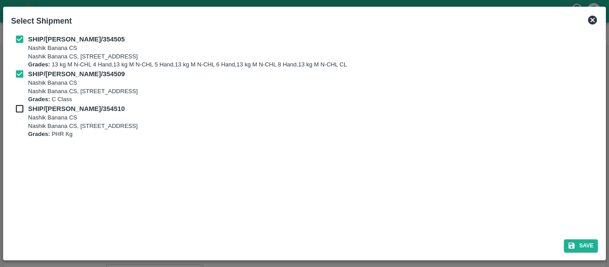
checkbox input "true"
click at [575, 243] on icon "submit" at bounding box center [571, 246] width 8 height 8
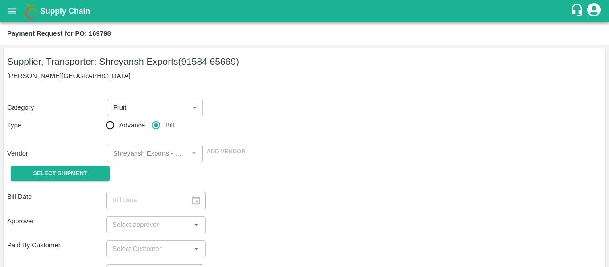
type input "[DATE]"
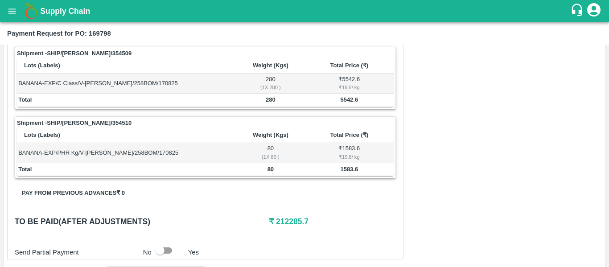
scroll to position [495, 0]
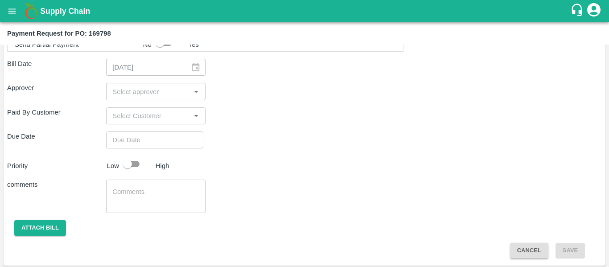
click at [132, 95] on input "input" at bounding box center [148, 92] width 79 height 12
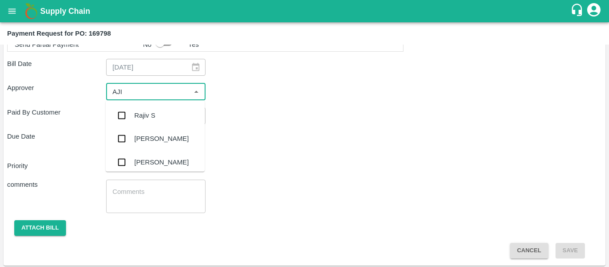
type input "AJIT"
click at [139, 114] on div "[PERSON_NAME]" at bounding box center [161, 116] width 54 height 10
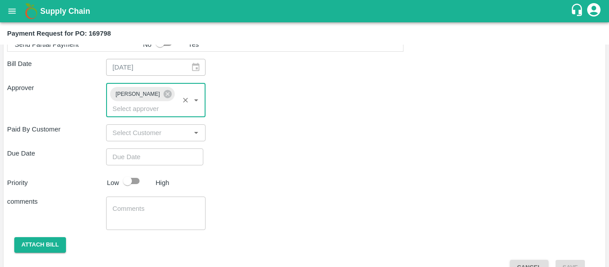
type input "DD/MM/YYYY hh:mm aa"
click at [144, 148] on input "DD/MM/YYYY hh:mm aa" at bounding box center [151, 156] width 91 height 17
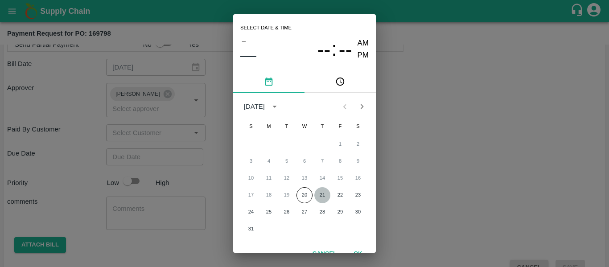
click at [317, 194] on button "21" at bounding box center [322, 195] width 16 height 16
type input "[DATE] 12:00 AM"
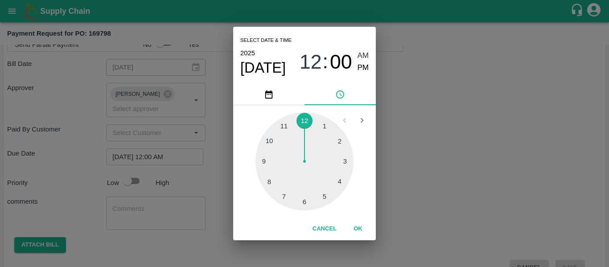
click at [423, 183] on div "Select date & time [DATE] 12 : 00 AM PM 1 2 3 4 5 6 7 8 9 10 11 12 Cancel OK" at bounding box center [304, 133] width 609 height 267
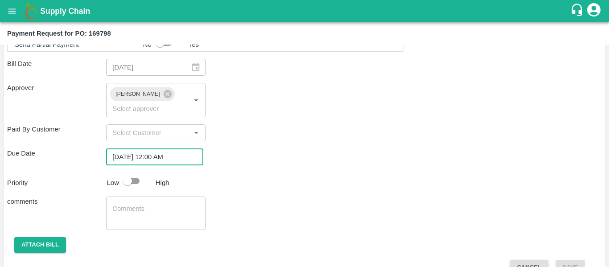
click at [126, 172] on input "checkbox" at bounding box center [127, 180] width 51 height 17
checkbox input "true"
click at [144, 204] on textarea at bounding box center [155, 213] width 86 height 19
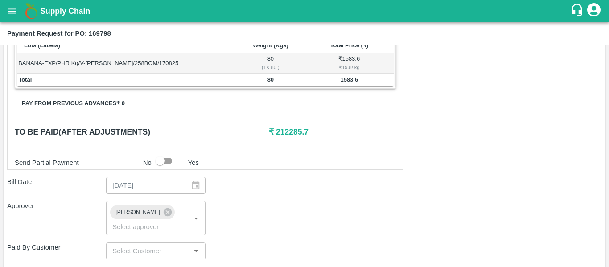
scroll to position [376, 0]
type textarea "Fruit Bill"
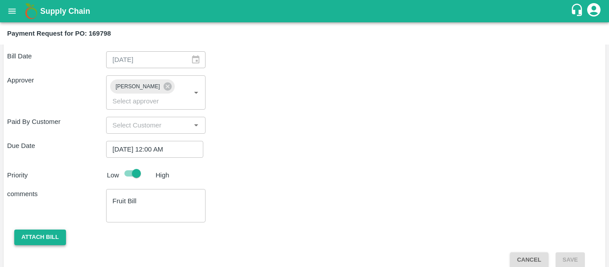
click at [46, 230] on button "Attach bill" at bounding box center [40, 238] width 52 height 16
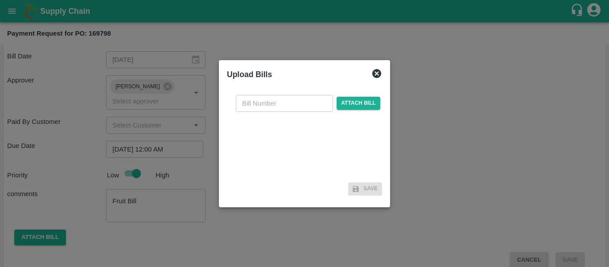
click at [264, 111] on input "text" at bounding box center [284, 103] width 97 height 17
type input "SE/25-26/1298"
click at [375, 99] on span "Attach bill" at bounding box center [358, 103] width 44 height 13
click at [0, 0] on input "Attach bill" at bounding box center [0, 0] width 0 height 0
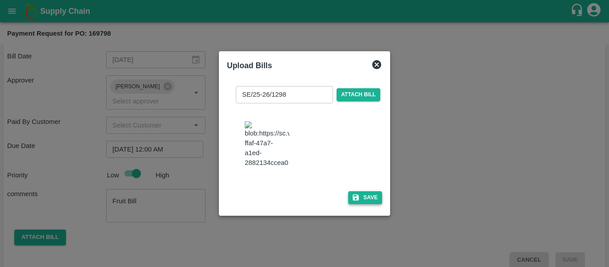
click at [348, 203] on button "Save" at bounding box center [365, 197] width 34 height 13
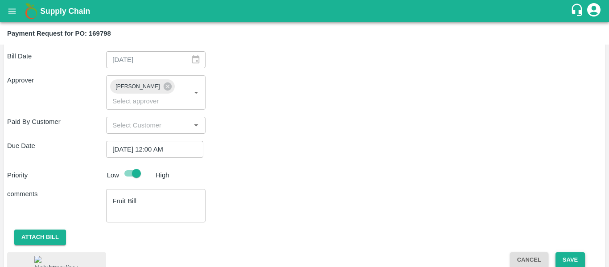
click at [565, 252] on button "Save" at bounding box center [569, 260] width 29 height 16
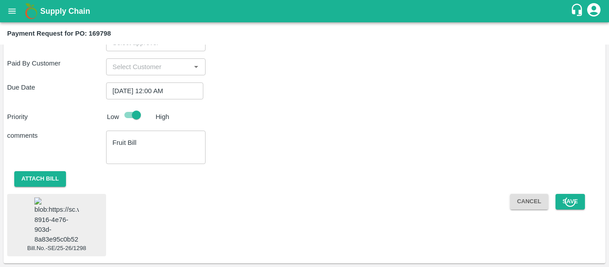
scroll to position [0, 0]
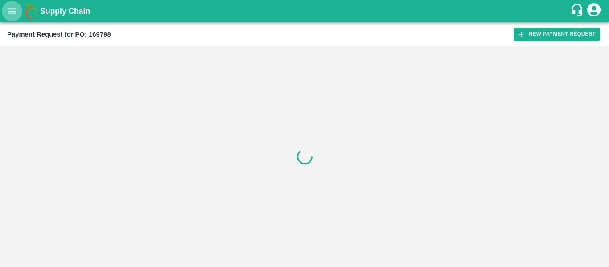
click at [12, 12] on icon "open drawer" at bounding box center [12, 11] width 10 height 10
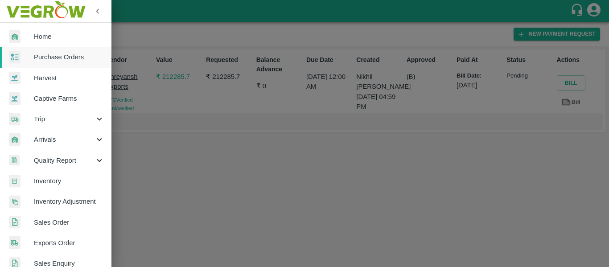
click at [52, 56] on span "Purchase Orders" at bounding box center [69, 57] width 70 height 10
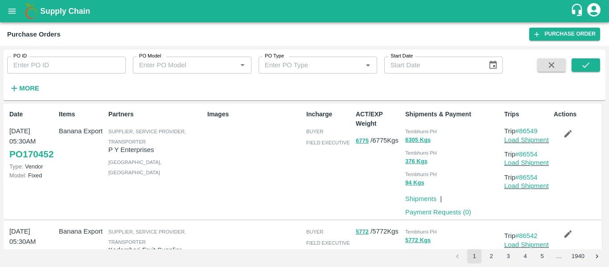
click at [35, 66] on input "PO ID" at bounding box center [66, 65] width 119 height 17
paste input "169795"
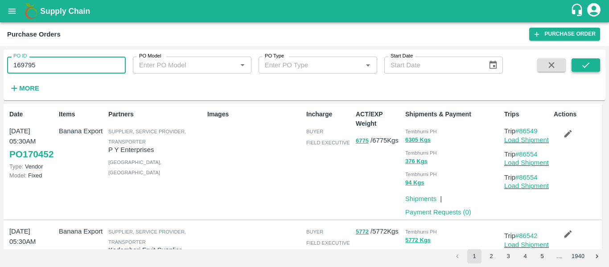
type input "169795"
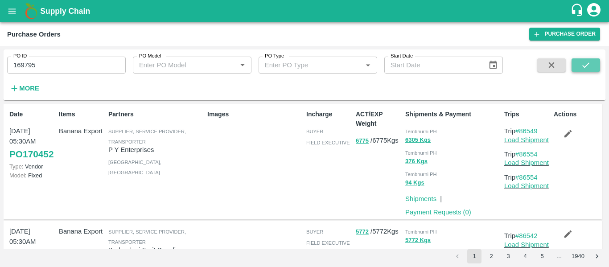
click at [578, 69] on button "submit" at bounding box center [585, 64] width 29 height 13
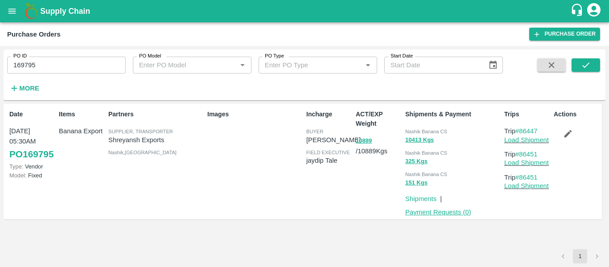
click at [441, 215] on link "Payment Requests ( 0 )" at bounding box center [438, 212] width 66 height 7
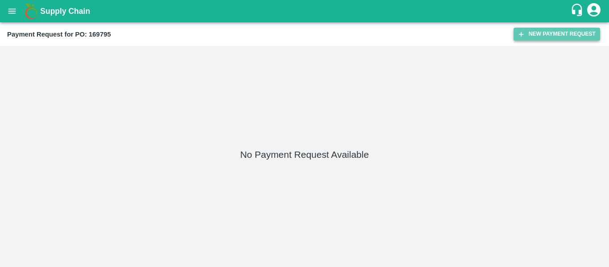
click at [557, 30] on button "New Payment Request" at bounding box center [556, 34] width 86 height 13
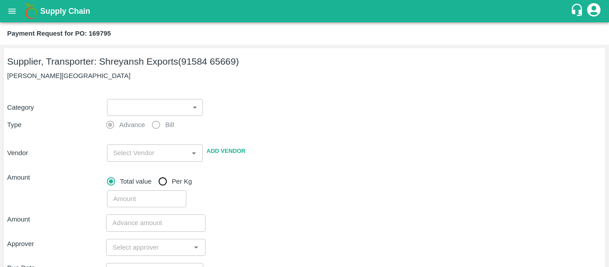
click at [116, 100] on body "Supply Chain Payment Request for PO: 169795 Supplier, Transporter: [PERSON_NAME…" at bounding box center [304, 133] width 609 height 267
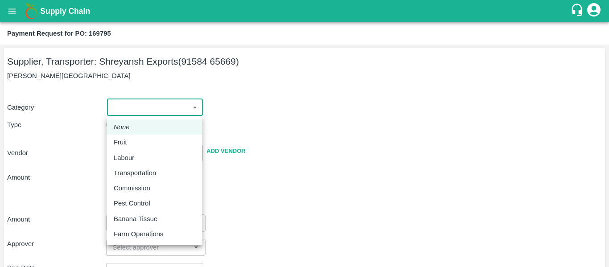
click at [133, 139] on div "Fruit" at bounding box center [155, 142] width 82 height 10
type input "1"
type input "Shreyansh Exports - 91584 65669(Supplier, Transporter)"
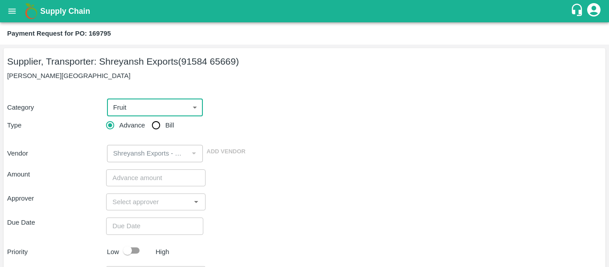
click at [158, 123] on input "Bill" at bounding box center [156, 125] width 18 height 18
radio input "true"
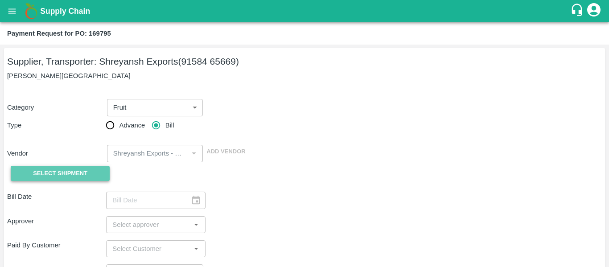
click at [78, 166] on button "Select Shipment" at bounding box center [60, 174] width 99 height 16
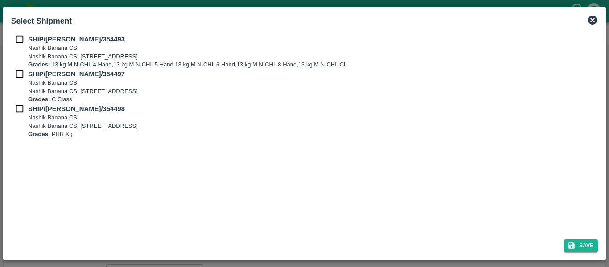
click at [18, 33] on div "SHIP/[PERSON_NAME]/354493 Nashik Banana CS Nashik Banana CS, Gat No. 314/2/1, A…" at bounding box center [305, 131] width 594 height 201
click at [21, 46] on div "SHIP/[PERSON_NAME]/354493 Nashik Banana CS Nashik Banana CS, Gat No. 314/2/1, A…" at bounding box center [304, 51] width 587 height 35
click at [21, 42] on input "checkbox" at bounding box center [19, 39] width 17 height 10
checkbox input "true"
click at [21, 78] on input "checkbox" at bounding box center [19, 74] width 17 height 10
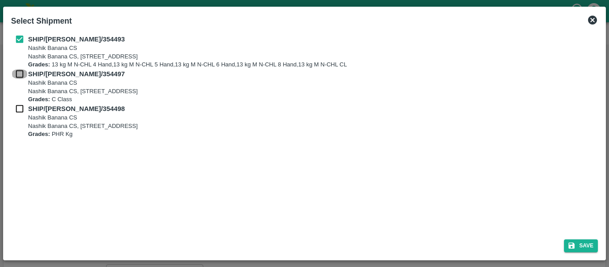
checkbox input "true"
click at [23, 107] on input "checkbox" at bounding box center [19, 109] width 17 height 10
checkbox input "true"
click at [577, 247] on button "Save" at bounding box center [581, 245] width 34 height 13
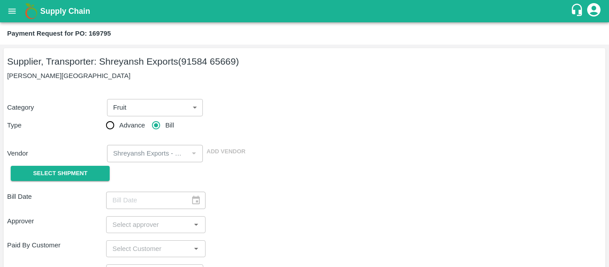
type input "[DATE]"
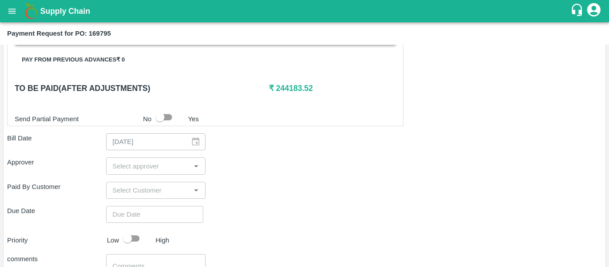
scroll to position [421, 0]
click at [138, 166] on input "input" at bounding box center [148, 166] width 79 height 12
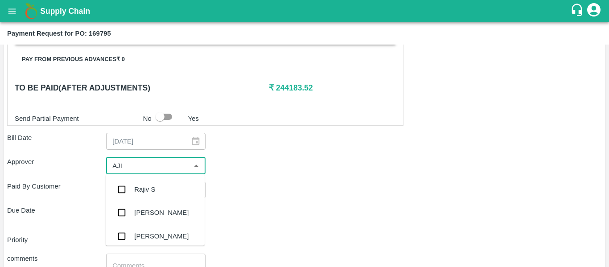
type input "AJIT"
click at [142, 188] on div "[PERSON_NAME]" at bounding box center [161, 190] width 54 height 10
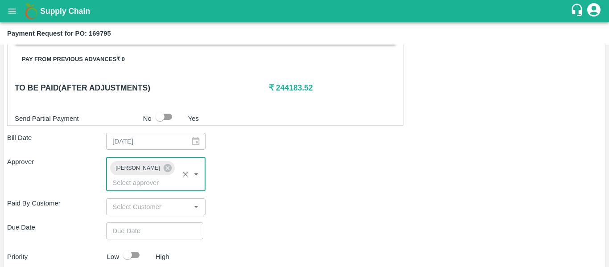
type input "DD/MM/YYYY hh:mm aa"
click at [150, 222] on input "DD/MM/YYYY hh:mm aa" at bounding box center [151, 230] width 91 height 17
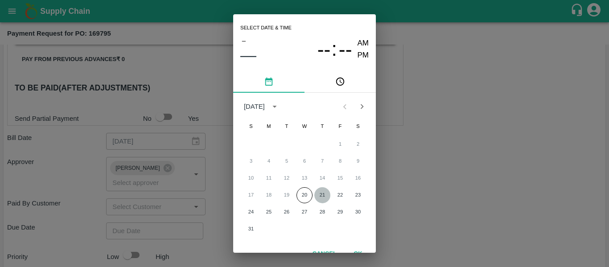
click at [327, 197] on button "21" at bounding box center [322, 195] width 16 height 16
type input "[DATE] 12:00 AM"
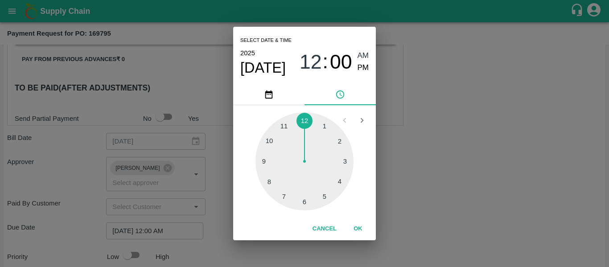
click at [443, 188] on div "Select date & time [DATE] 12 : 00 AM PM 1 2 3 4 5 6 7 8 9 10 11 12 Cancel OK" at bounding box center [304, 133] width 609 height 267
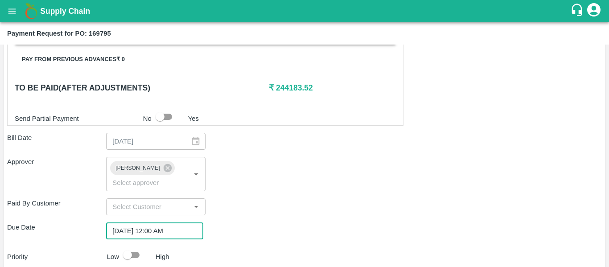
click at [133, 246] on input "checkbox" at bounding box center [127, 254] width 51 height 17
checkbox input "true"
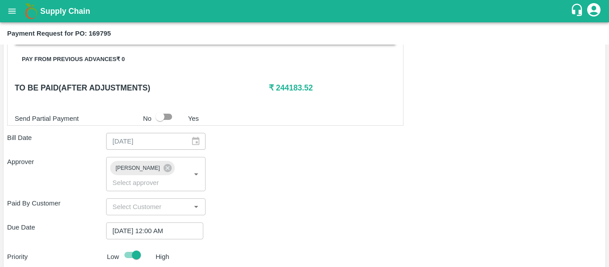
scroll to position [502, 0]
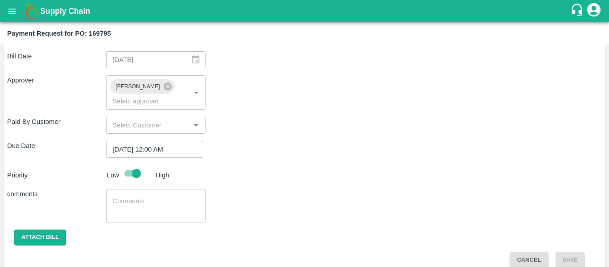
click at [130, 189] on div "x ​" at bounding box center [155, 205] width 99 height 33
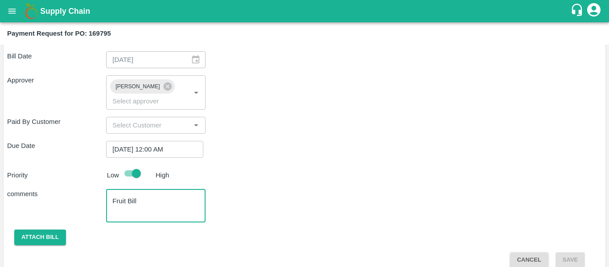
scroll to position [402, 0]
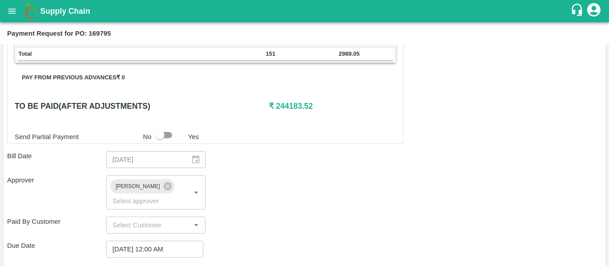
type textarea "Fruit Bill"
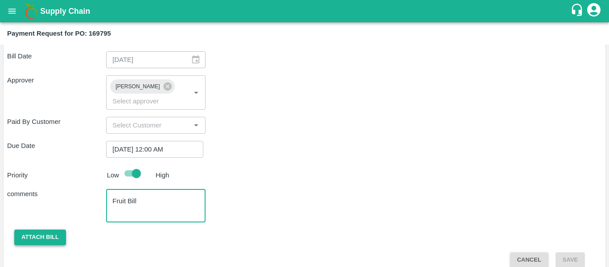
click at [49, 230] on button "Attach bill" at bounding box center [40, 238] width 52 height 16
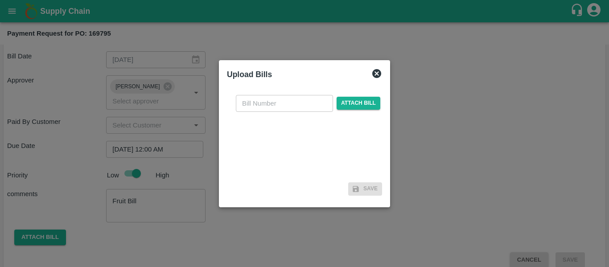
click at [263, 106] on input "text" at bounding box center [284, 103] width 97 height 17
type input "SE/25-26/1297"
click at [365, 104] on span "Attach bill" at bounding box center [358, 103] width 44 height 13
click at [0, 0] on input "Attach bill" at bounding box center [0, 0] width 0 height 0
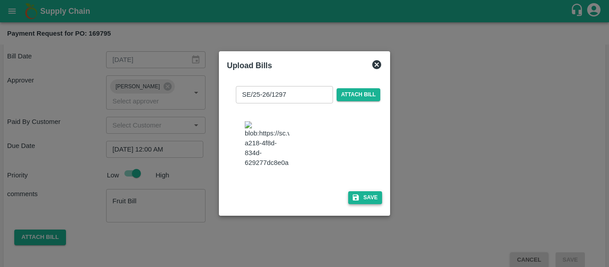
click at [354, 201] on icon "button" at bounding box center [356, 197] width 8 height 8
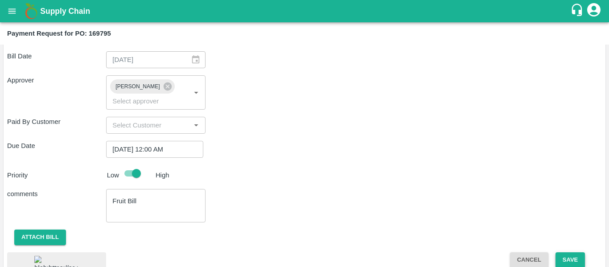
click at [574, 252] on button "Save" at bounding box center [569, 260] width 29 height 16
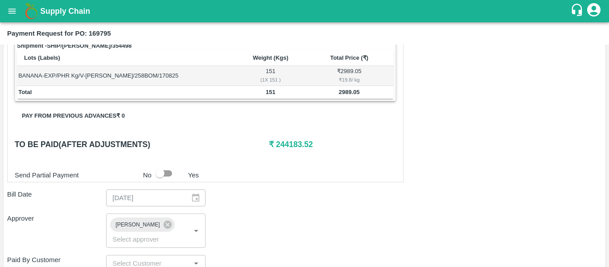
scroll to position [364, 0]
click at [169, 171] on input "checkbox" at bounding box center [160, 173] width 51 height 17
checkbox input "true"
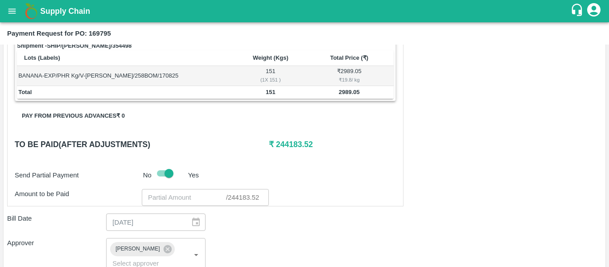
click at [173, 195] on input "number" at bounding box center [184, 197] width 84 height 17
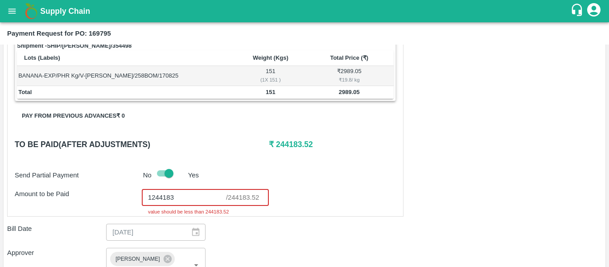
click at [153, 200] on input "1244183" at bounding box center [184, 197] width 84 height 17
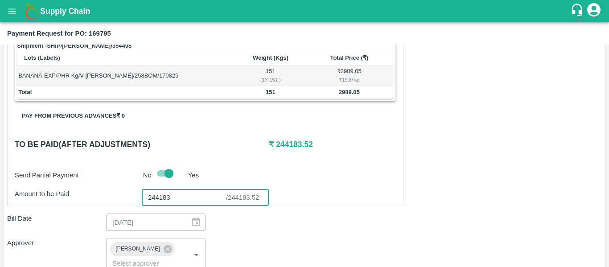
type input "244183"
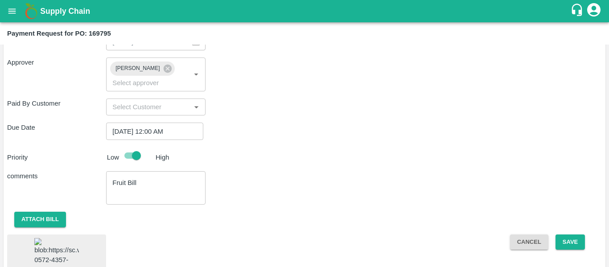
scroll to position [589, 0]
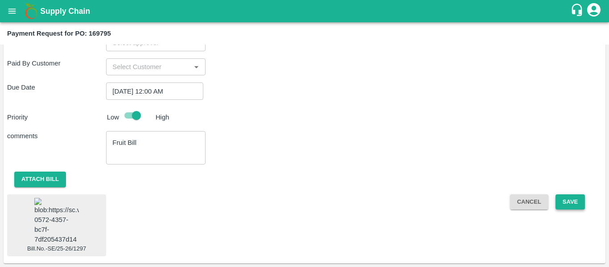
click at [567, 194] on button "Save" at bounding box center [569, 202] width 29 height 16
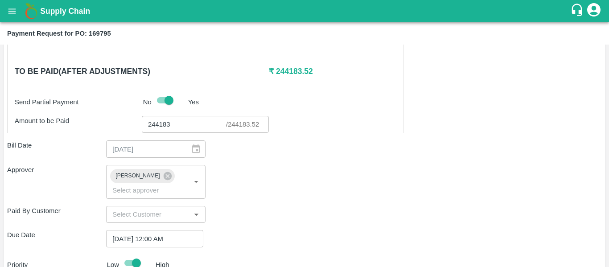
scroll to position [438, 0]
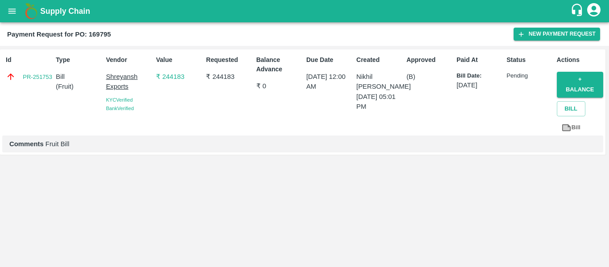
click at [570, 127] on icon at bounding box center [566, 128] width 10 height 10
click at [17, 10] on button "open drawer" at bounding box center [12, 11] width 21 height 21
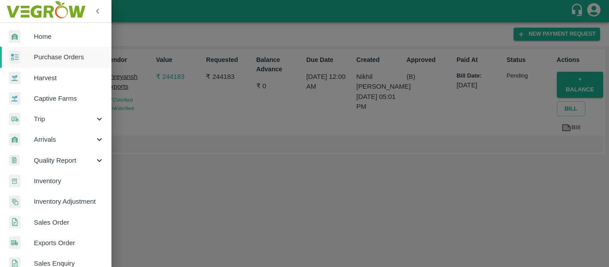
click at [68, 68] on link "Harvest" at bounding box center [55, 78] width 111 height 21
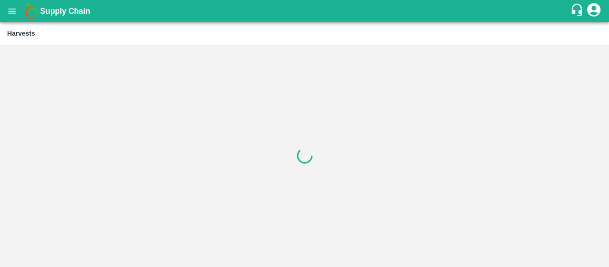
click at [14, 12] on icon "open drawer" at bounding box center [12, 11] width 10 height 10
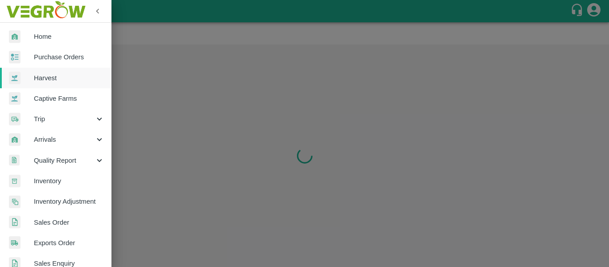
click at [50, 54] on span "Purchase Orders" at bounding box center [69, 57] width 70 height 10
